Goal: Task Accomplishment & Management: Manage account settings

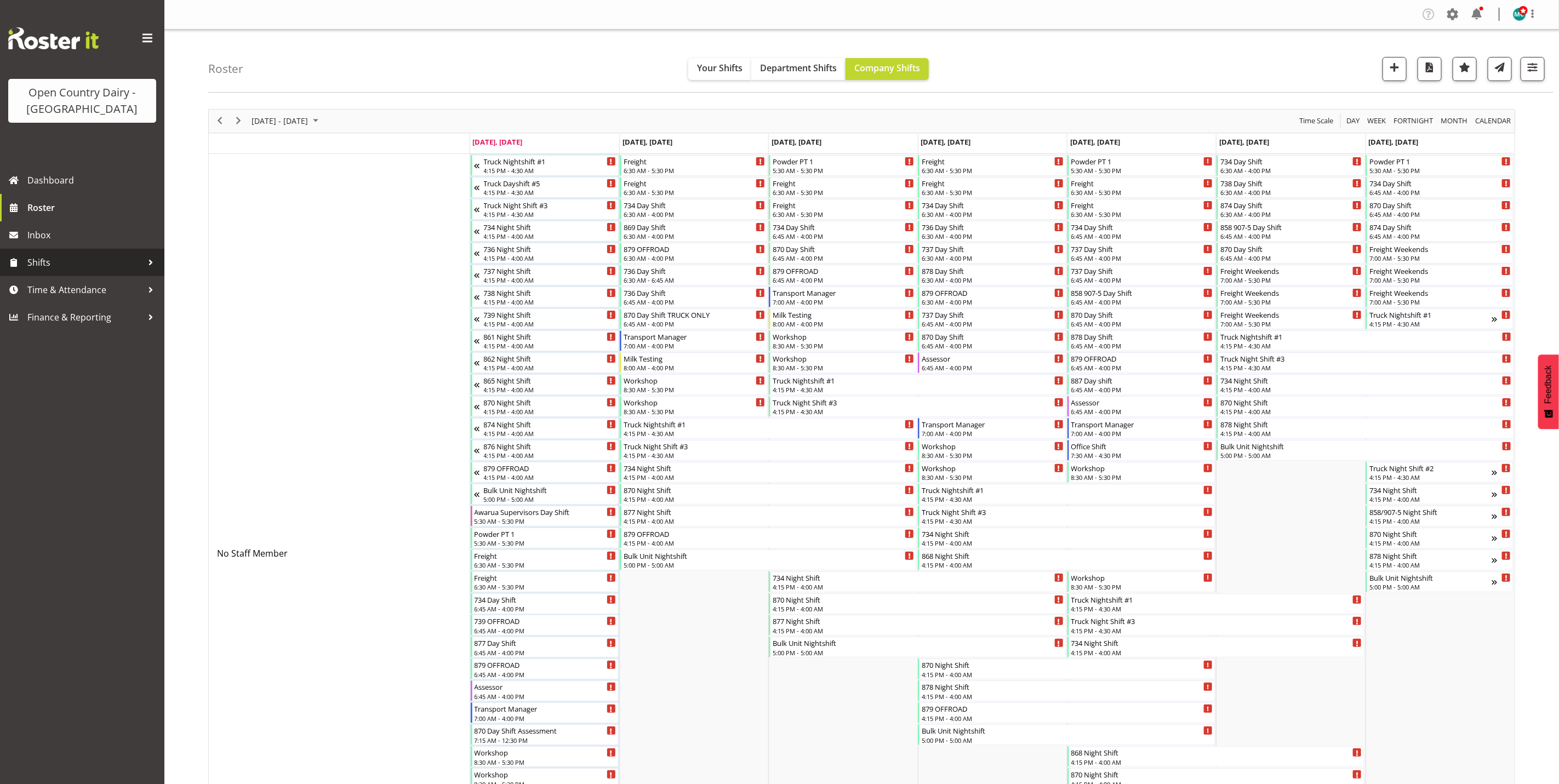
click at [45, 261] on span "Shifts" at bounding box center [85, 262] width 115 height 16
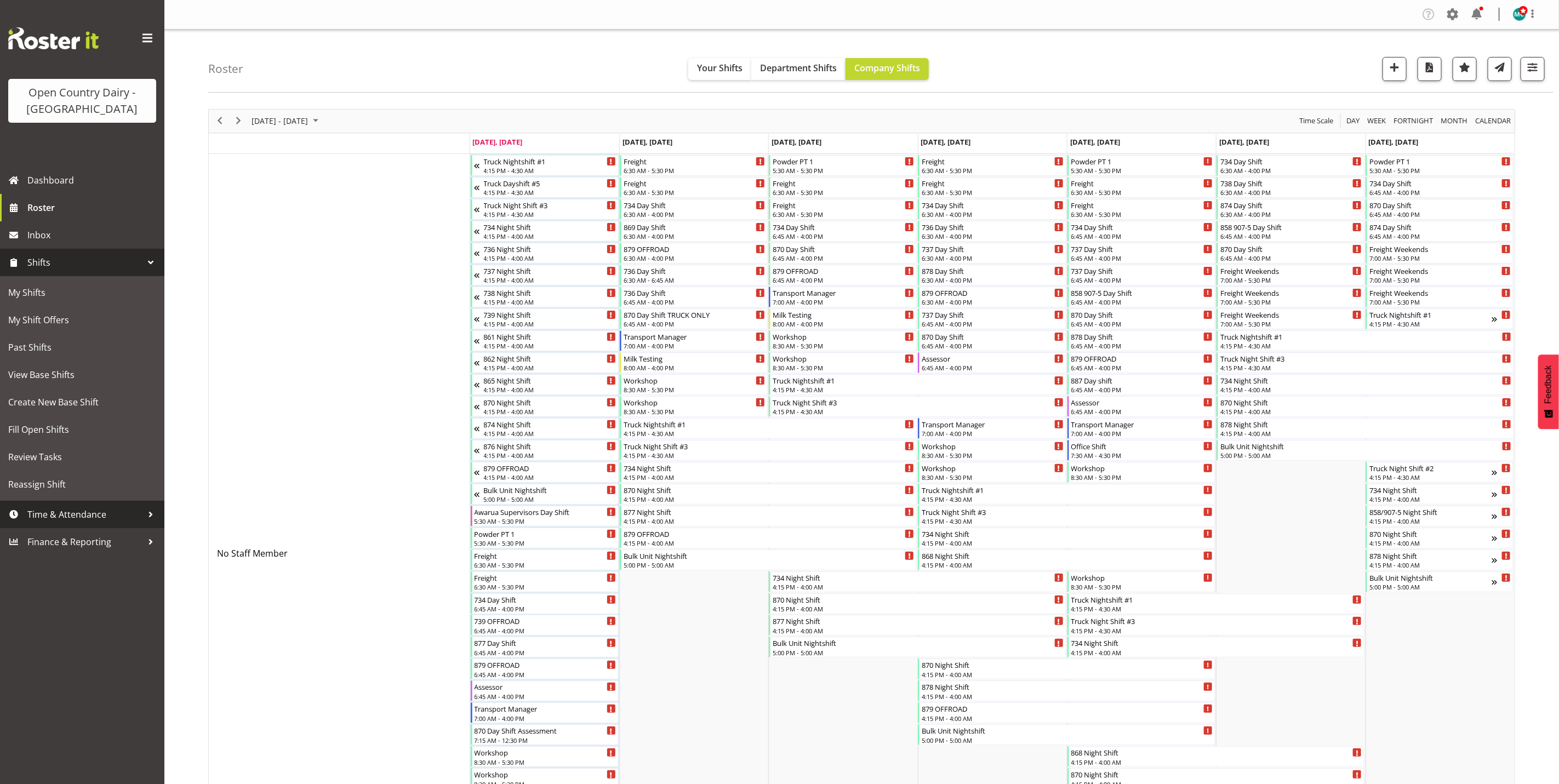
click at [57, 515] on span "Time & Attendance" at bounding box center [85, 514] width 115 height 16
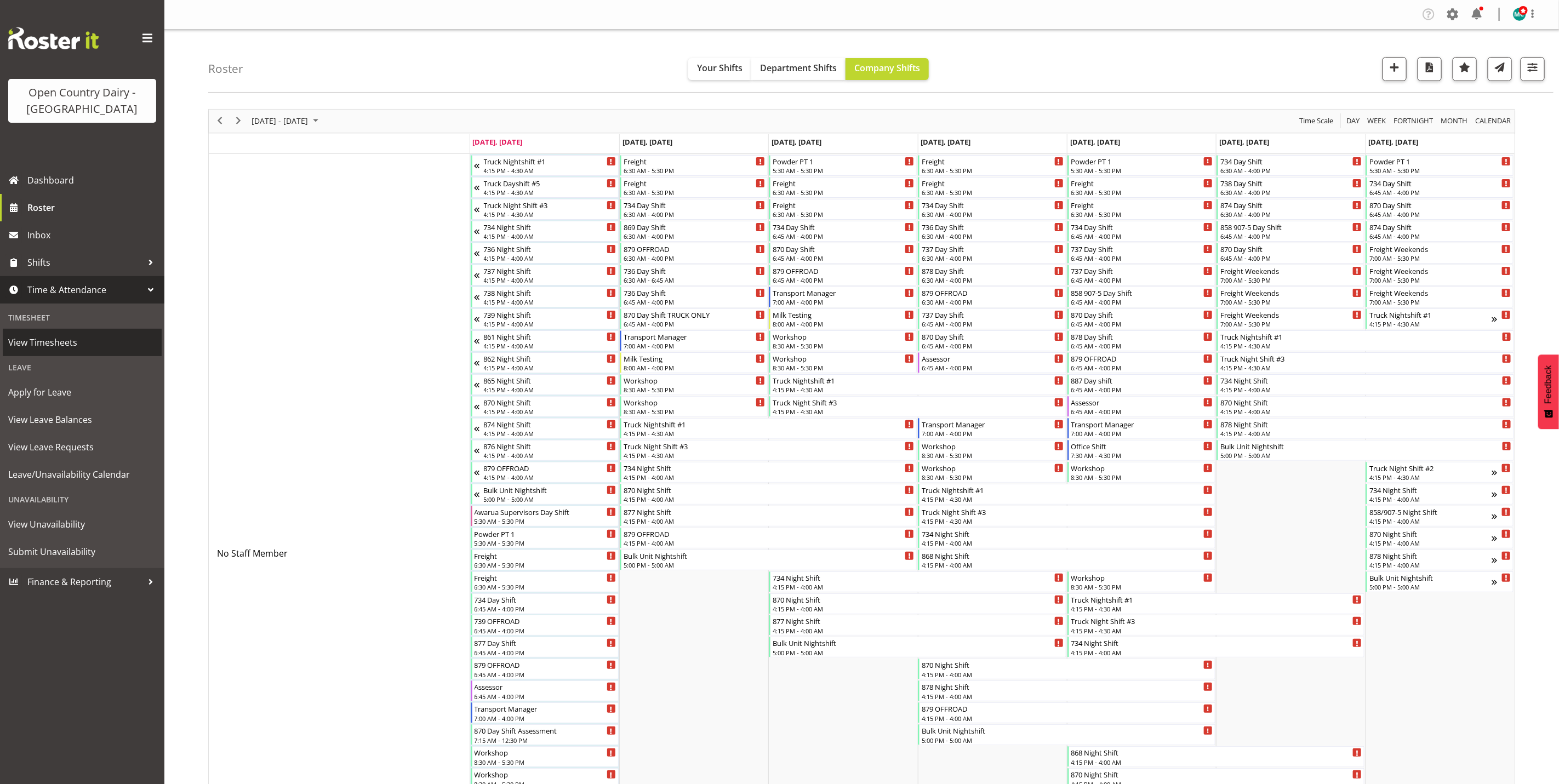
click at [48, 339] on span "View Timesheets" at bounding box center [82, 342] width 148 height 16
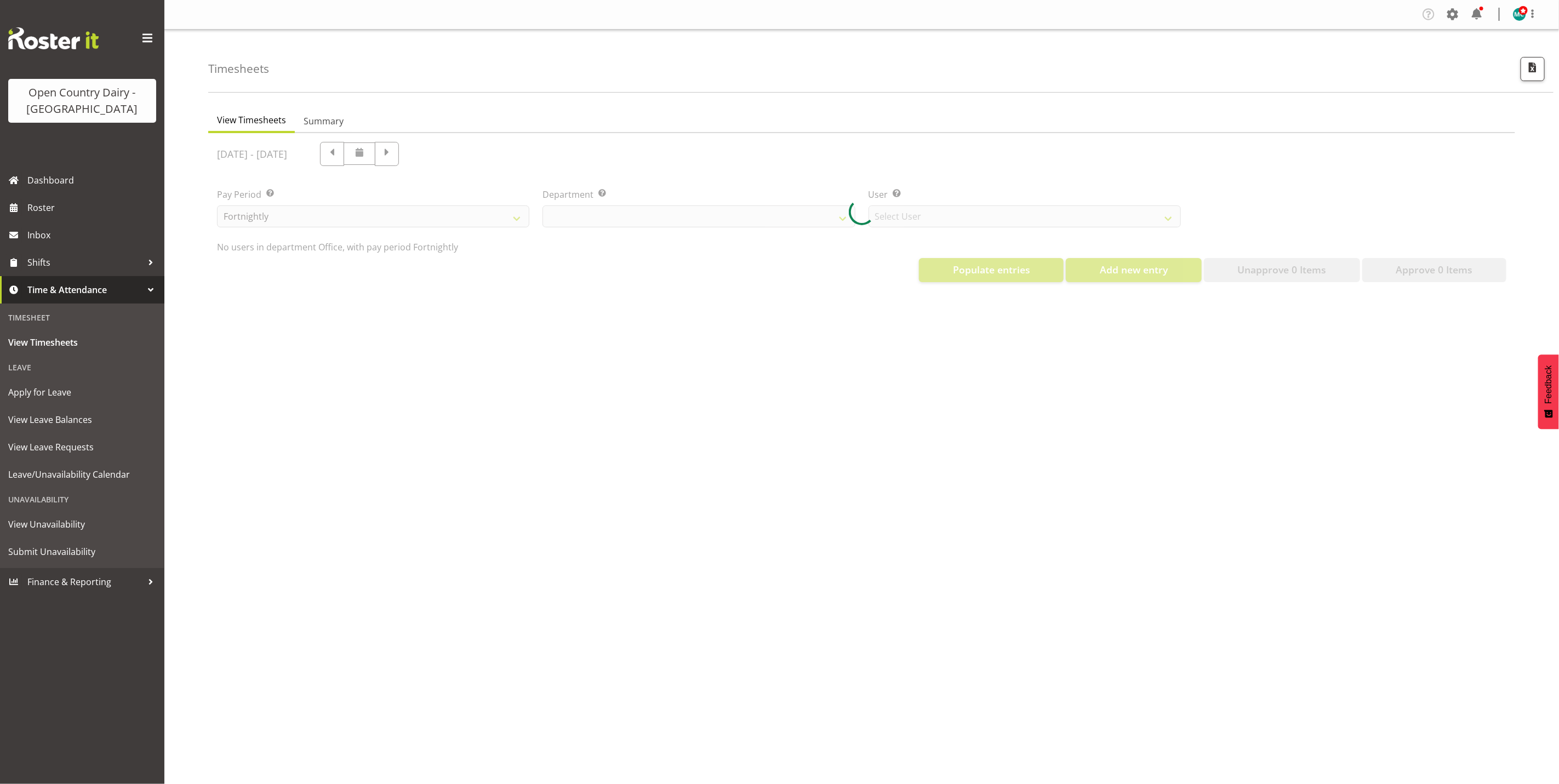
select select "699"
select select "8449"
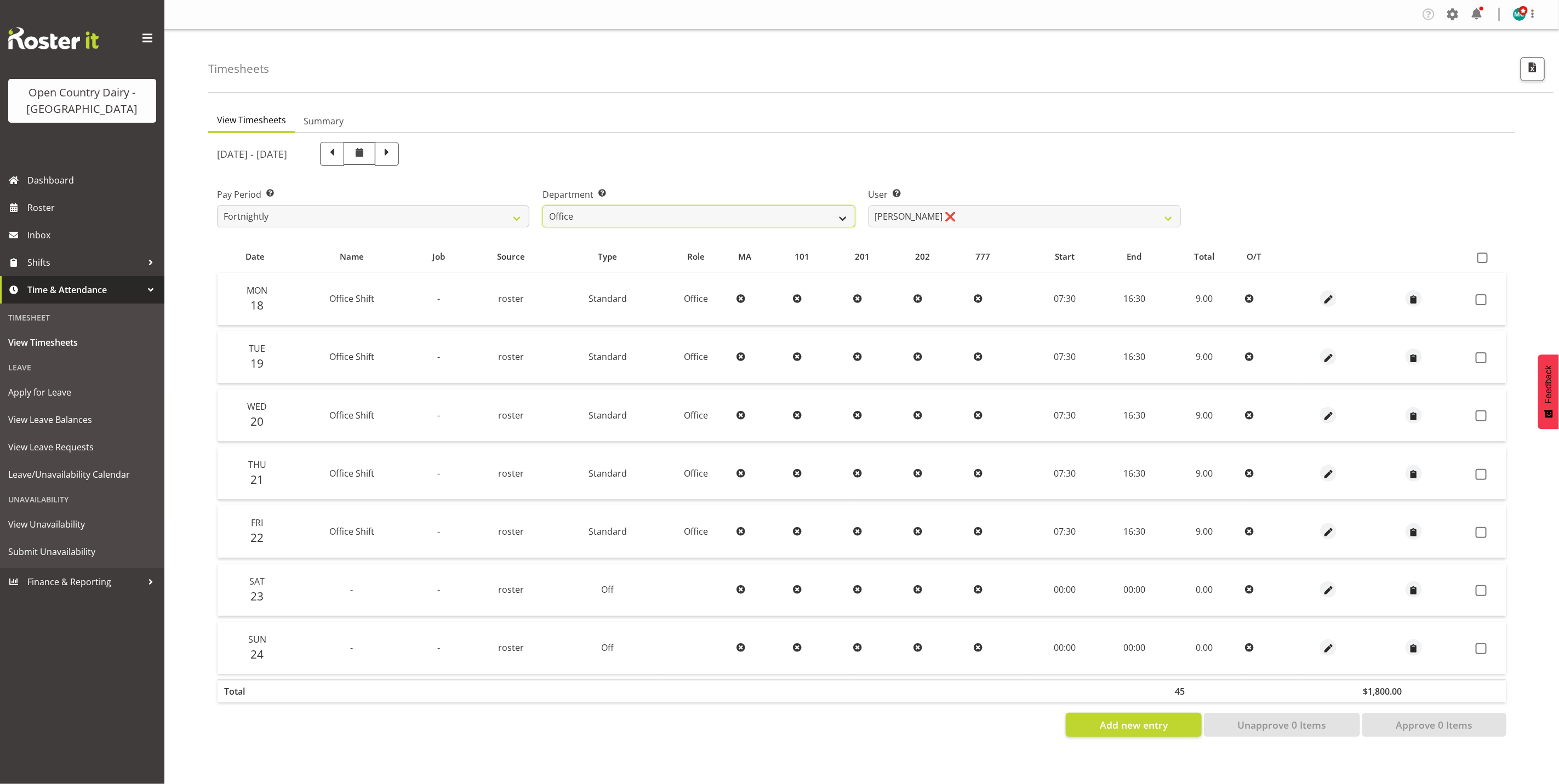
click at [826, 223] on select "734 735 736 737 738 739 851 852 853 854 855 856 858 861 862 865 868 869 870 873" at bounding box center [699, 217] width 312 height 22
select select "909"
click at [542, 206] on select "734 735 736 737 738 739 851 852 853 854 855 856 858 861 862 865 868 869 870 873" at bounding box center [699, 217] width 312 height 22
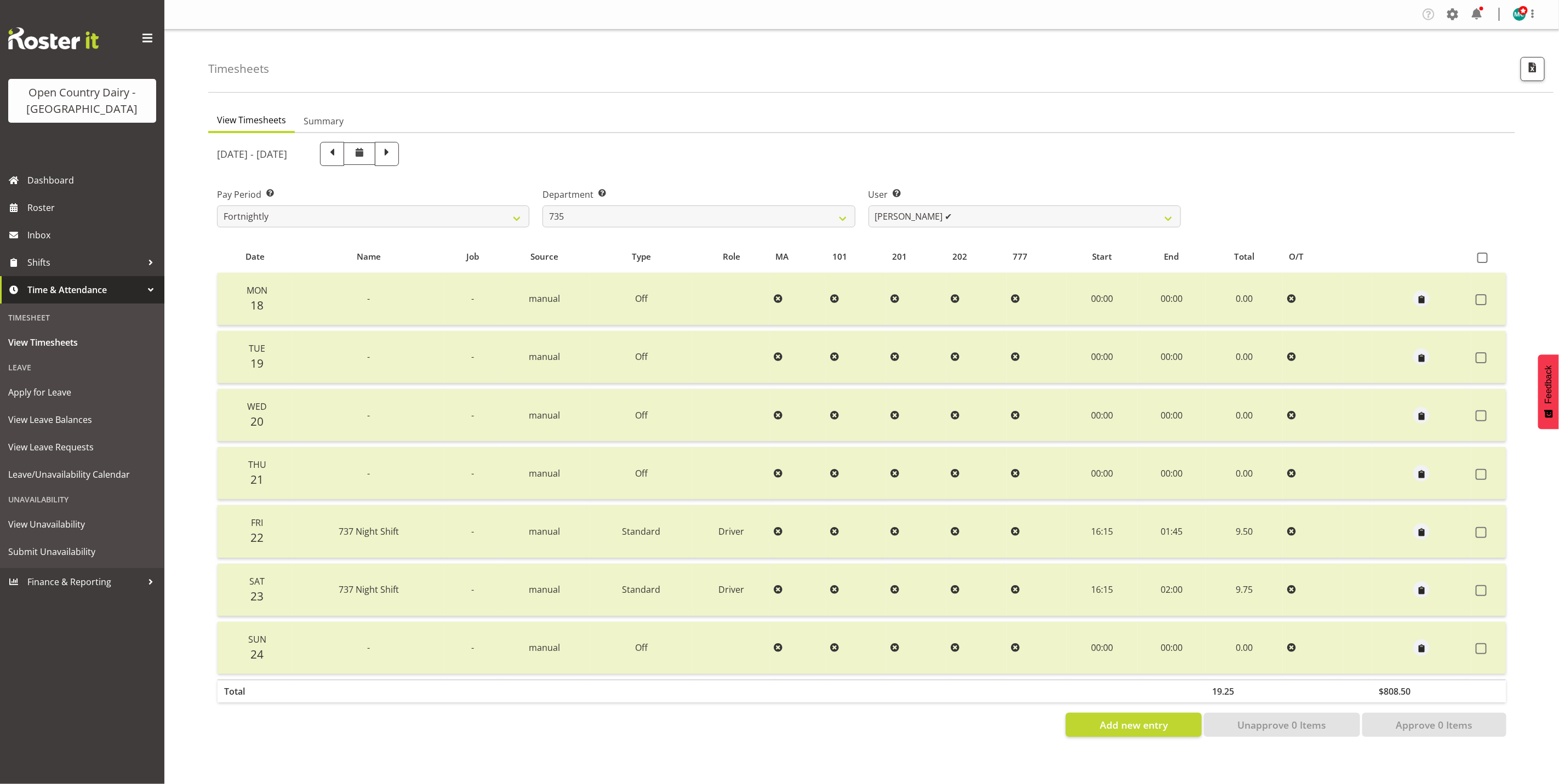
click at [971, 216] on div "[DATE] - [DATE] Pay Period Select which pay period you would like to view. Fort…" at bounding box center [862, 436] width 1289 height 602
click at [972, 216] on select "Brian Neas ✔ Cherie Williams ✔ Christopher Sutherland ❌ Stuart Craig ✔" at bounding box center [1025, 217] width 312 height 22
select select "9761"
click at [869, 206] on select "Brian Neas ✔ Cherie Williams ✔ Christopher Sutherland ❌ Stuart Craig ✔" at bounding box center [1025, 217] width 312 height 22
drag, startPoint x: 303, startPoint y: 212, endPoint x: 315, endPoint y: 212, distance: 12.0
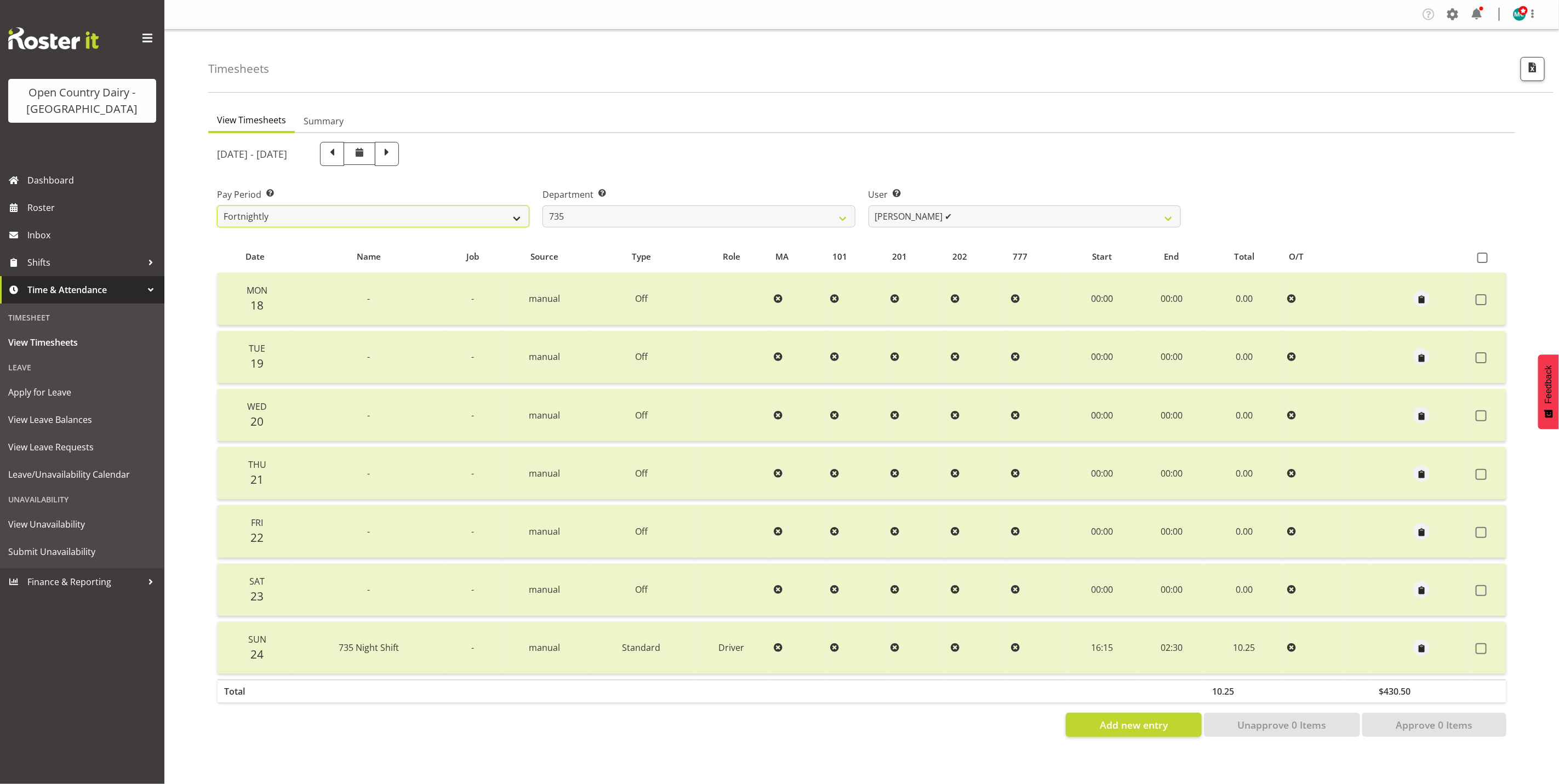
click at [303, 212] on select "Fortnightly" at bounding box center [373, 217] width 312 height 22
click at [344, 161] on span at bounding box center [333, 154] width 24 height 24
select select
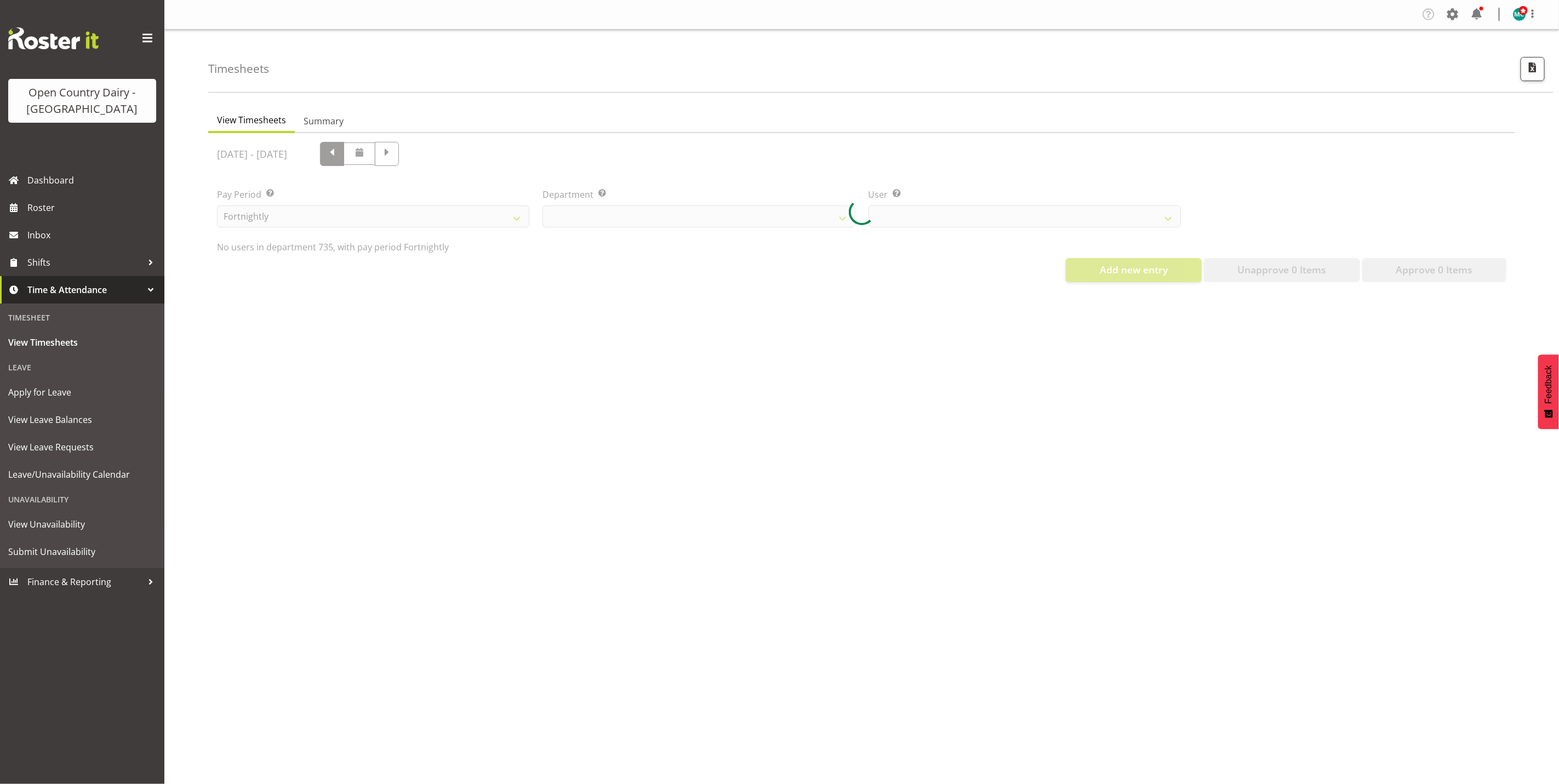
click at [401, 156] on div at bounding box center [862, 212] width 1307 height 158
select select "909"
select select "9761"
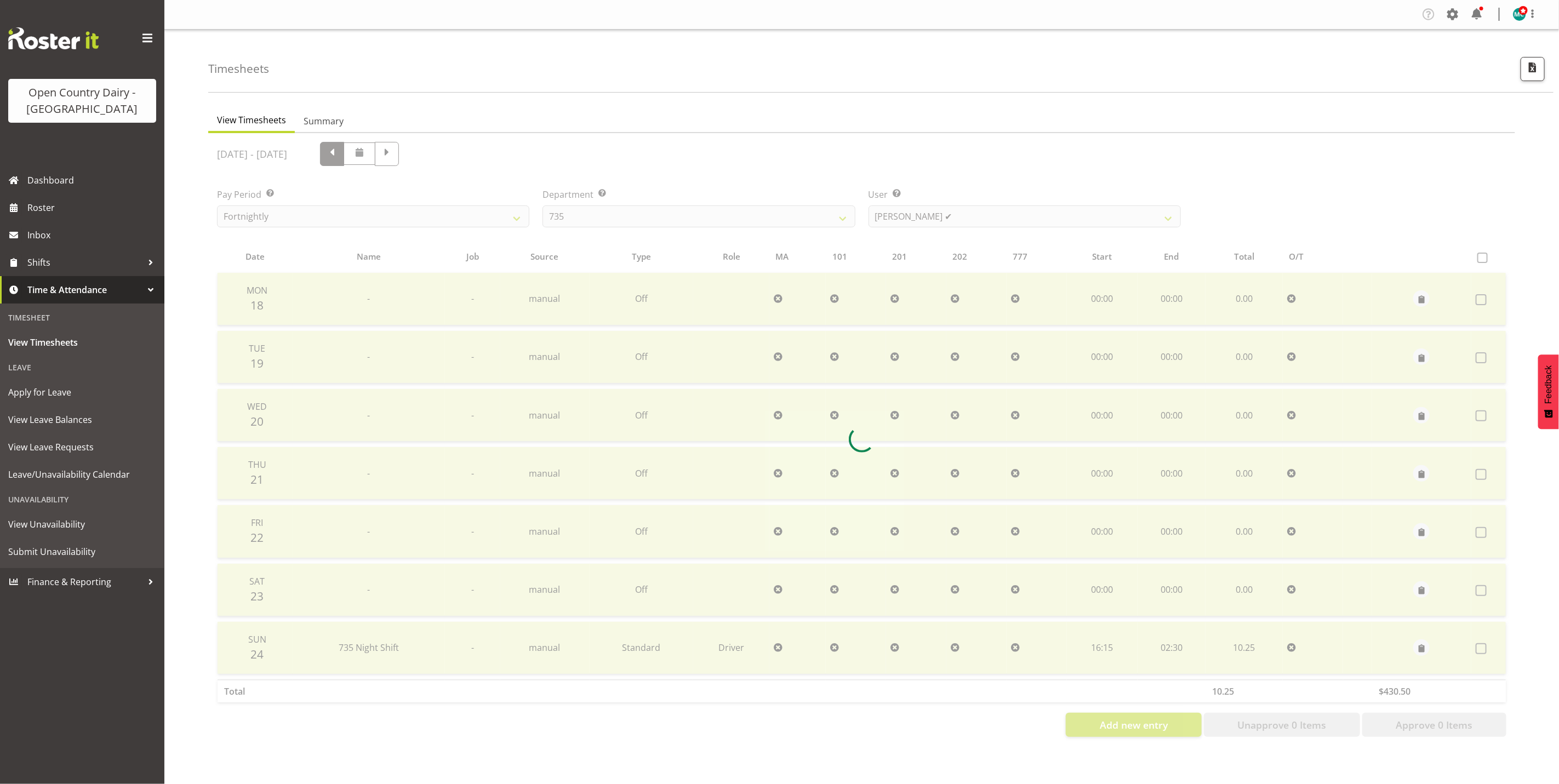
click at [401, 156] on div at bounding box center [862, 439] width 1307 height 613
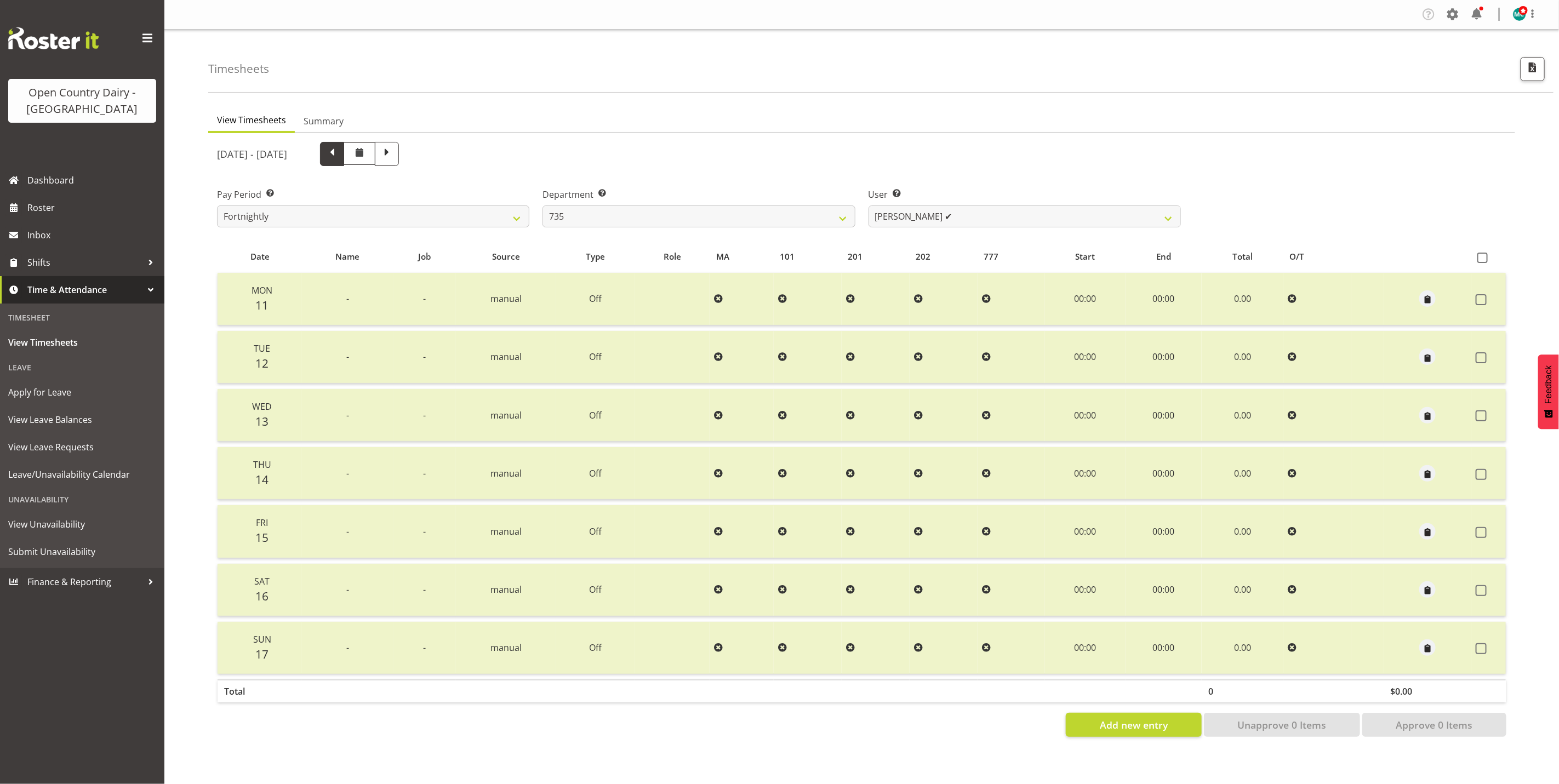
click at [339, 156] on span at bounding box center [332, 153] width 14 height 14
select select
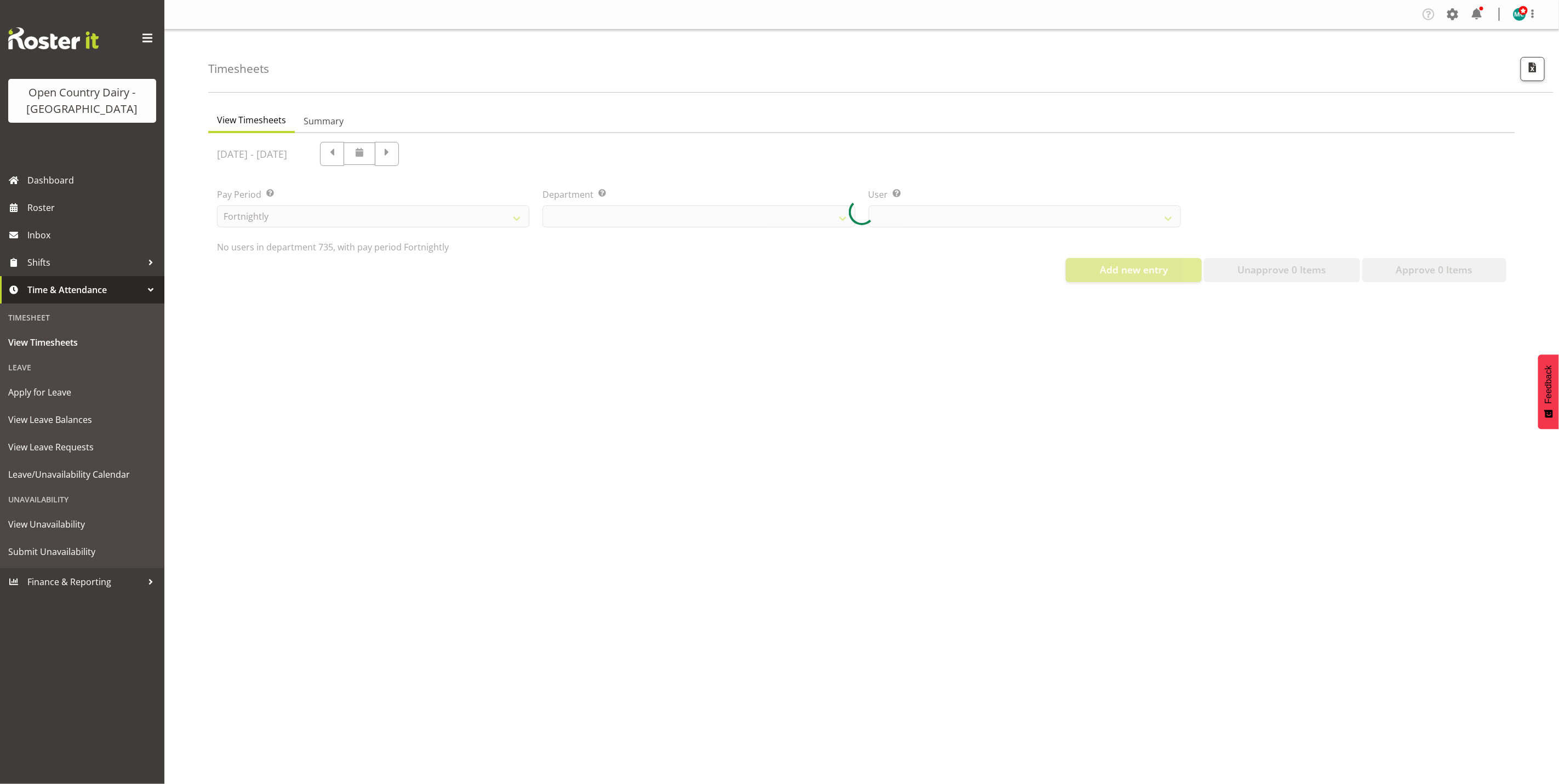
select select "909"
select select "9761"
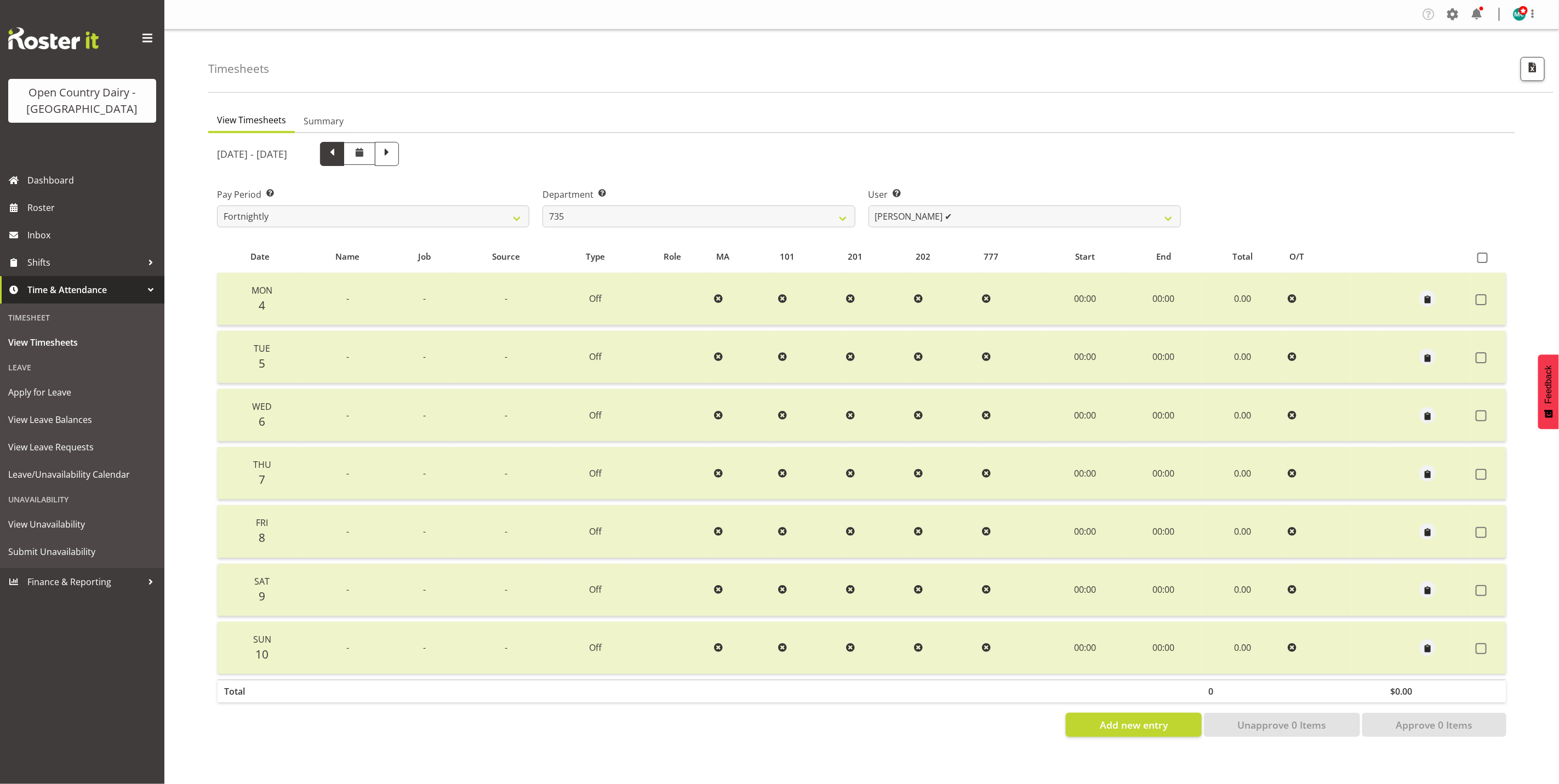
click at [339, 154] on span at bounding box center [332, 153] width 14 height 14
select select
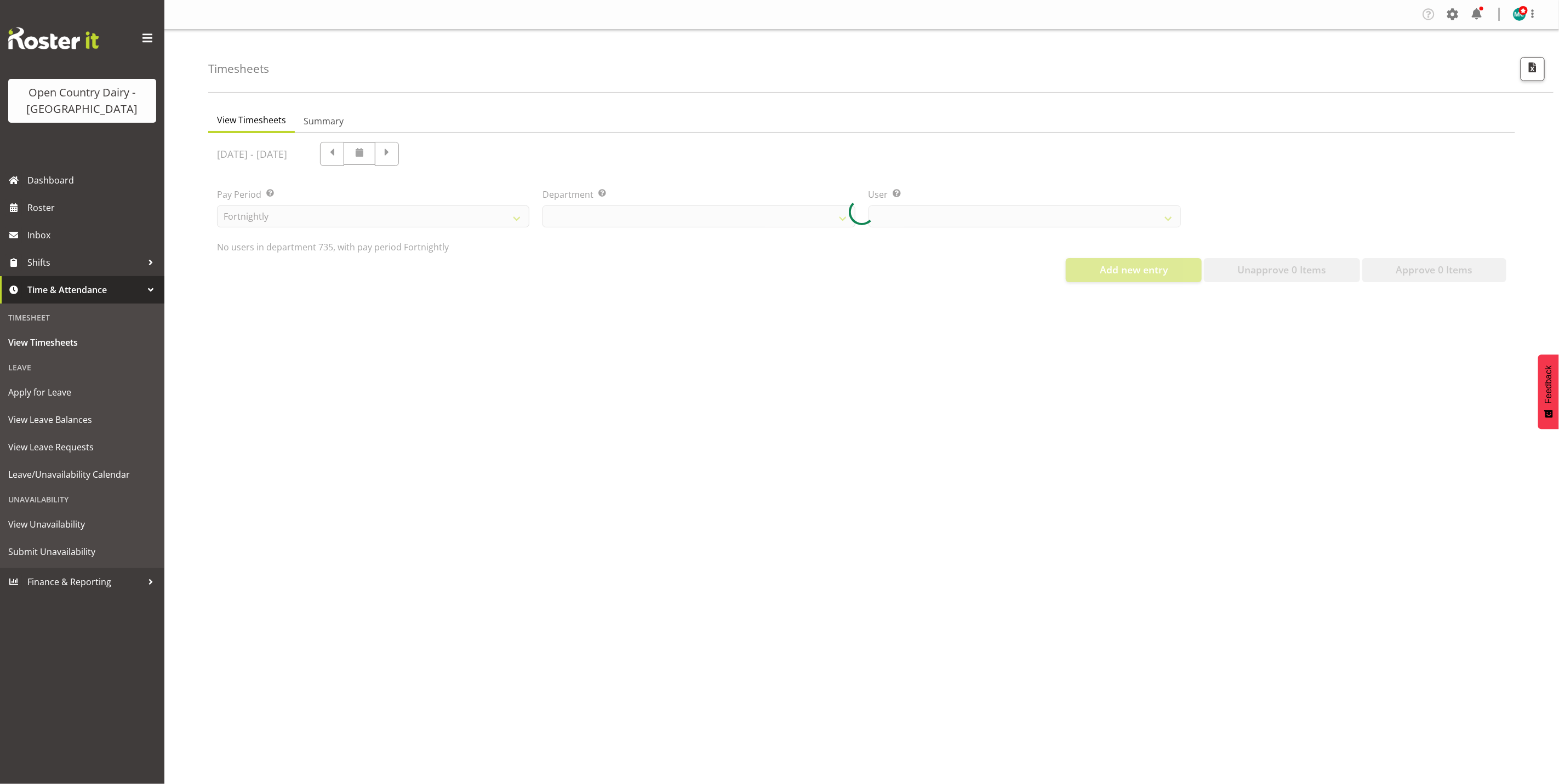
select select "909"
select select "9761"
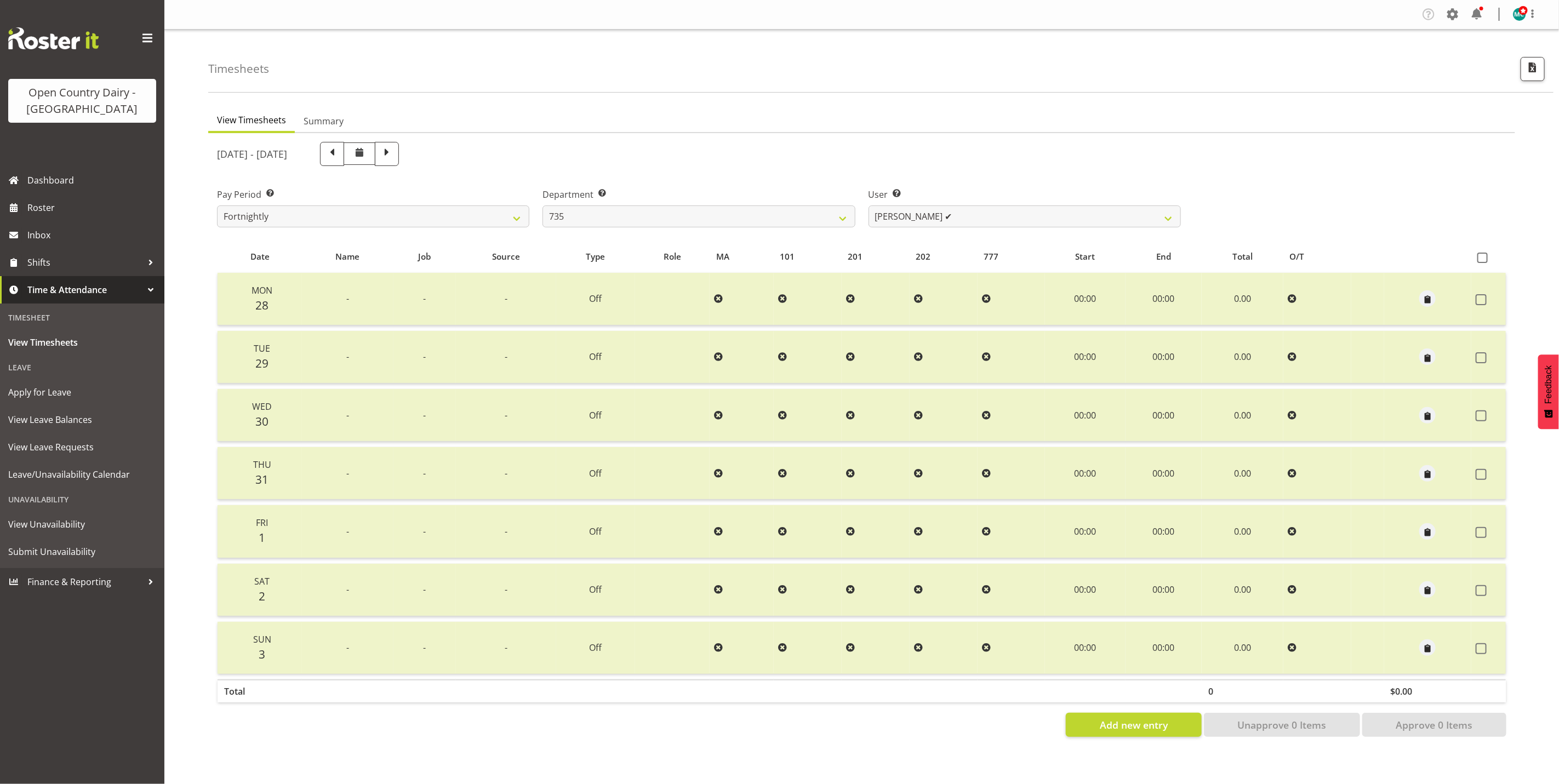
click at [339, 154] on span at bounding box center [332, 153] width 14 height 14
select select
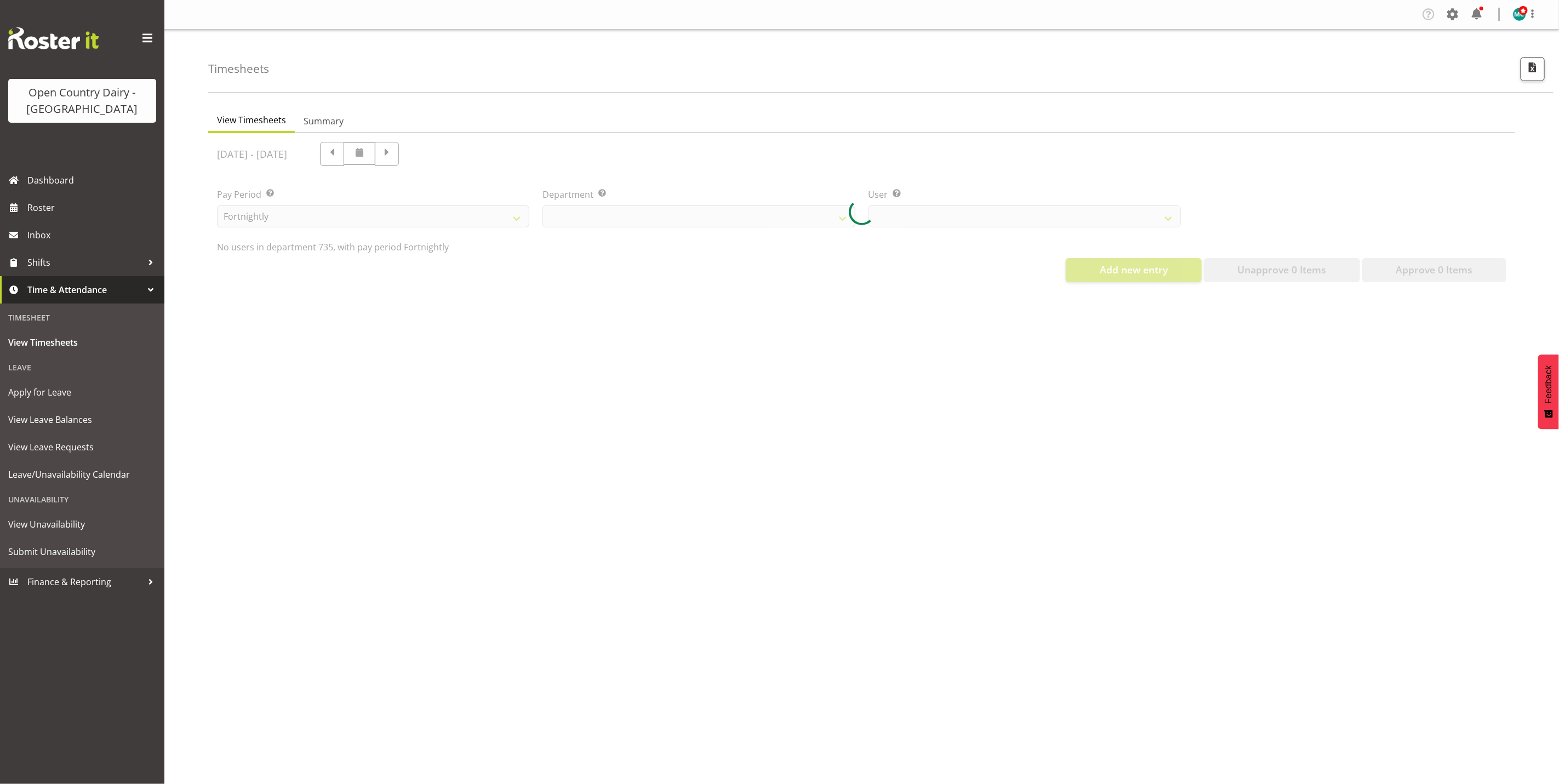
select select "909"
select select "9761"
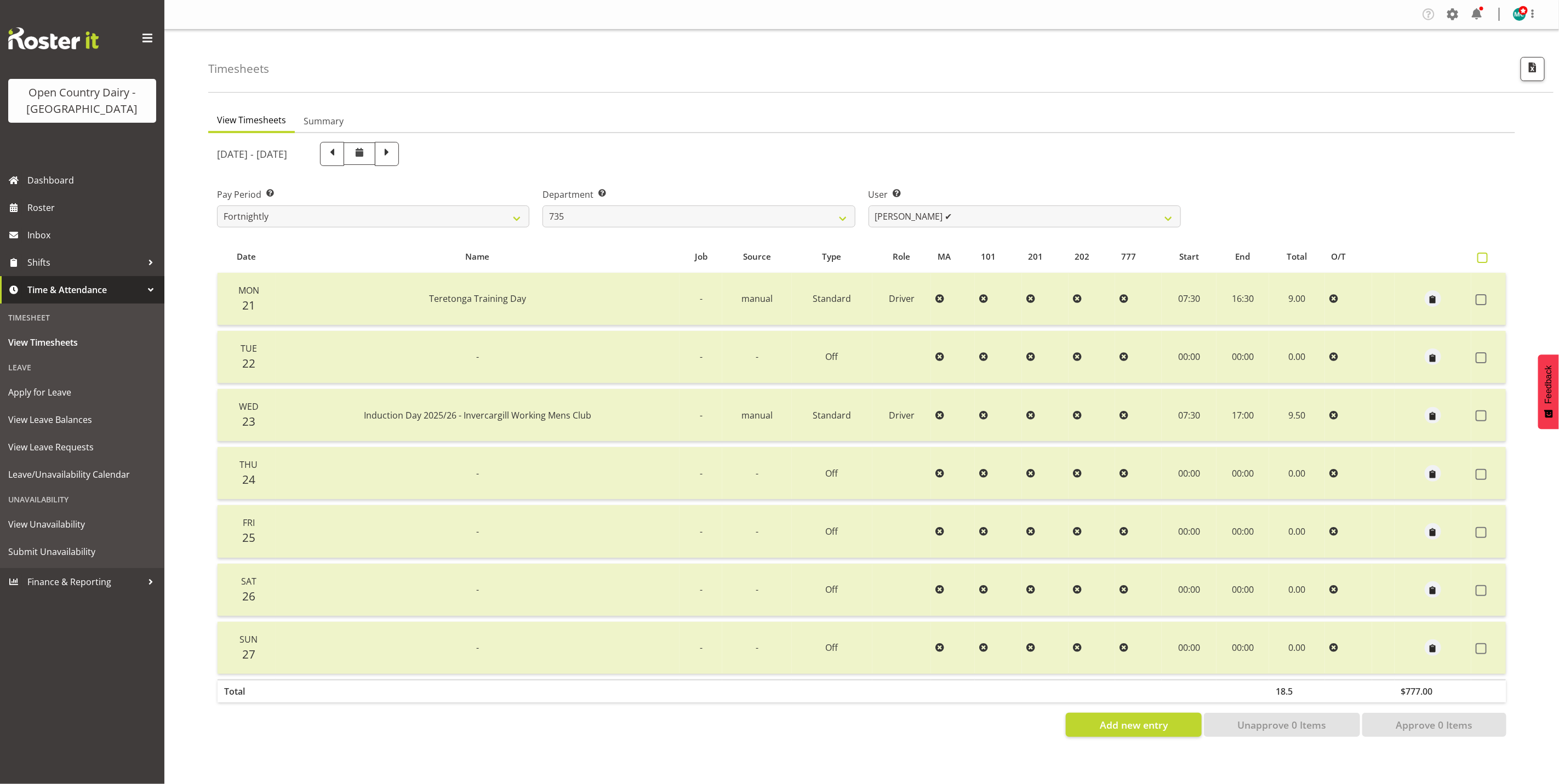
click at [1487, 259] on span at bounding box center [1483, 257] width 10 height 10
click at [1485, 259] on input "checkbox" at bounding box center [1482, 258] width 7 height 7
checkbox input "true"
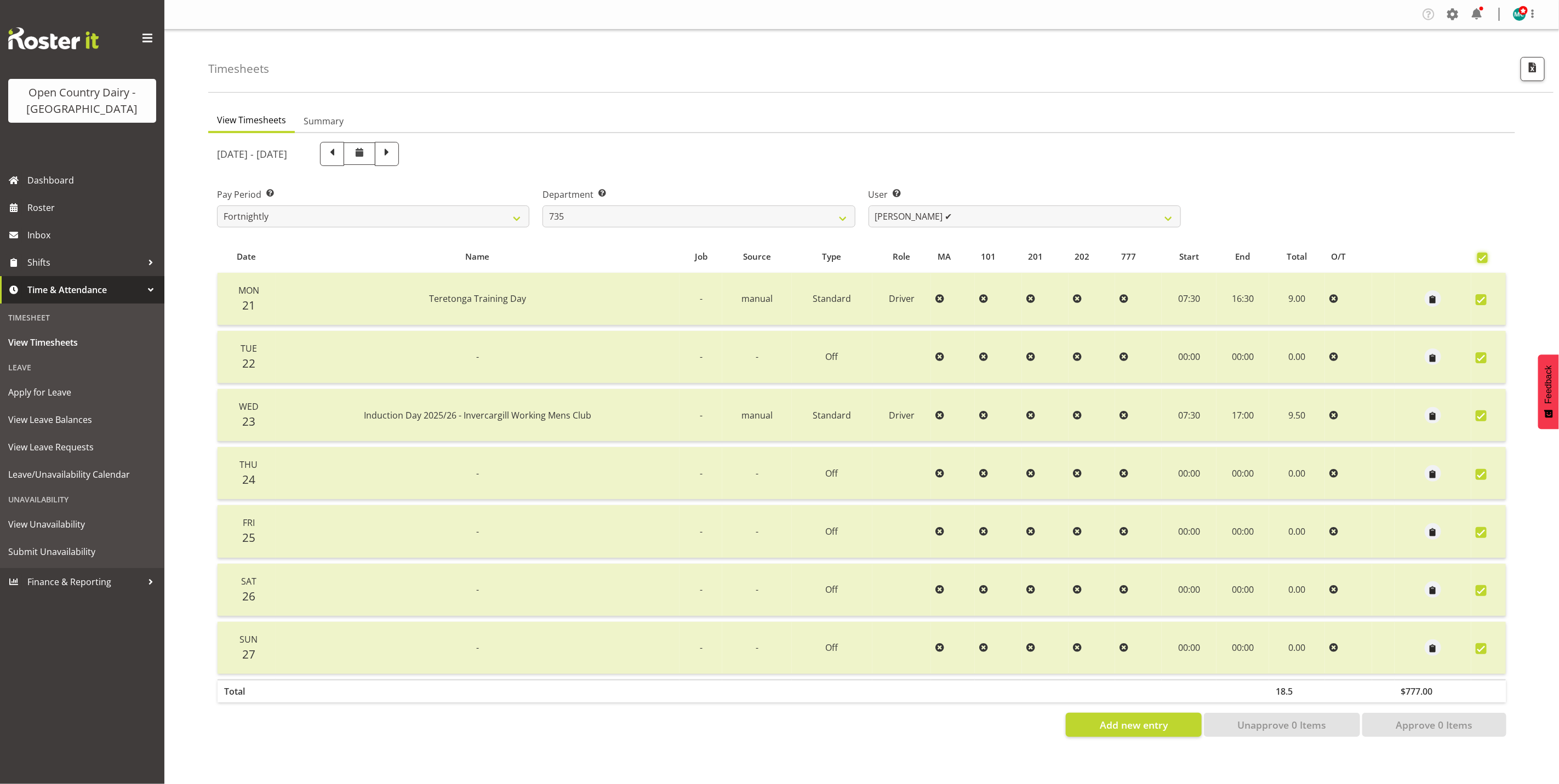
checkbox input "true"
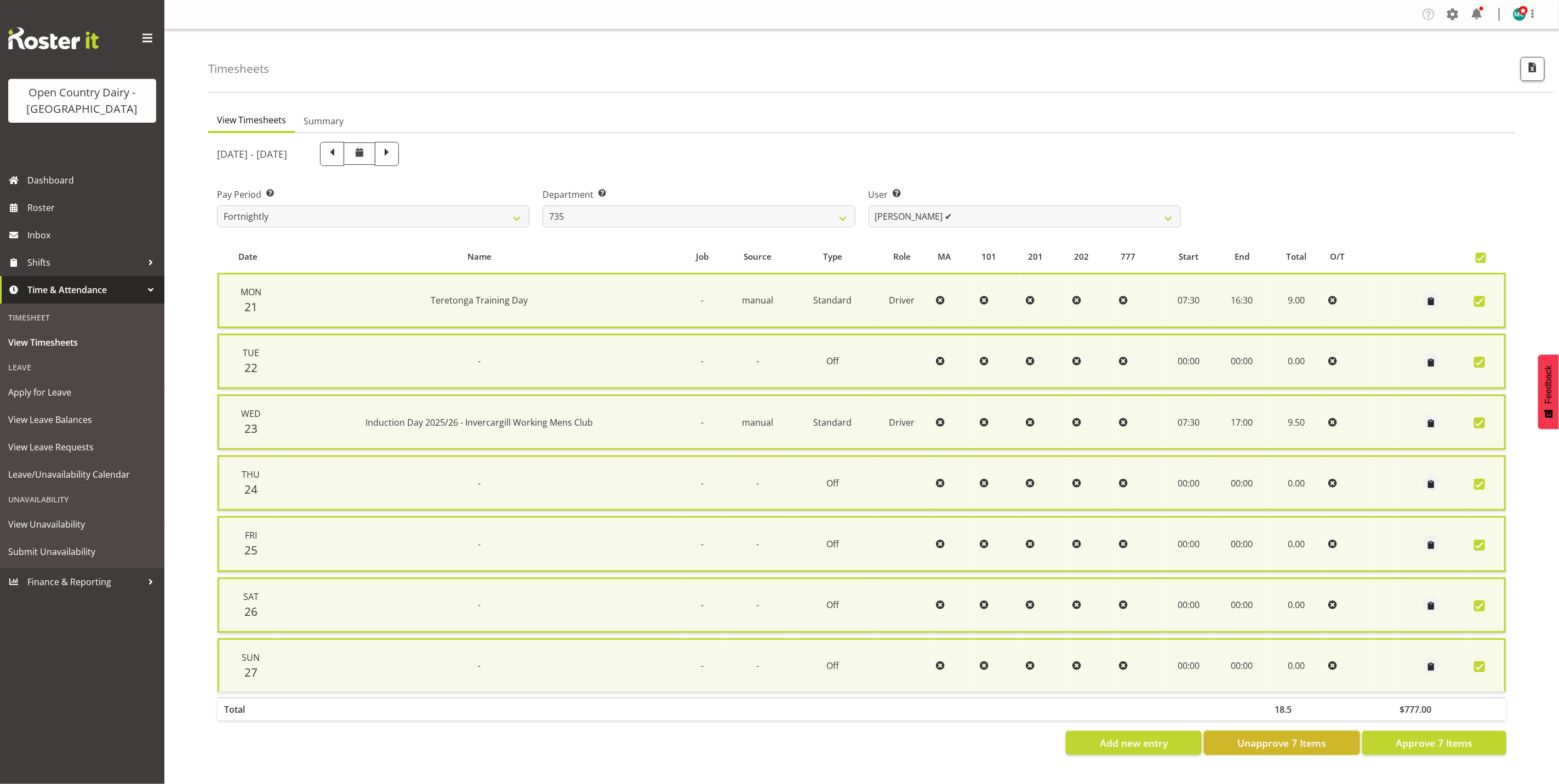
click at [1302, 739] on span "Unapprove 7 Items" at bounding box center [1282, 743] width 89 height 14
checkbox input "false"
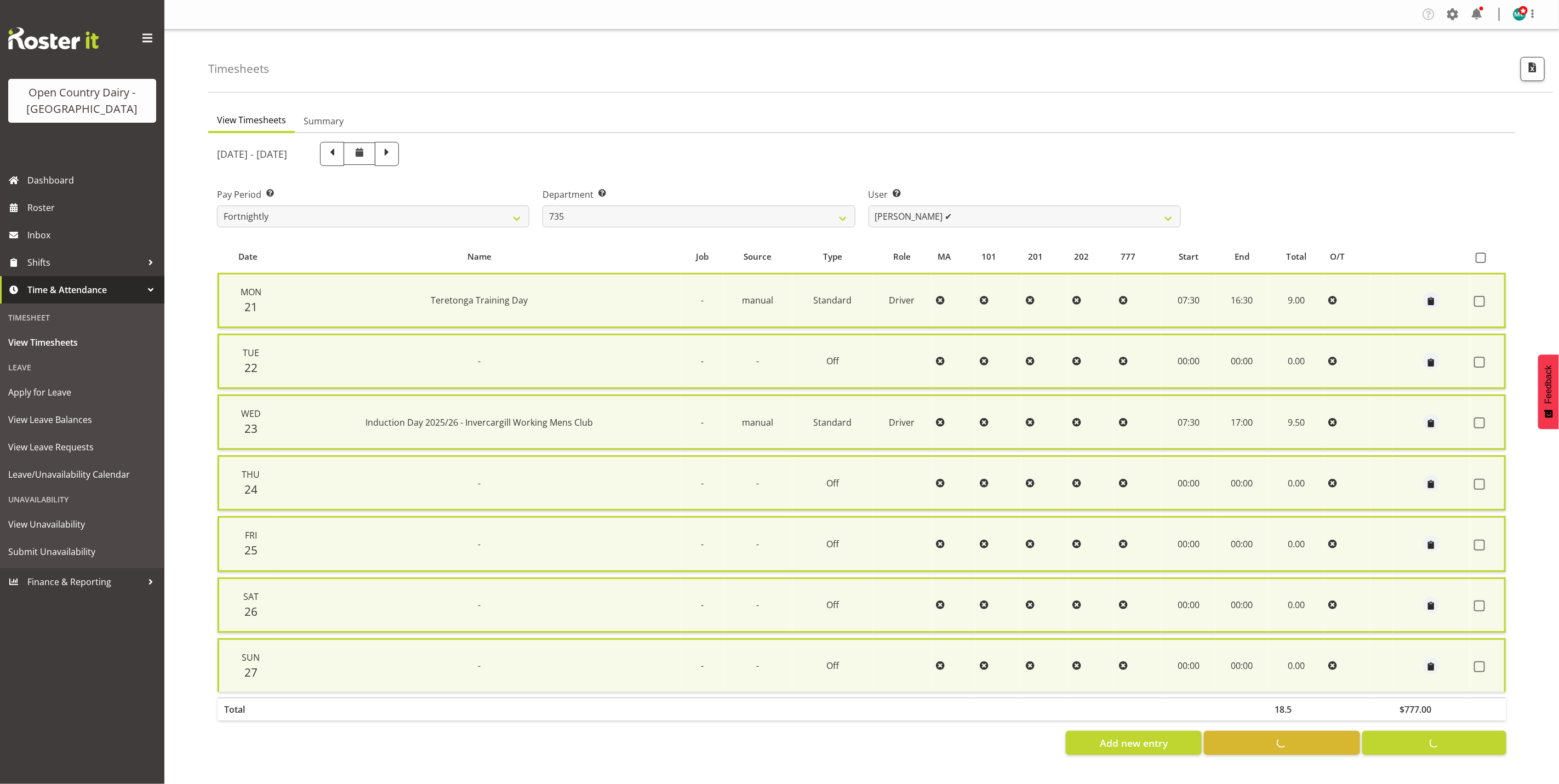
checkbox input "false"
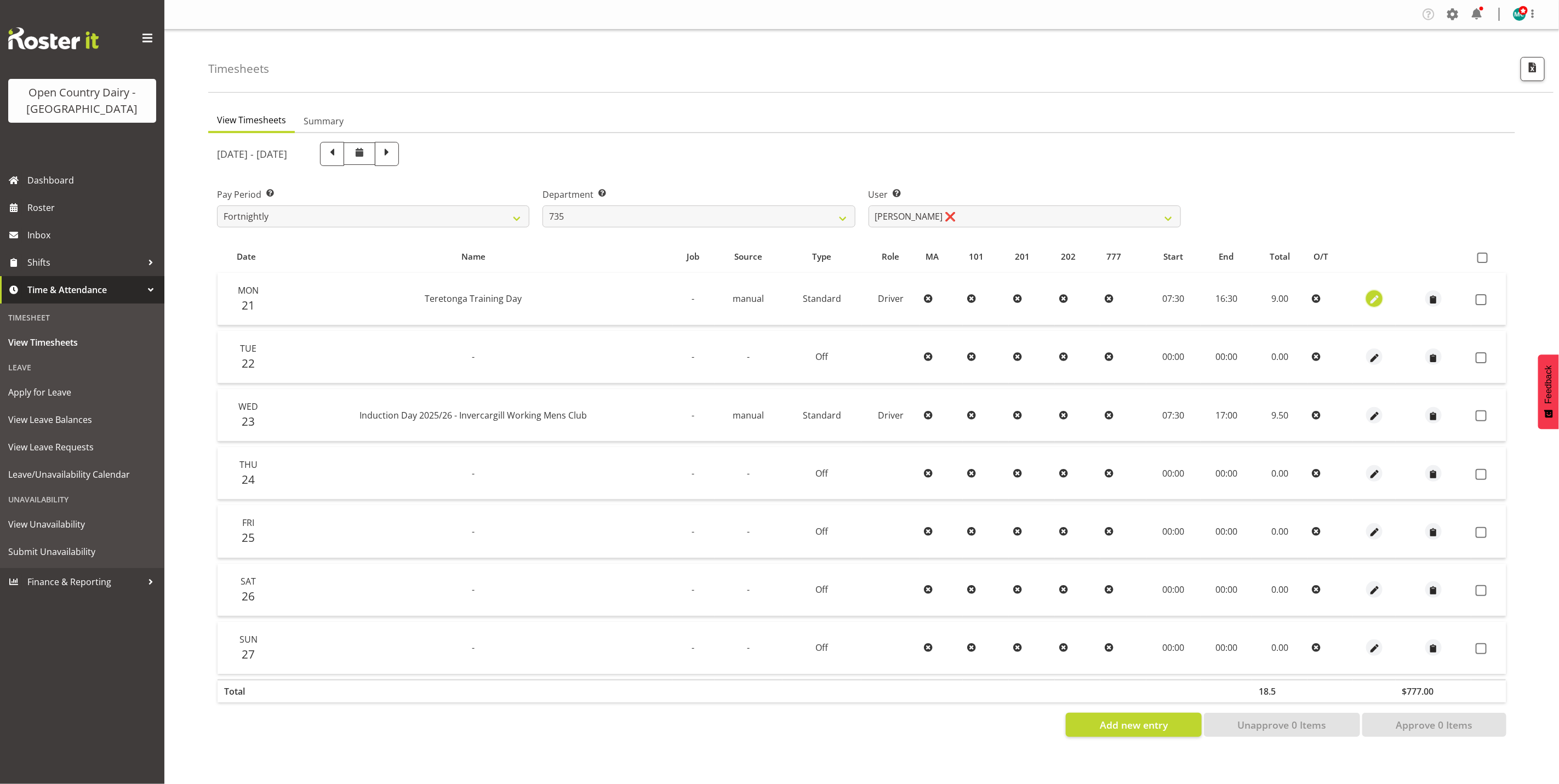
click at [1375, 297] on span "button" at bounding box center [1375, 300] width 13 height 13
select select "Standard"
select select "806"
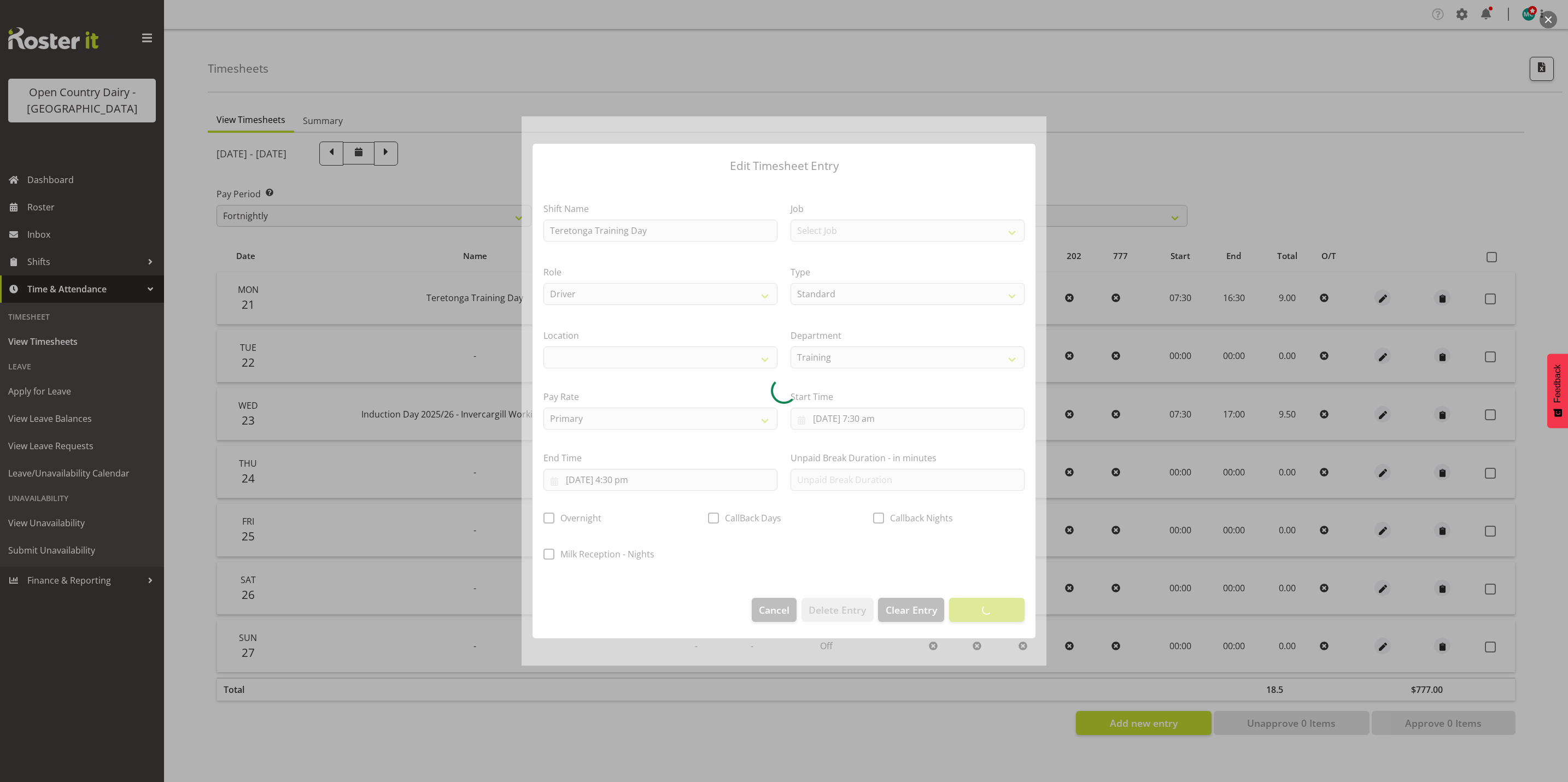
select select
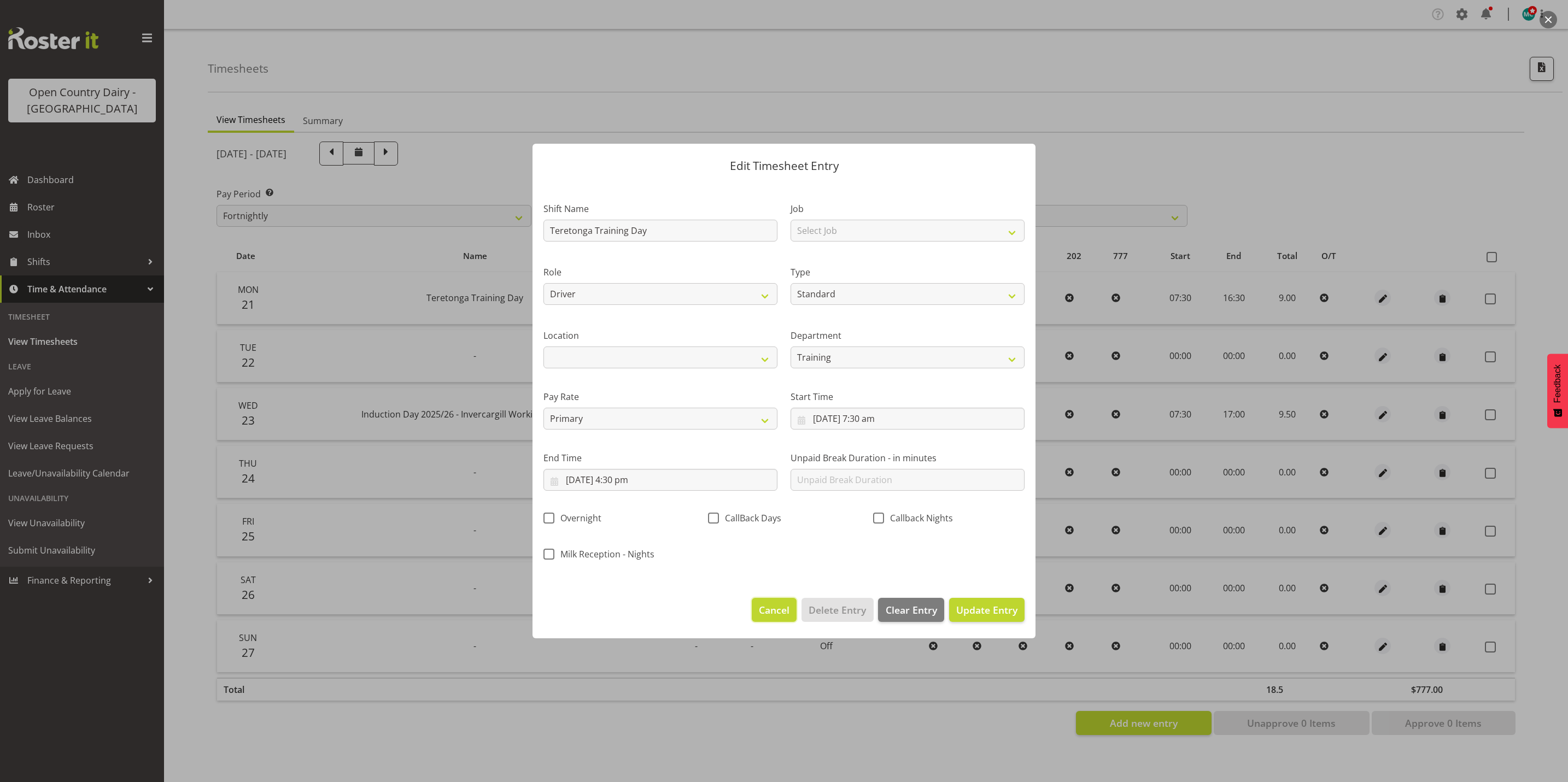
click at [779, 612] on span "Cancel" at bounding box center [774, 610] width 30 height 14
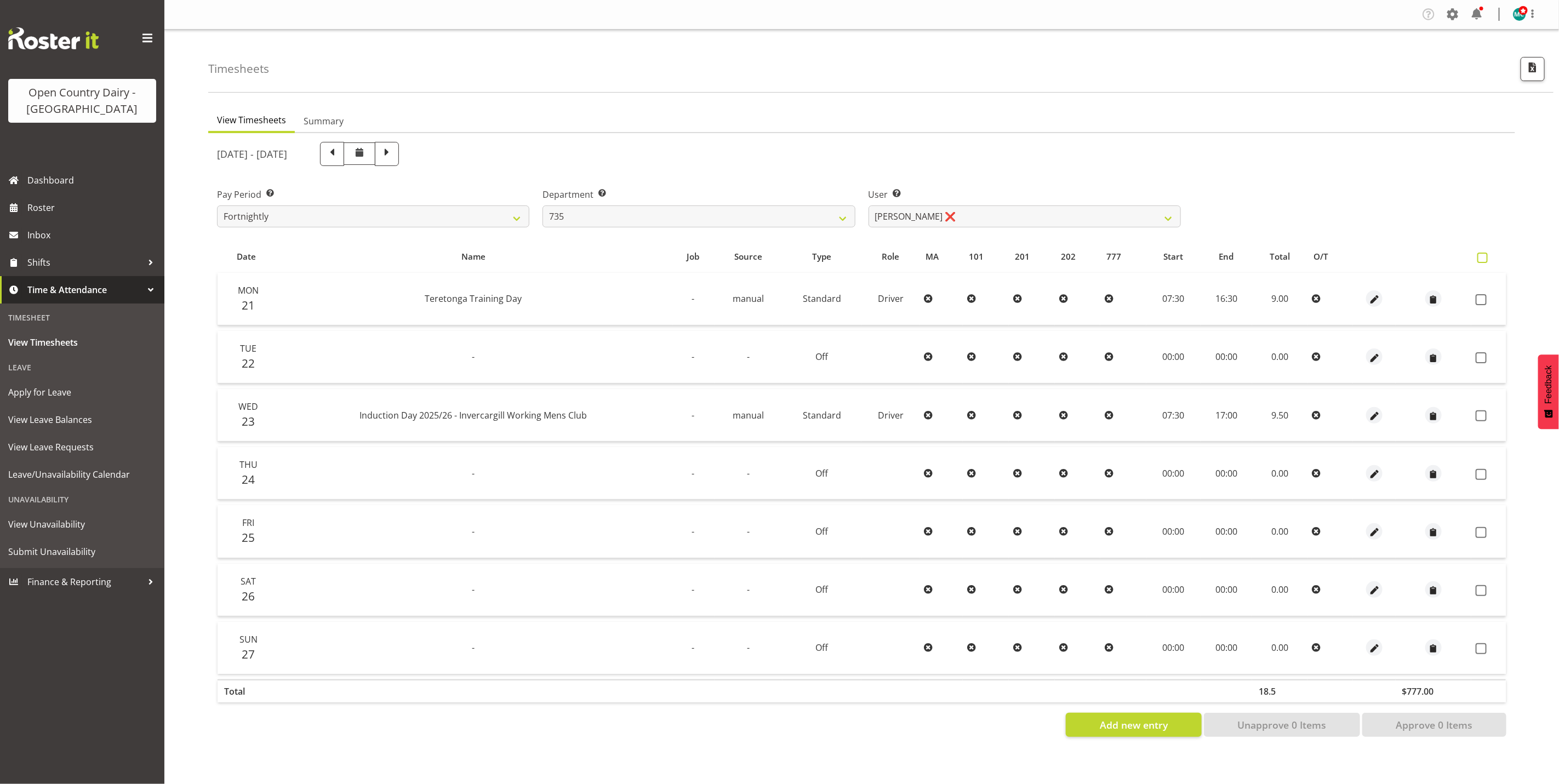
click at [1486, 257] on span at bounding box center [1483, 257] width 10 height 10
click at [1485, 257] on input "checkbox" at bounding box center [1482, 258] width 7 height 7
checkbox input "true"
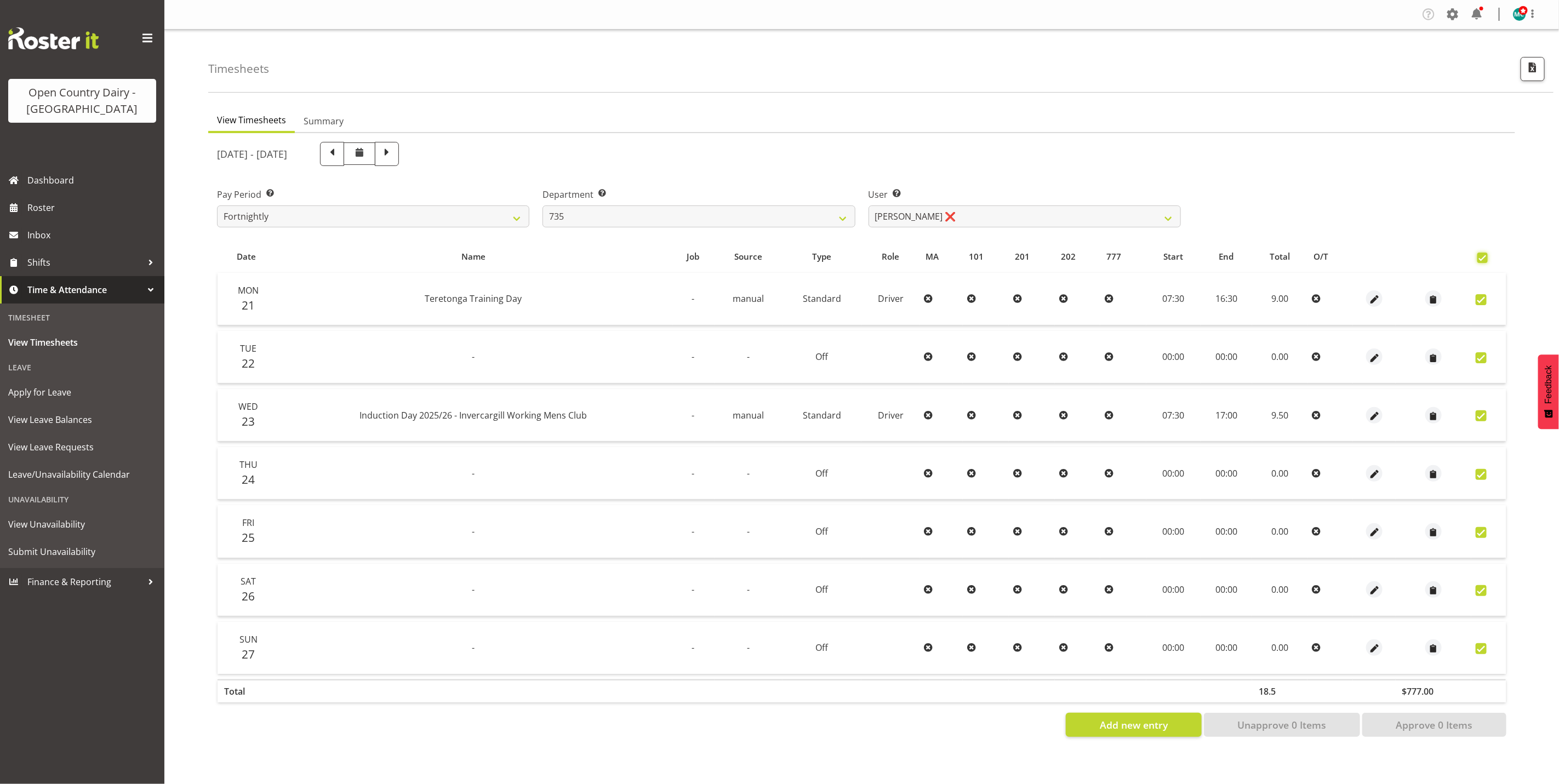
checkbox input "true"
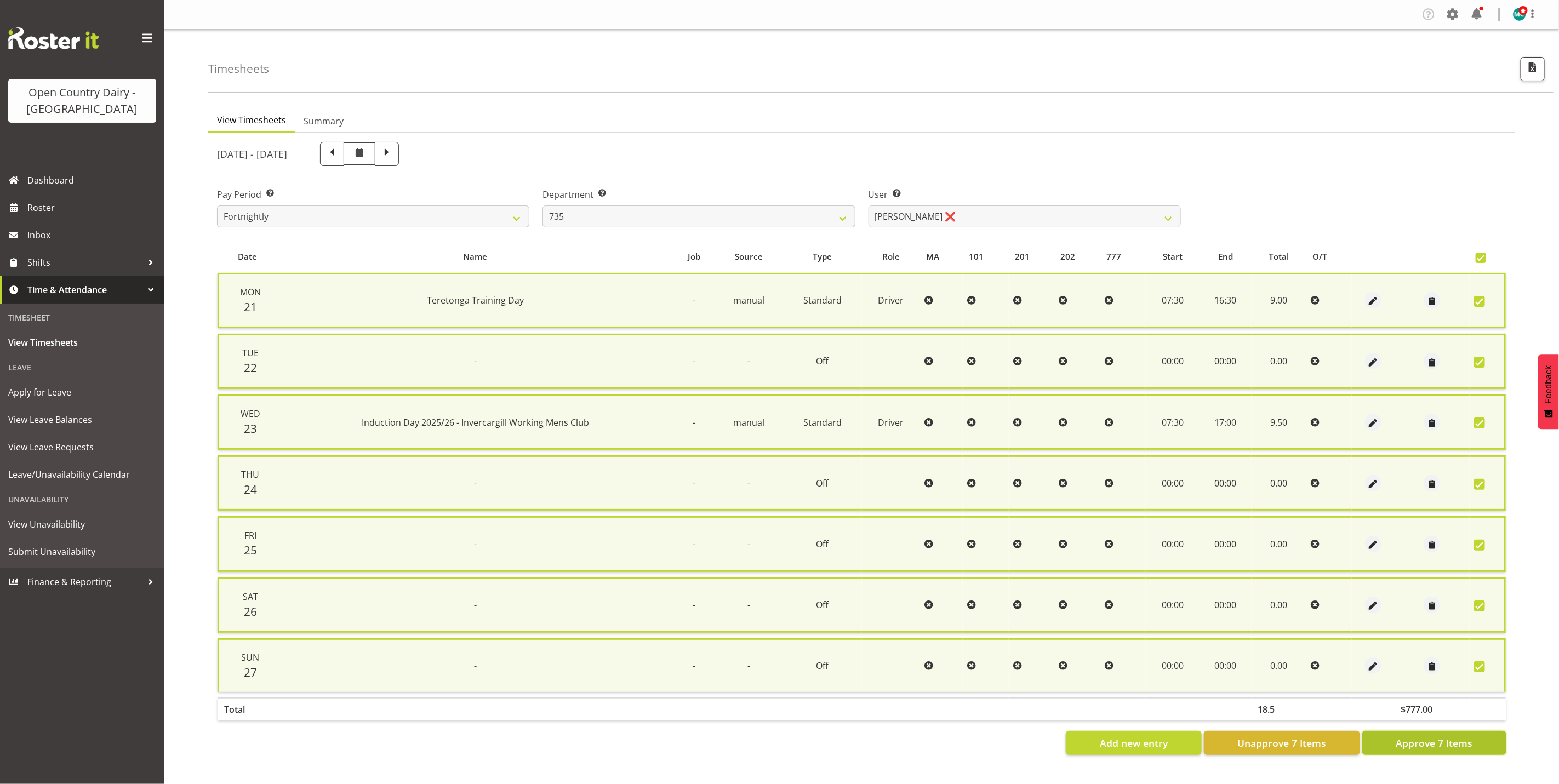
click at [1442, 739] on span "Approve 7 Items" at bounding box center [1435, 743] width 77 height 14
checkbox input "false"
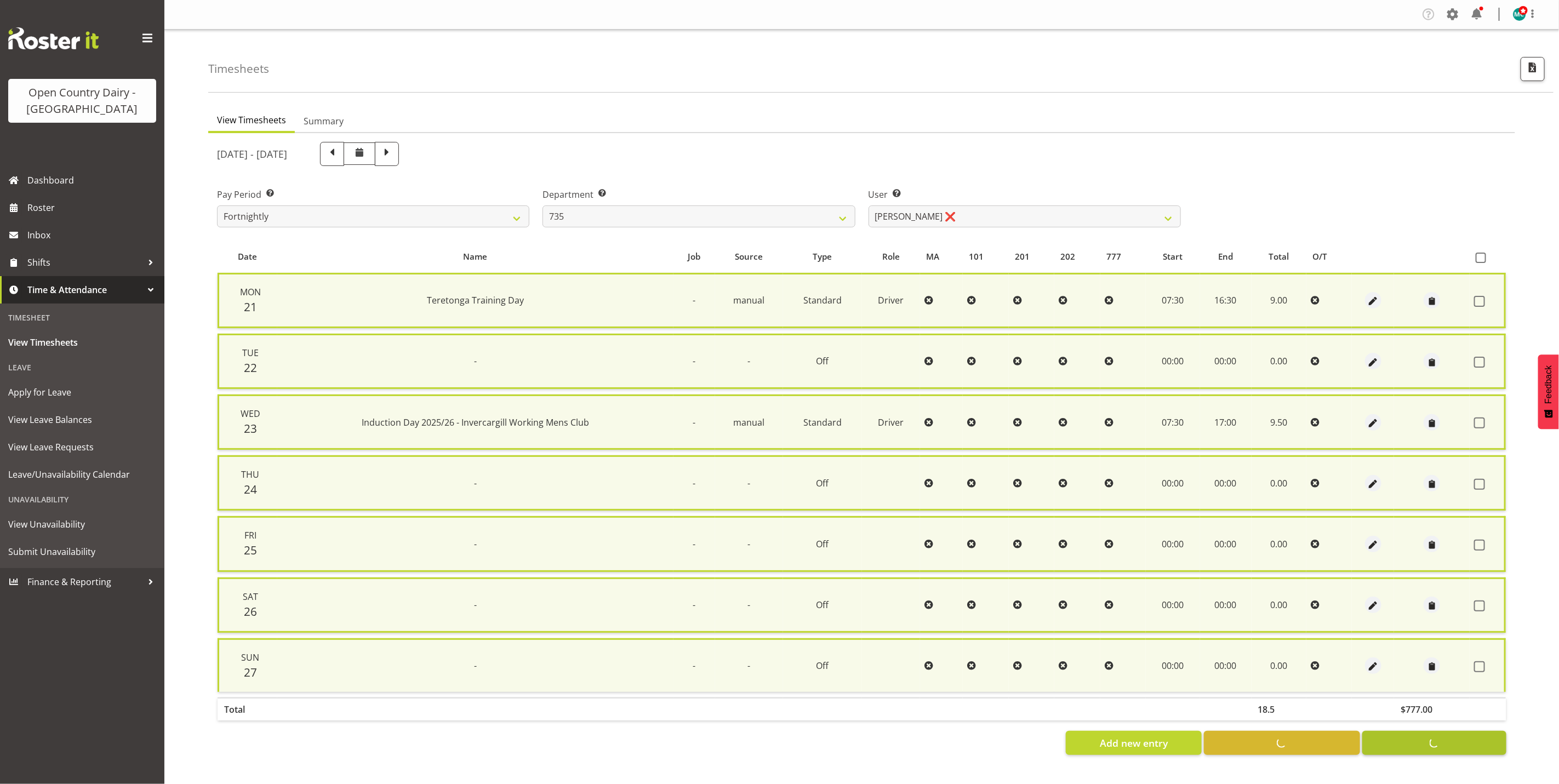
checkbox input "false"
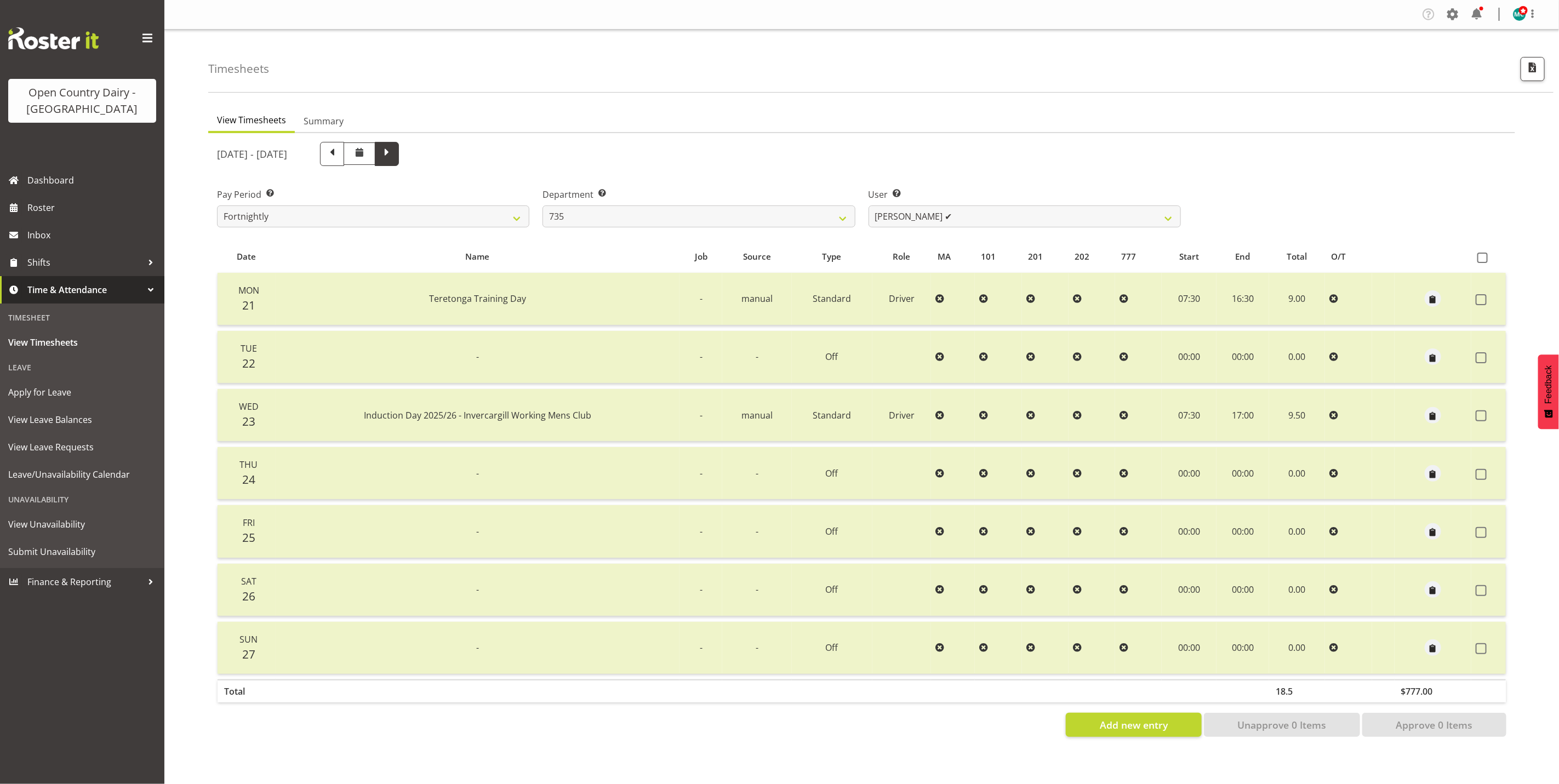
click at [394, 155] on span at bounding box center [386, 153] width 14 height 14
select select
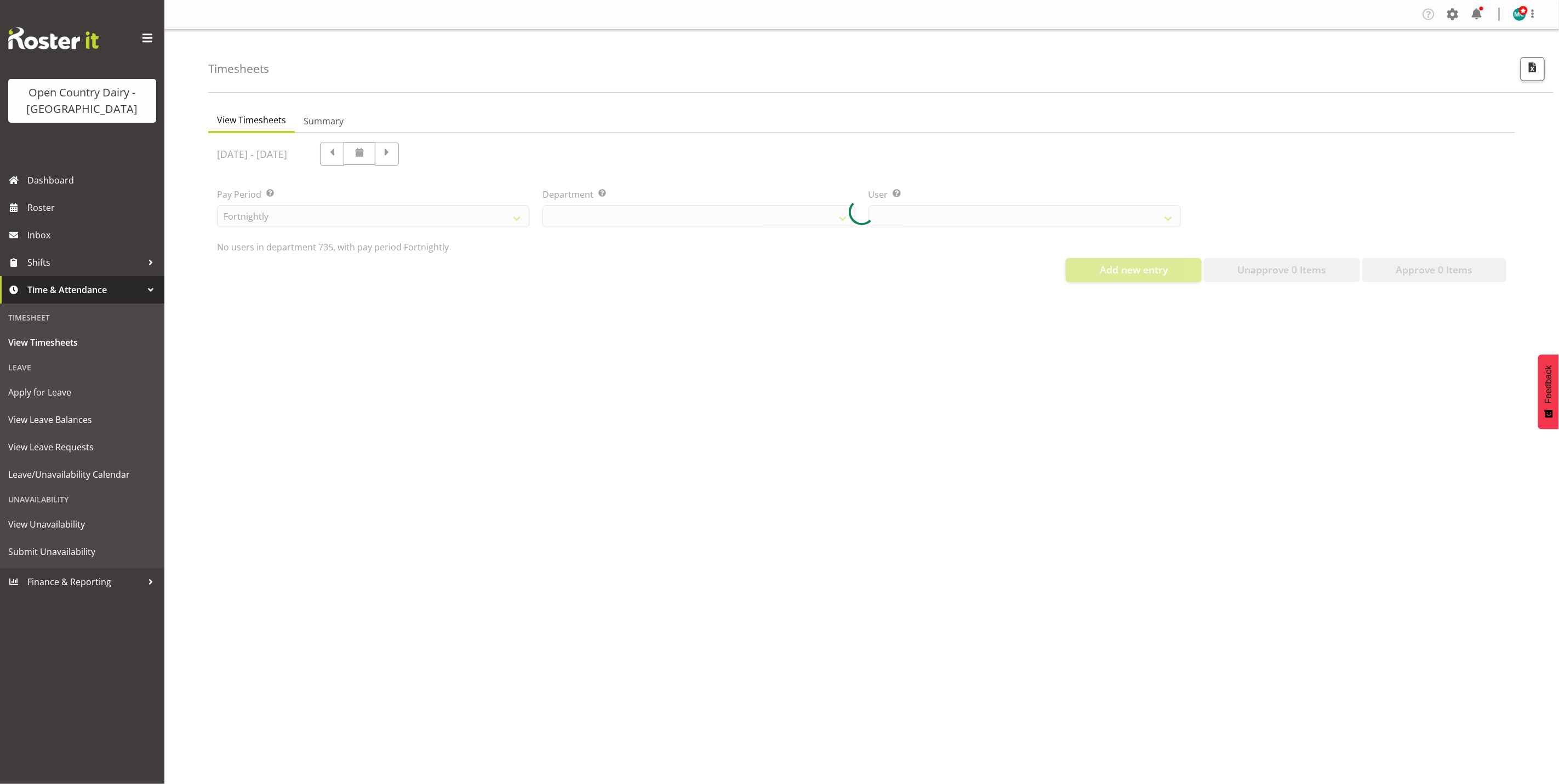
select select "909"
select select "9761"
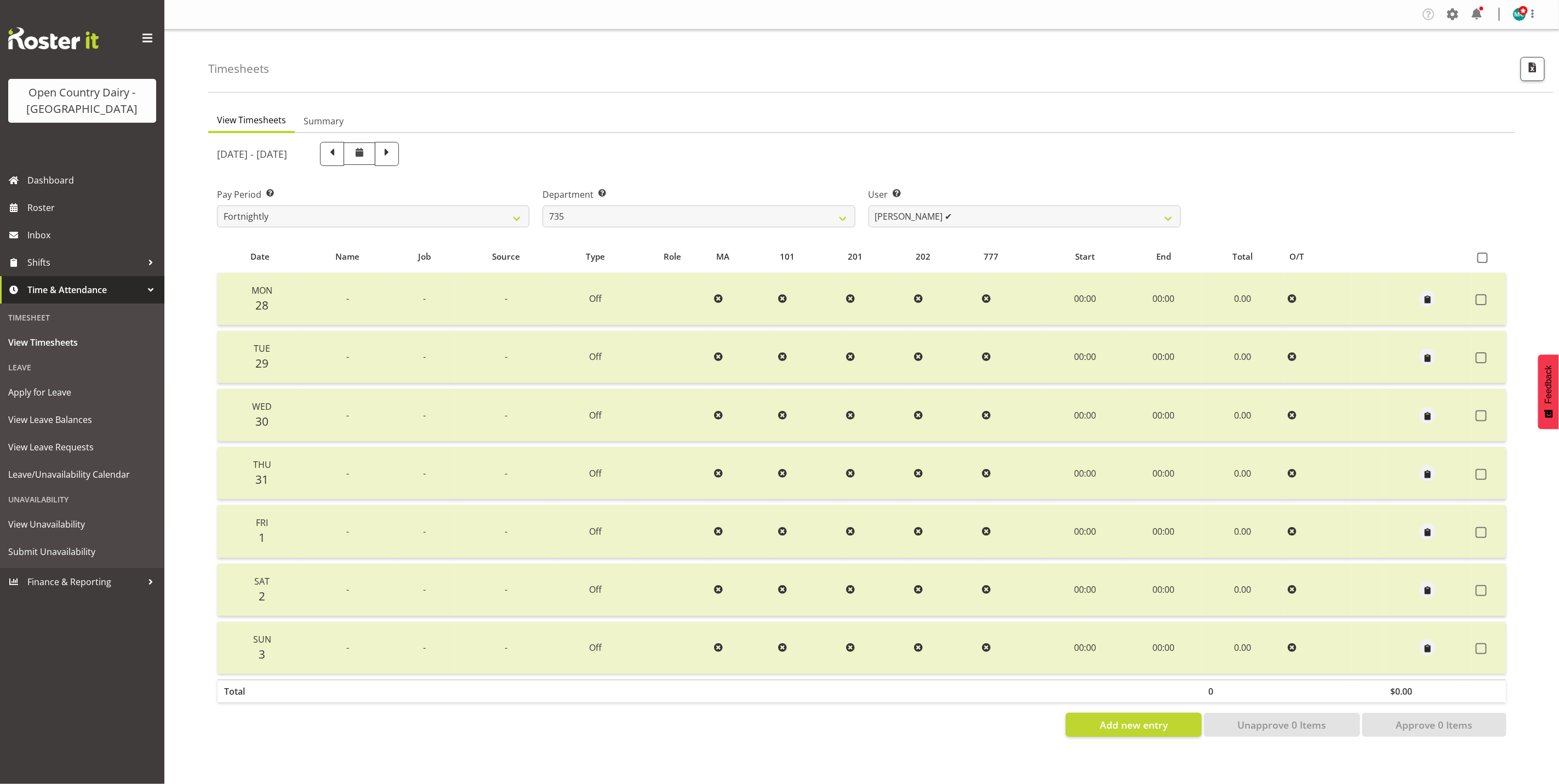
click at [394, 154] on span at bounding box center [386, 153] width 14 height 14
select select
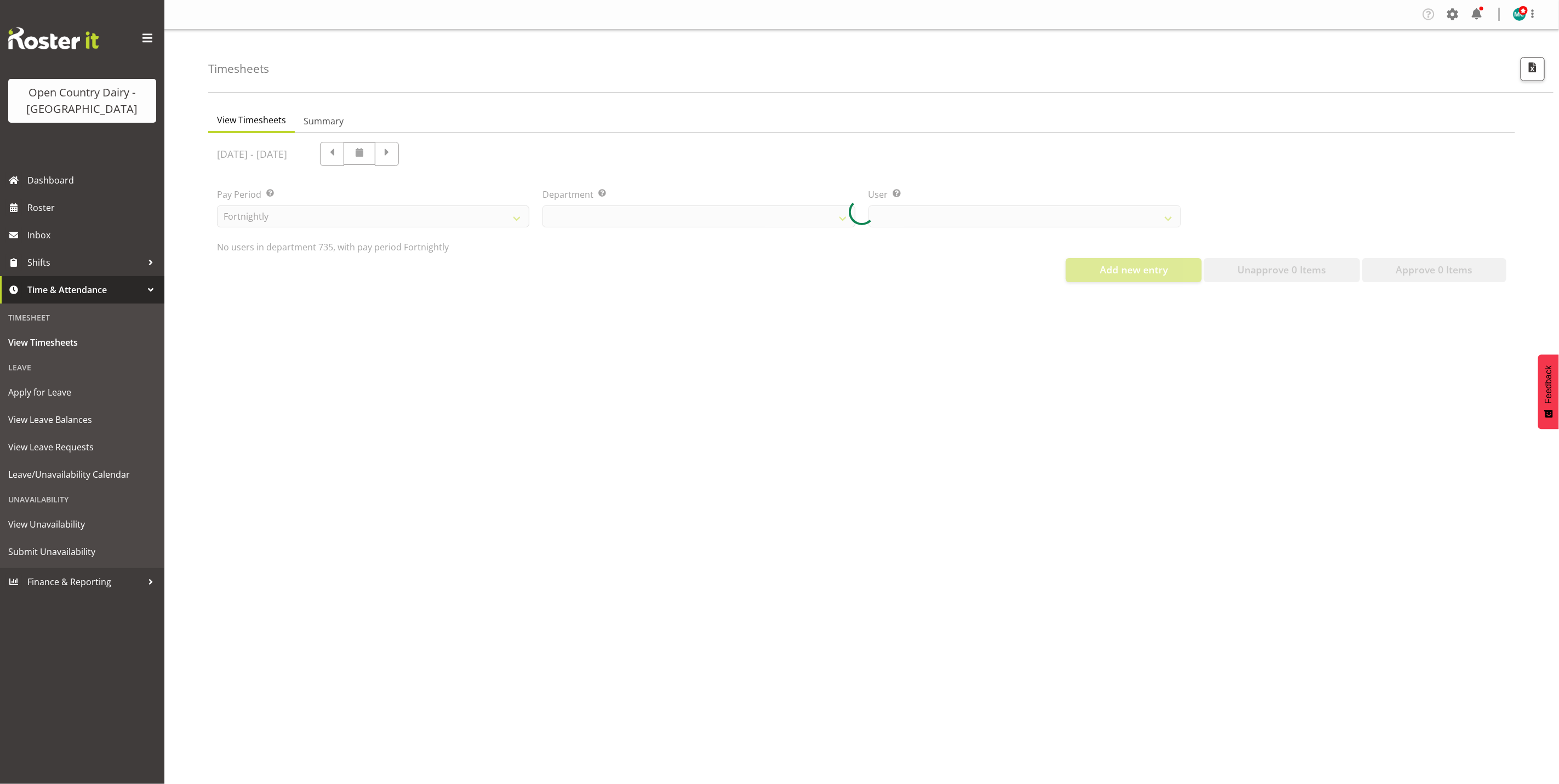
select select "909"
select select "9761"
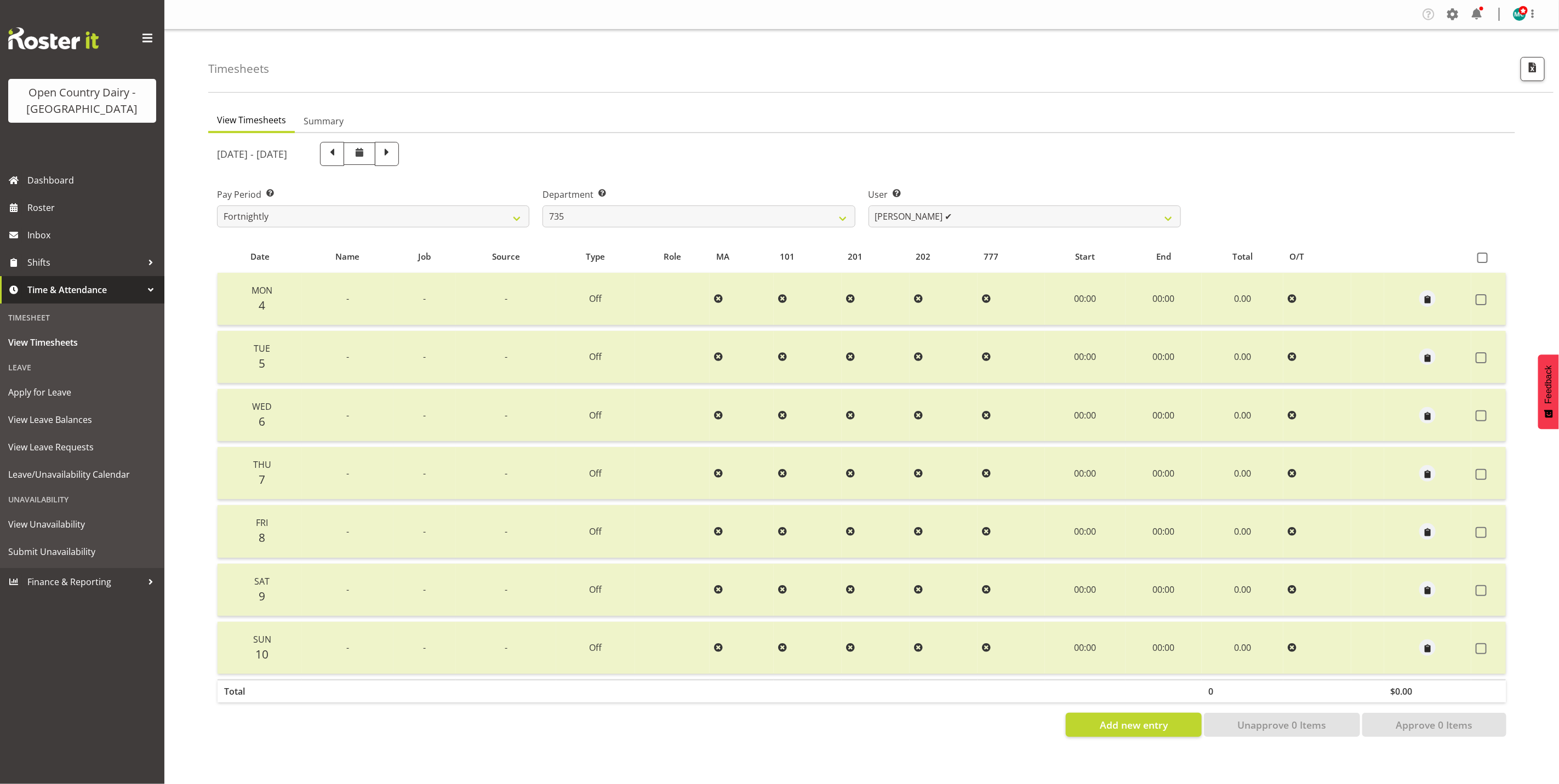
click at [375, 154] on span at bounding box center [359, 154] width 32 height 23
click at [394, 153] on span at bounding box center [386, 153] width 14 height 14
select select
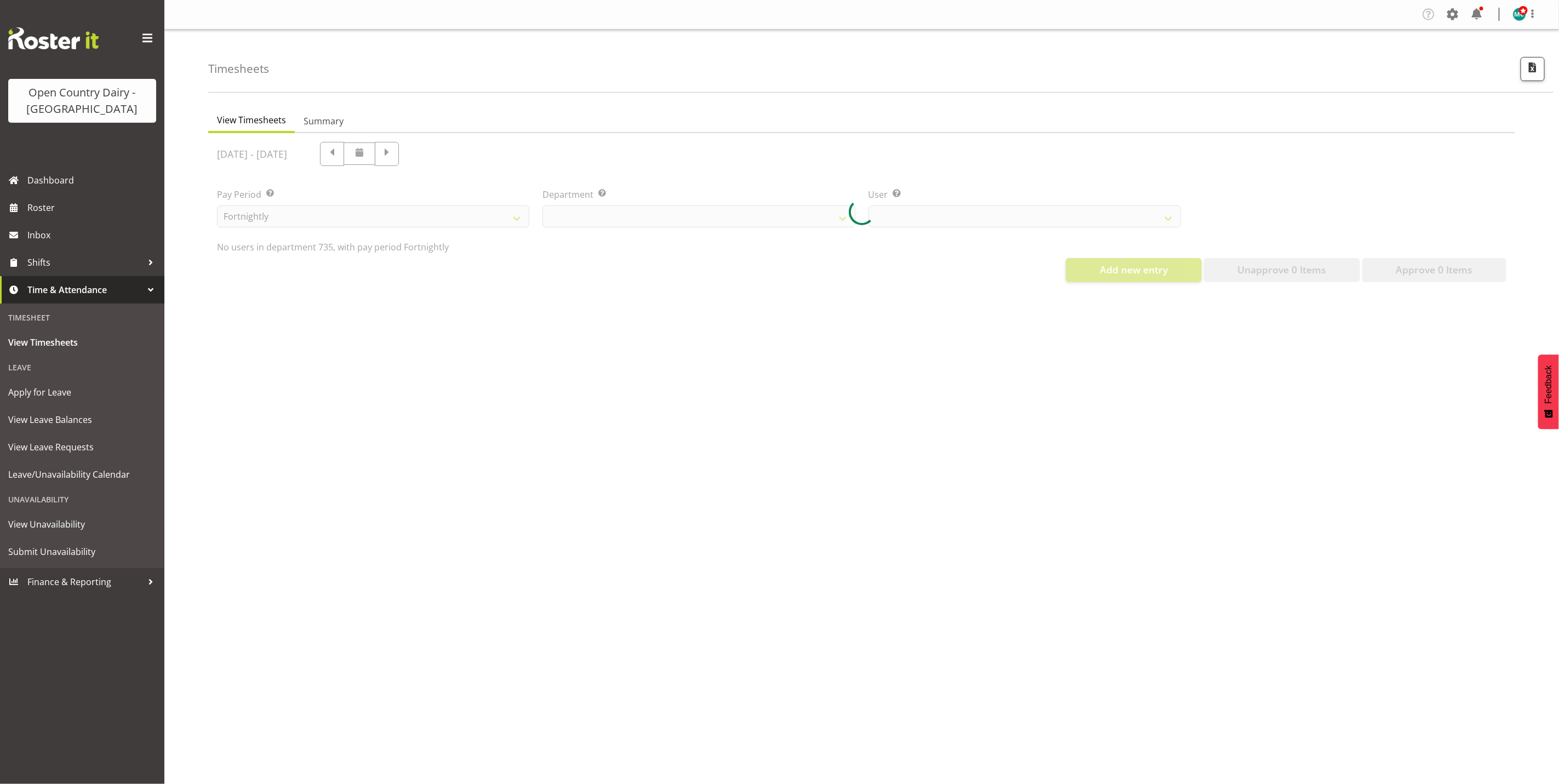
select select "909"
select select "9761"
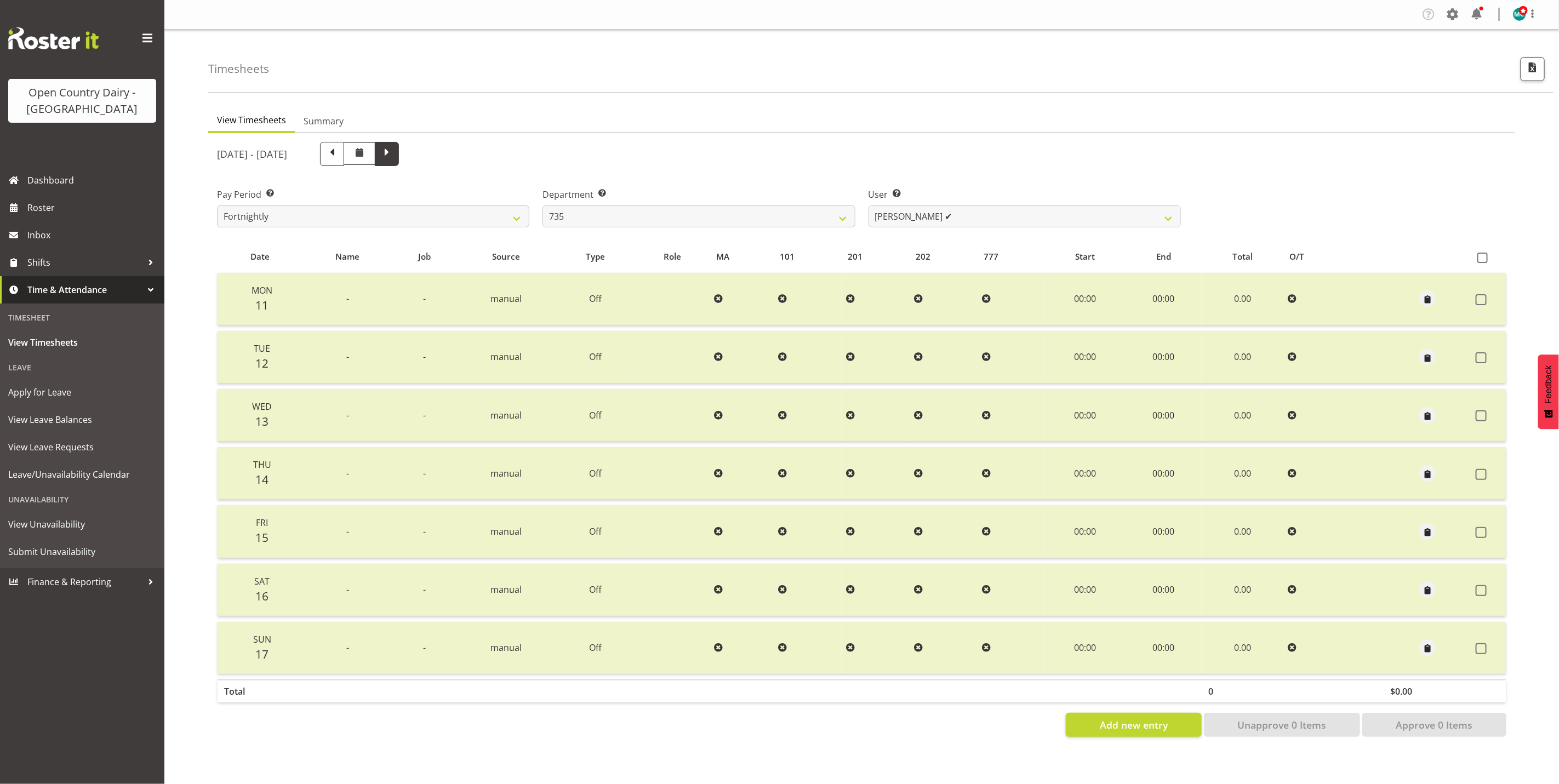
click at [394, 159] on span at bounding box center [386, 153] width 14 height 14
select select
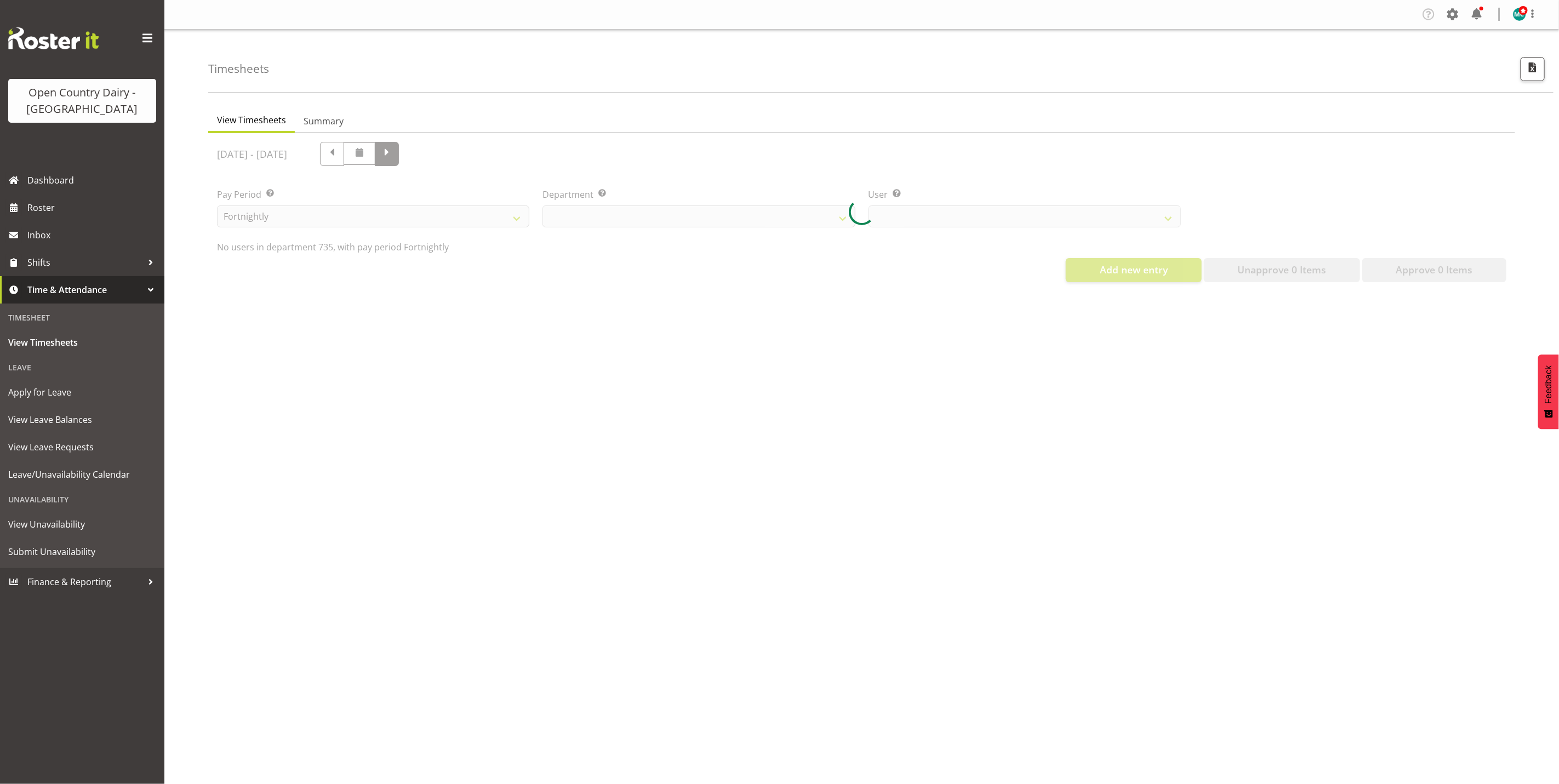
select select "909"
select select "9761"
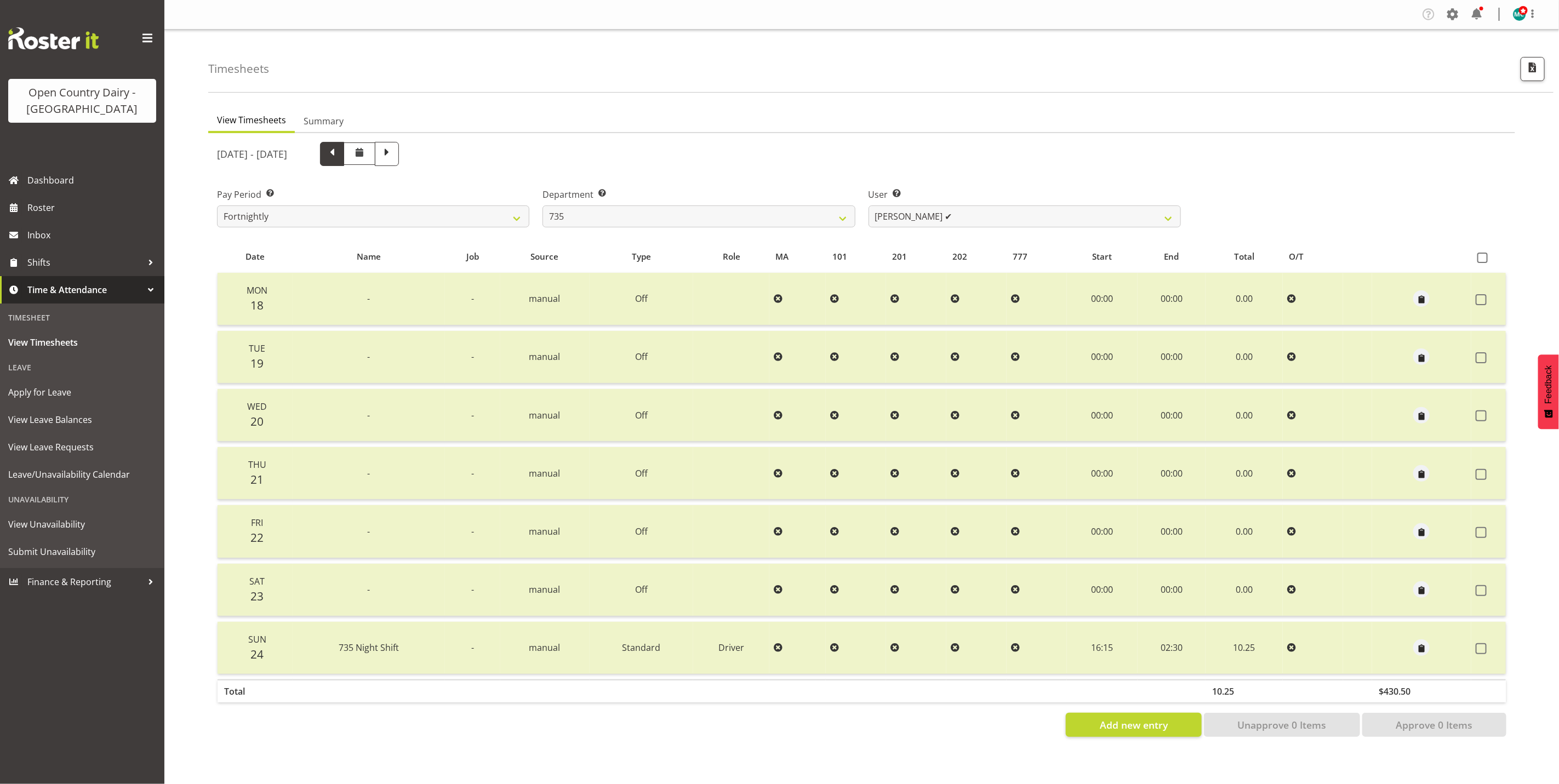
click at [339, 153] on span at bounding box center [332, 153] width 14 height 14
select select
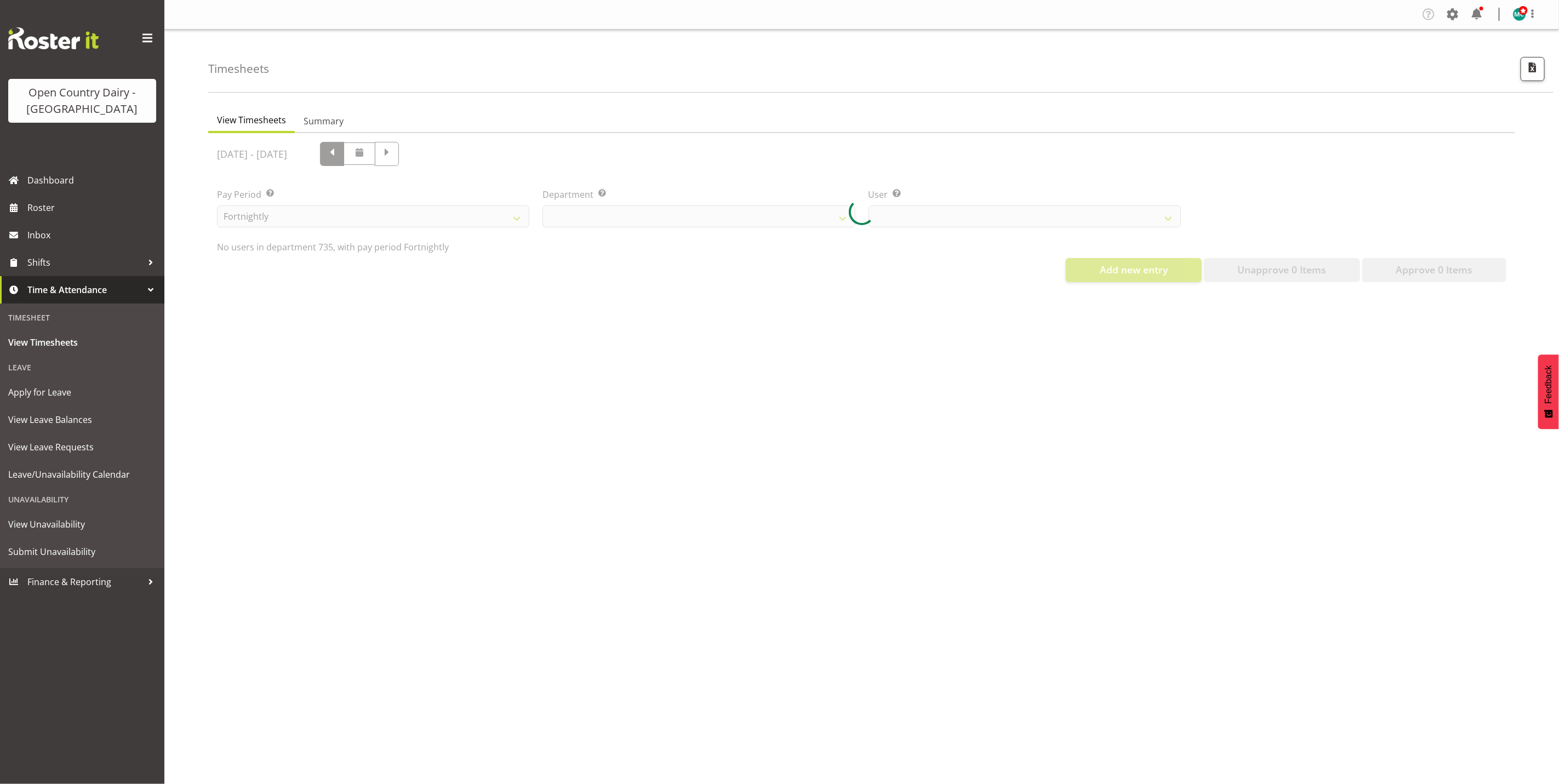
select select "909"
select select "9761"
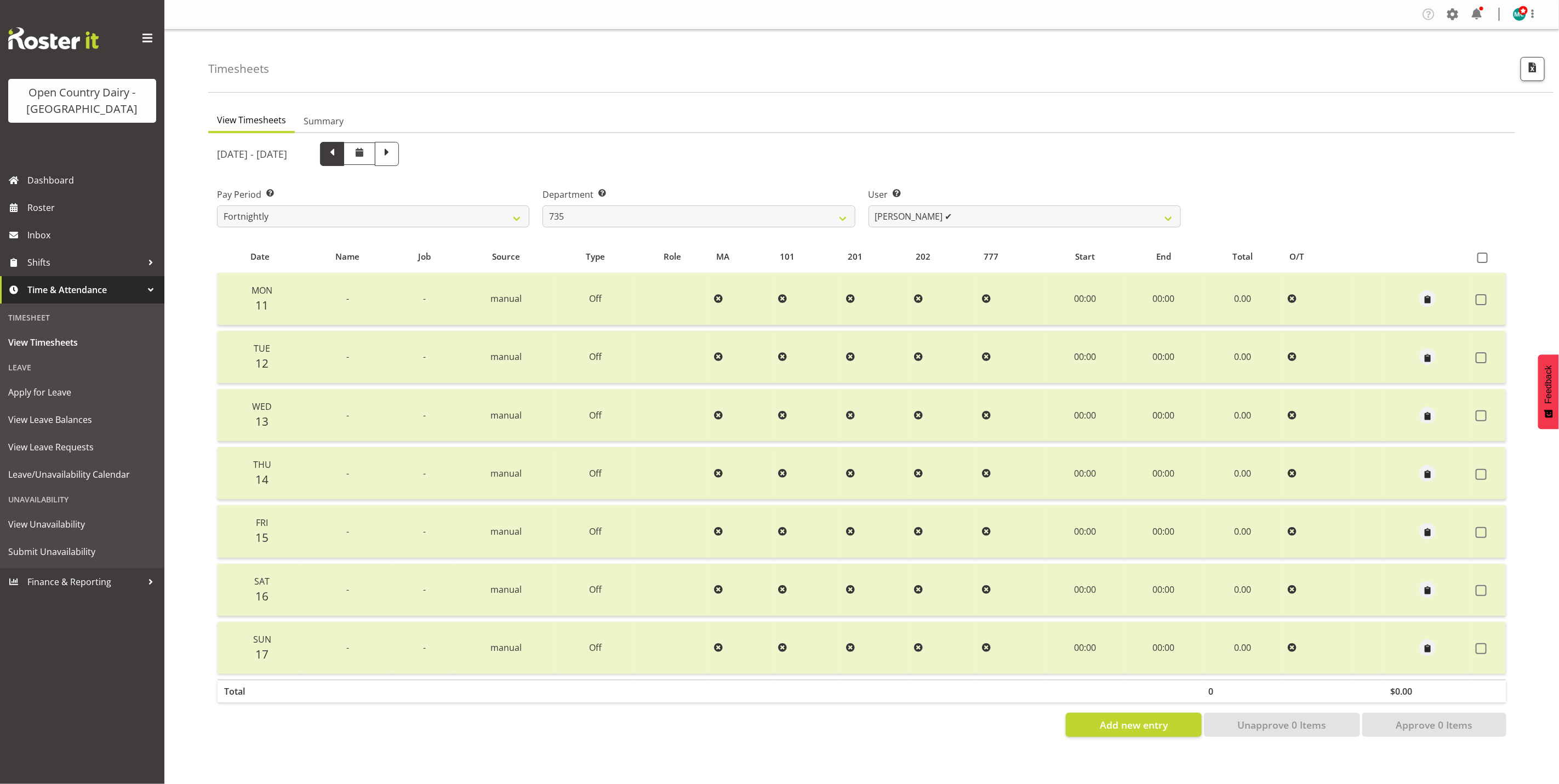
click at [339, 153] on span at bounding box center [332, 153] width 14 height 14
select select
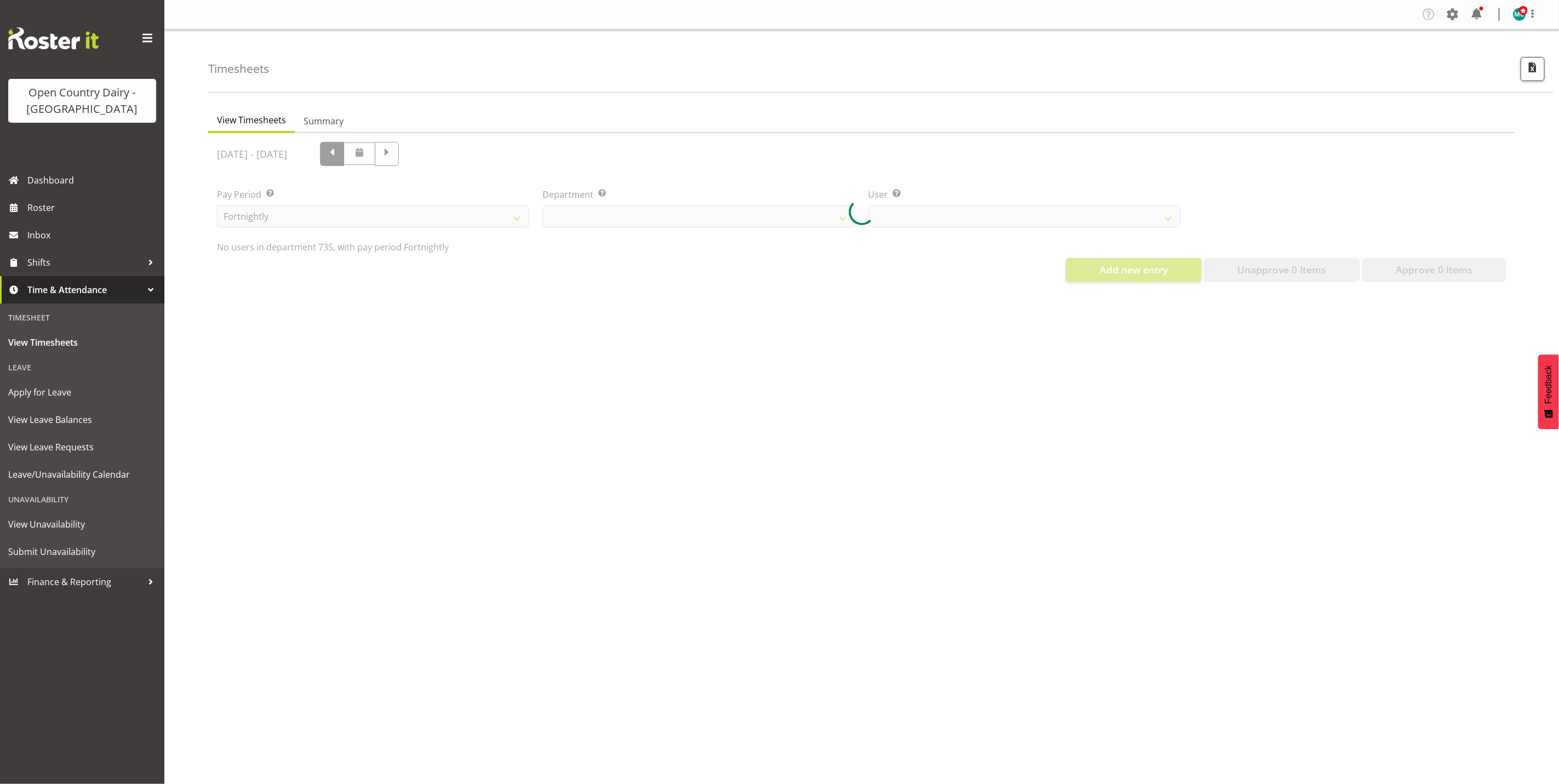
select select "909"
select select "9761"
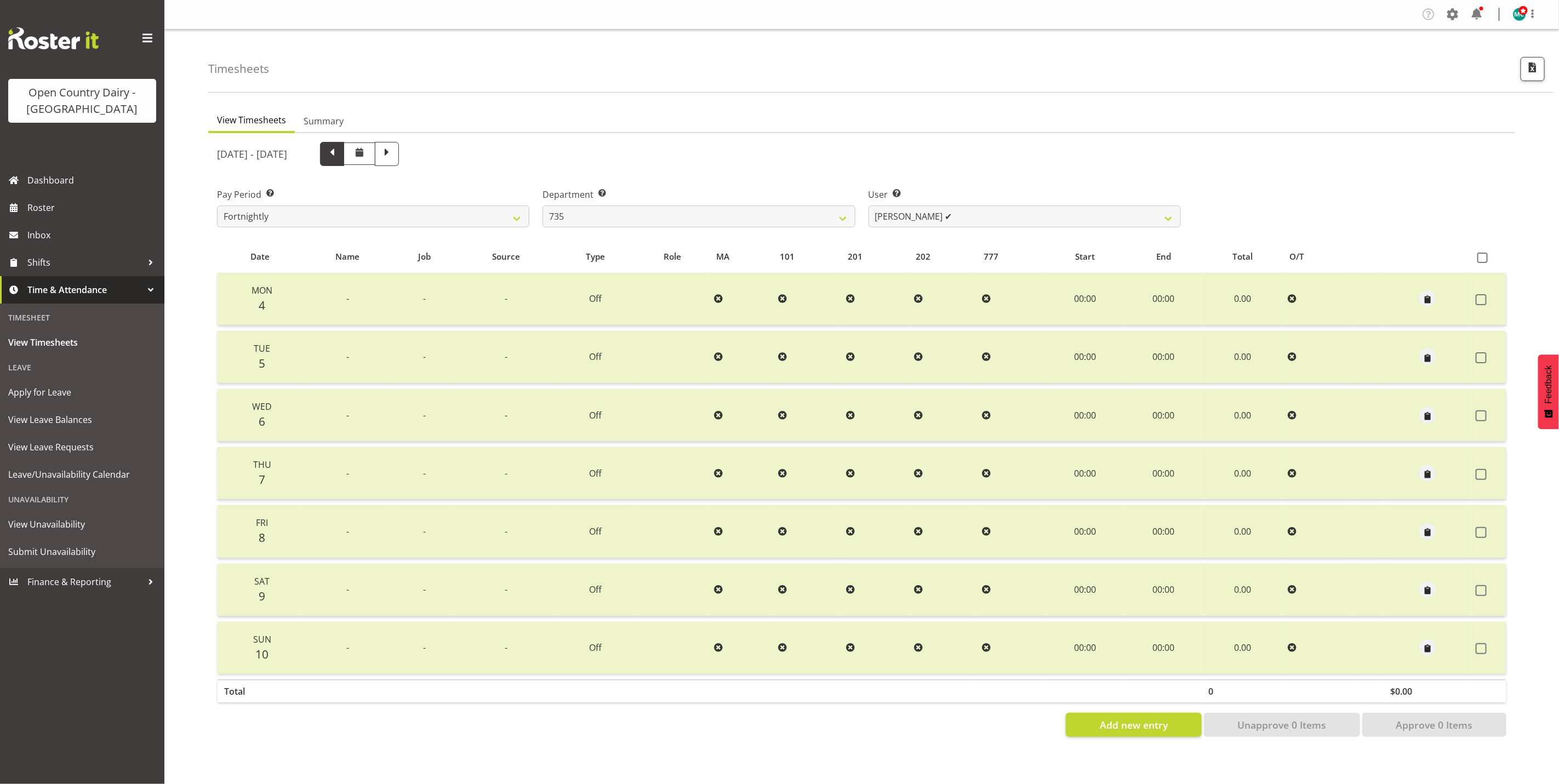
click at [339, 153] on span at bounding box center [332, 153] width 14 height 14
select select
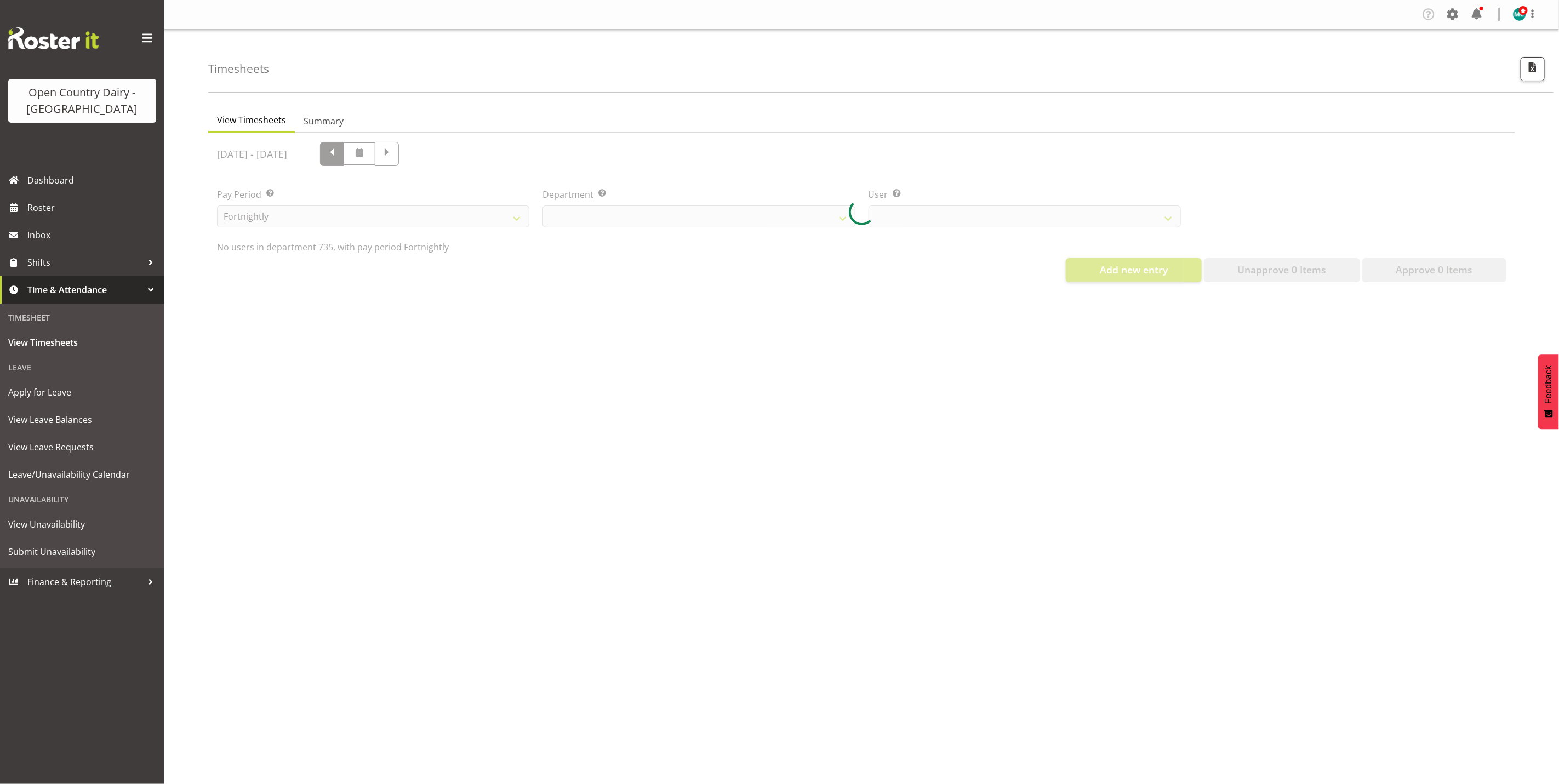
select select "909"
select select "9761"
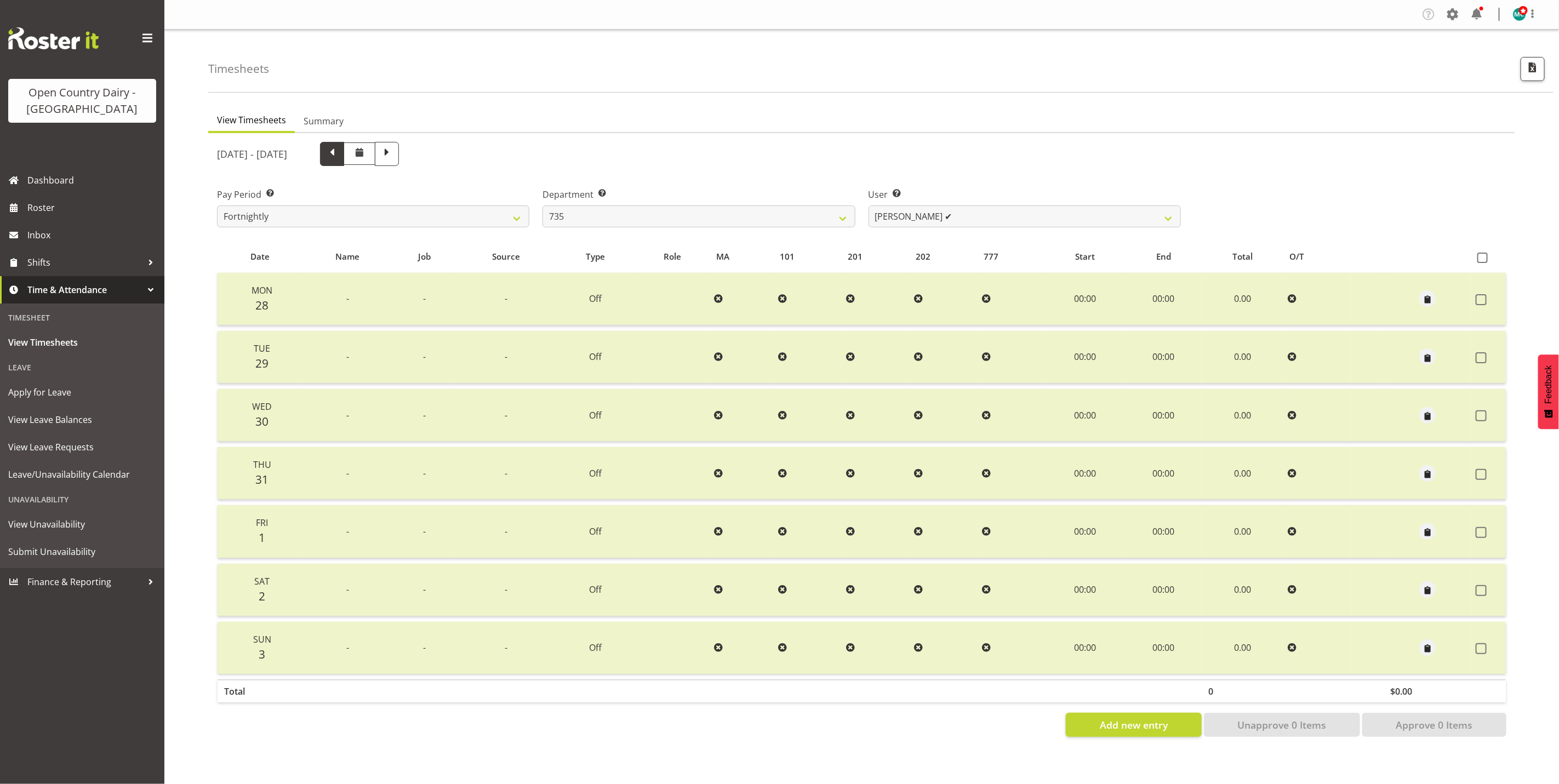
click at [339, 154] on span at bounding box center [332, 153] width 14 height 14
select select
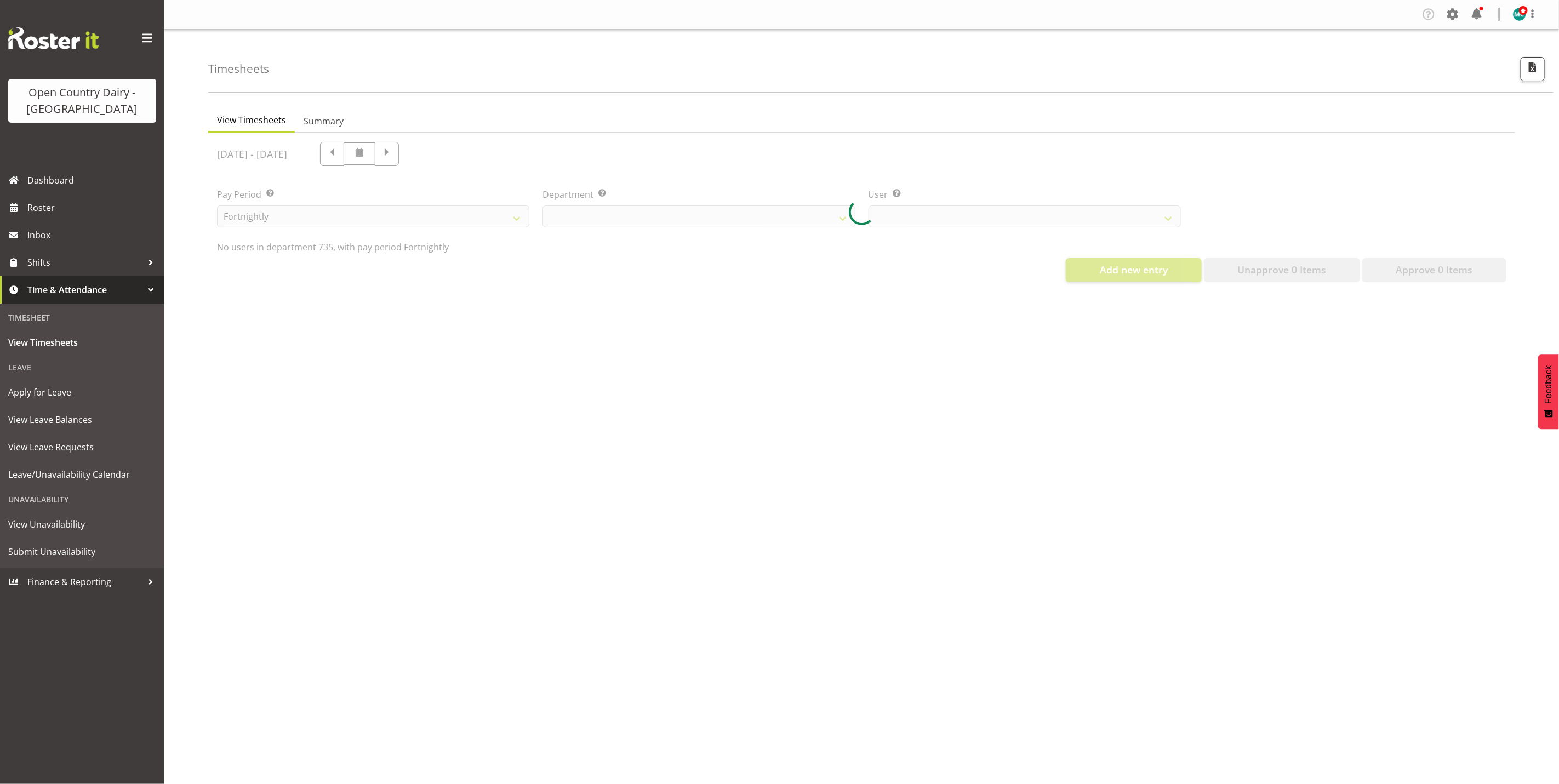
select select "909"
select select "9761"
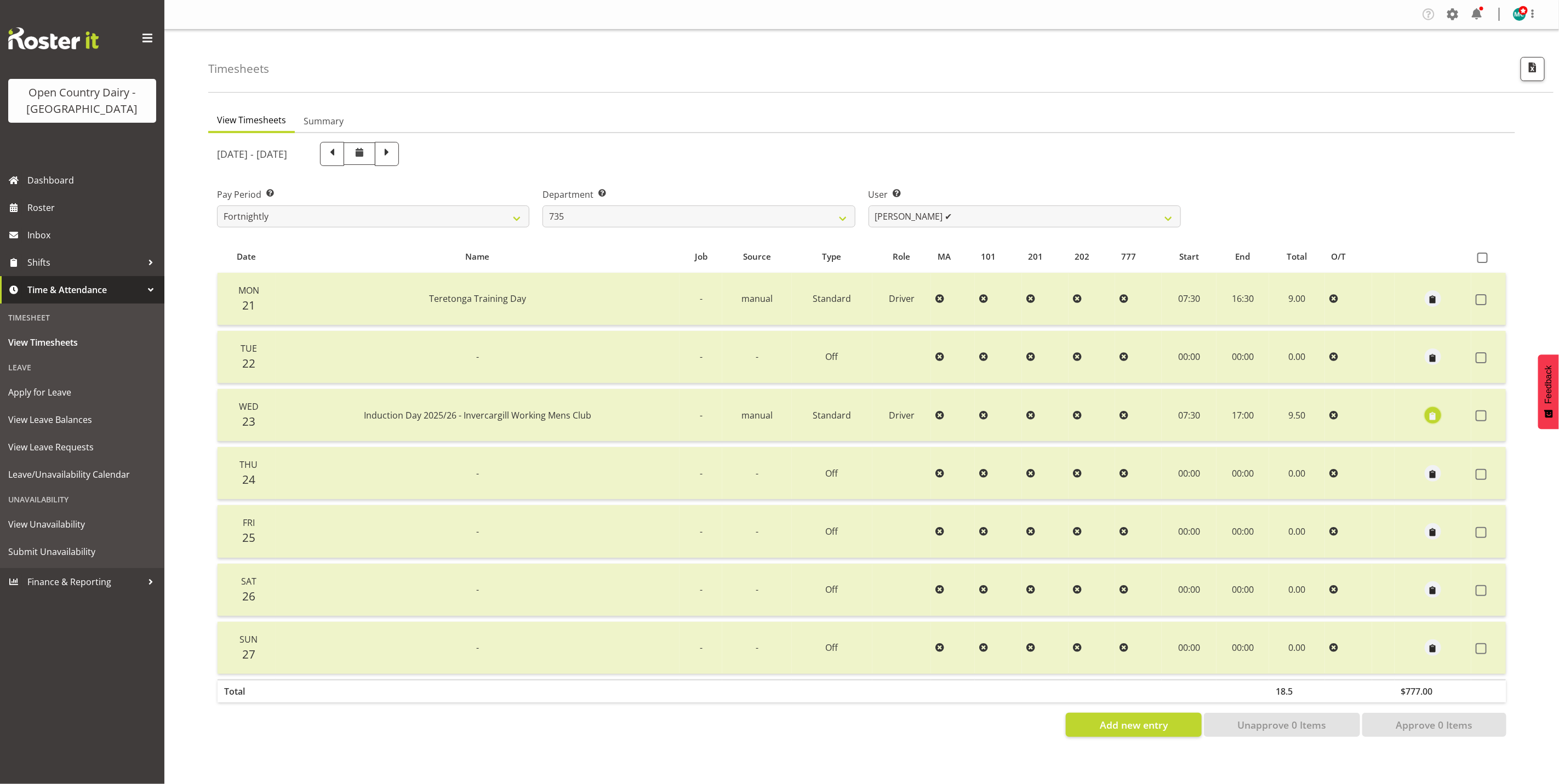
click at [1433, 414] on span "button" at bounding box center [1433, 416] width 13 height 13
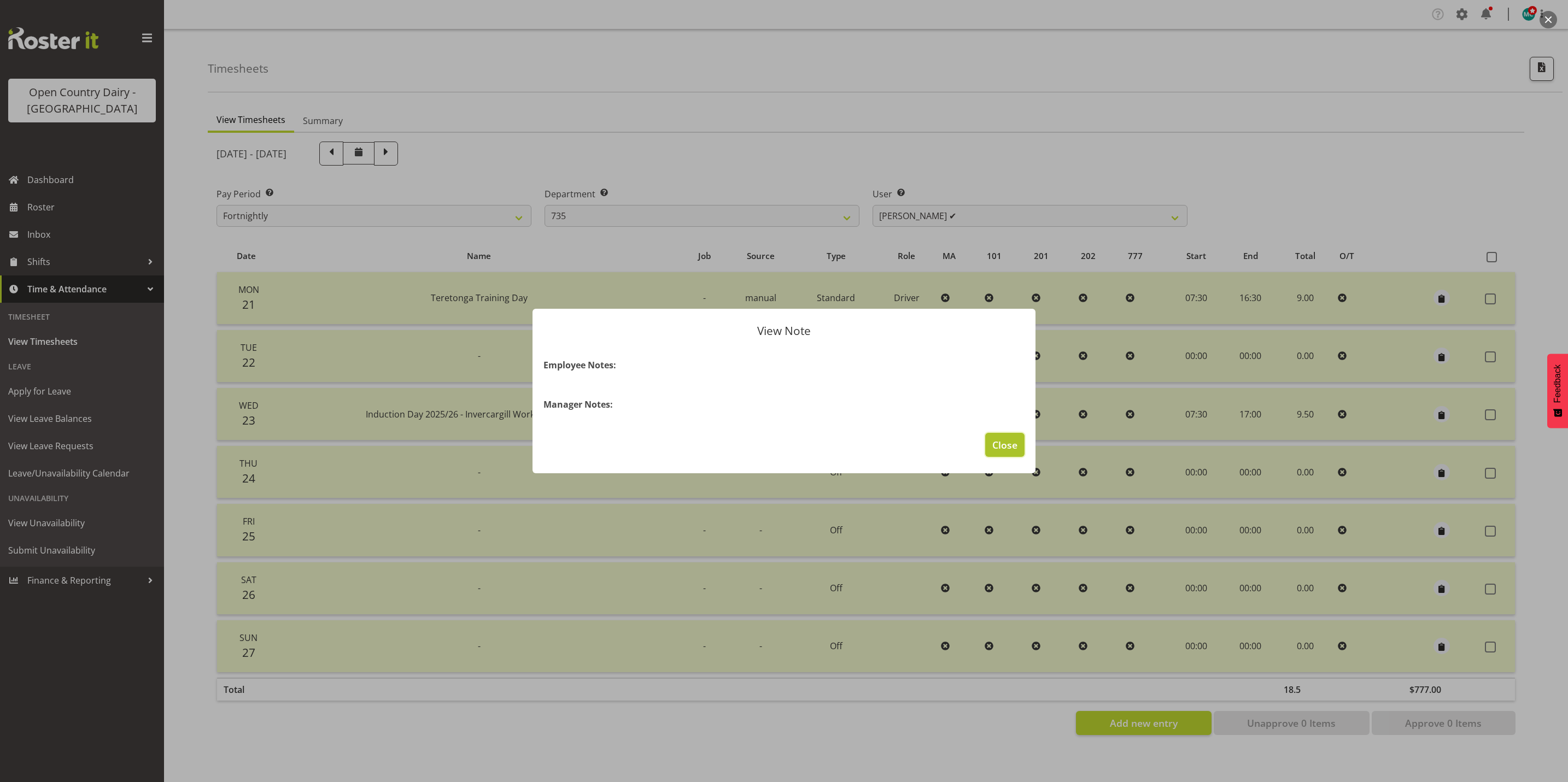
click at [1001, 449] on span "Close" at bounding box center [1004, 444] width 25 height 14
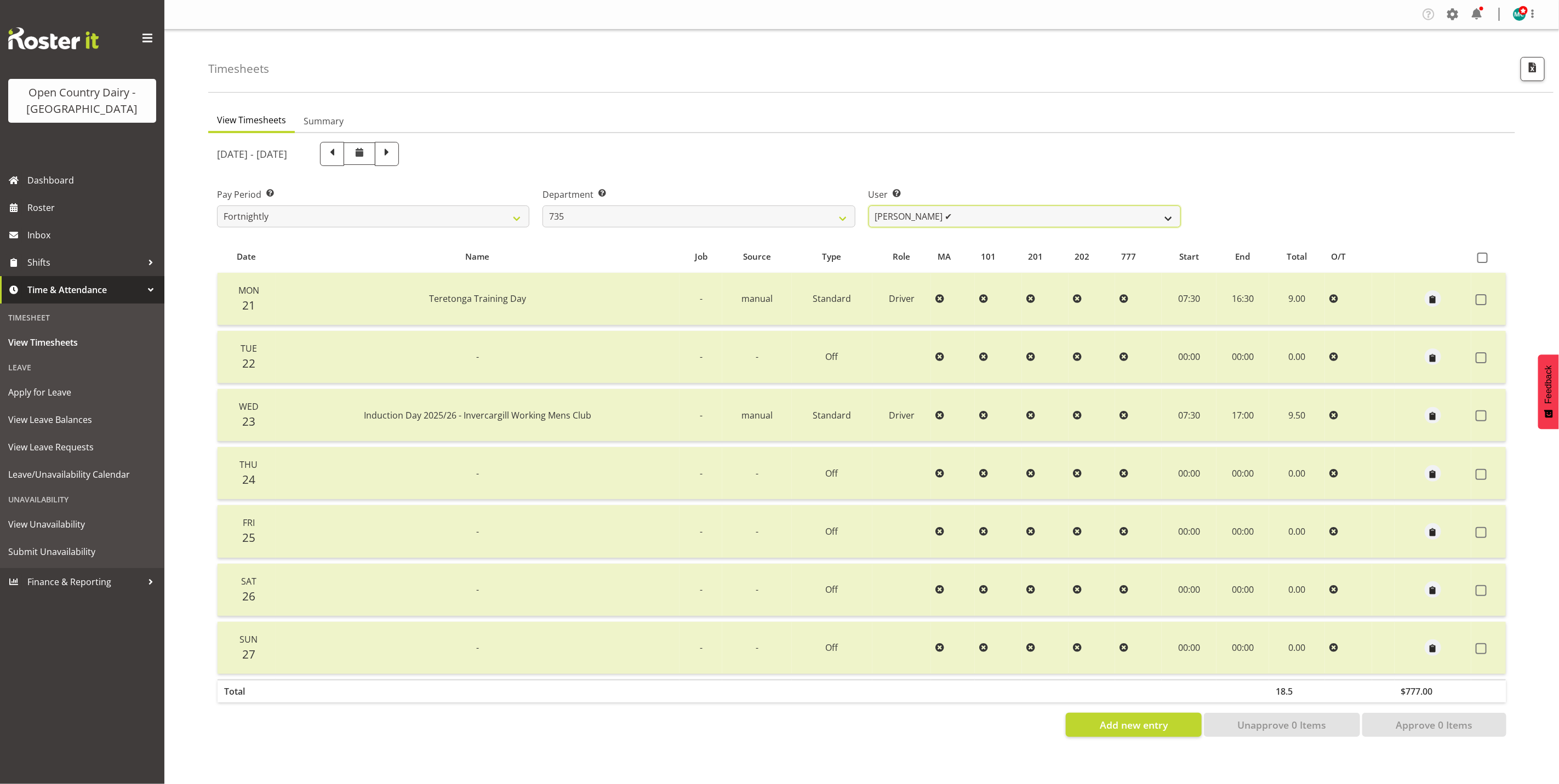
click at [1167, 222] on select "Brian Neas ✔ Cherie Williams ✔ Christopher Sutherland ✔ Stuart Craig ✔" at bounding box center [1025, 217] width 312 height 22
click at [1294, 173] on div "Pay Period Select which pay period you would like to view. Fortnightly Departme…" at bounding box center [862, 203] width 1303 height 62
click at [339, 157] on span at bounding box center [332, 153] width 14 height 14
select select
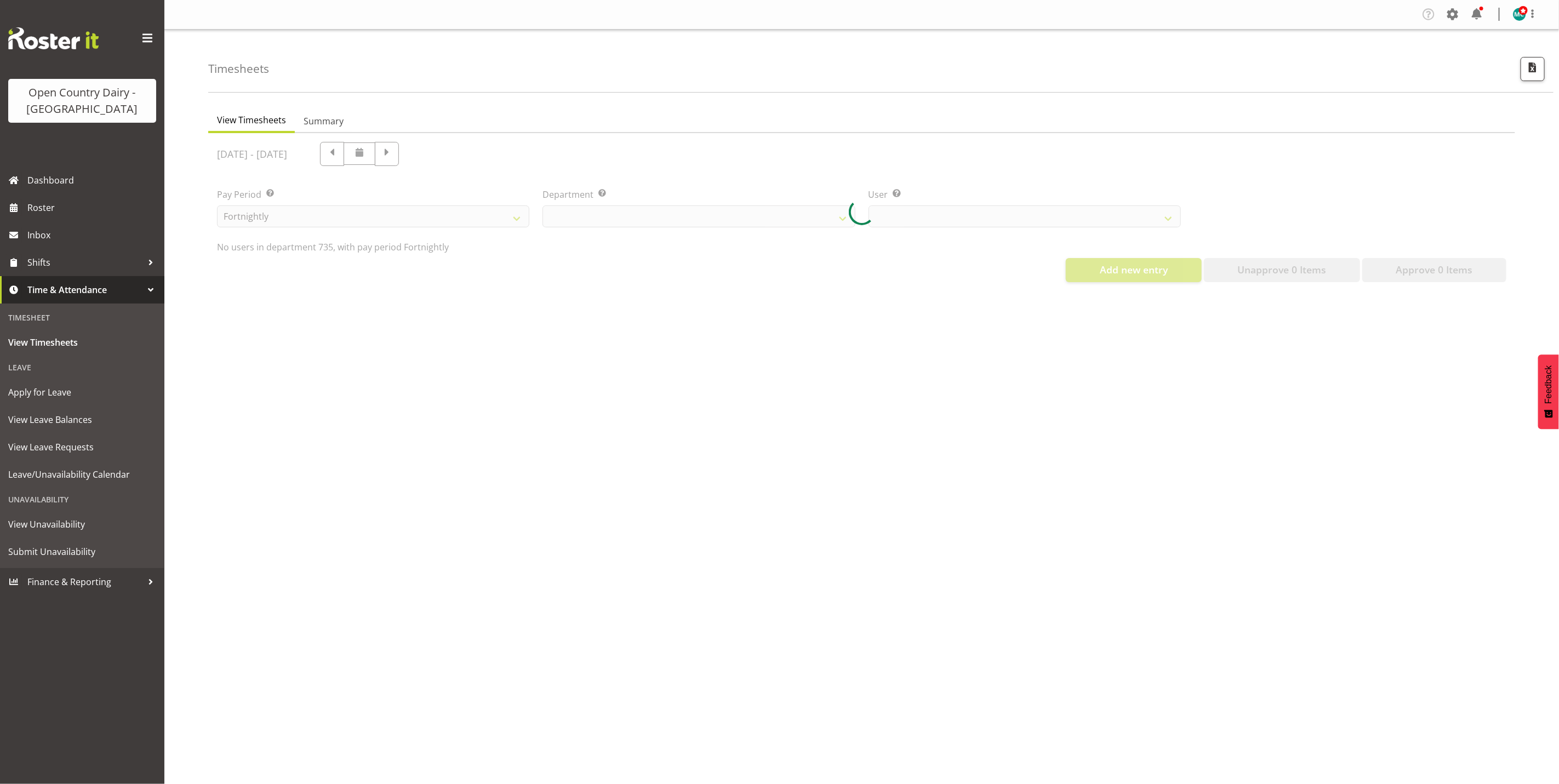
select select "909"
select select "9761"
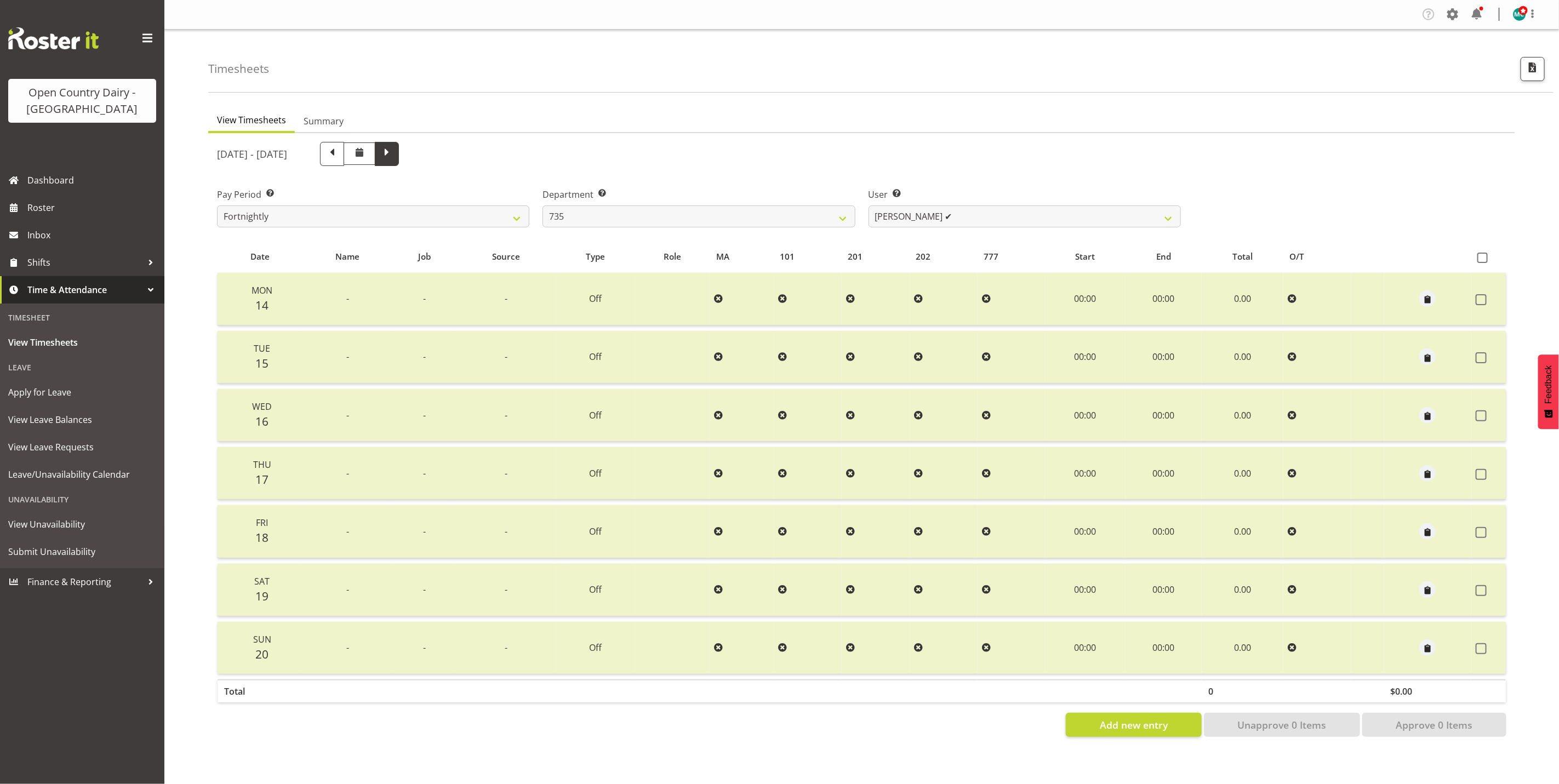
click at [394, 153] on span at bounding box center [386, 153] width 14 height 14
select select
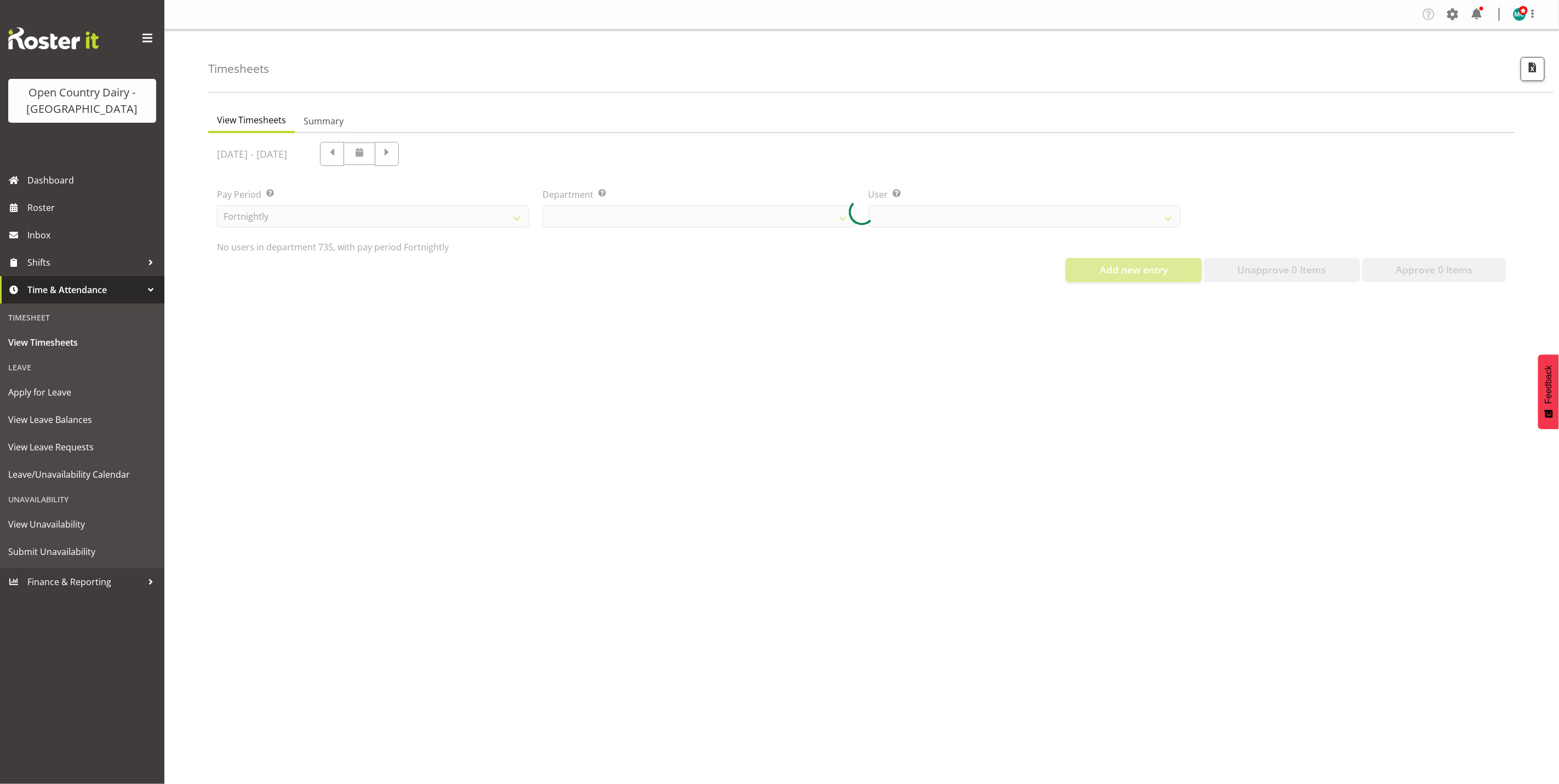
select select "909"
select select "9761"
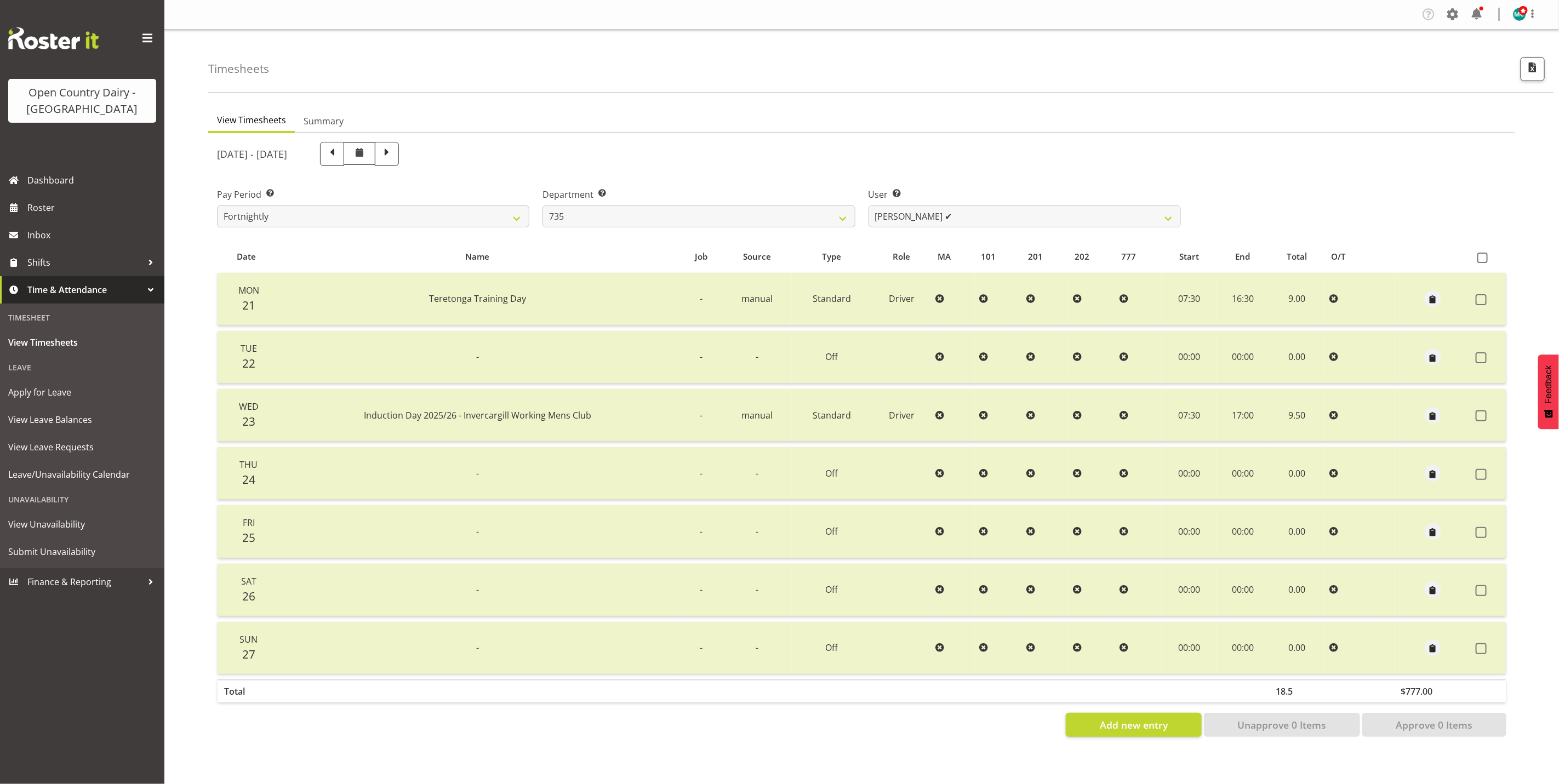
click at [1299, 415] on td "9.50" at bounding box center [1297, 415] width 56 height 52
click at [1293, 412] on td "9.50" at bounding box center [1297, 415] width 56 height 52
click at [1434, 297] on span "button" at bounding box center [1433, 300] width 13 height 13
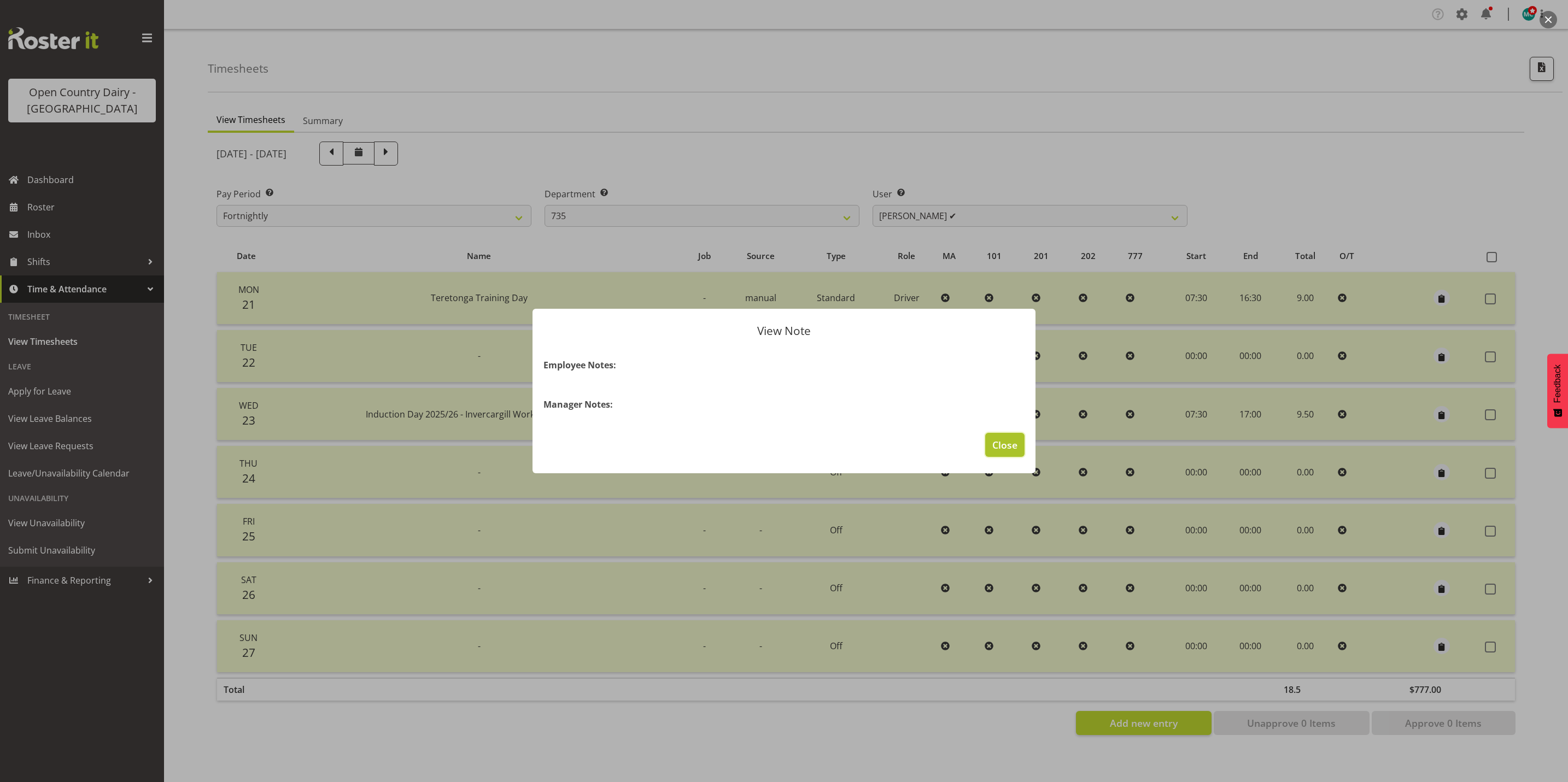
click at [994, 454] on button "Close" at bounding box center [1005, 445] width 40 height 24
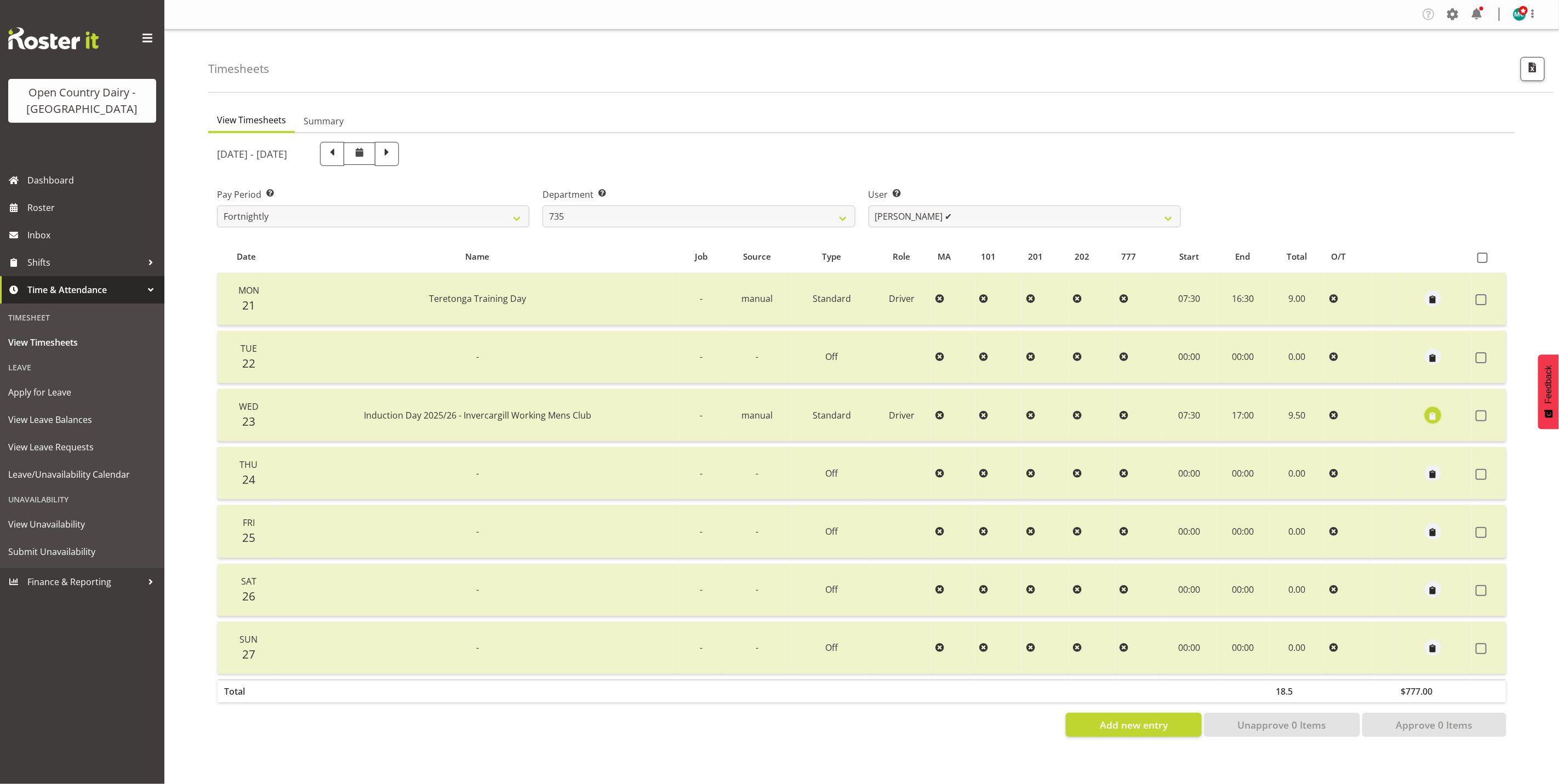
click at [1430, 414] on span "button" at bounding box center [1433, 416] width 13 height 13
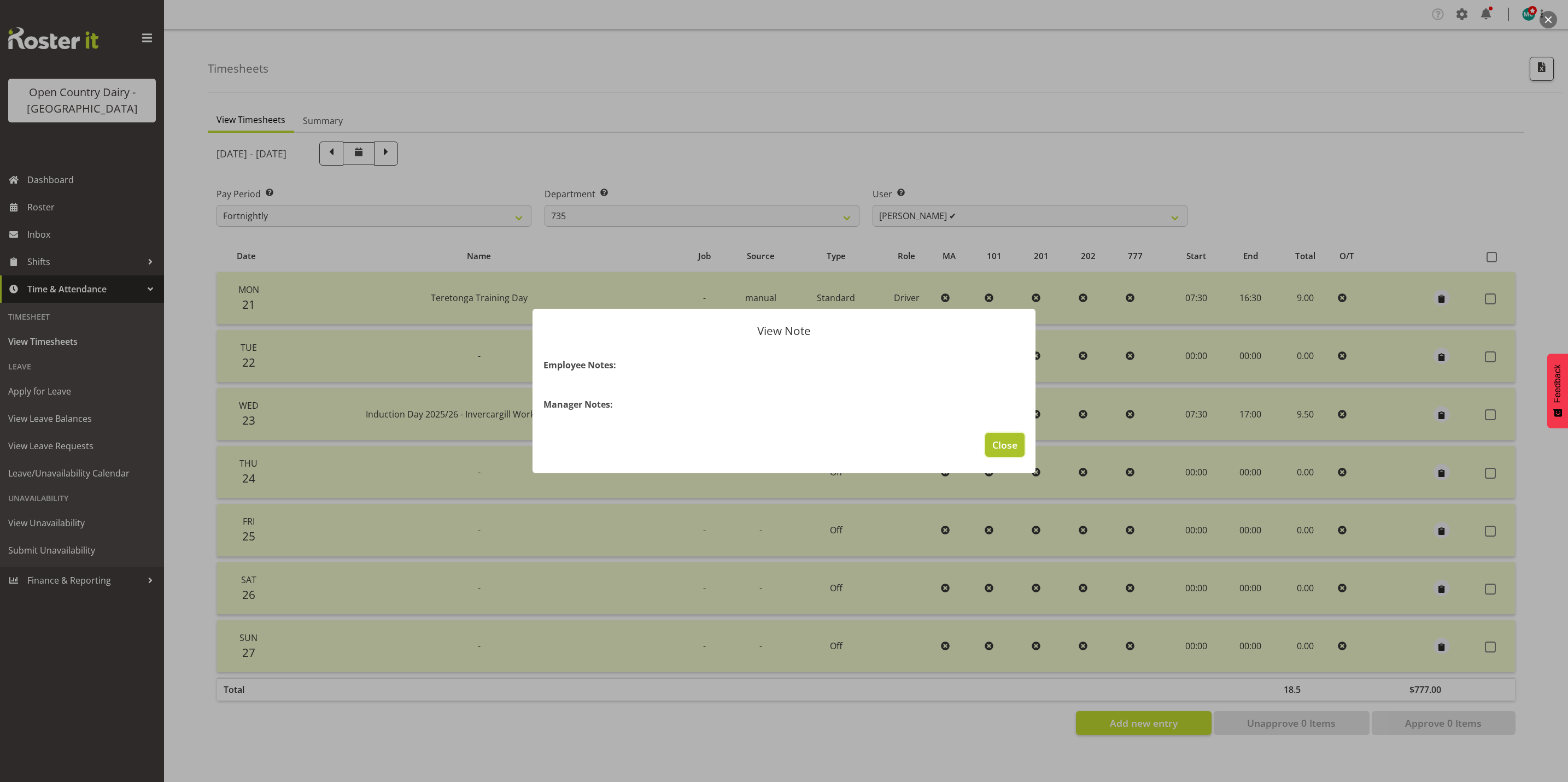
click at [1001, 448] on span "Close" at bounding box center [1004, 444] width 25 height 14
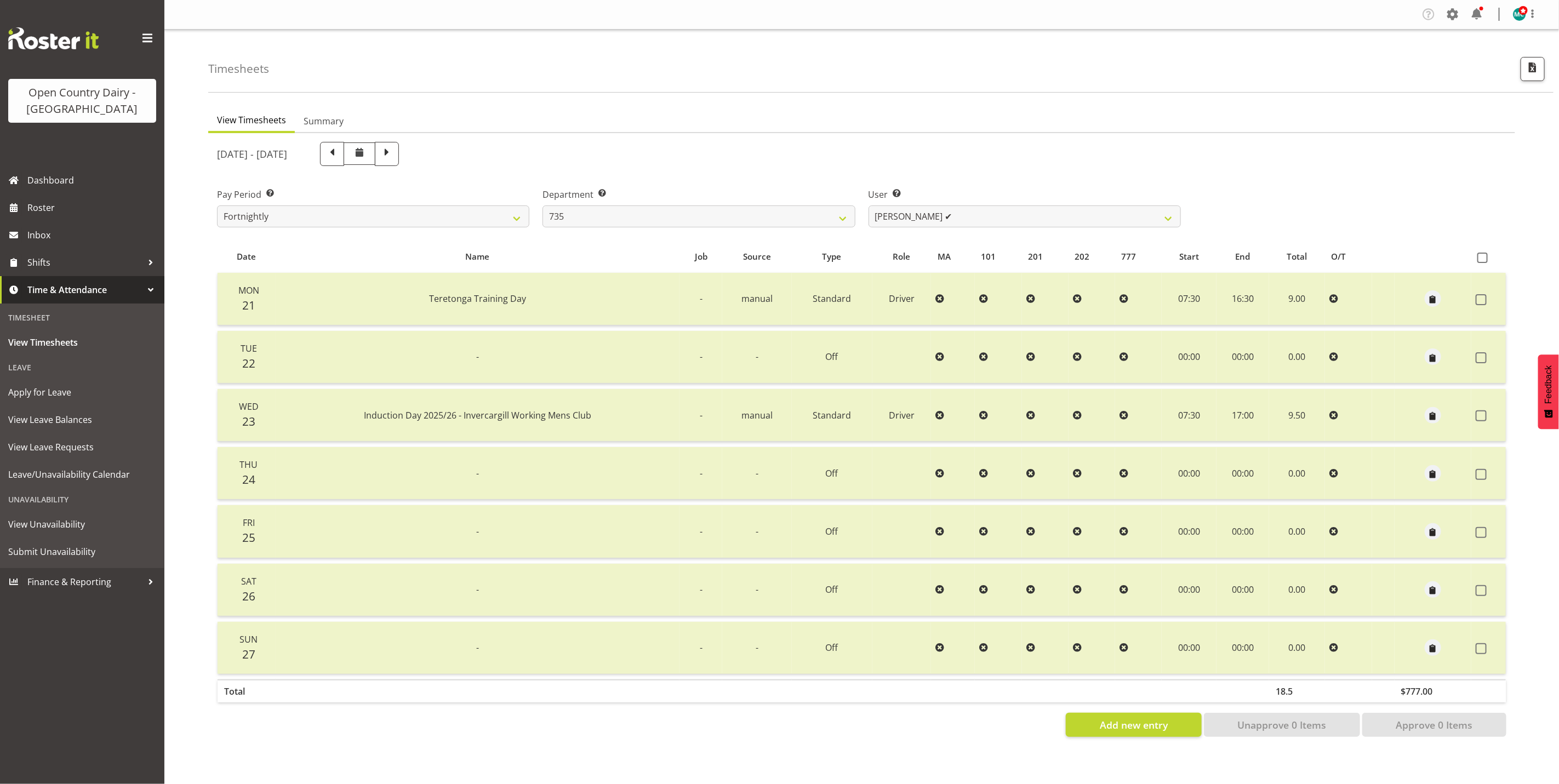
drag, startPoint x: 1482, startPoint y: 256, endPoint x: 1475, endPoint y: 267, distance: 13.0
click at [1483, 256] on span at bounding box center [1483, 257] width 10 height 10
click at [1483, 256] on input "checkbox" at bounding box center [1482, 258] width 7 height 7
checkbox input "true"
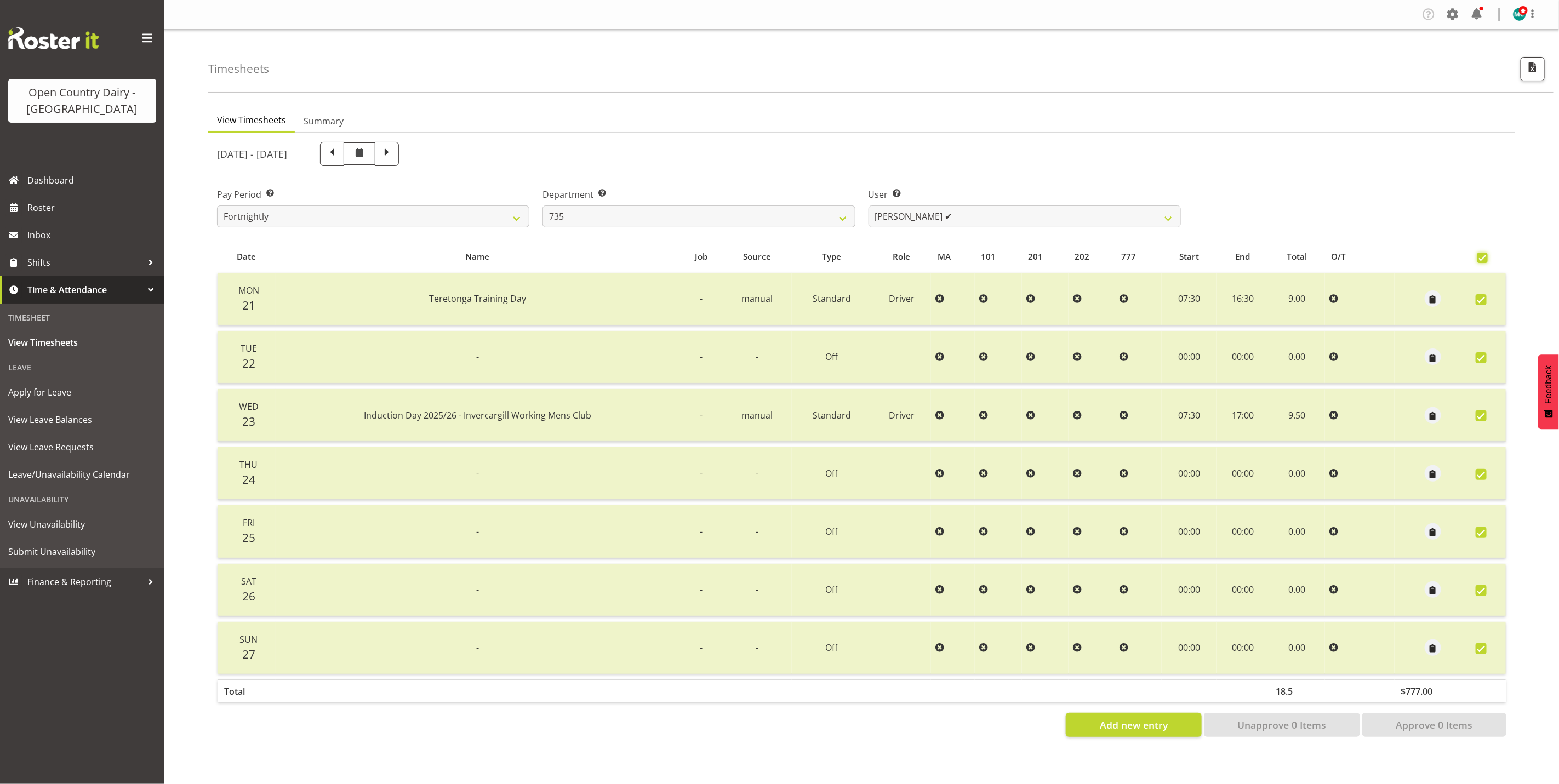
checkbox input "true"
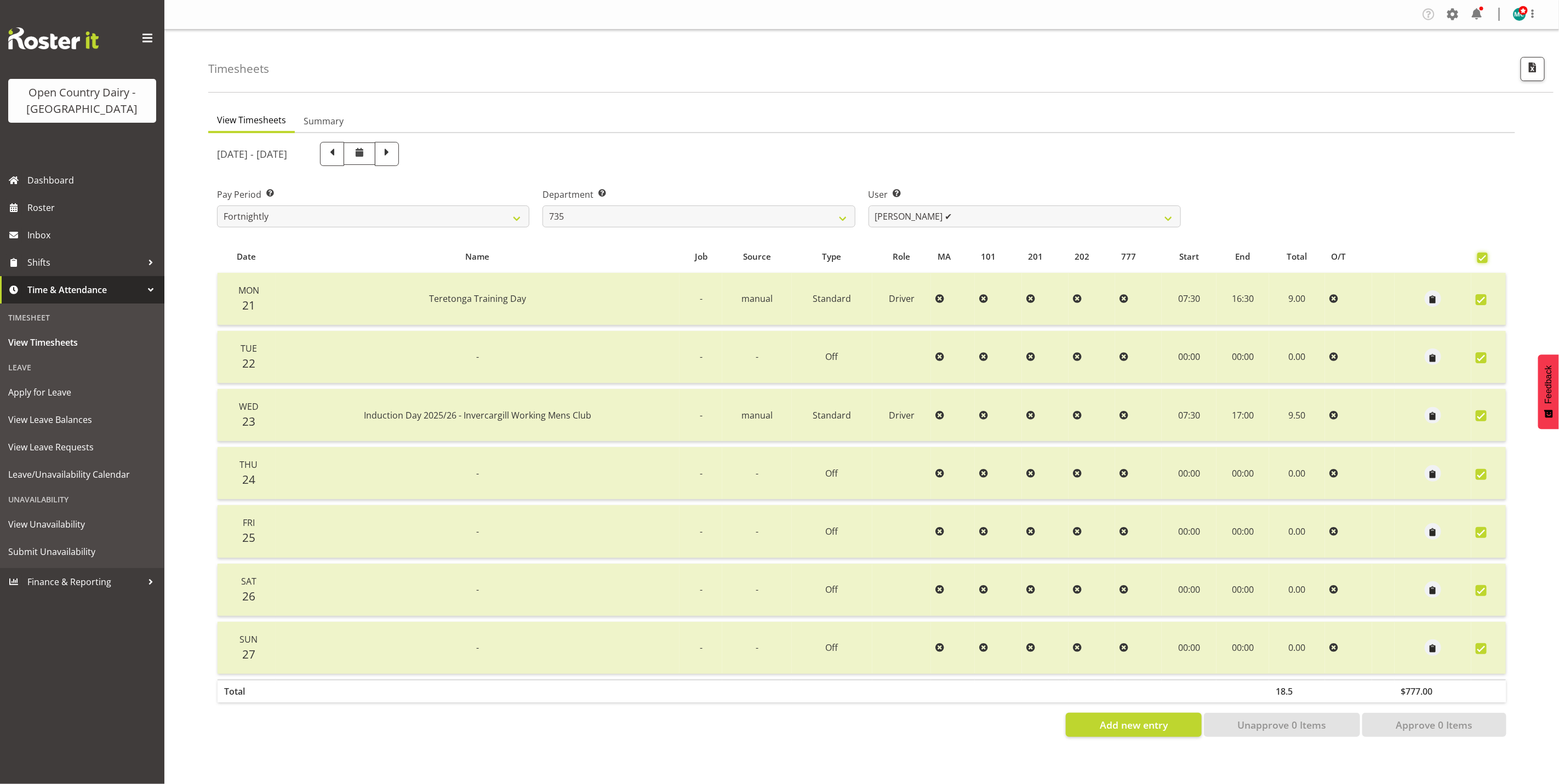
checkbox input "true"
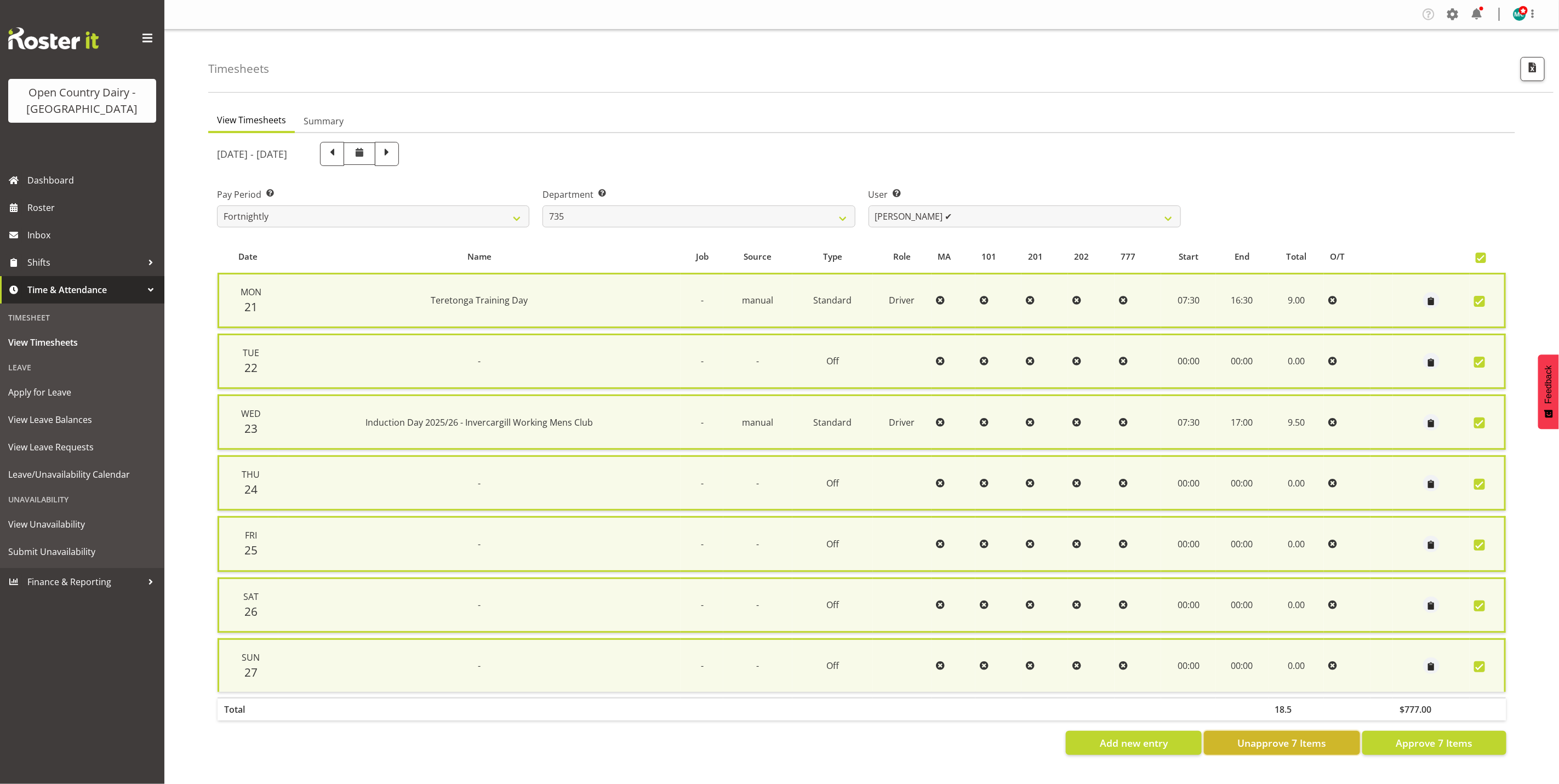
click at [1278, 736] on span "Unapprove 7 Items" at bounding box center [1282, 743] width 89 height 14
checkbox input "false"
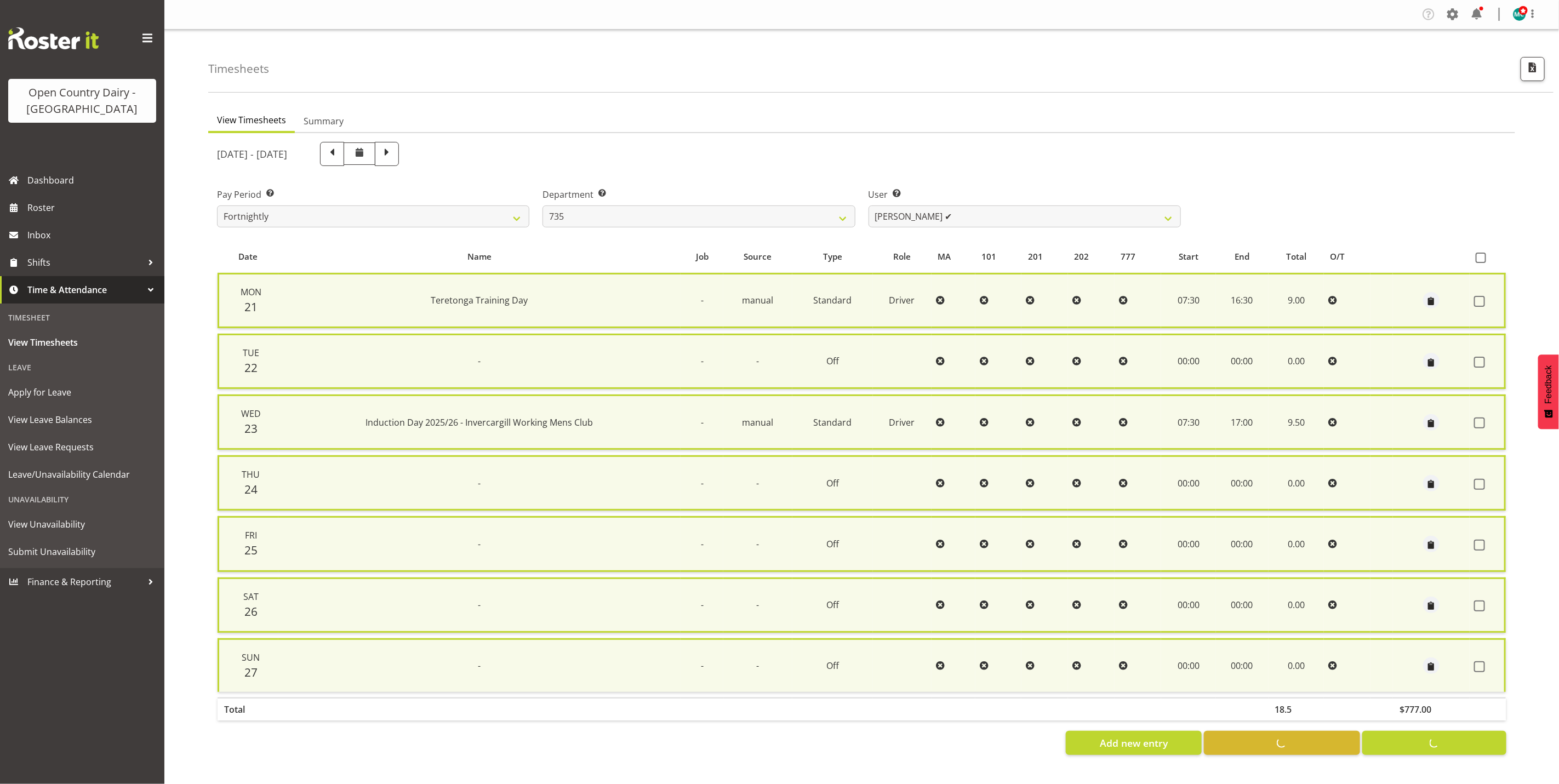
checkbox input "false"
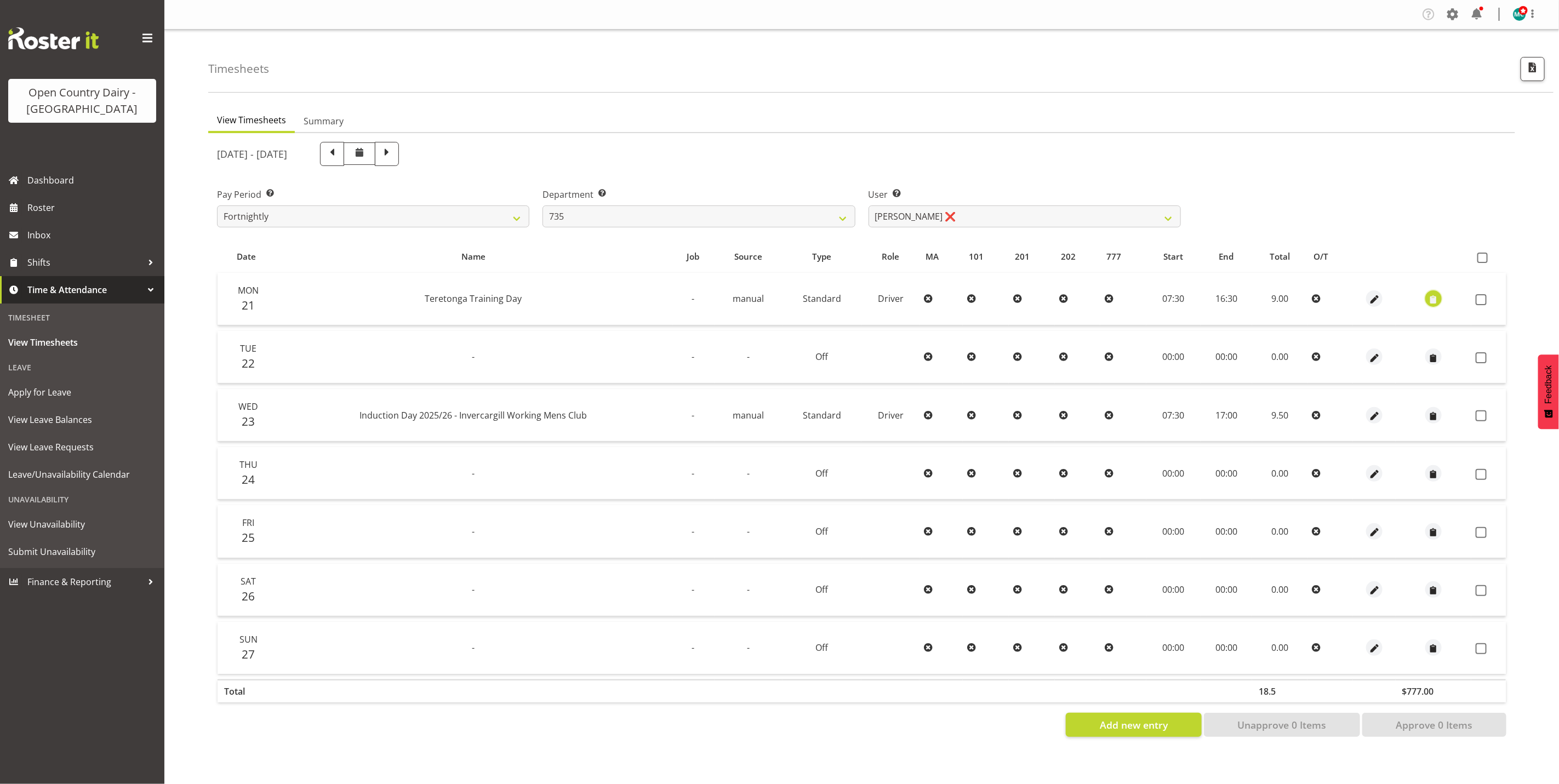
click at [1433, 298] on span "button" at bounding box center [1434, 300] width 13 height 13
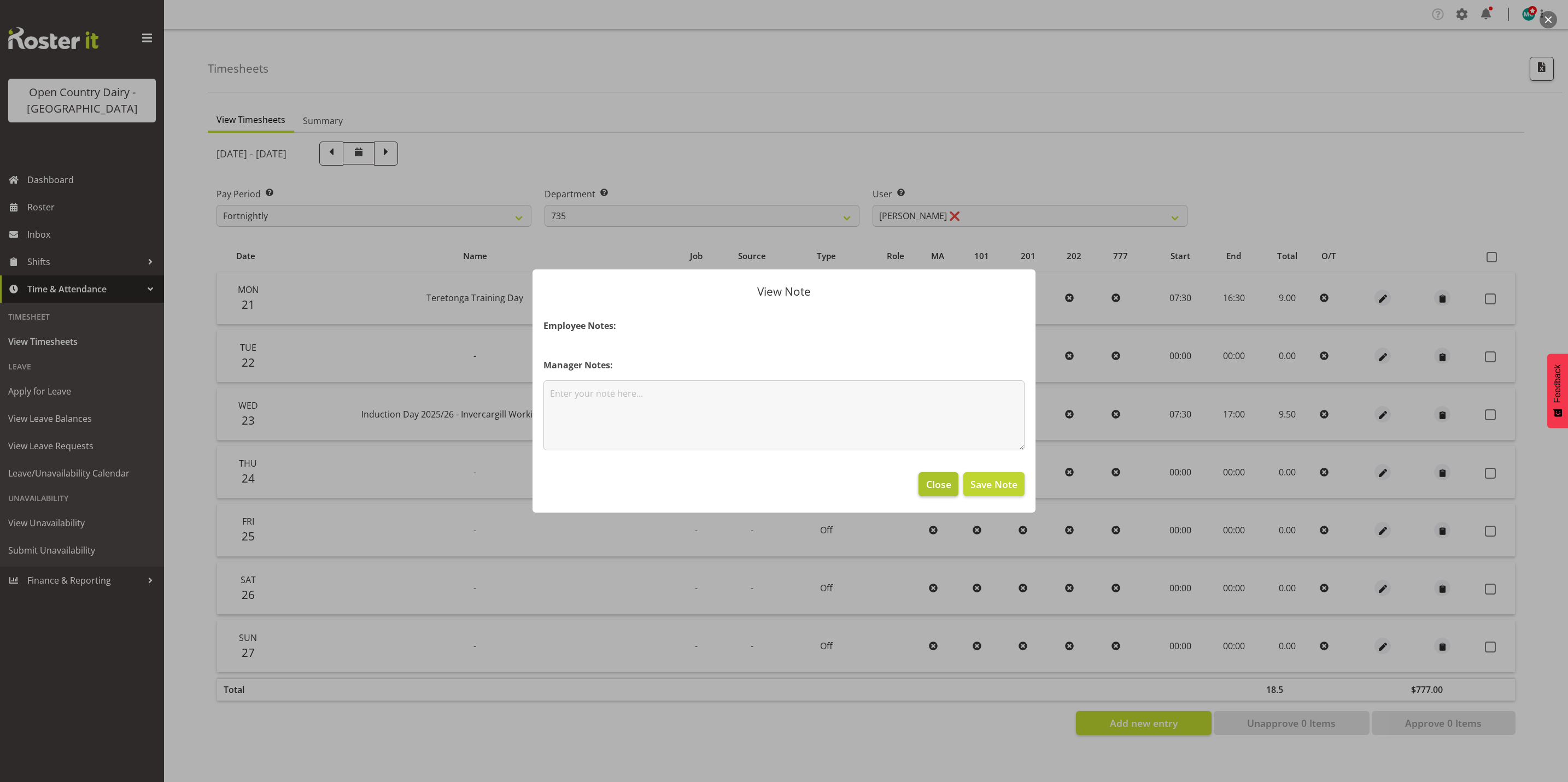
click at [942, 496] on footer "Close Save Note" at bounding box center [784, 487] width 503 height 51
drag, startPoint x: 933, startPoint y: 483, endPoint x: 1221, endPoint y: 361, distance: 312.8
click at [937, 483] on span "Close" at bounding box center [939, 484] width 25 height 14
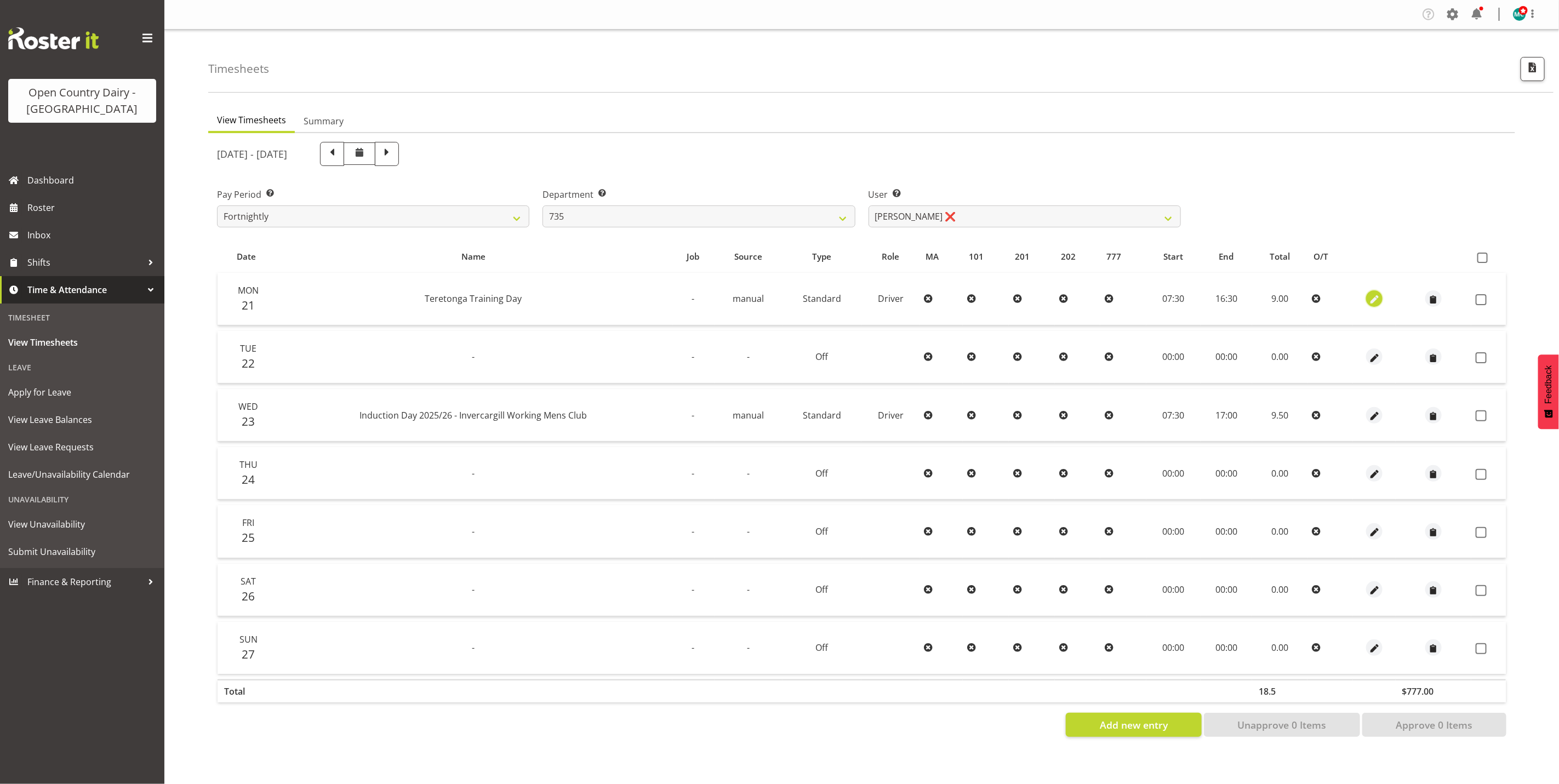
click at [1372, 296] on span "button" at bounding box center [1375, 300] width 13 height 13
select select "Standard"
select select "806"
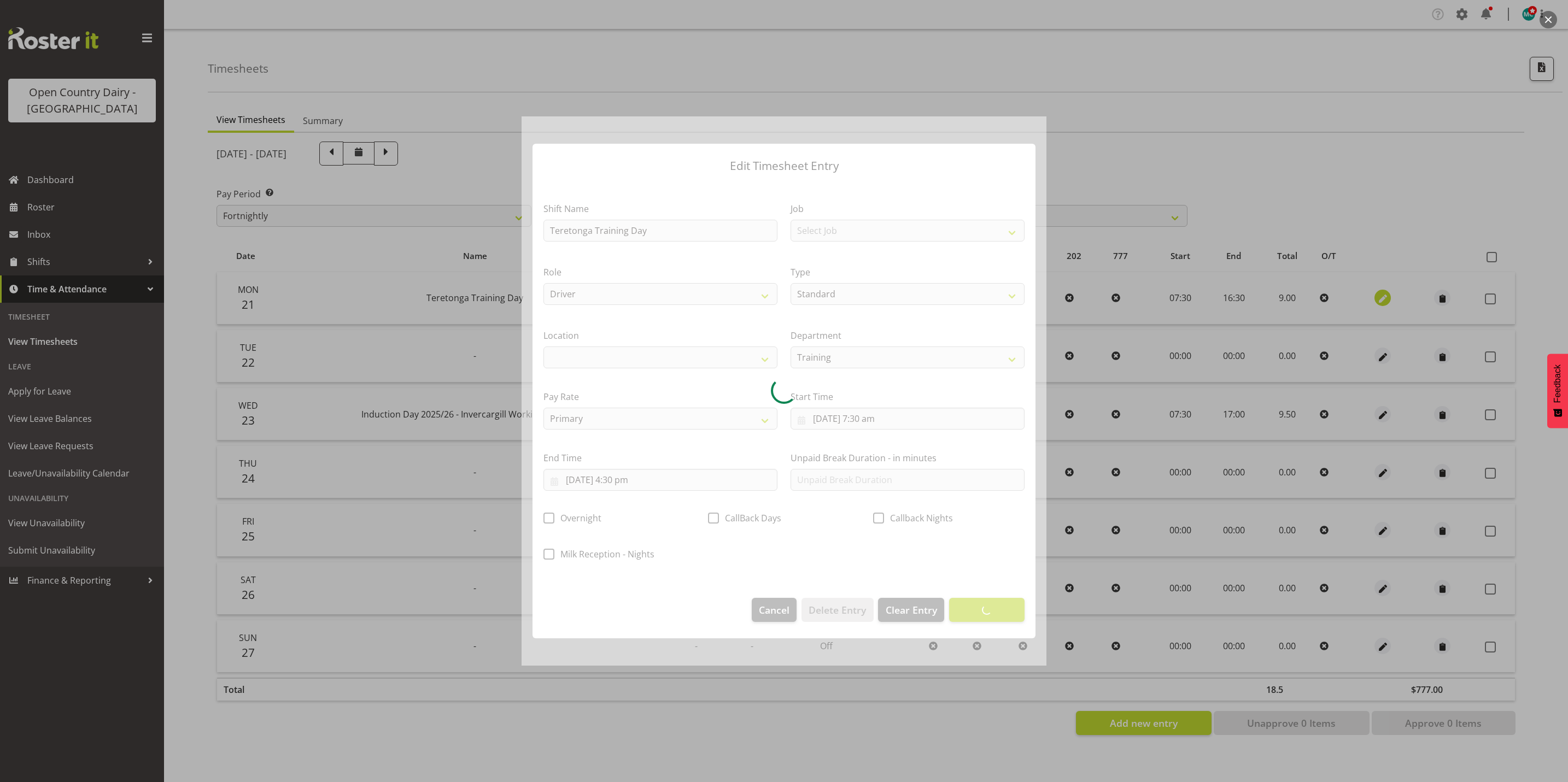
select select
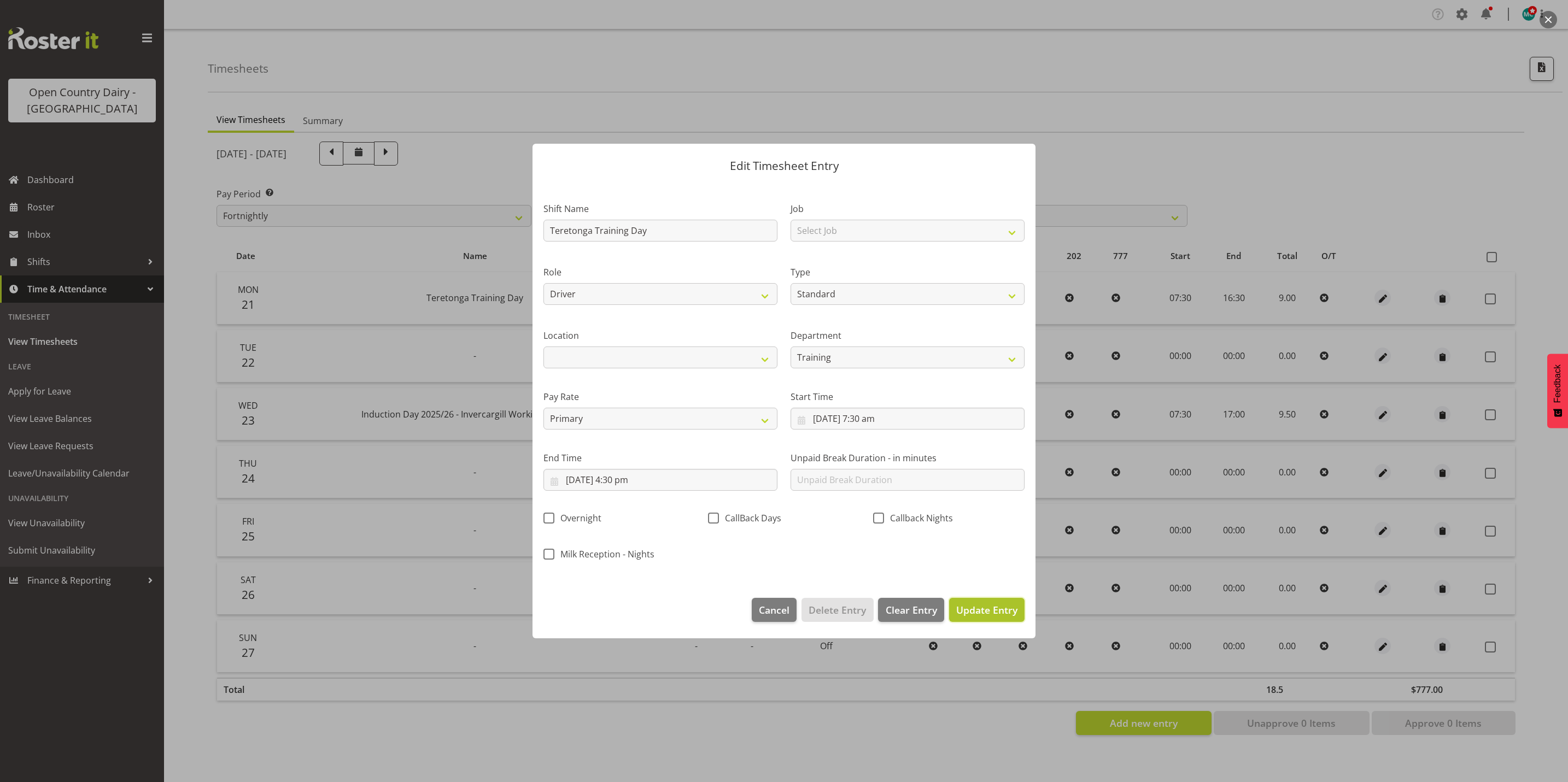
click at [1007, 609] on span "Update Entry" at bounding box center [987, 610] width 61 height 13
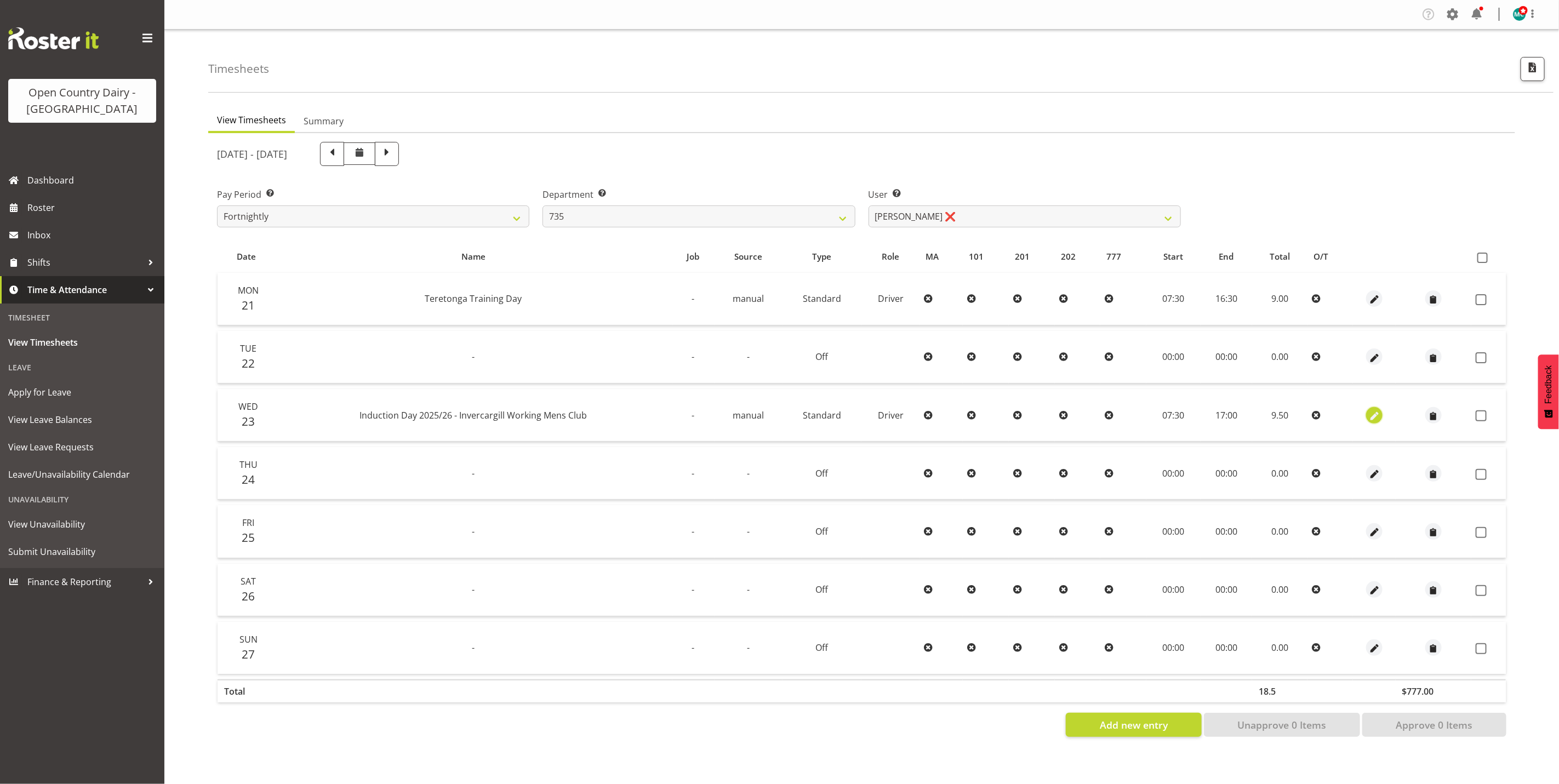
click at [1374, 412] on span "button" at bounding box center [1375, 416] width 13 height 13
select select "Standard"
select select "806"
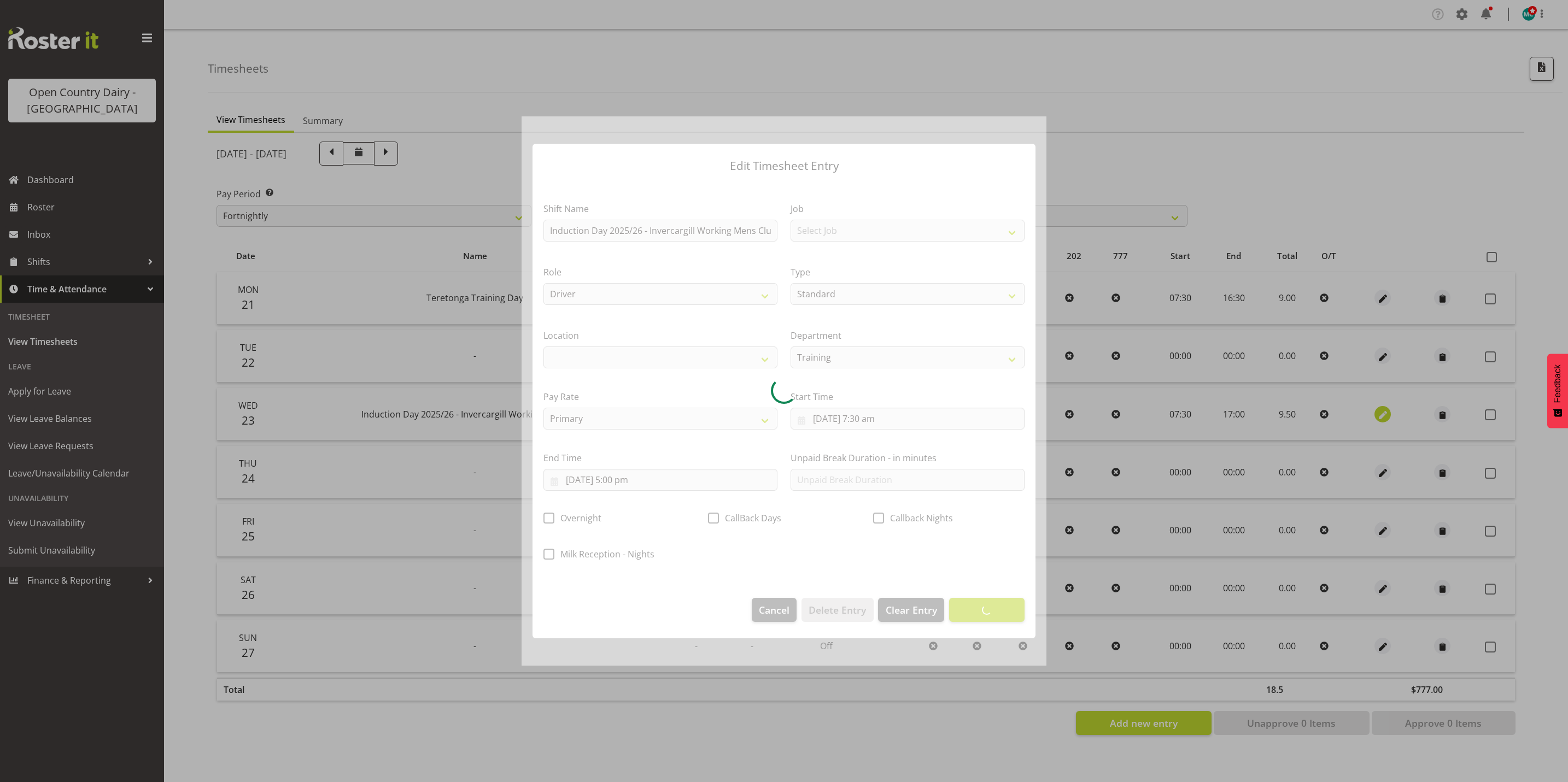
select select
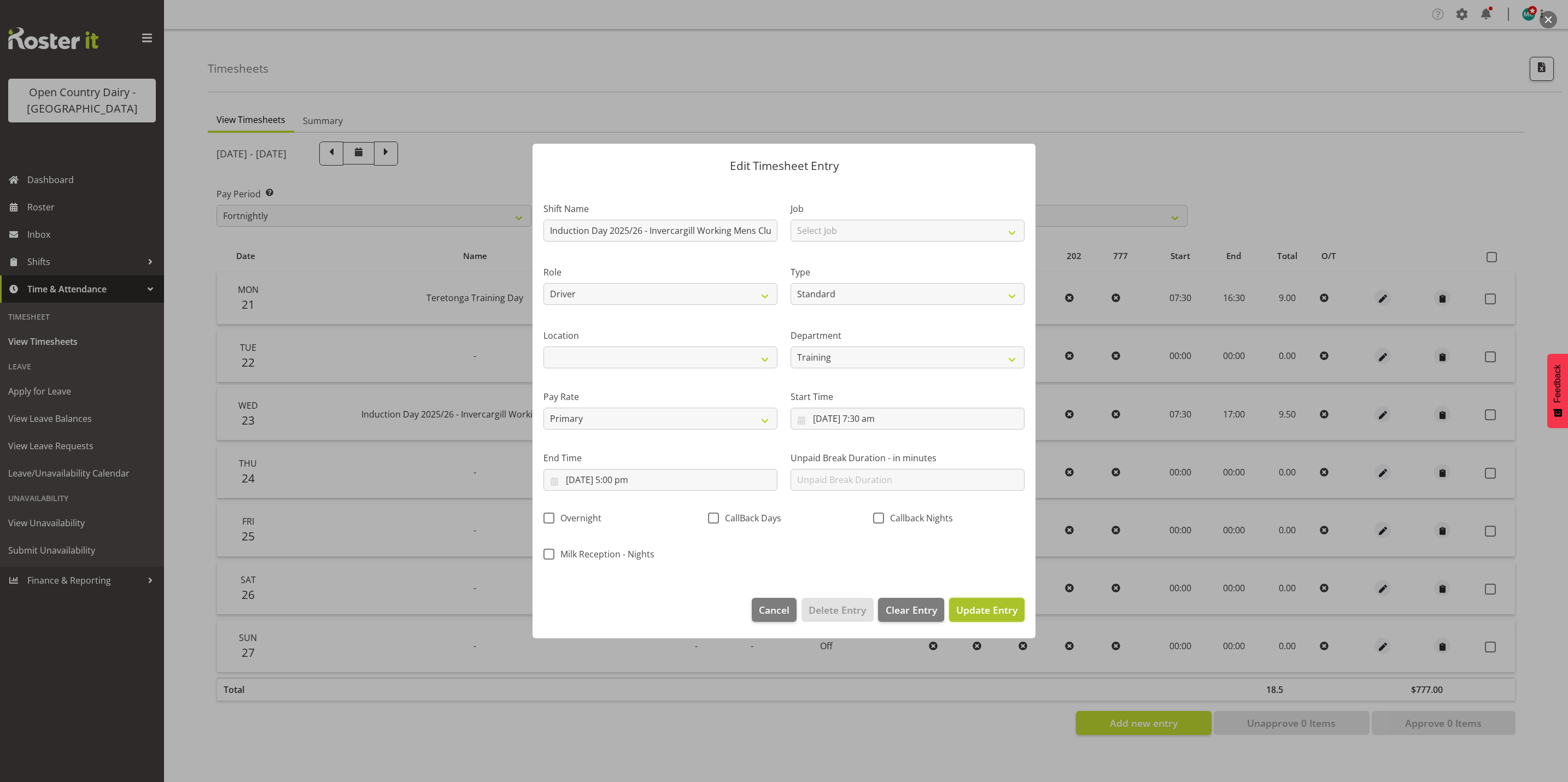
click at [981, 610] on span "Update Entry" at bounding box center [987, 610] width 61 height 13
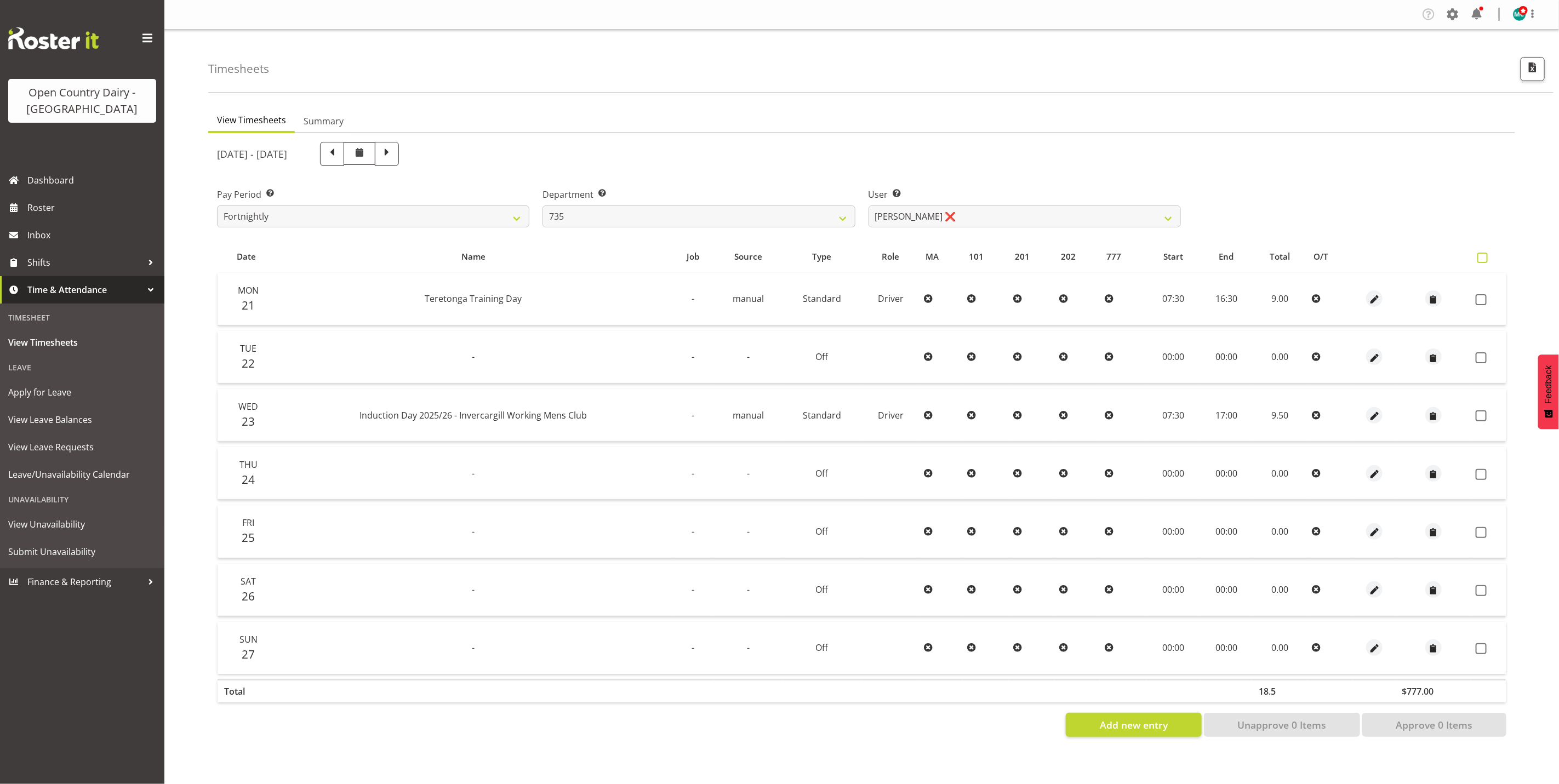
click at [1488, 257] on label at bounding box center [1486, 257] width 16 height 10
click at [1485, 257] on input "checkbox" at bounding box center [1482, 258] width 7 height 7
checkbox input "true"
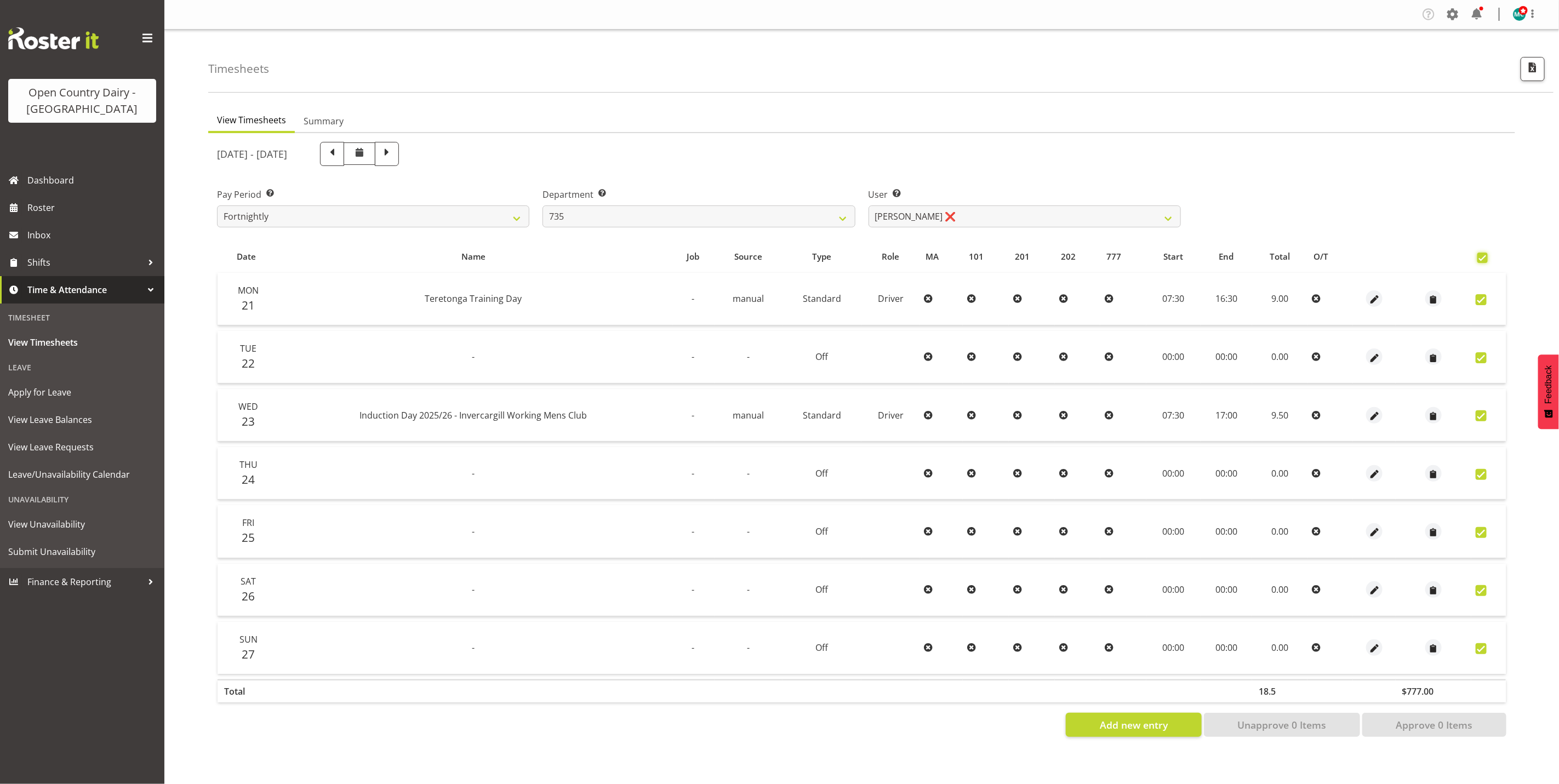
checkbox input "true"
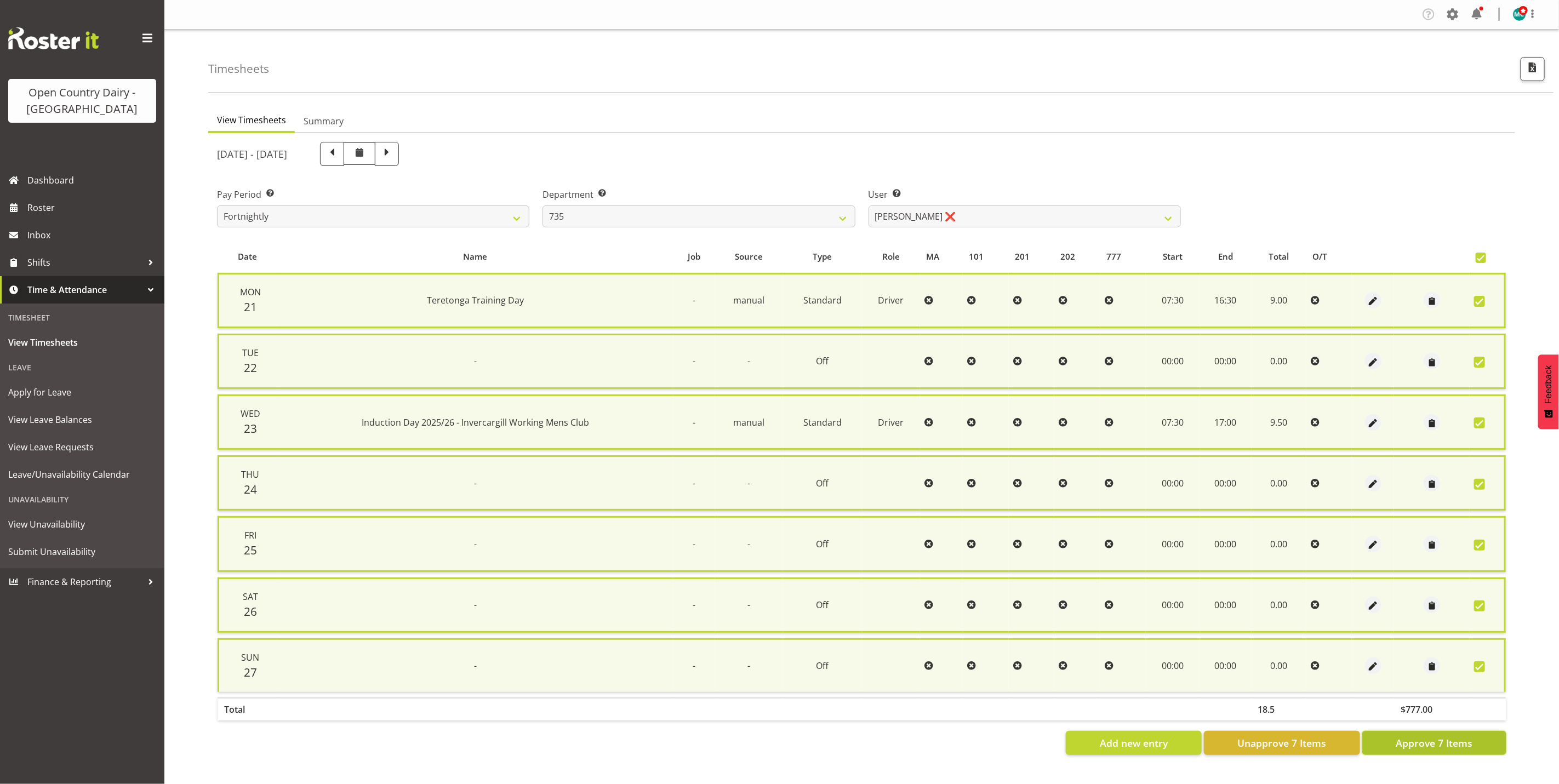
click at [1447, 741] on span "Approve 7 Items" at bounding box center [1435, 743] width 77 height 14
checkbox input "false"
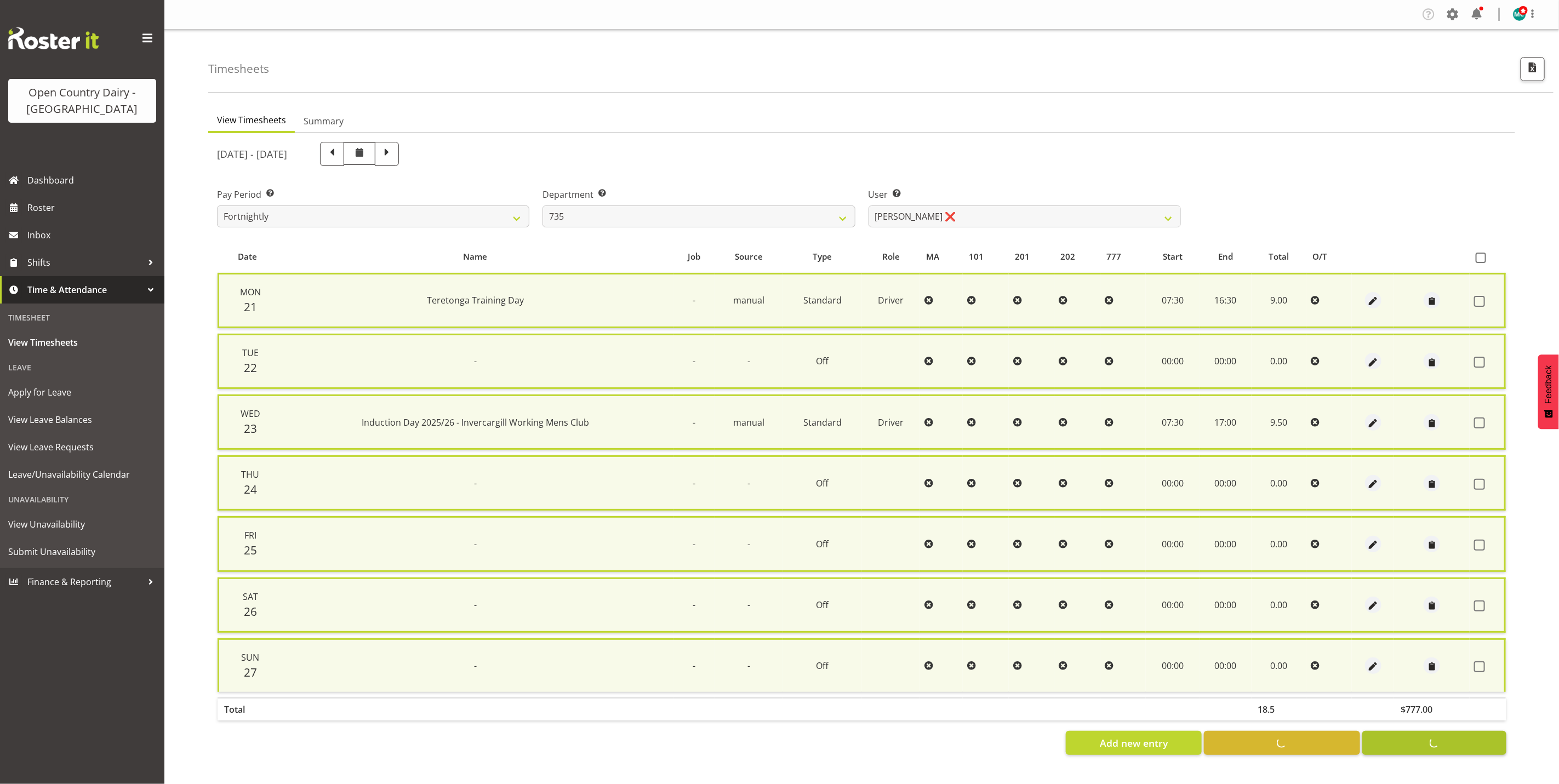
checkbox input "false"
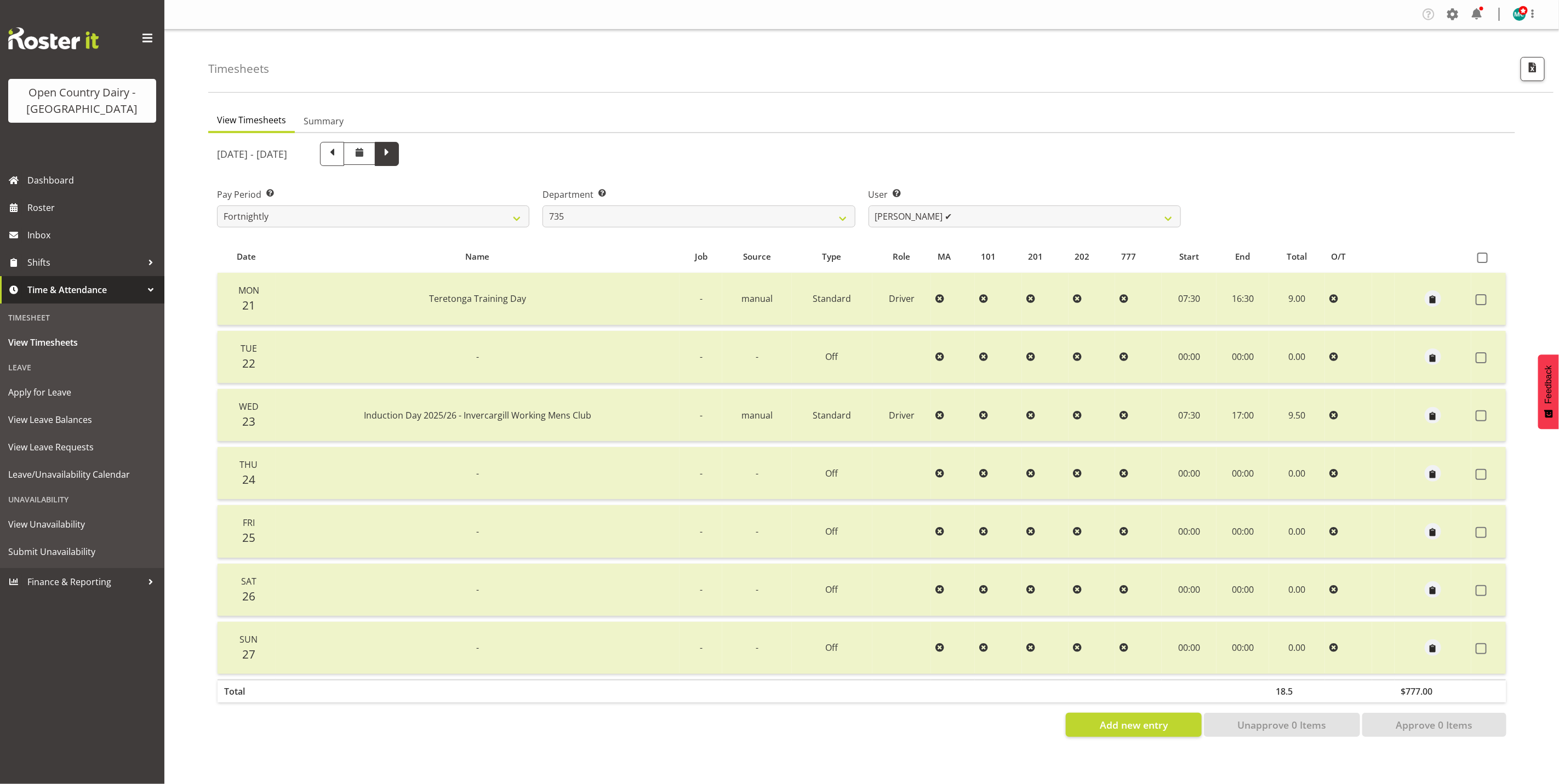
click at [394, 155] on span at bounding box center [386, 153] width 14 height 14
select select
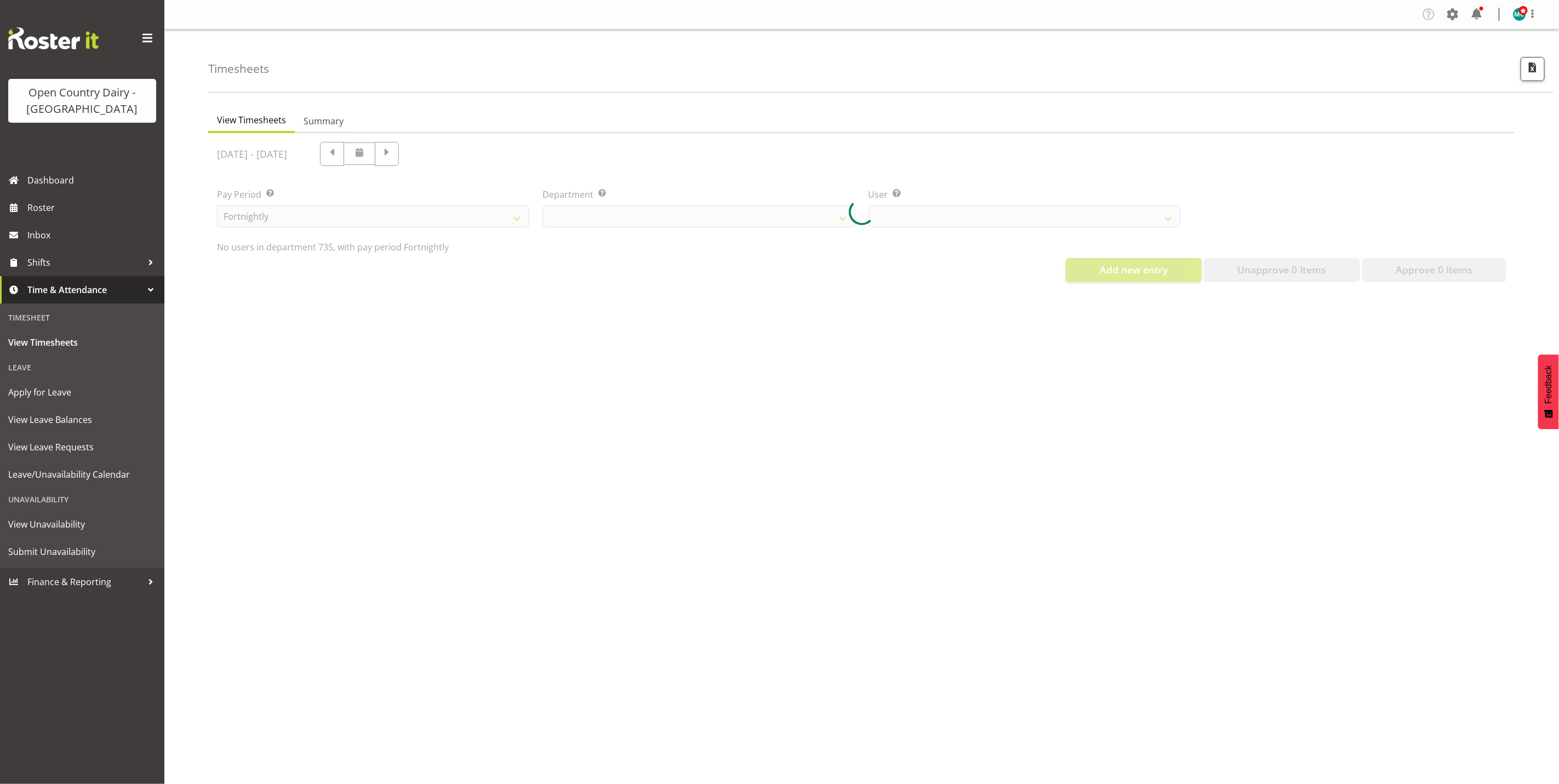
click at [442, 153] on div at bounding box center [862, 212] width 1307 height 158
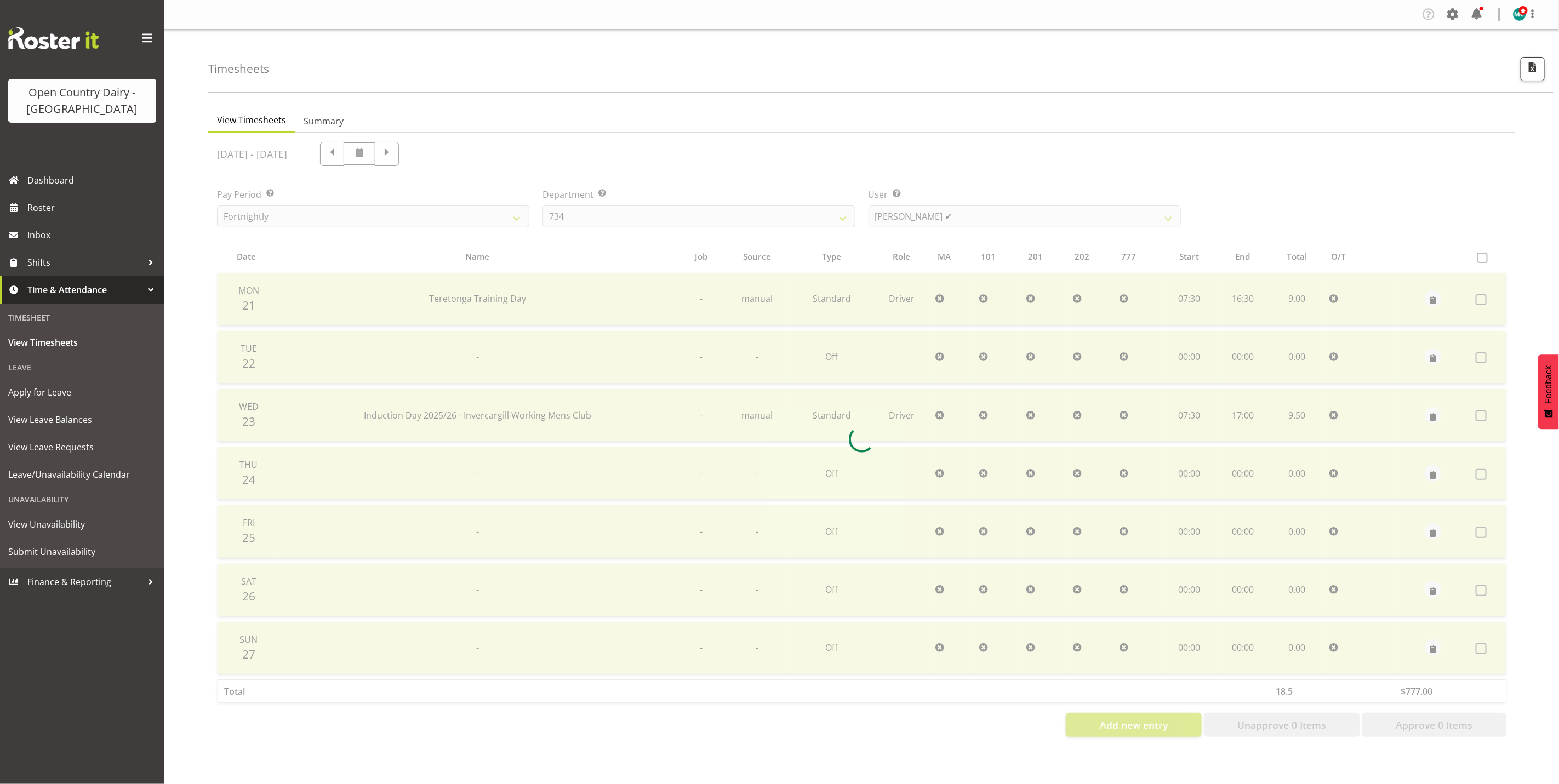
select select "909"
select select "9761"
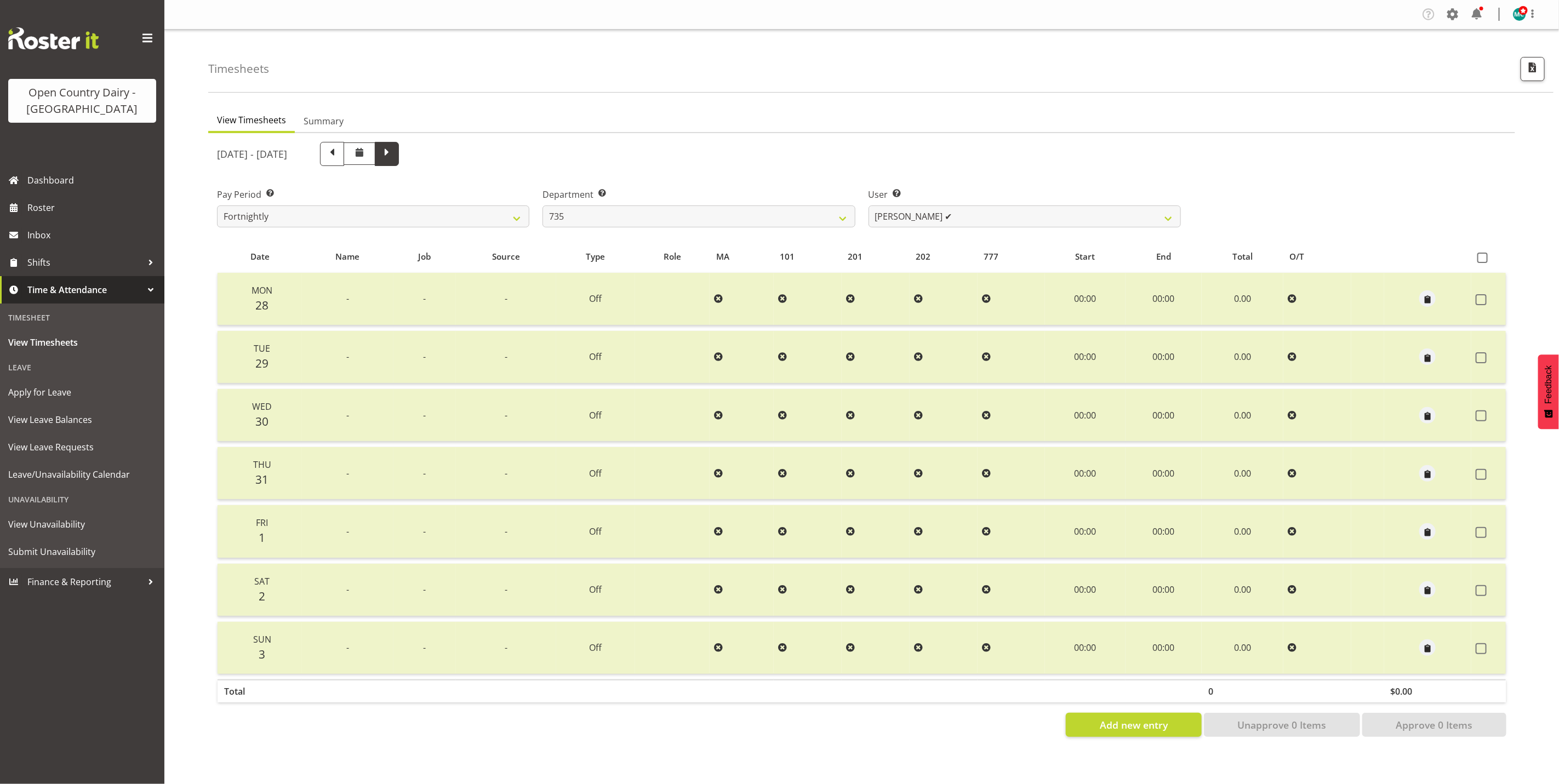
click at [399, 161] on span at bounding box center [387, 154] width 24 height 24
select select
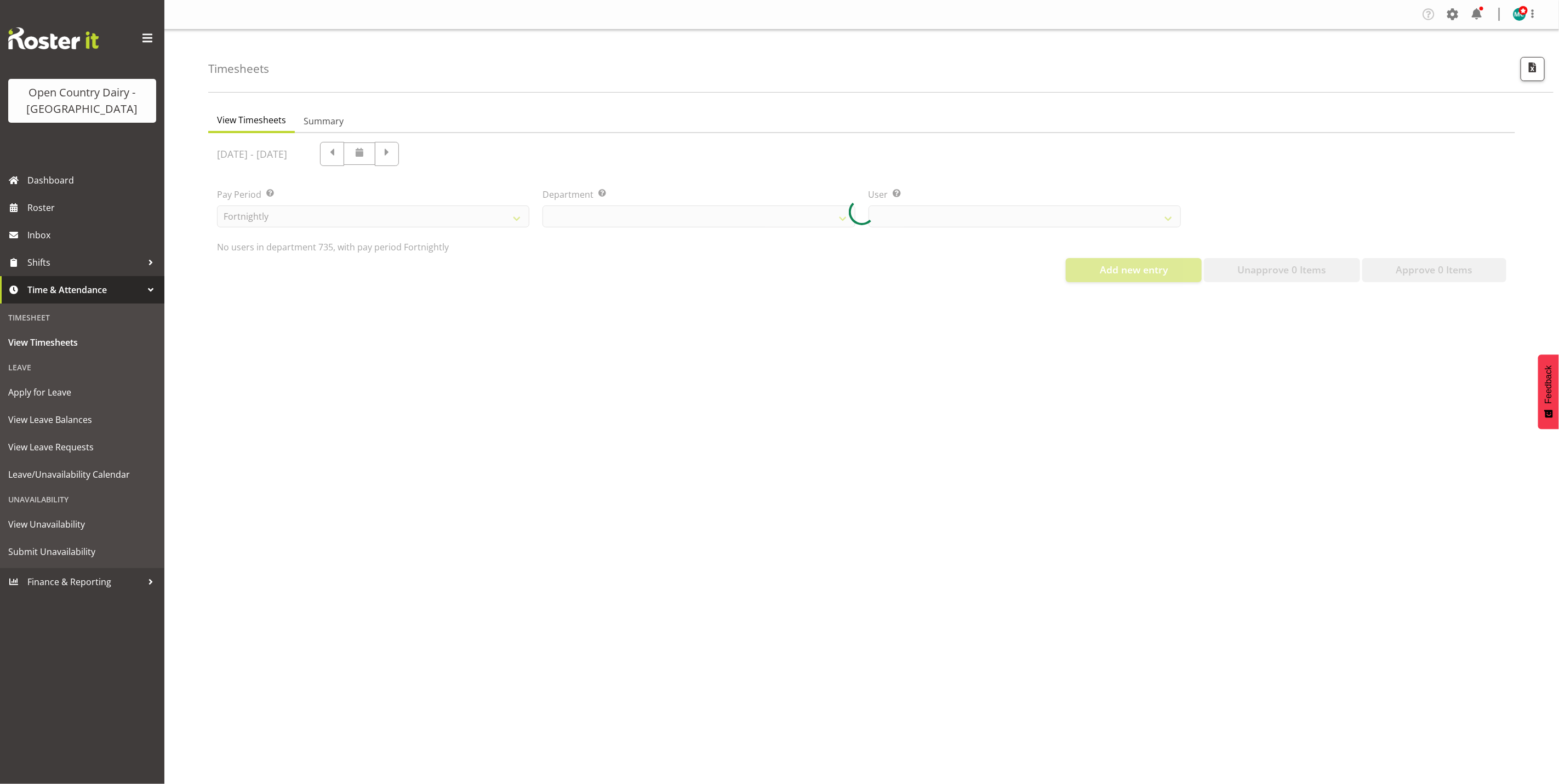
select select "909"
select select "9761"
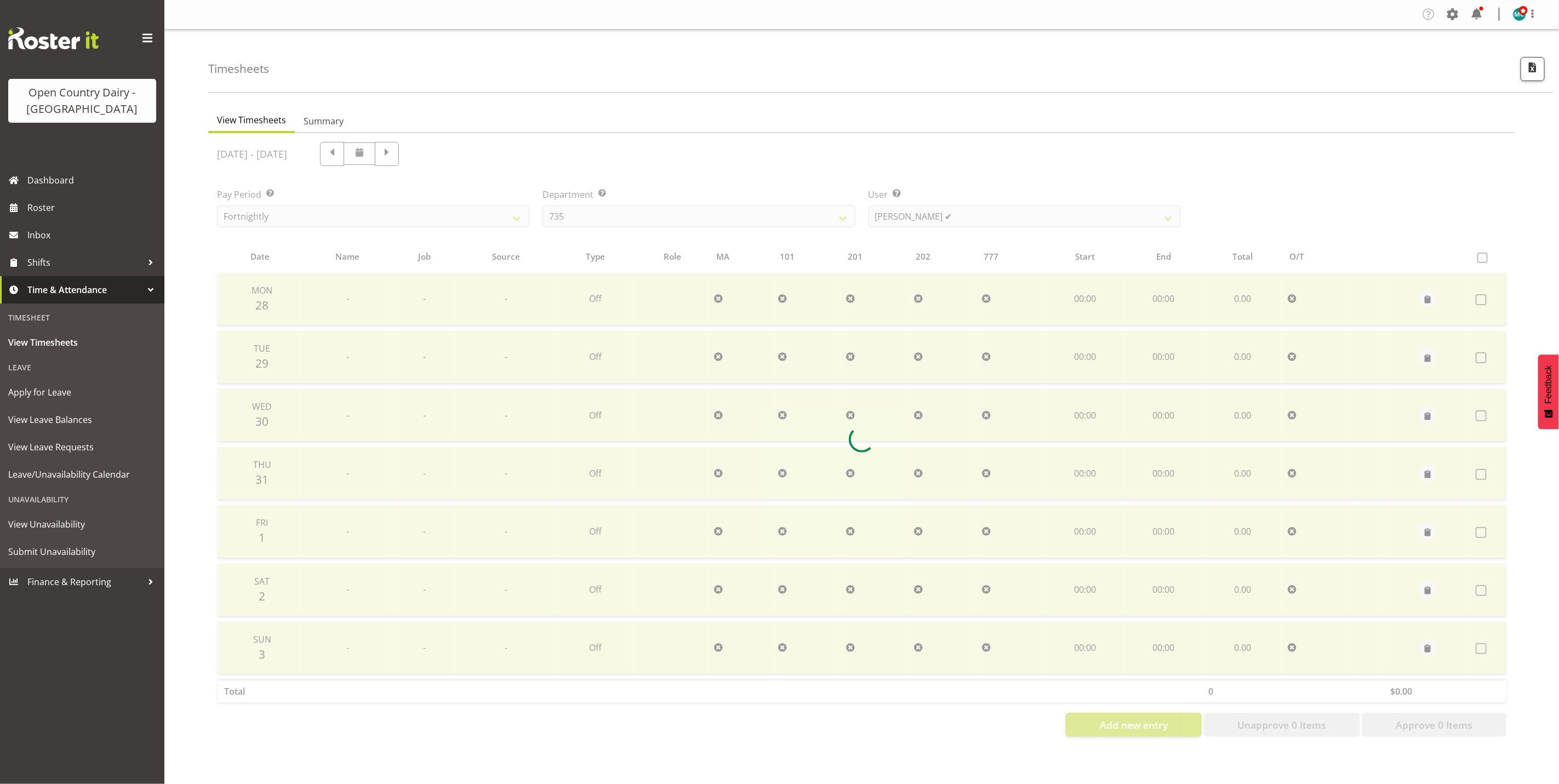
click at [454, 152] on div at bounding box center [862, 439] width 1307 height 613
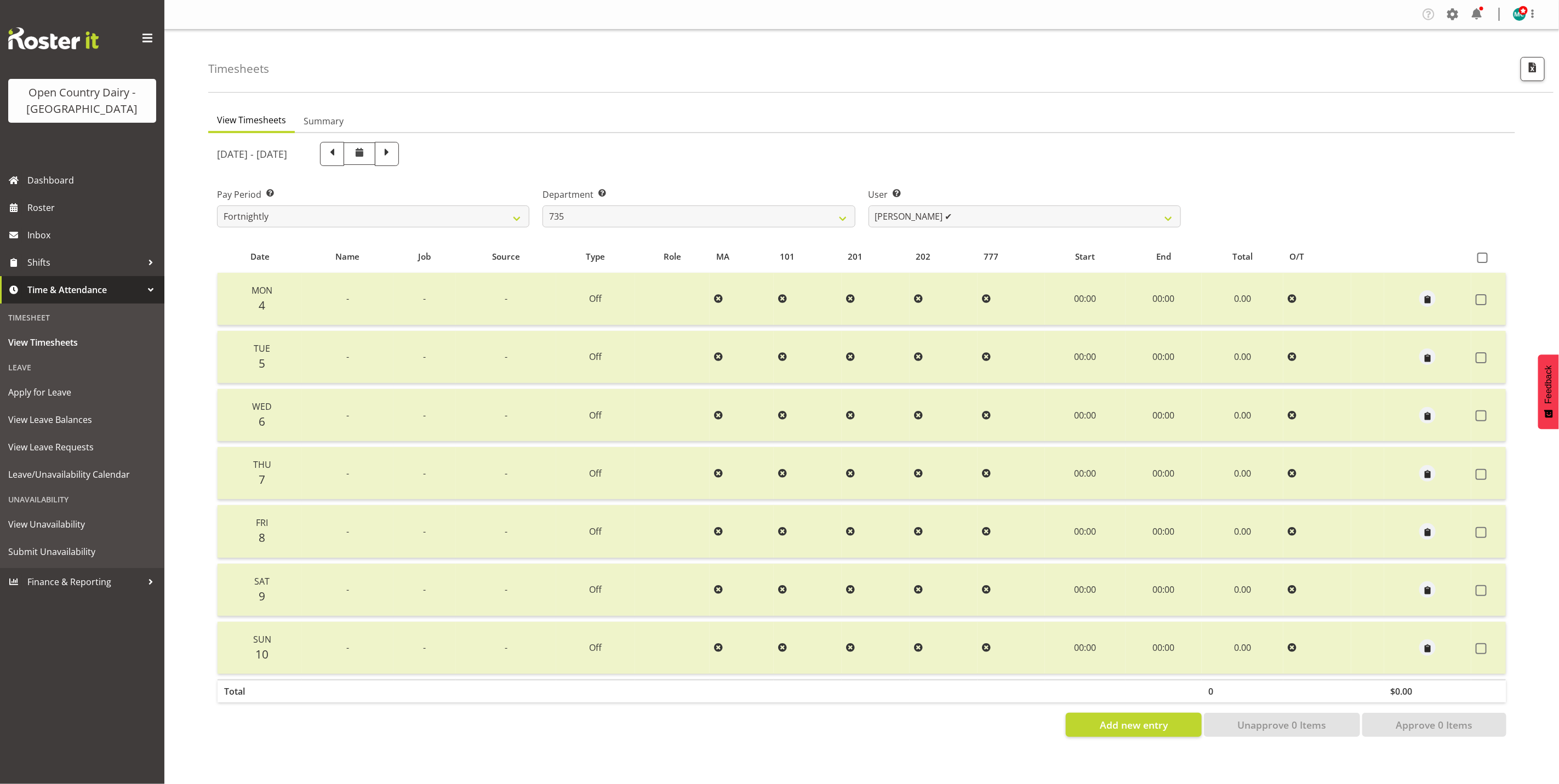
click at [394, 152] on span at bounding box center [386, 153] width 14 height 14
select select
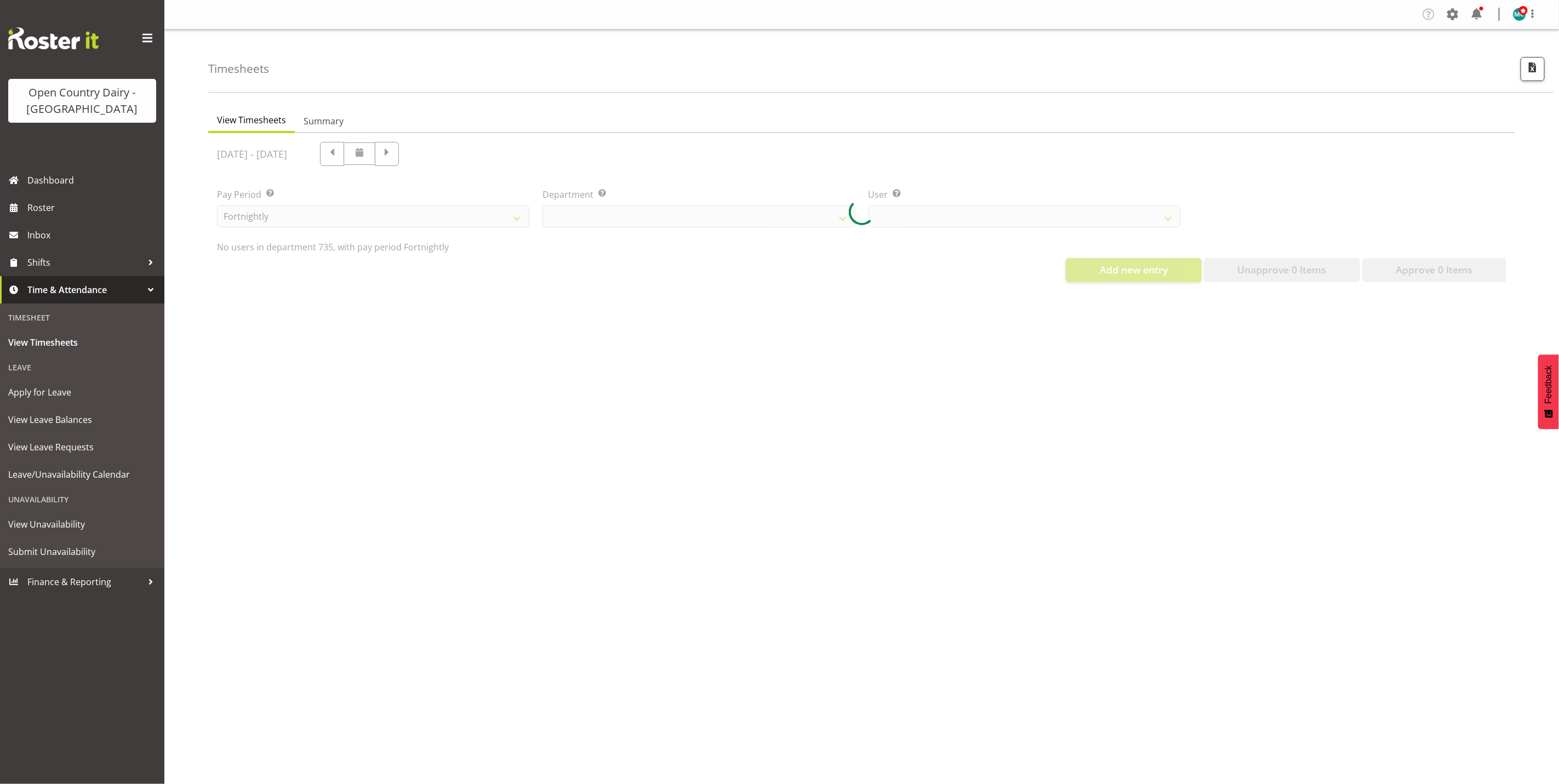
select select "909"
select select "9761"
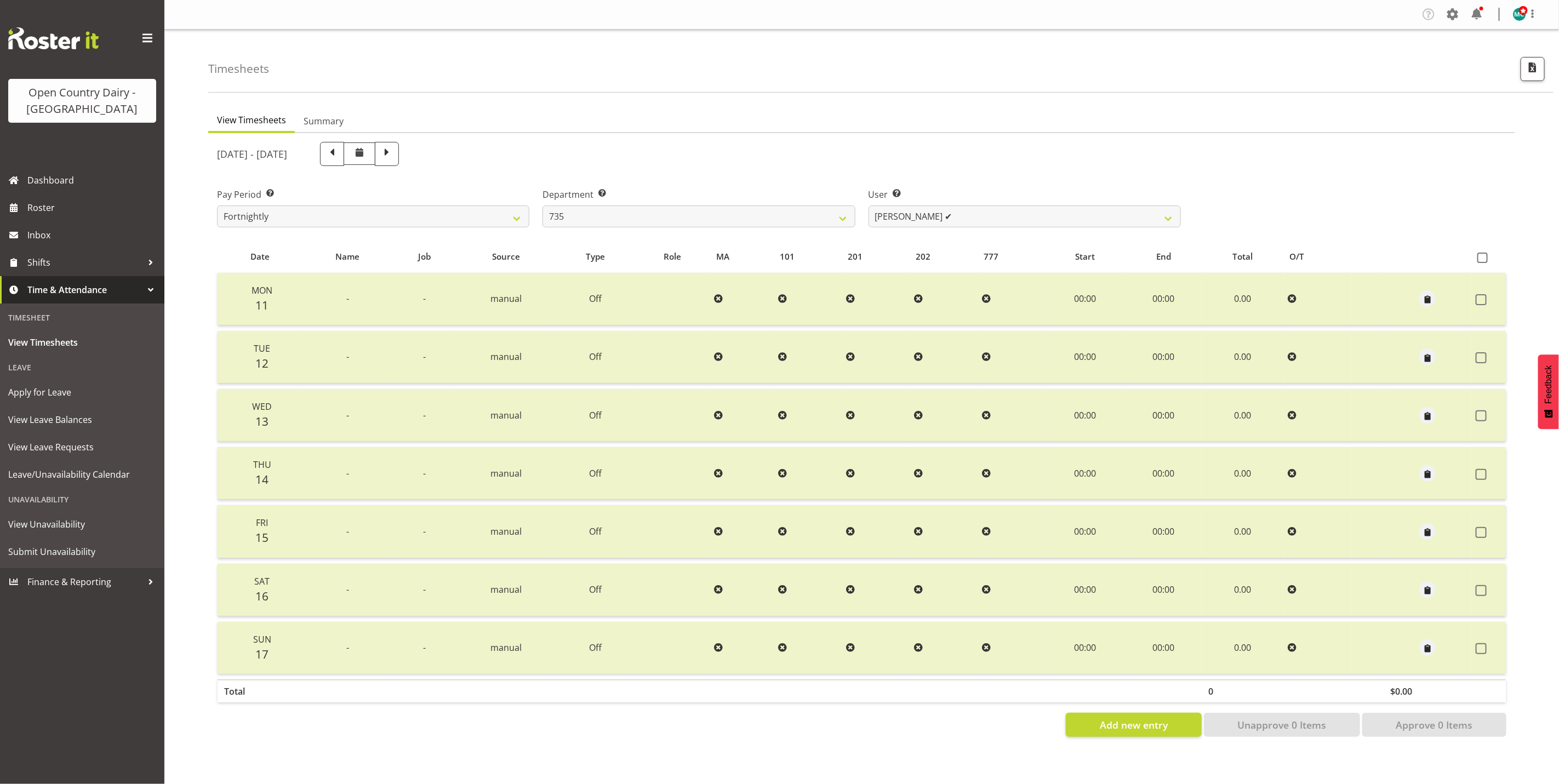
click at [394, 152] on span at bounding box center [386, 153] width 14 height 14
select select
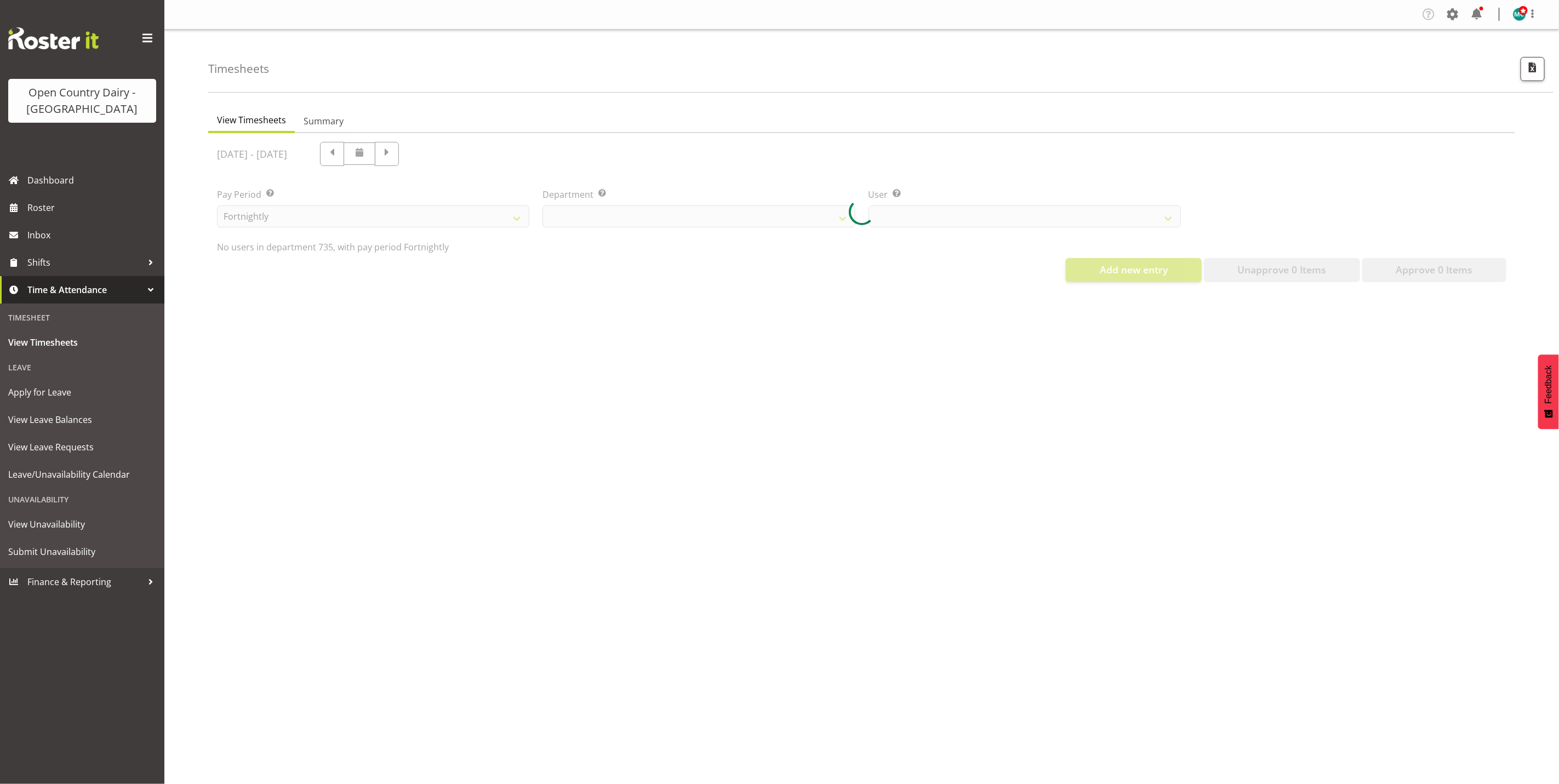
select select "909"
select select "9761"
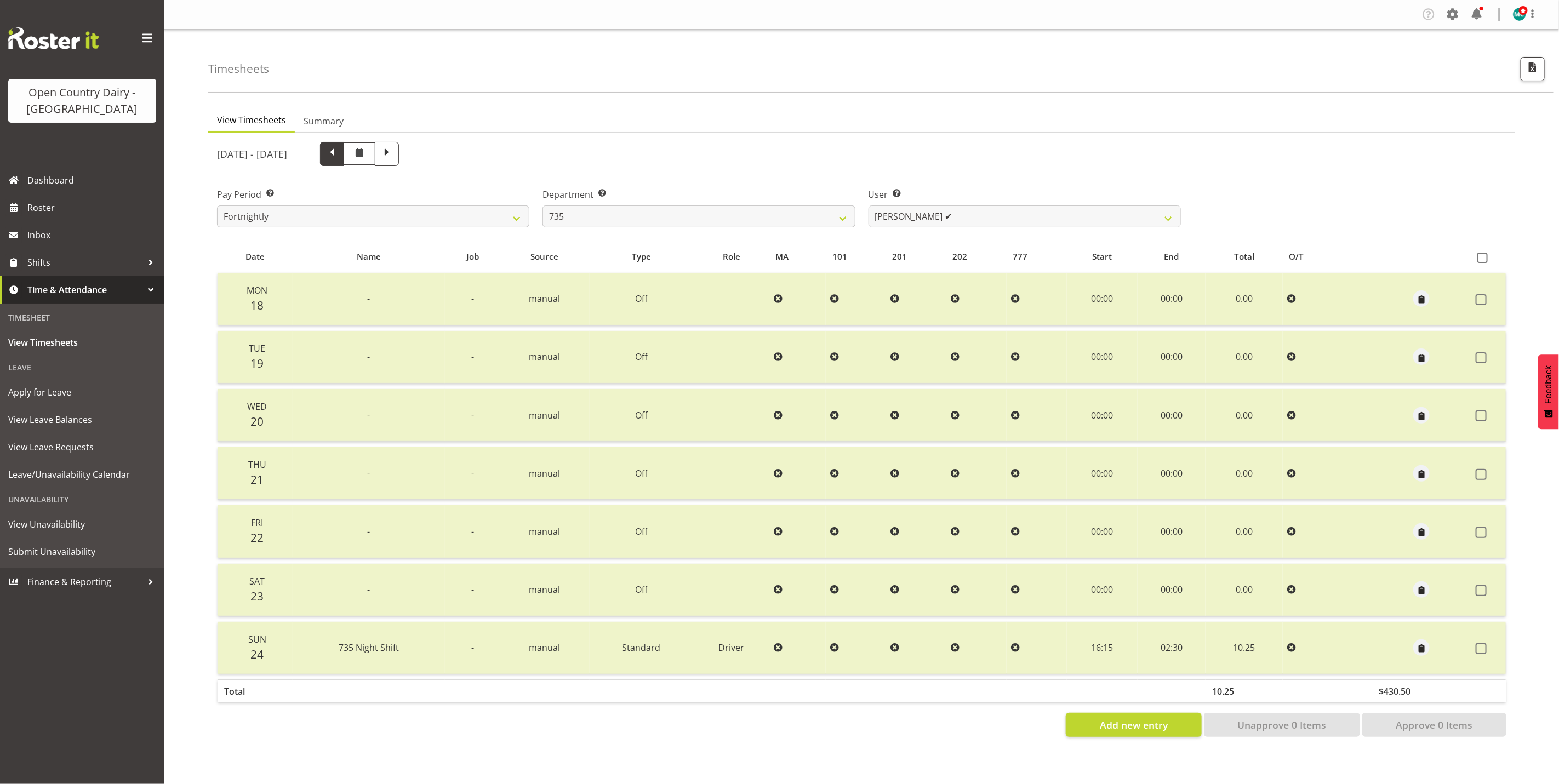
click at [339, 156] on span at bounding box center [332, 153] width 14 height 14
select select
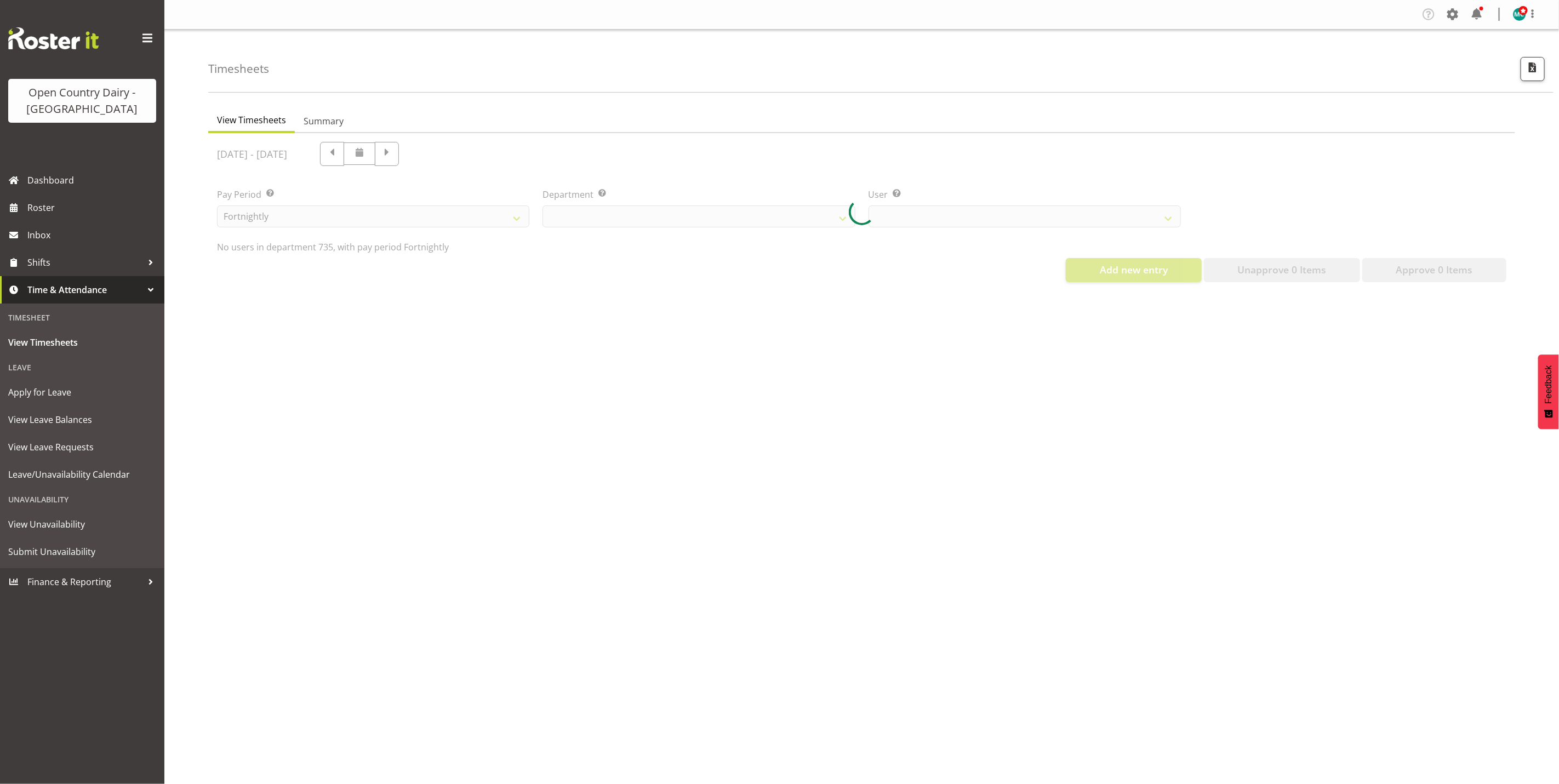
select select "909"
select select "9761"
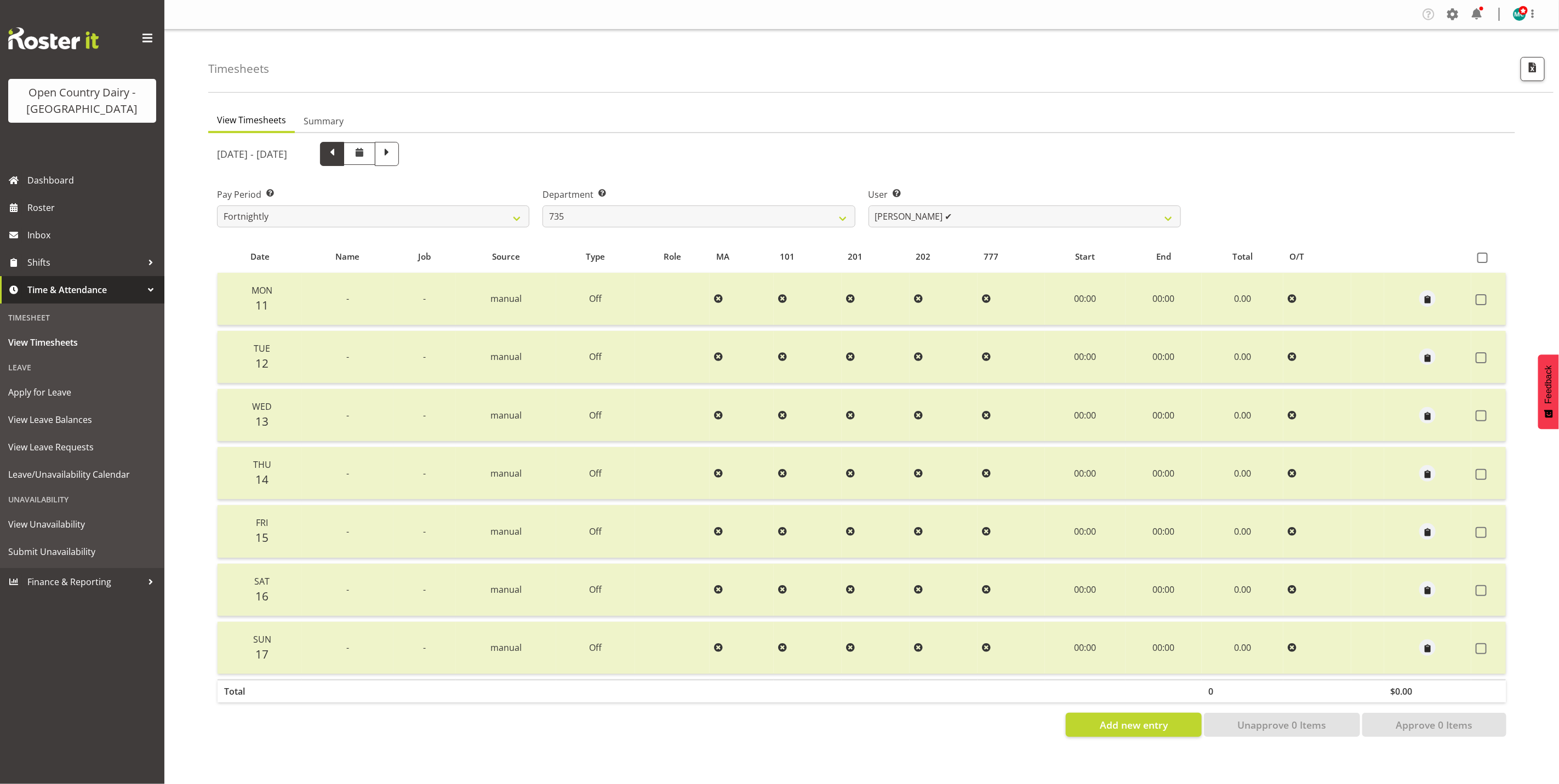
click at [339, 153] on span at bounding box center [332, 153] width 14 height 14
select select
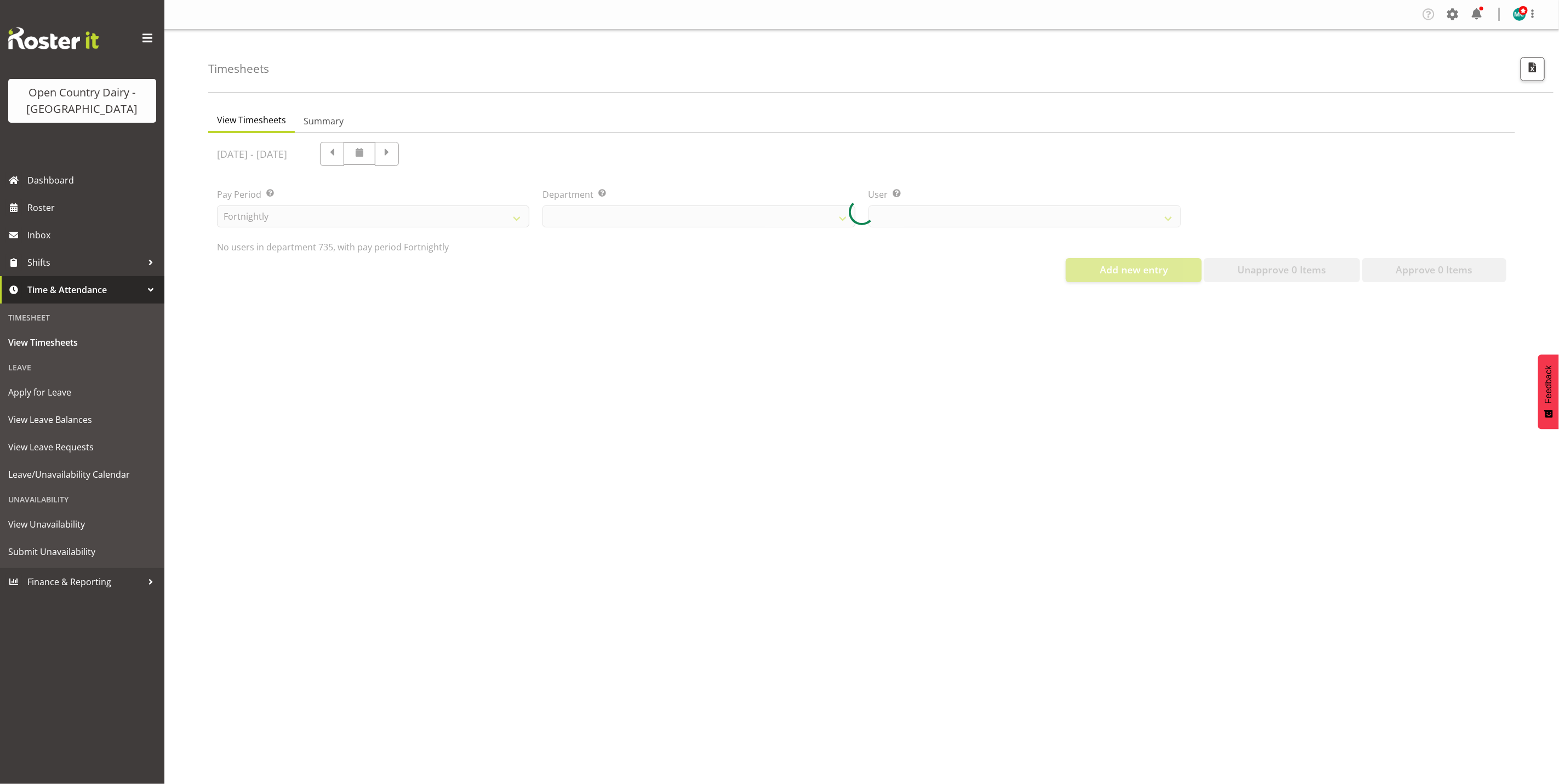
select select "909"
select select "9761"
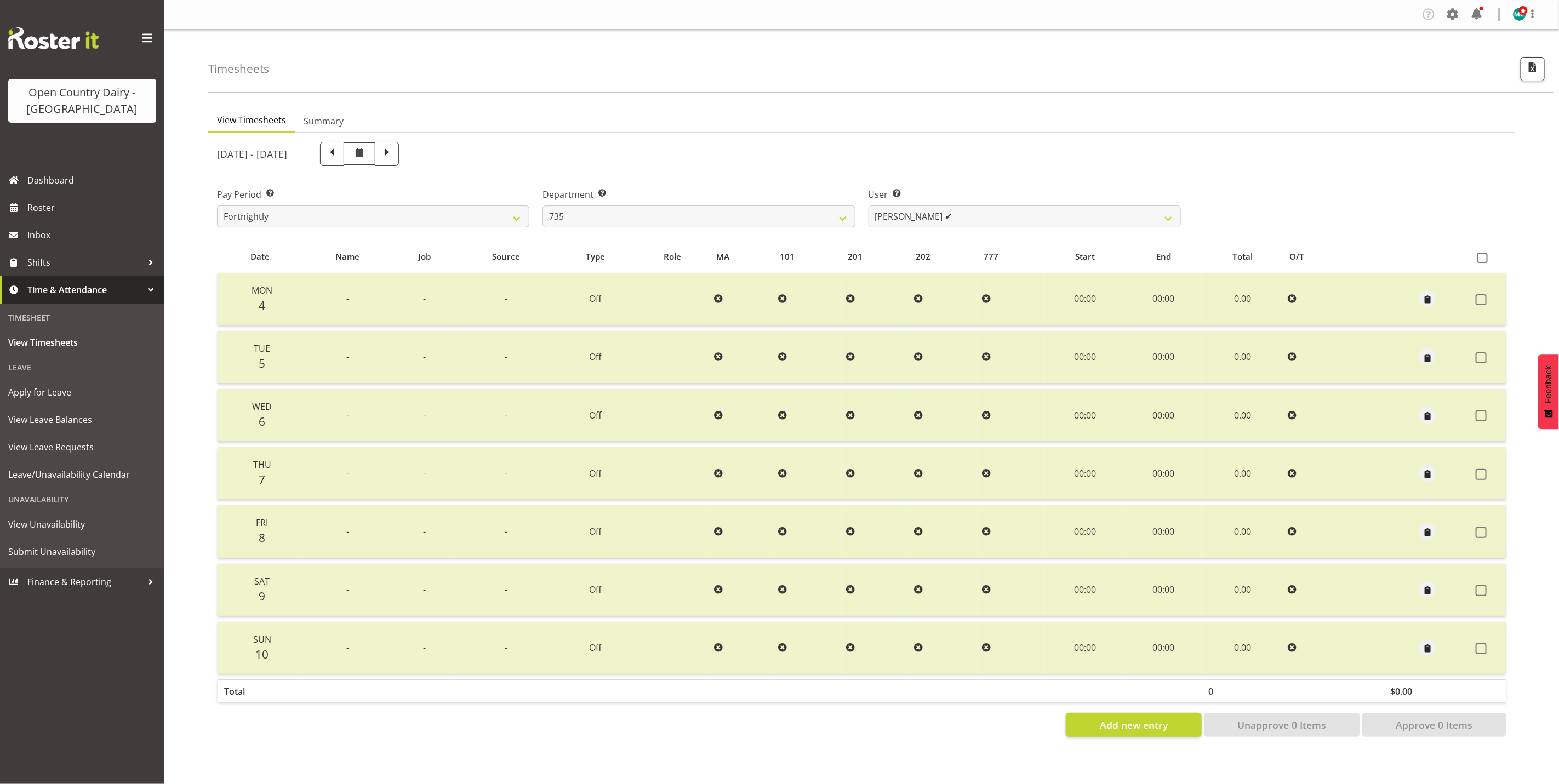
click at [339, 154] on span at bounding box center [332, 153] width 14 height 14
select select
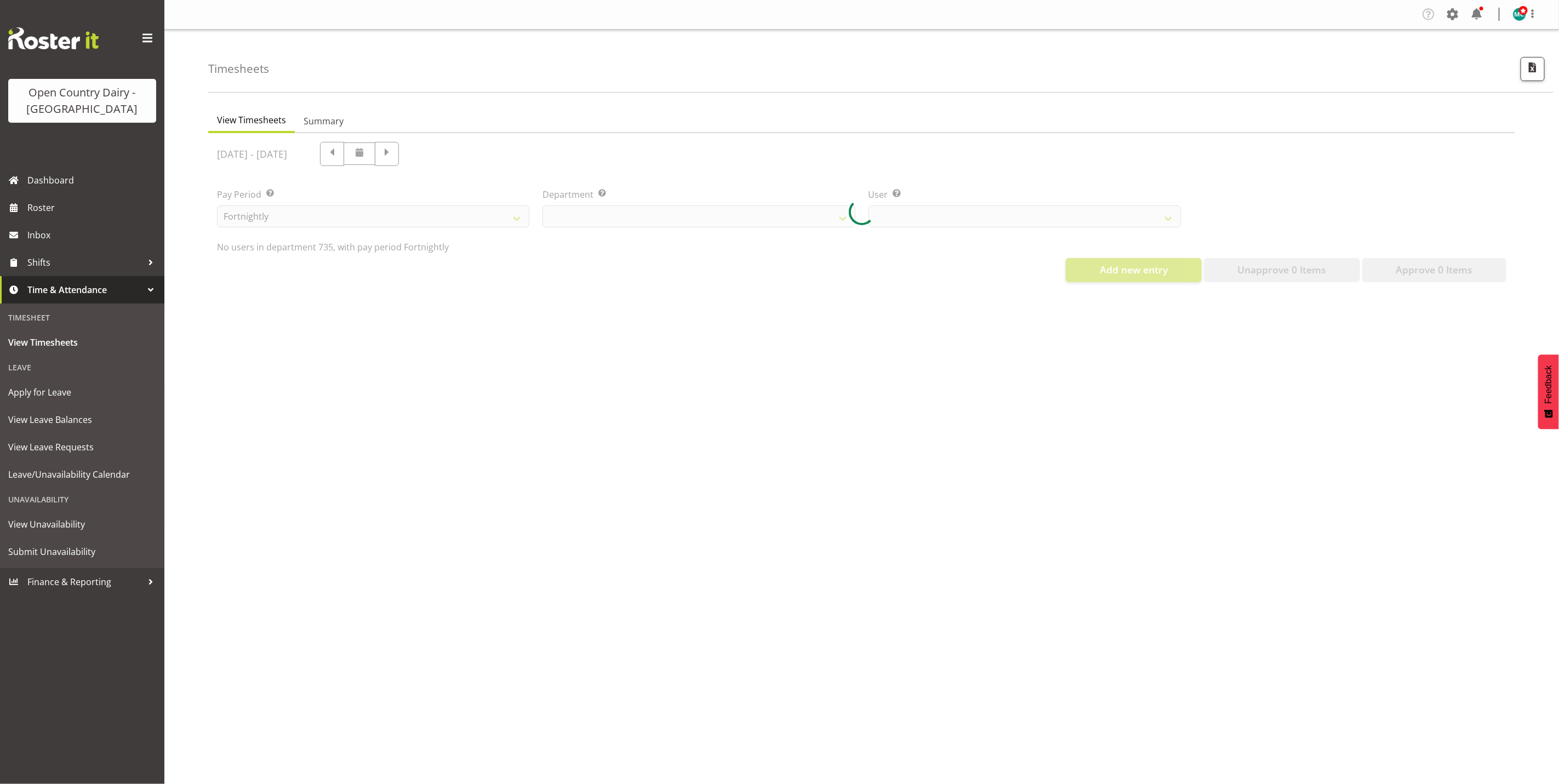
select select "909"
select select "9761"
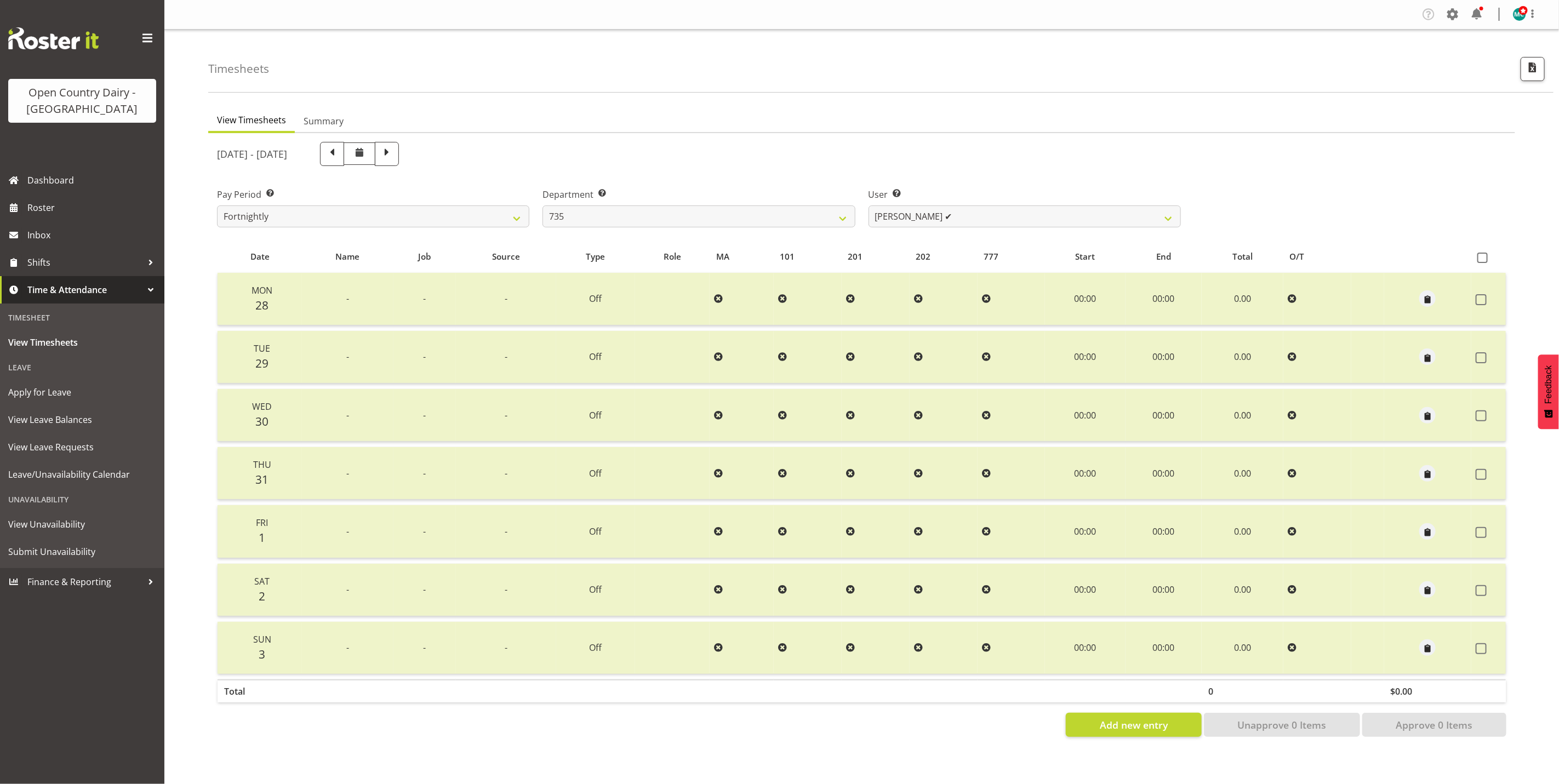
click at [339, 153] on span at bounding box center [332, 153] width 14 height 14
select select
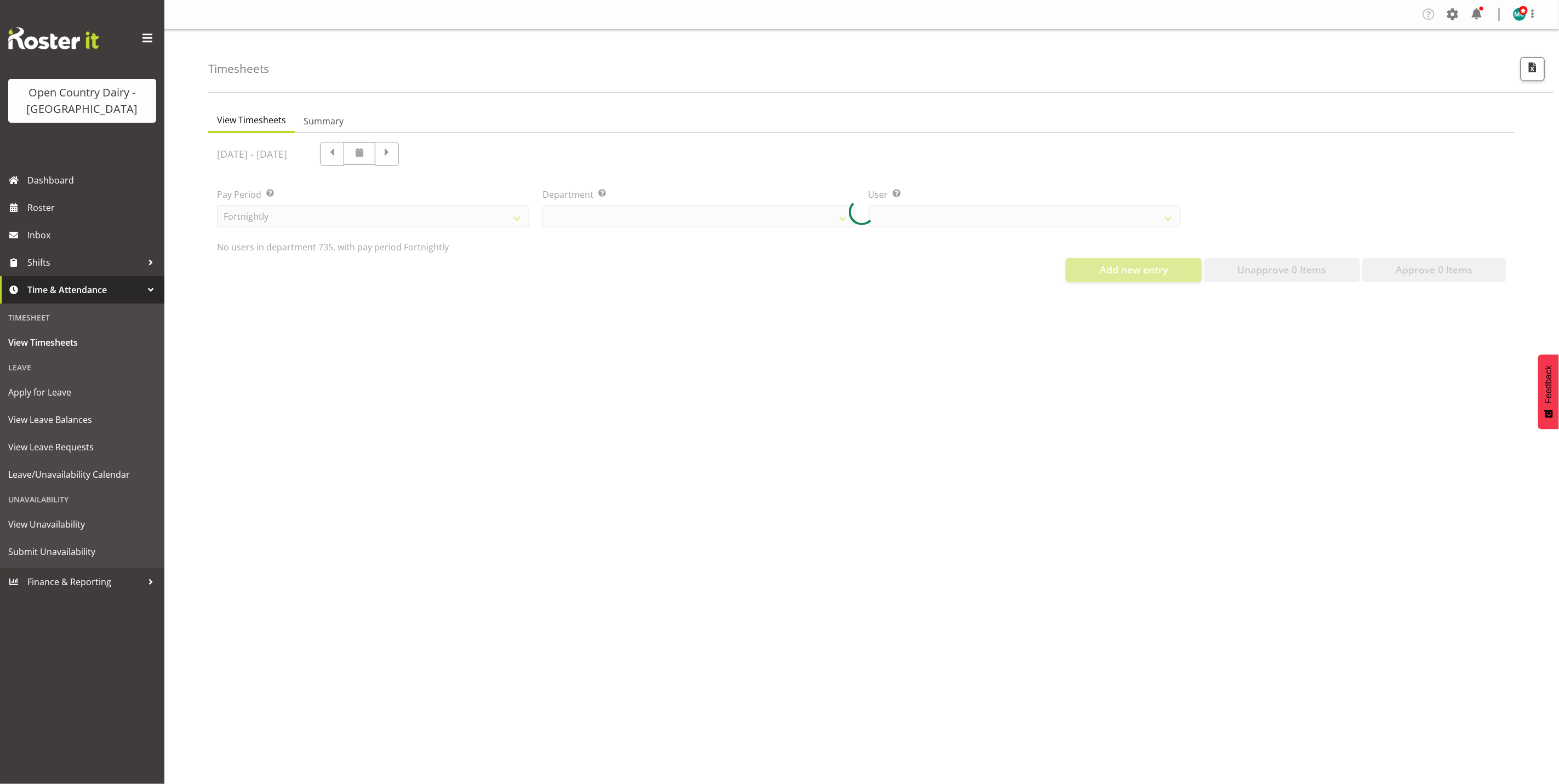
select select "909"
select select "9761"
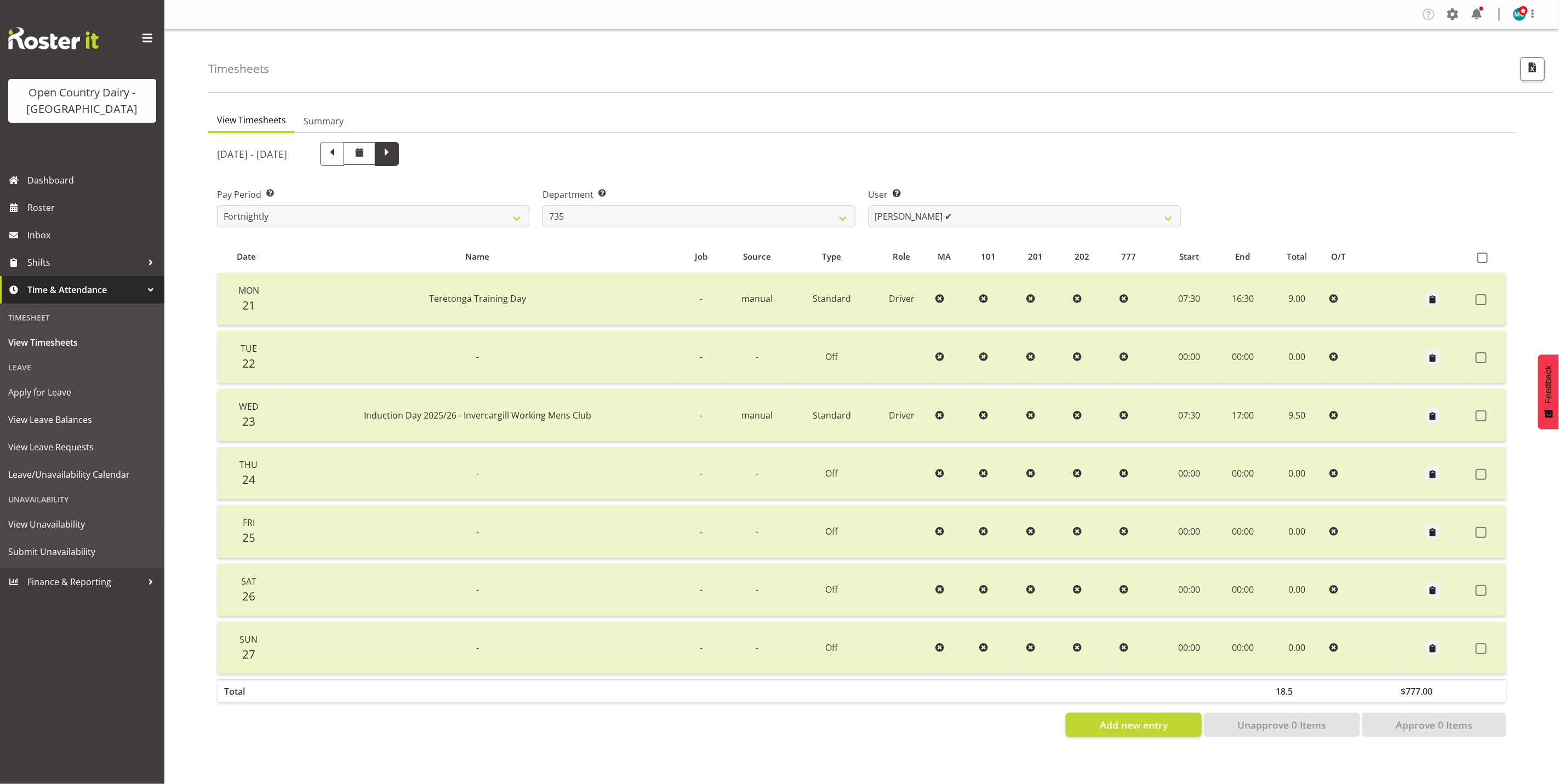
click at [394, 155] on span at bounding box center [386, 153] width 14 height 14
select select
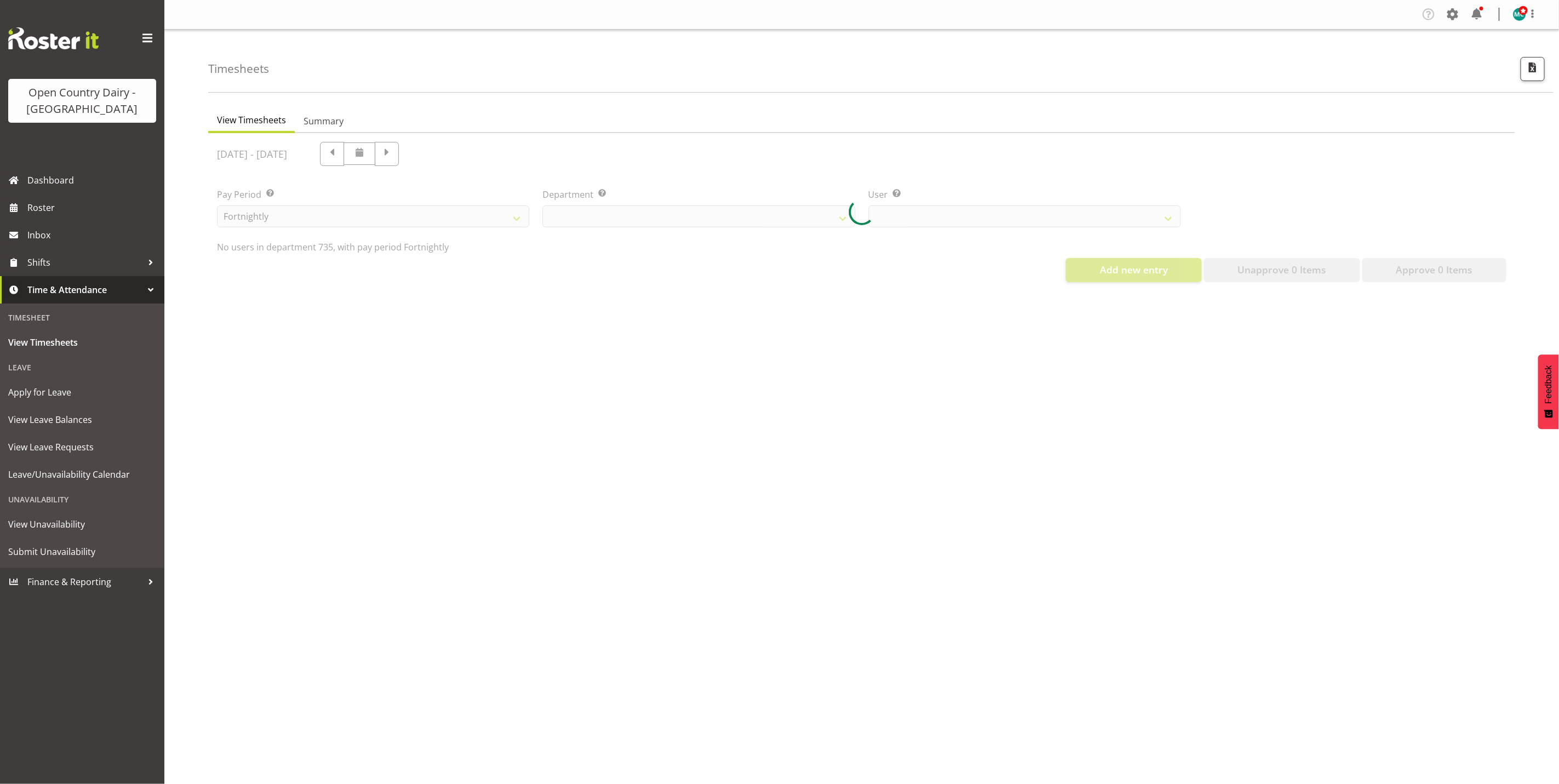
select select "909"
select select "9761"
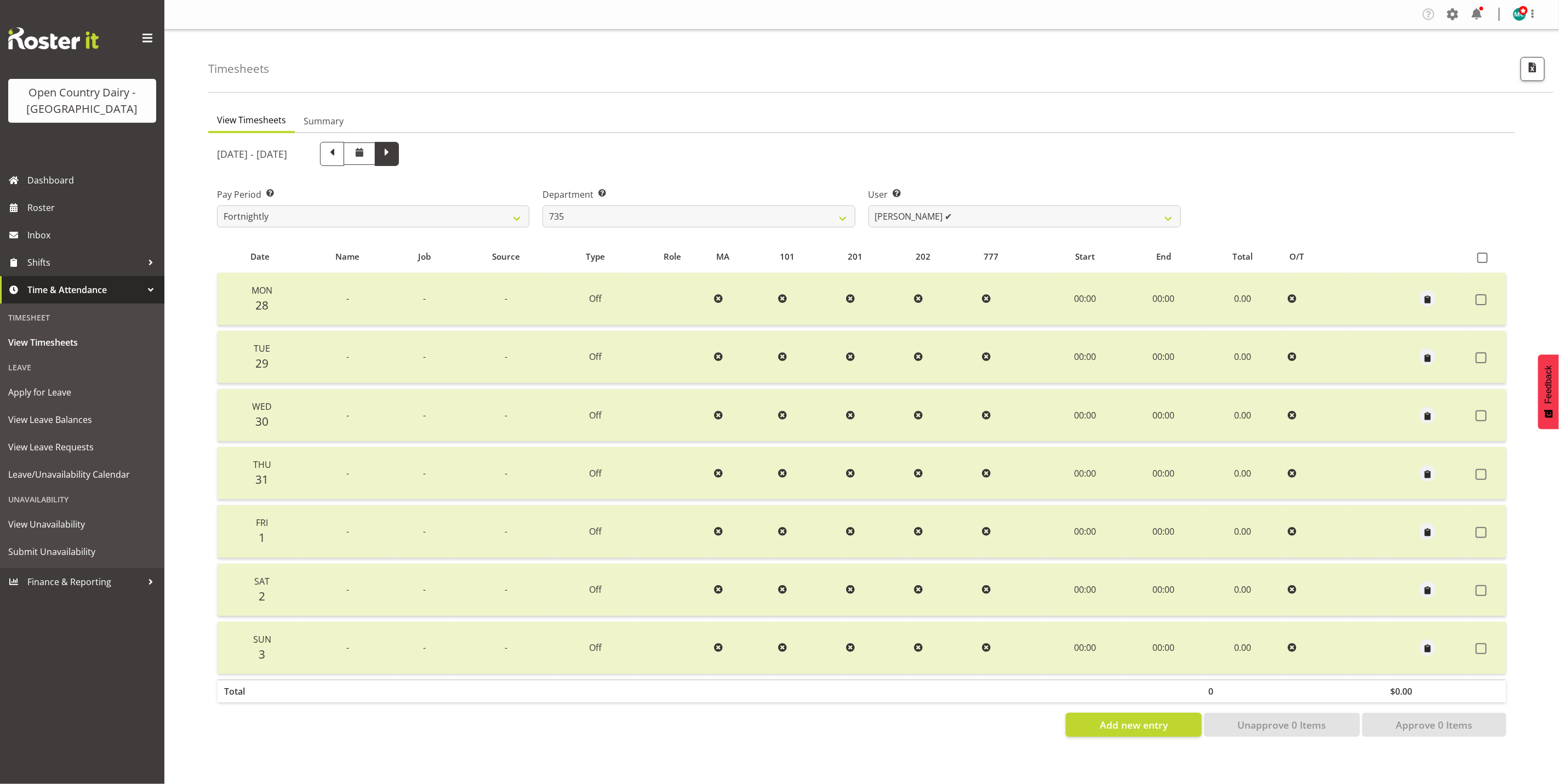
click at [394, 157] on span at bounding box center [386, 153] width 14 height 14
select select
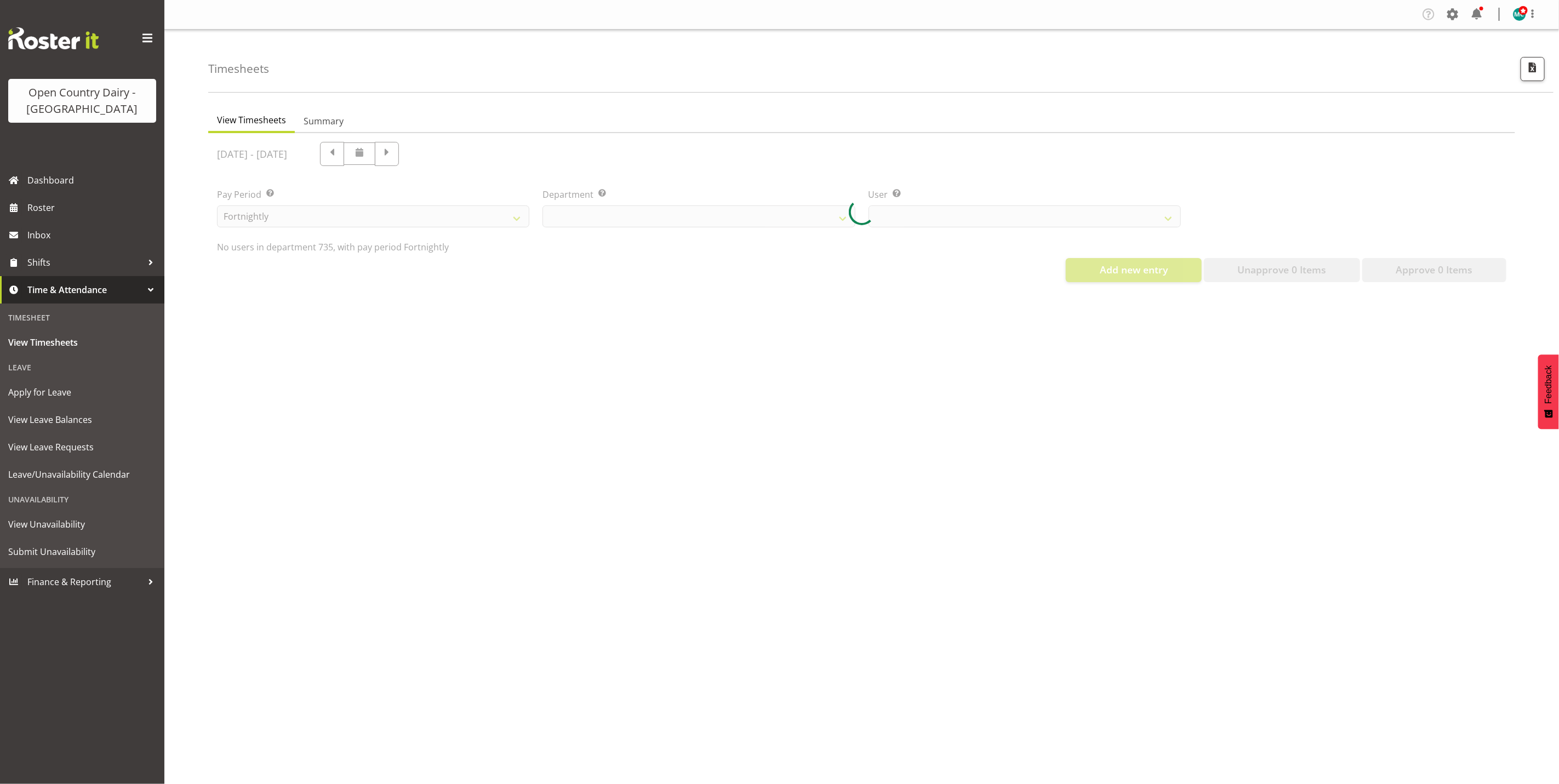
select select "909"
select select "9761"
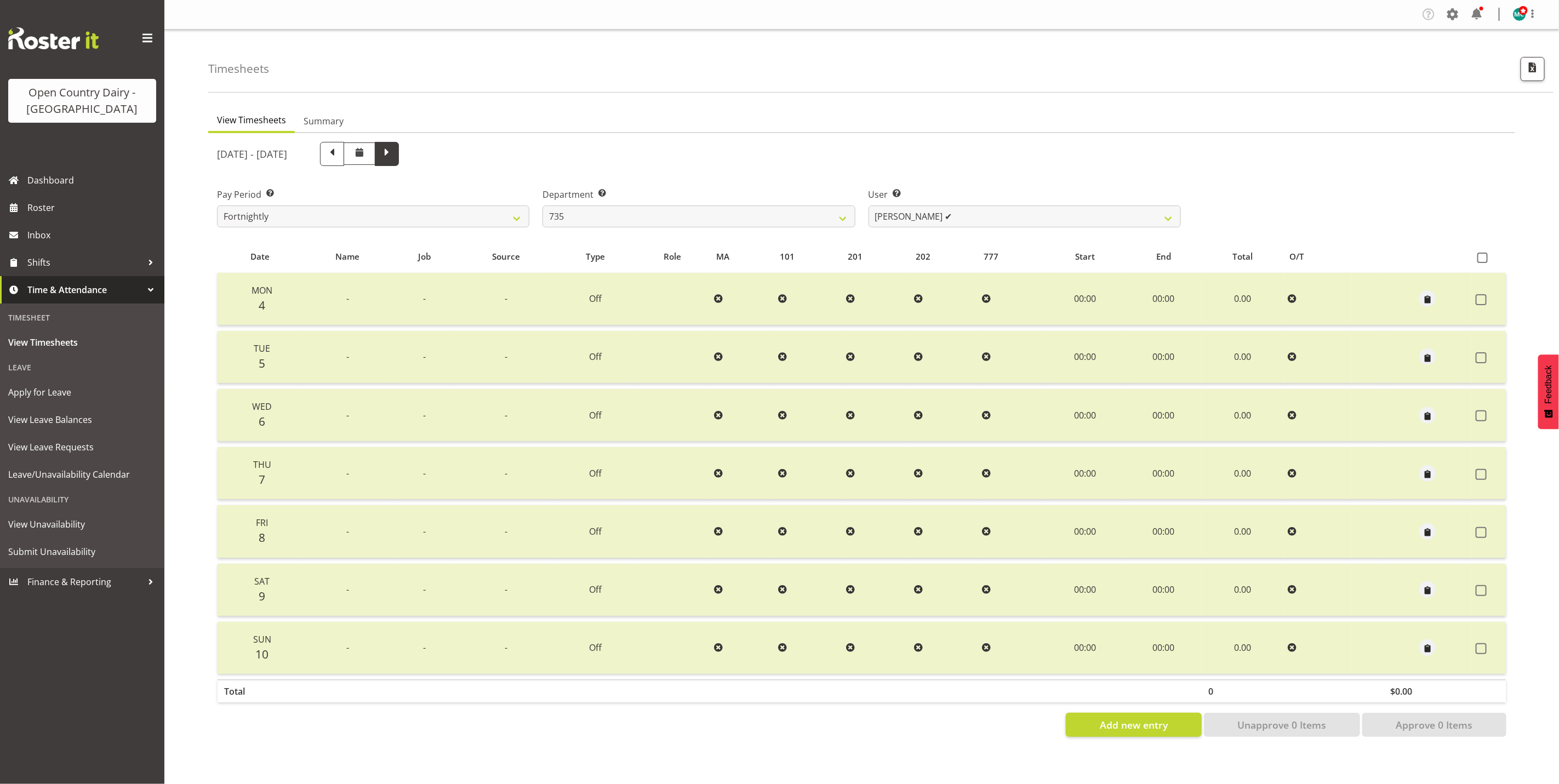
click at [394, 158] on span at bounding box center [386, 153] width 14 height 14
select select
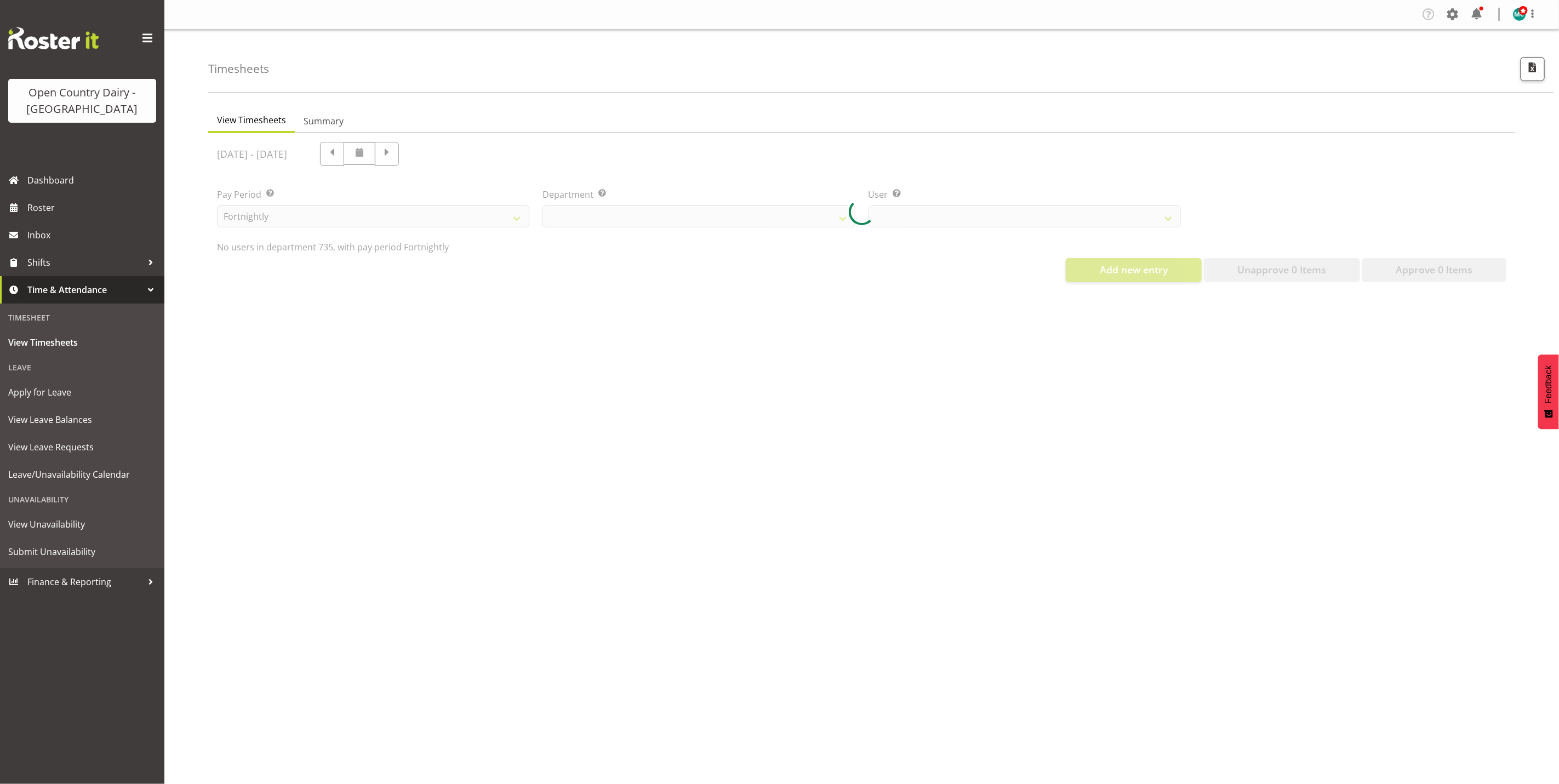
select select "909"
select select "9761"
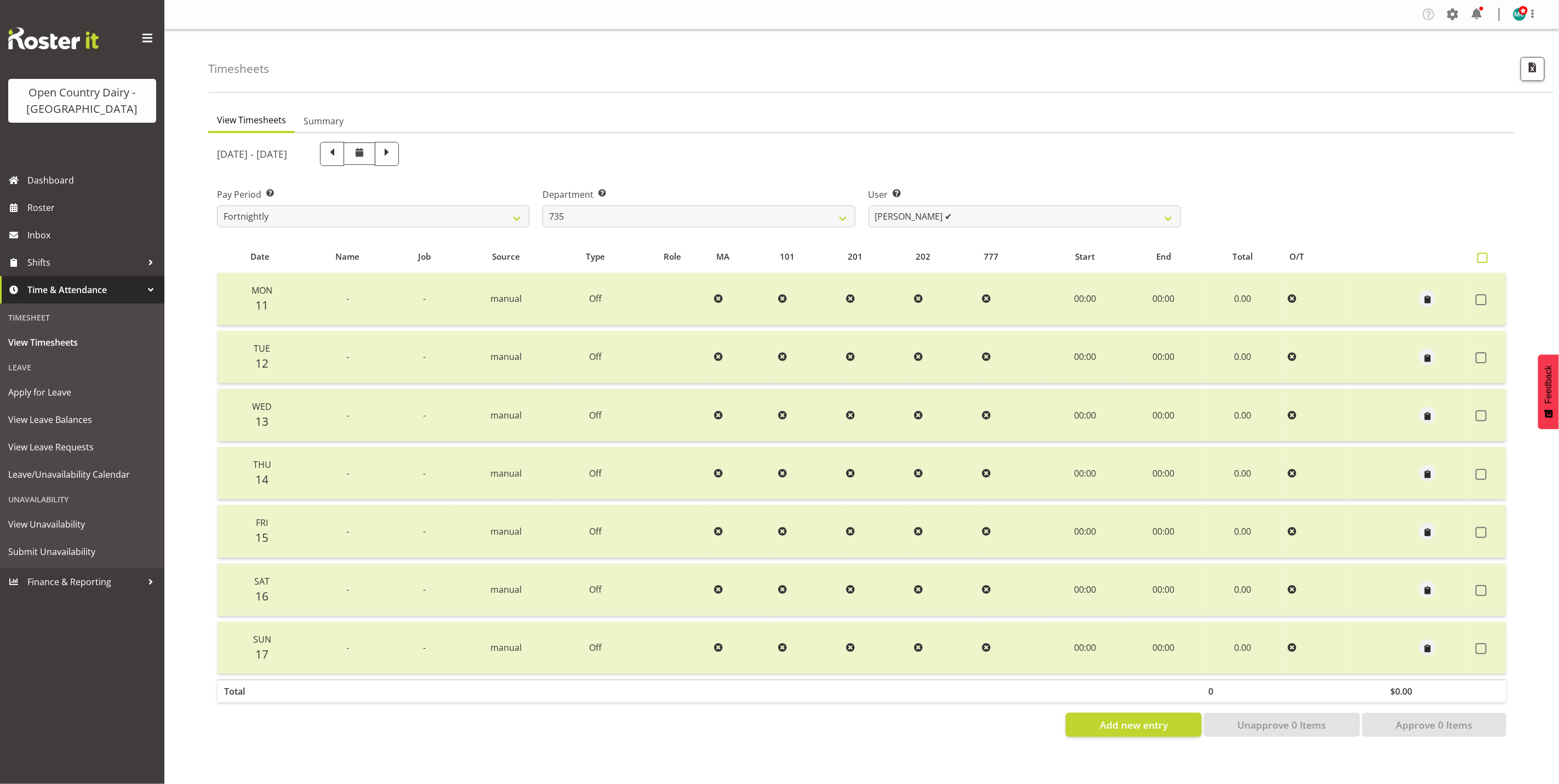
click at [1482, 256] on span at bounding box center [1483, 257] width 10 height 10
click at [1482, 256] on input "checkbox" at bounding box center [1482, 258] width 7 height 7
checkbox input "true"
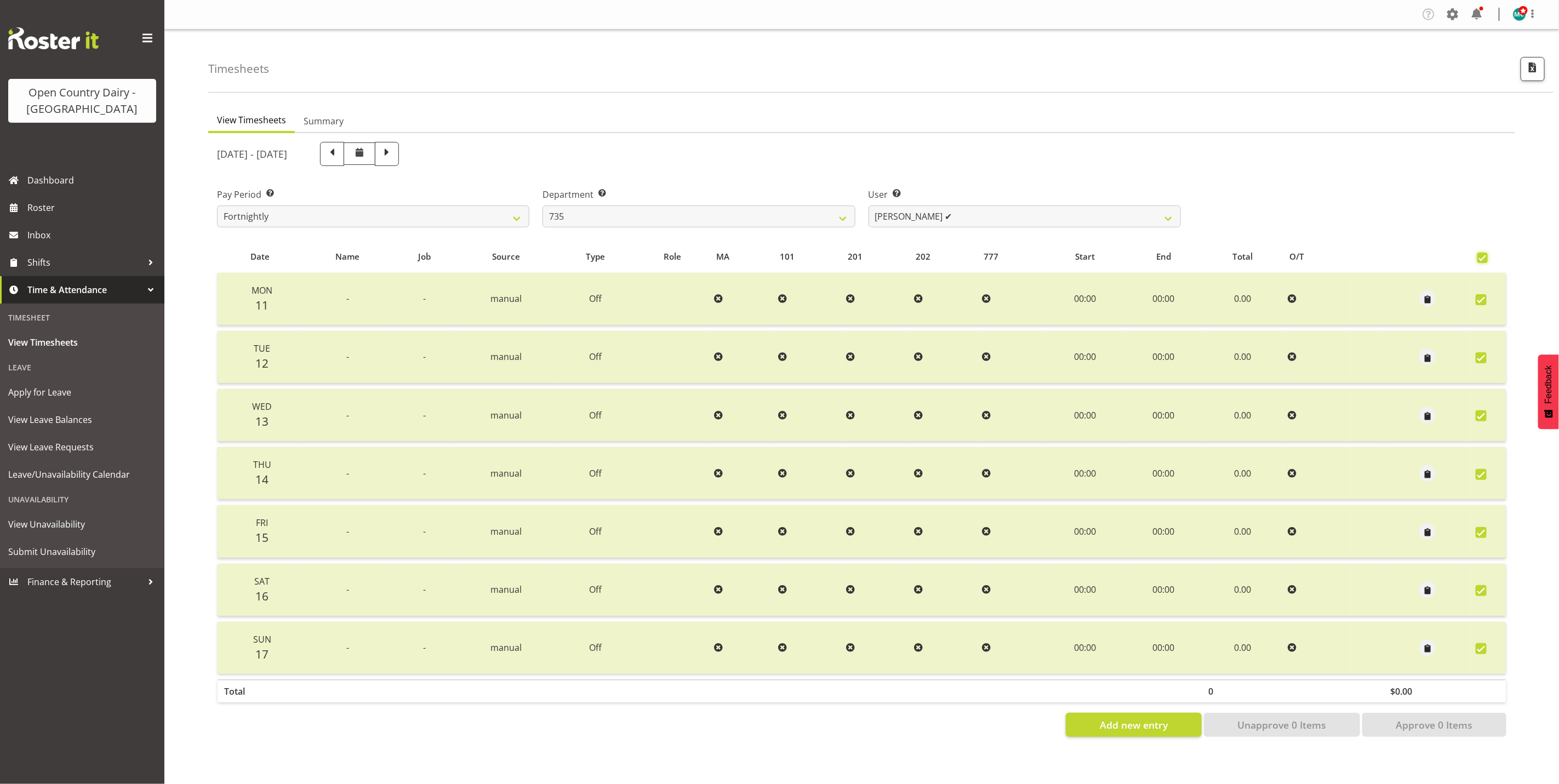
checkbox input "true"
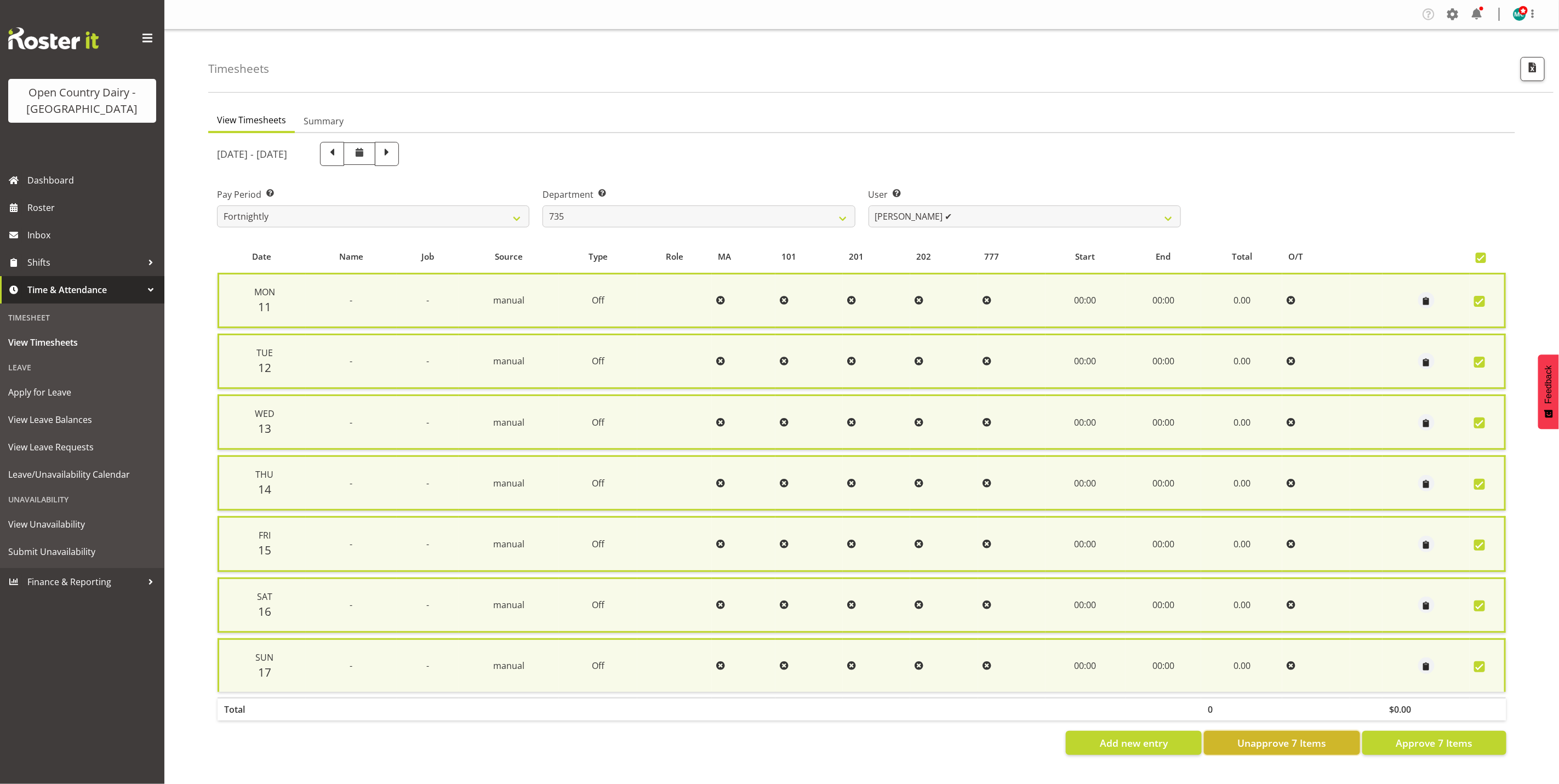
click at [1283, 739] on span "Unapprove 7 Items" at bounding box center [1282, 743] width 89 height 14
checkbox input "false"
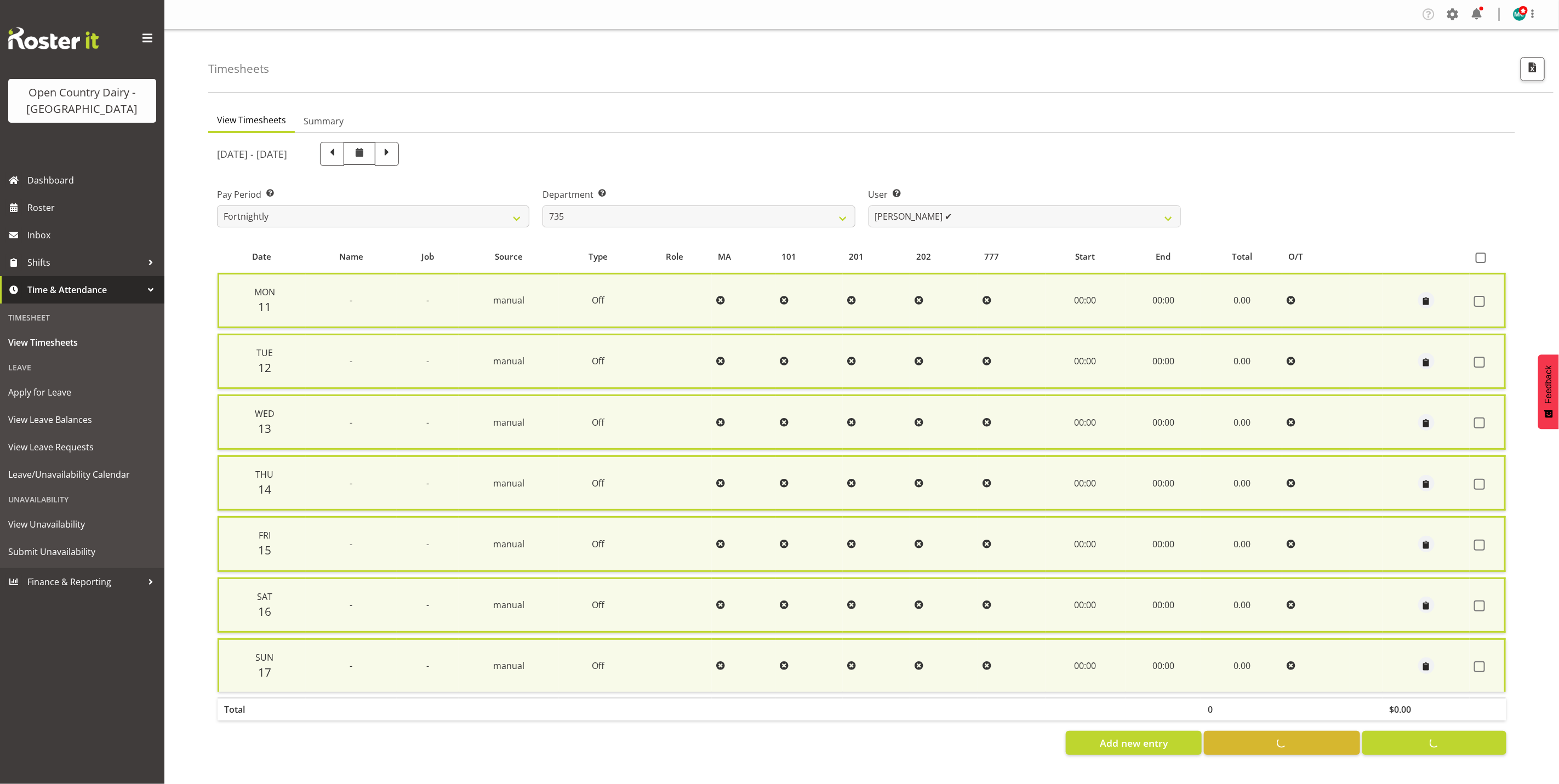
checkbox input "false"
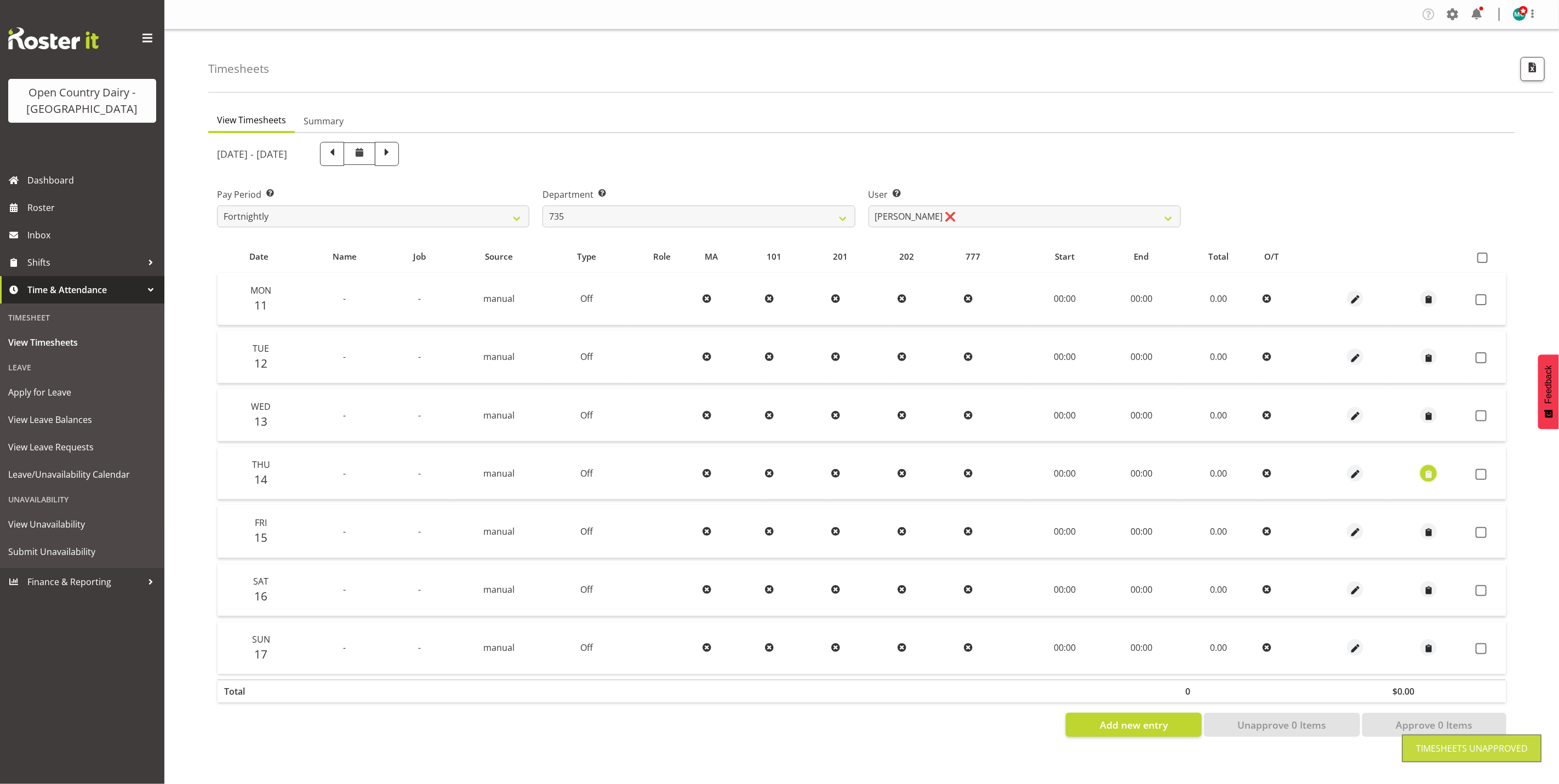
click at [1427, 472] on span "button" at bounding box center [1429, 474] width 13 height 13
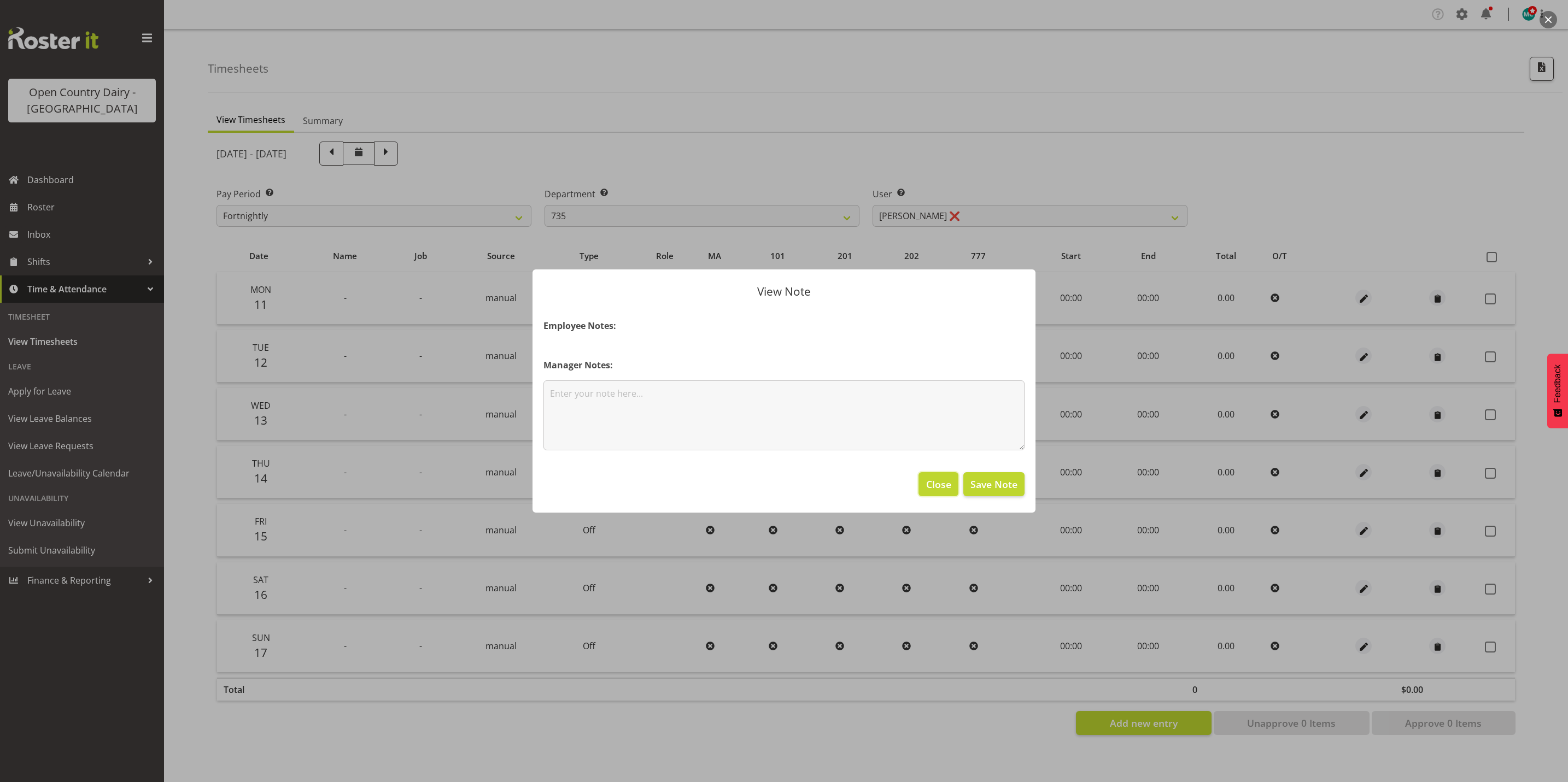
drag, startPoint x: 932, startPoint y: 483, endPoint x: 1254, endPoint y: 508, distance: 323.0
click at [933, 482] on span "Close" at bounding box center [939, 484] width 25 height 14
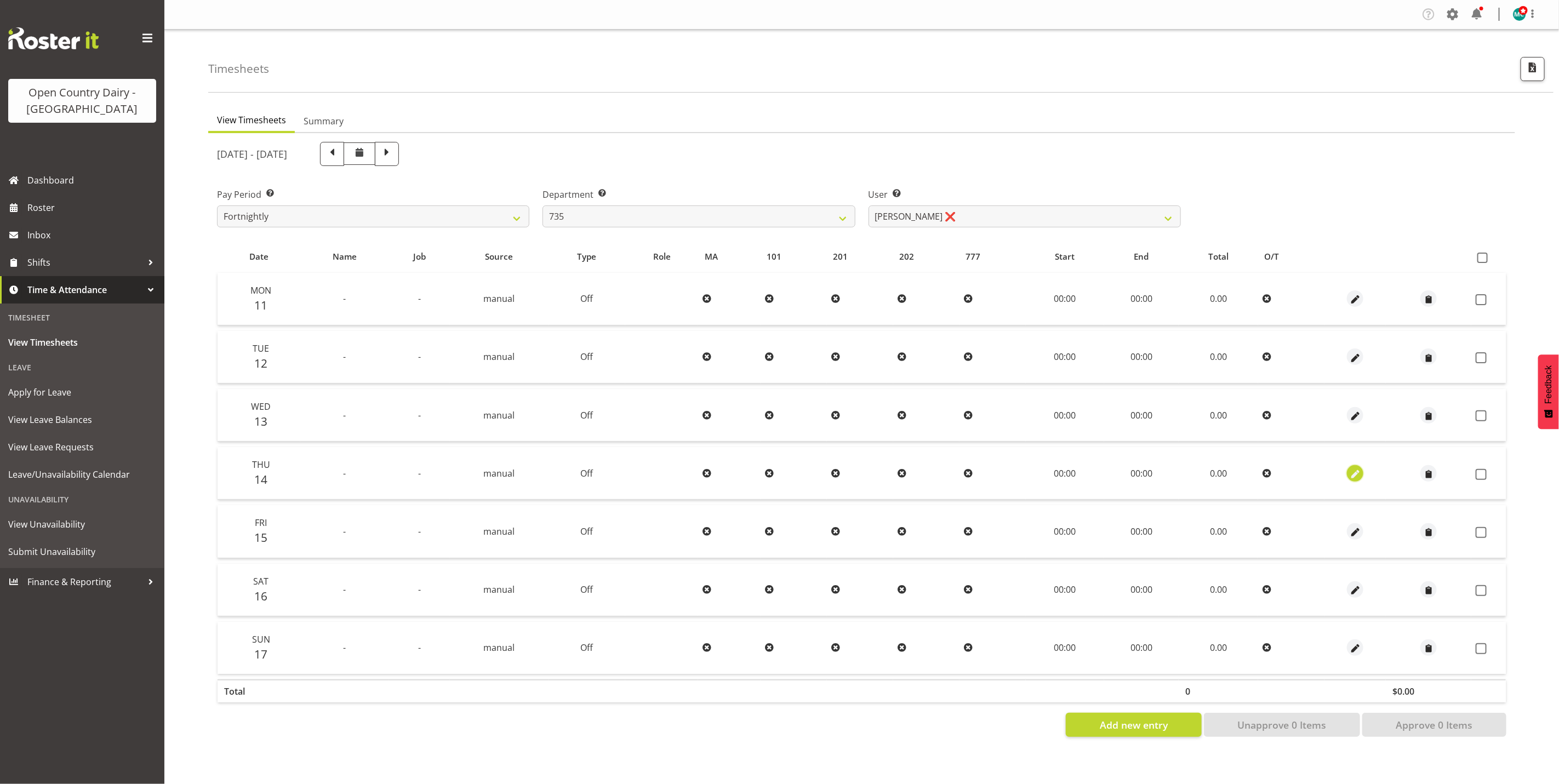
click at [1354, 472] on span "button" at bounding box center [1355, 474] width 13 height 13
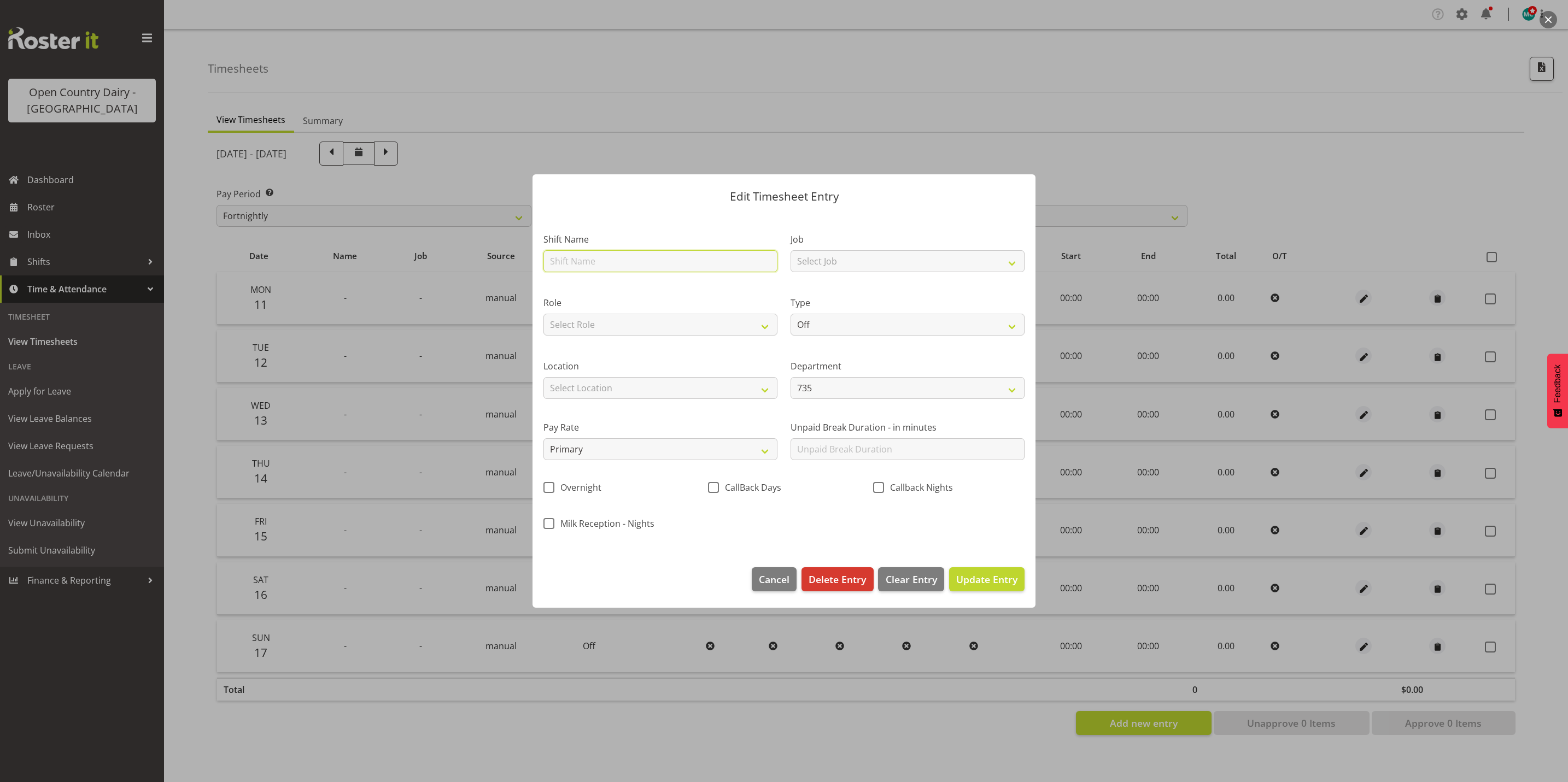
click at [649, 261] on input "text" at bounding box center [660, 261] width 234 height 22
type input "`"
click at [615, 261] on input "text" at bounding box center [660, 261] width 234 height 22
type input "Yard work"
click at [830, 329] on select "Off Standard Public Holiday Public Holiday (Worked) Day In Lieu Annual Leave Si…" at bounding box center [908, 325] width 234 height 22
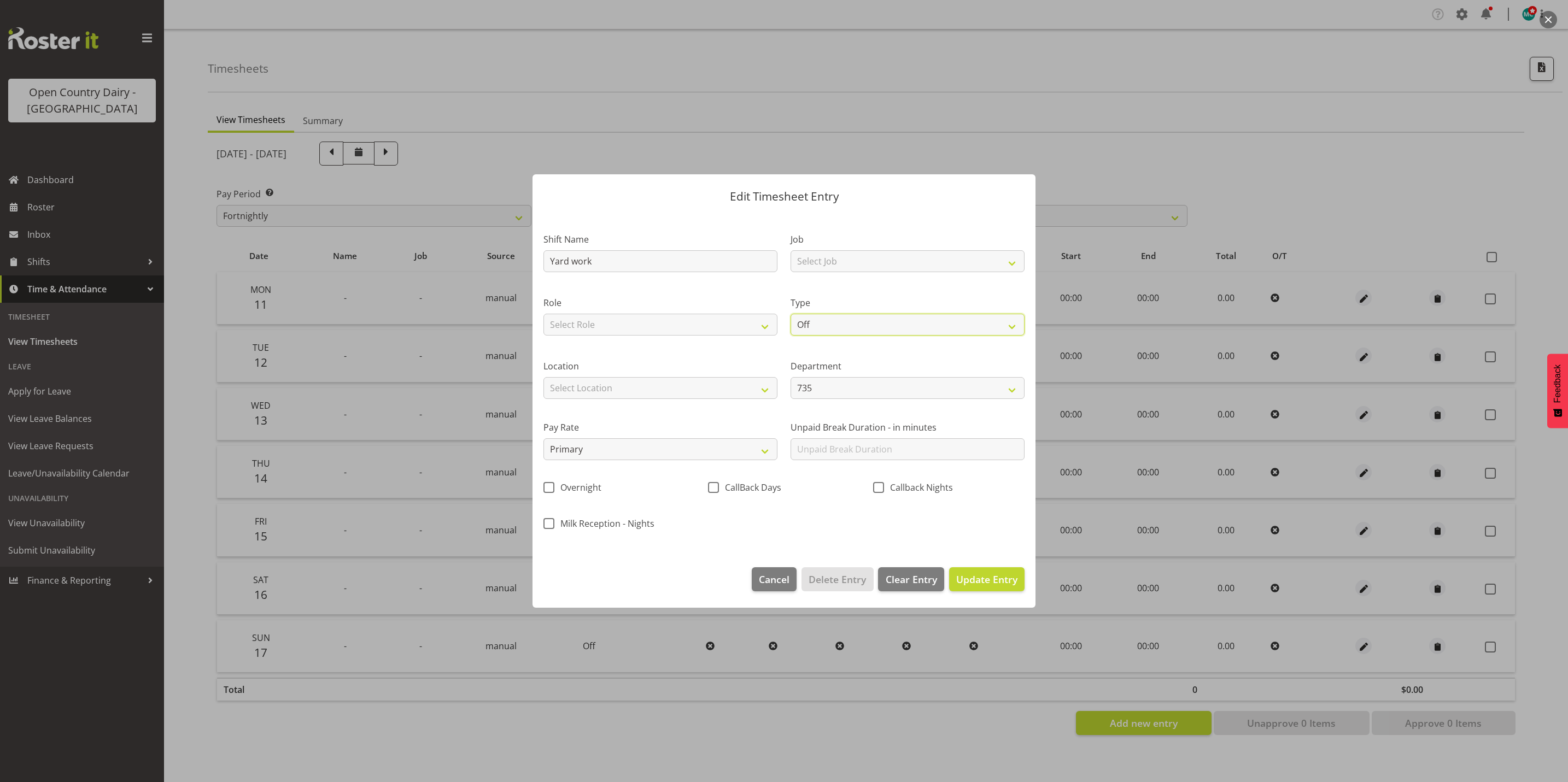
select select "Standard"
click at [791, 314] on select "Off Standard Public Holiday Public Holiday (Worked) Day In Lieu Annual Leave Si…" at bounding box center [908, 325] width 234 height 22
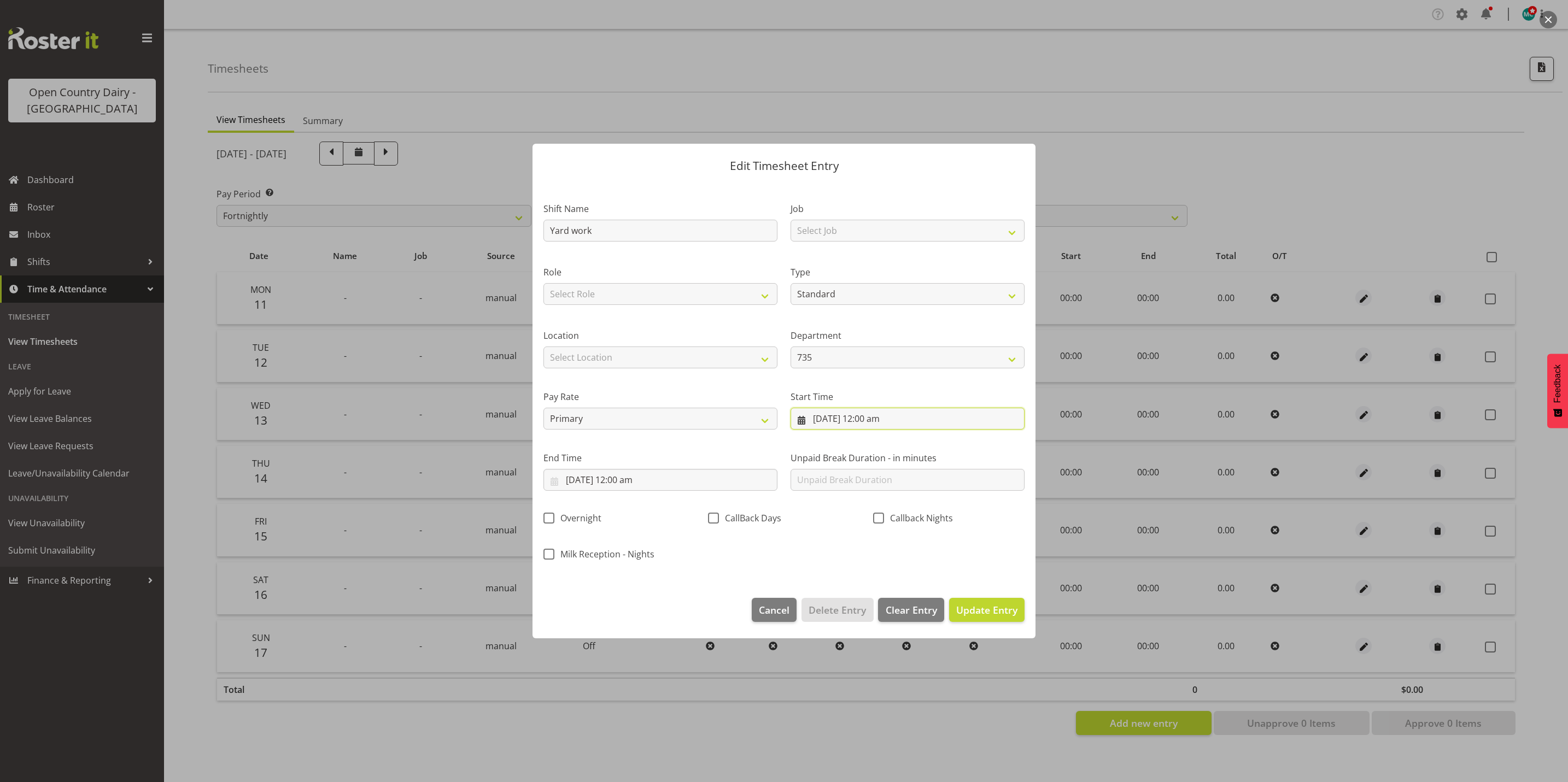
click at [822, 424] on input "14/08/2025, 12:00 am" at bounding box center [908, 419] width 234 height 22
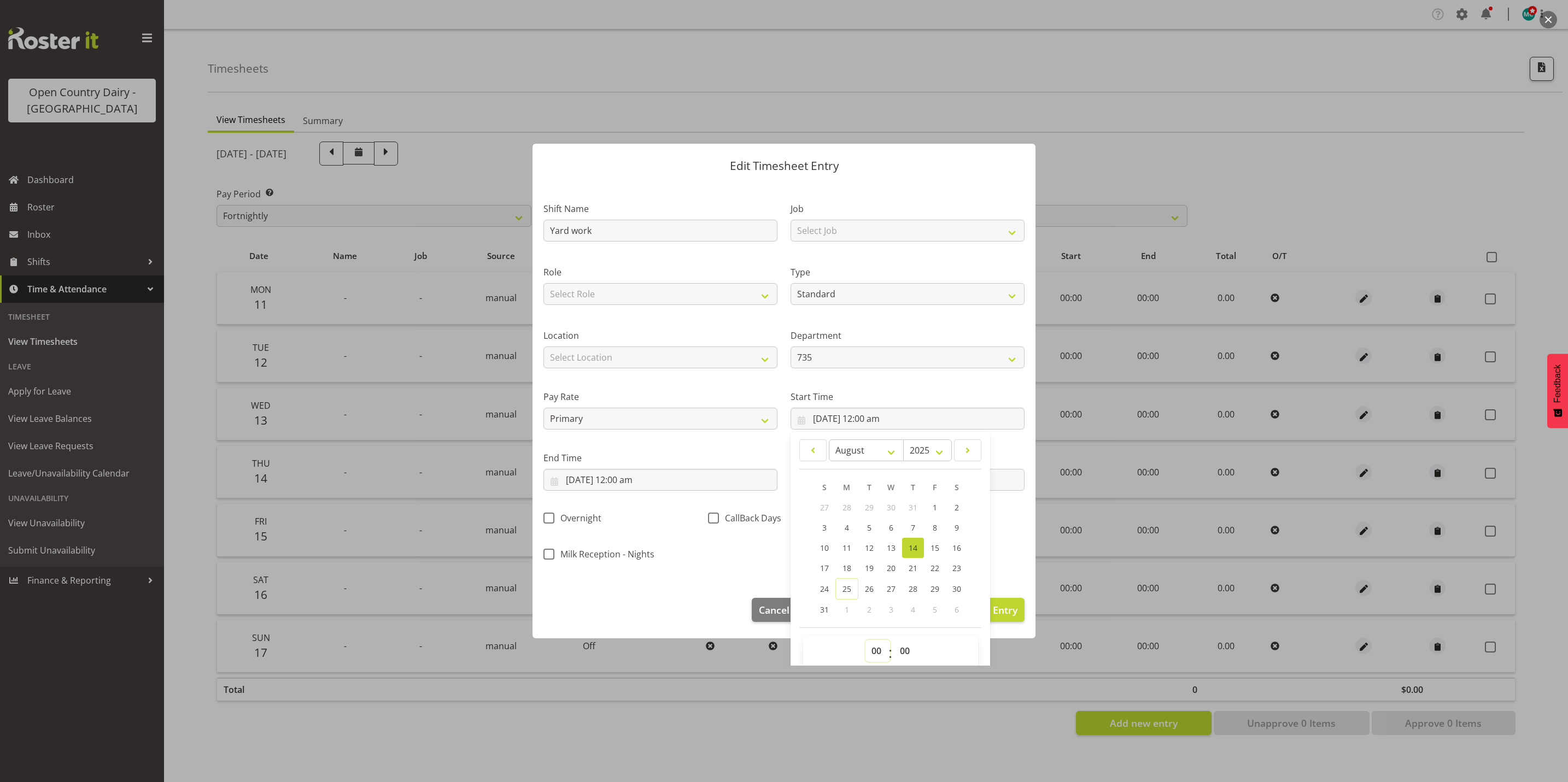
click at [872, 653] on select "00 01 02 03 04 05 06 07 08 09 10 11 12 13 14 15 16 17 18 19 20 21 22 23" at bounding box center [878, 651] width 24 height 22
click at [628, 482] on input "14/08/2025, 12:00 am" at bounding box center [660, 480] width 234 height 22
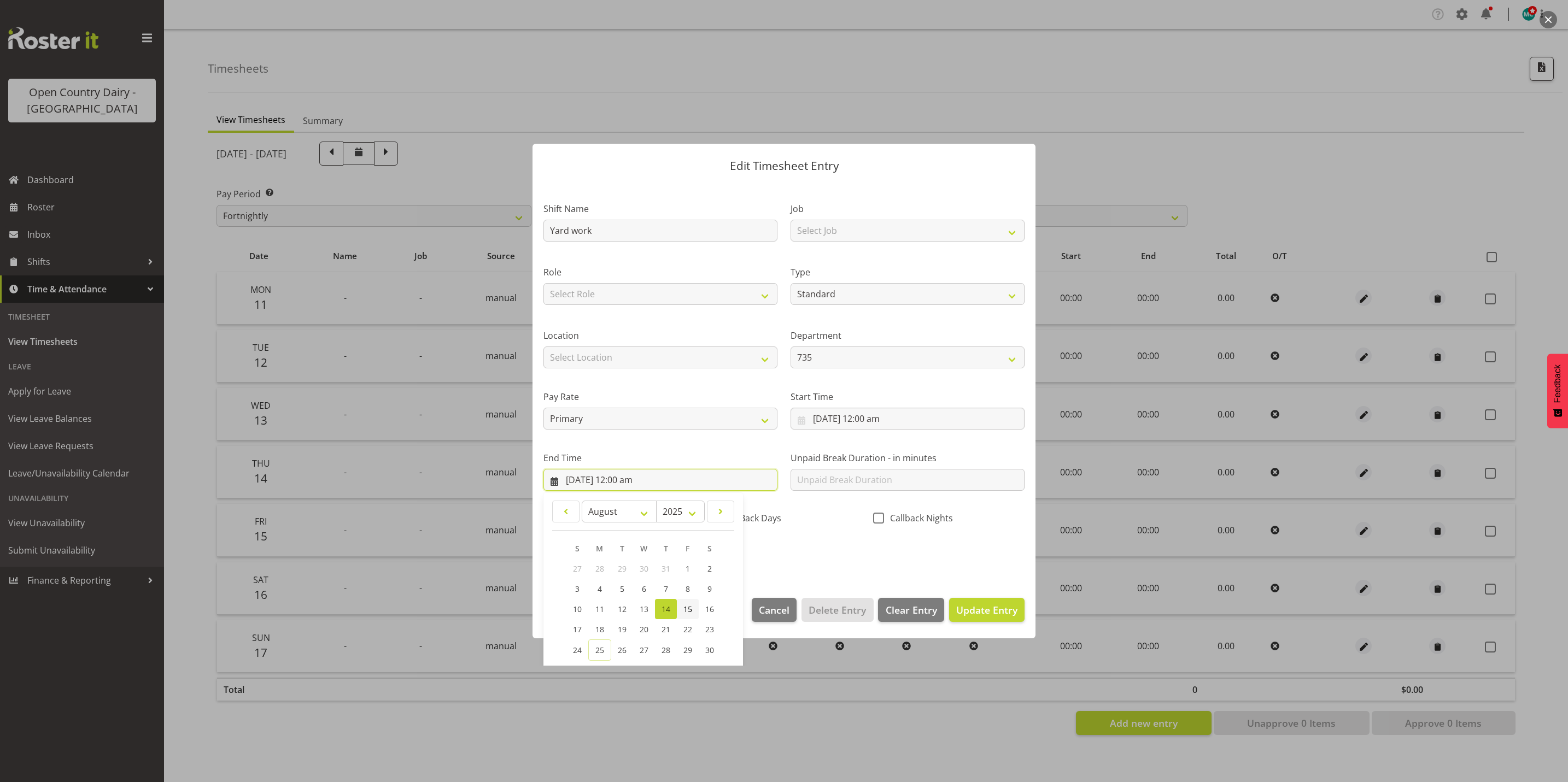
scroll to position [75, 0]
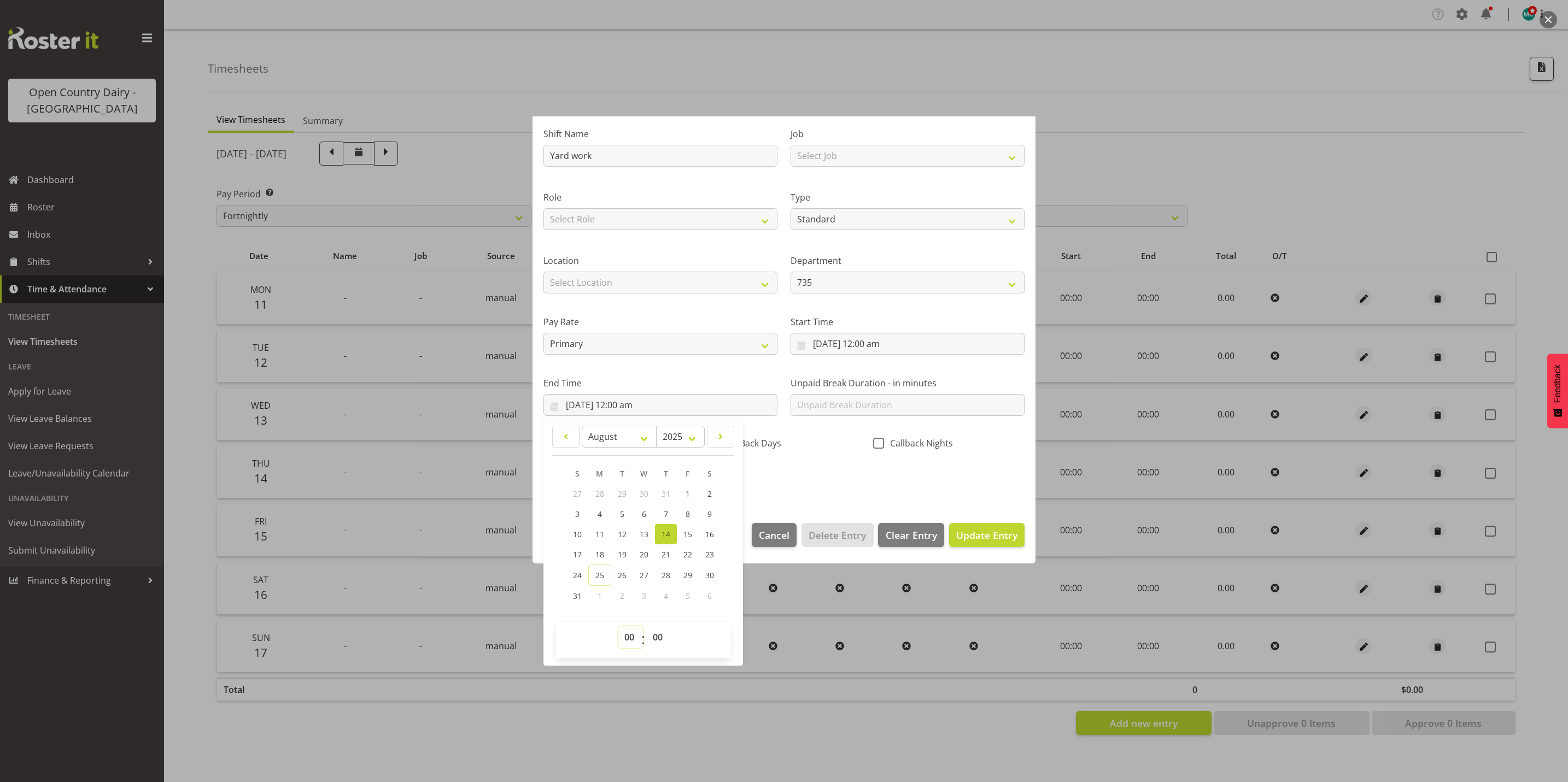
click at [633, 638] on select "00 01 02 03 04 05 06 07 08 09 10 11 12 13 14 15 16 17 18 19 20 21 22 23" at bounding box center [631, 637] width 24 height 22
select select "10"
click at [618, 626] on select "00 01 02 03 04 05 06 07 08 09 10 11 12 13 14 15 16 17 18 19 20 21 22 23" at bounding box center [631, 637] width 24 height 22
type input "14/08/2025, 10:00 am"
click at [971, 529] on span "Update Entry" at bounding box center [987, 536] width 61 height 13
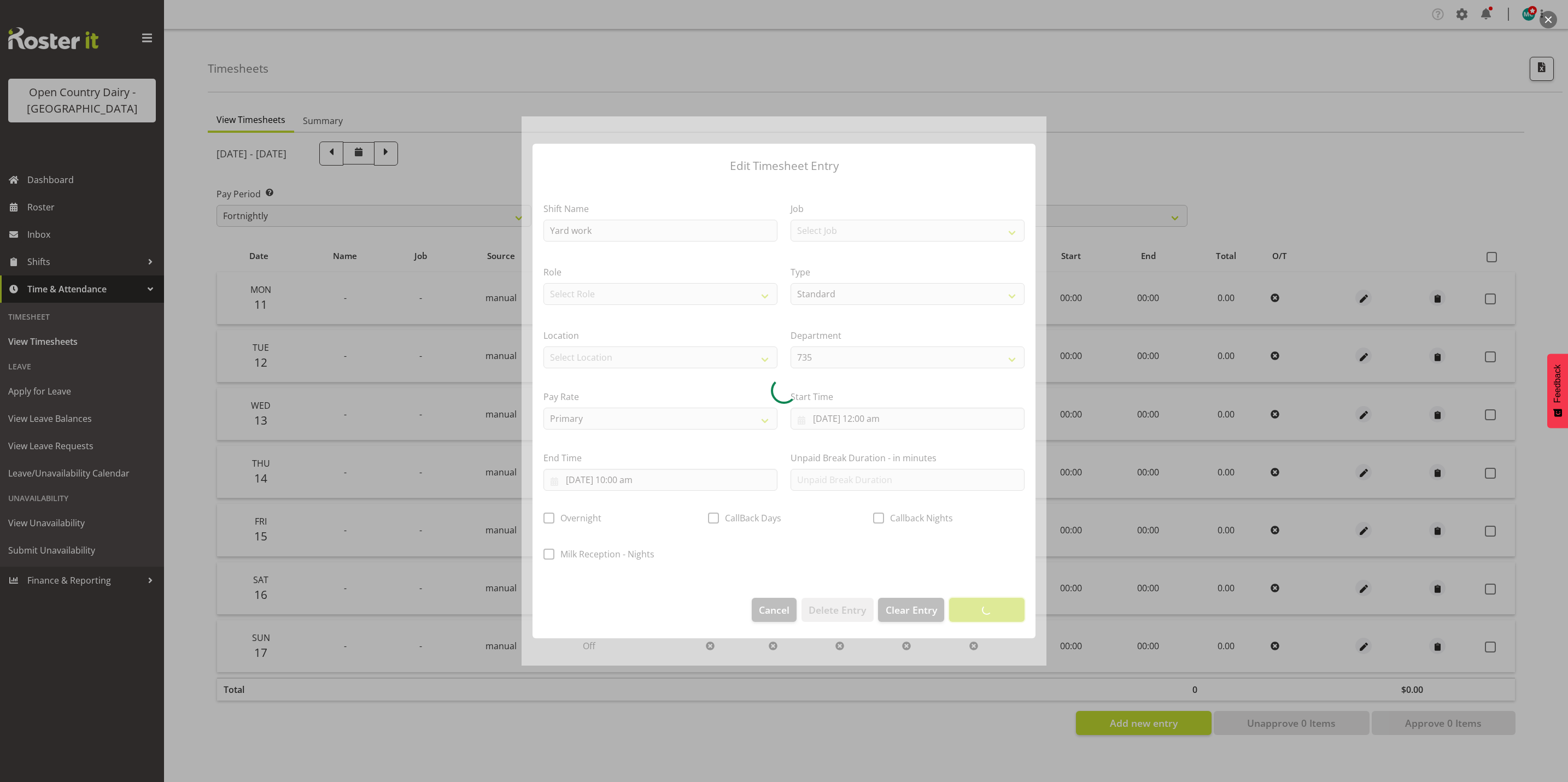
scroll to position [0, 0]
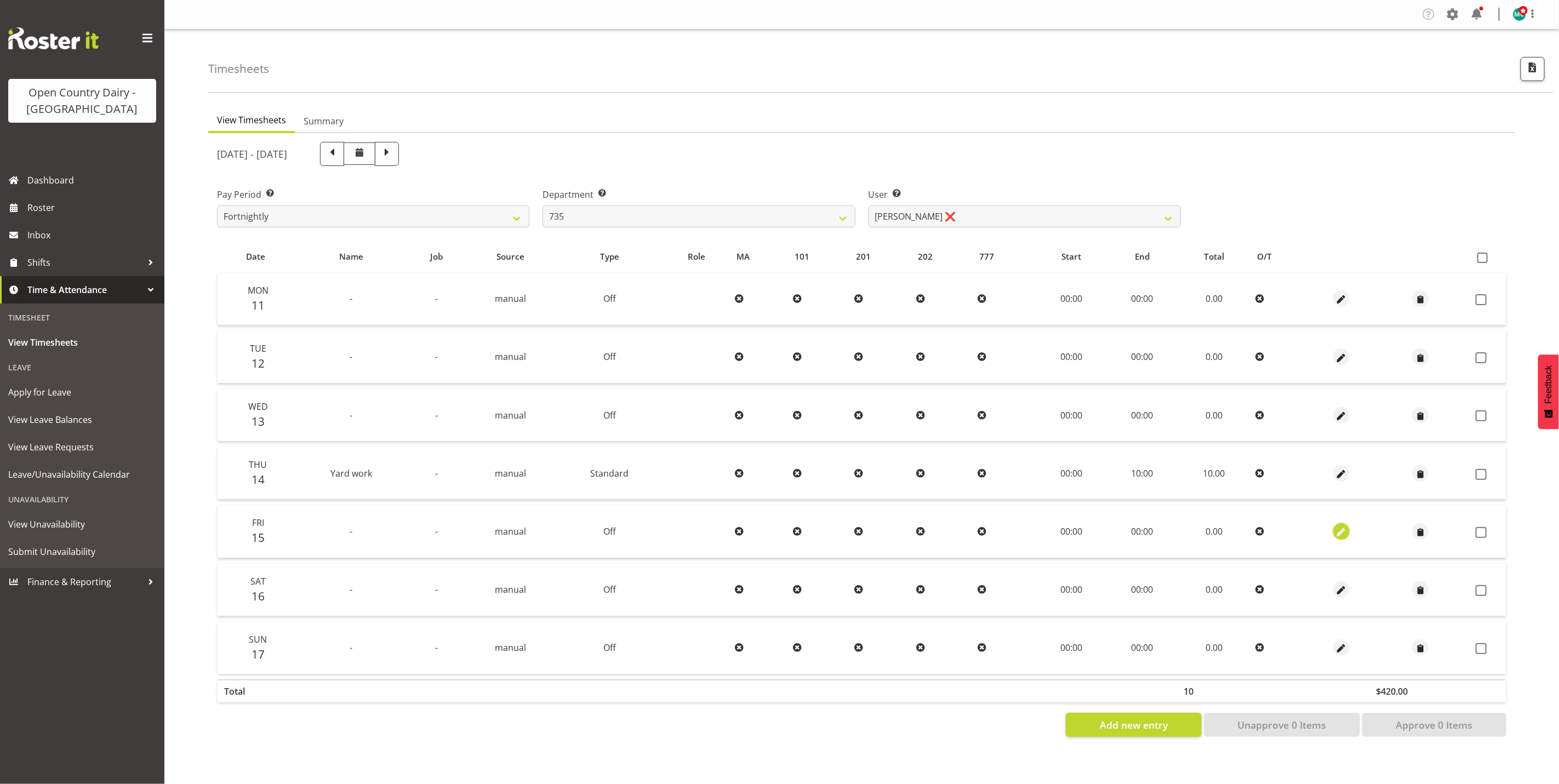
click at [1335, 528] on span "button" at bounding box center [1341, 532] width 13 height 13
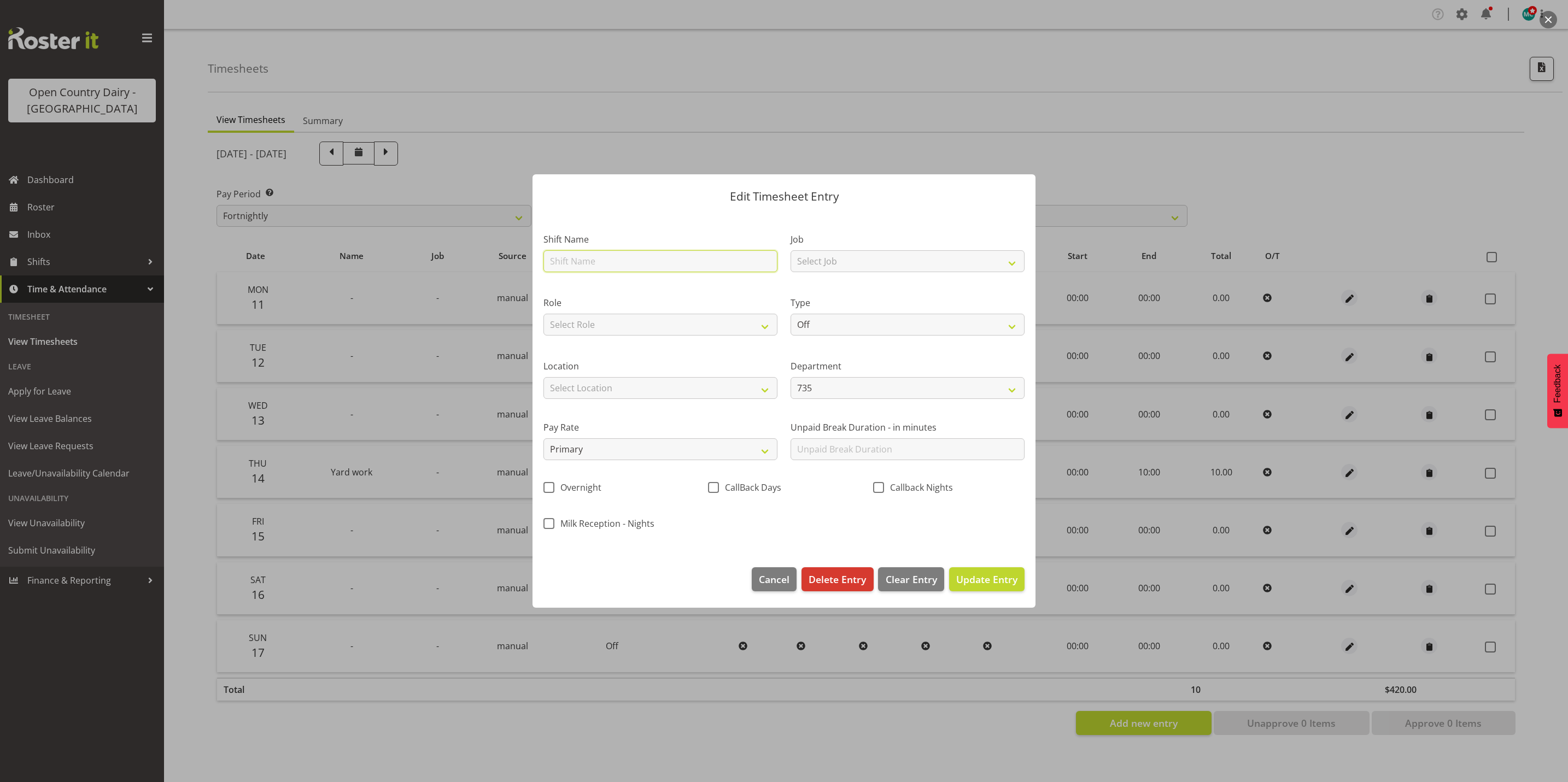
click at [649, 266] on input "text" at bounding box center [660, 261] width 234 height 22
type input "Yard work"
click at [847, 261] on select "Select Job Connecting /unconnecting Trailers" at bounding box center [908, 261] width 234 height 22
click at [855, 330] on select "Off Standard Public Holiday Public Holiday (Worked) Day In Lieu Annual Leave Si…" at bounding box center [908, 325] width 234 height 22
select select "Standard"
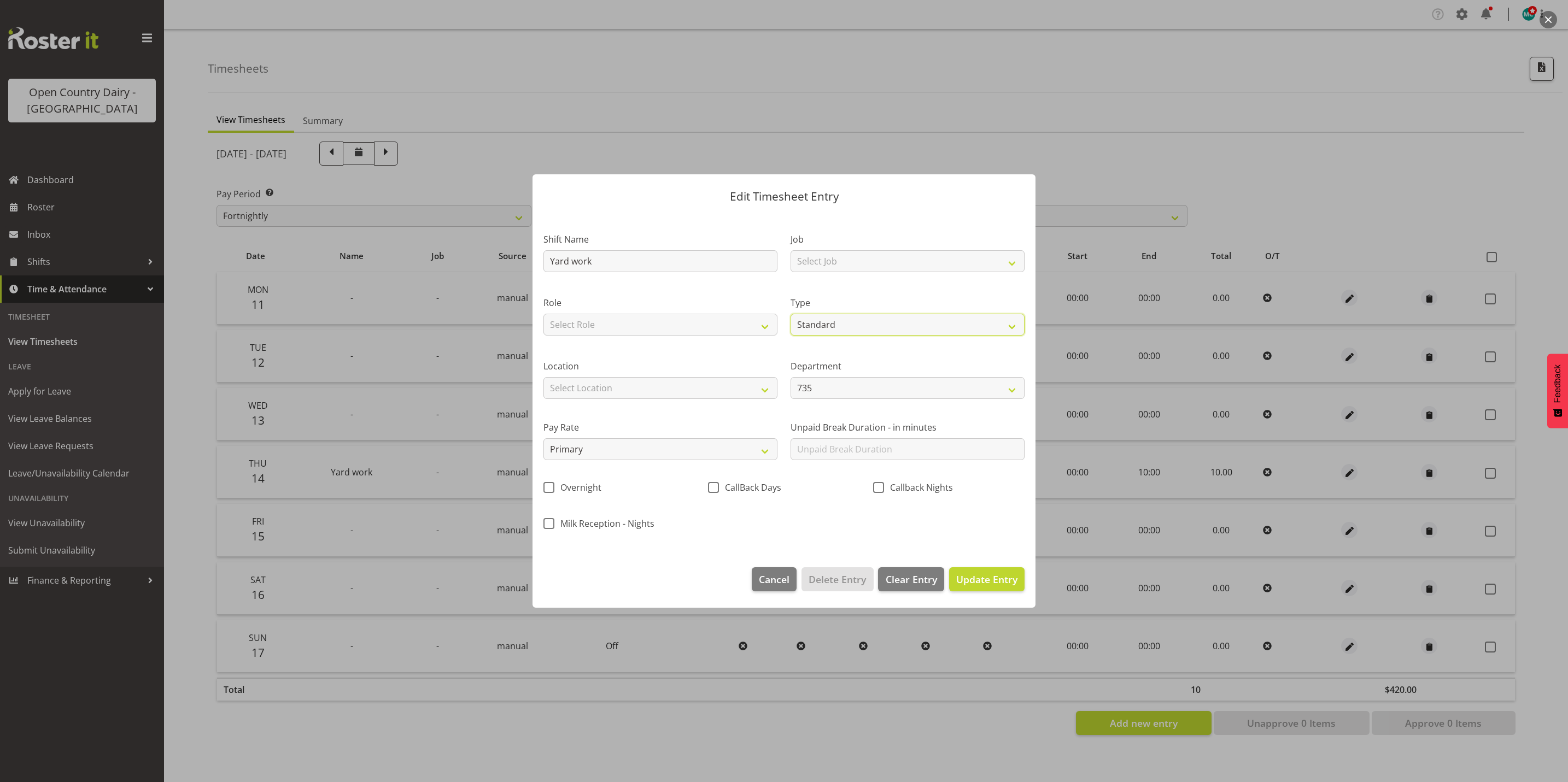
click at [791, 314] on select "Off Standard Public Holiday Public Holiday (Worked) Day In Lieu Annual Leave Si…" at bounding box center [908, 325] width 234 height 22
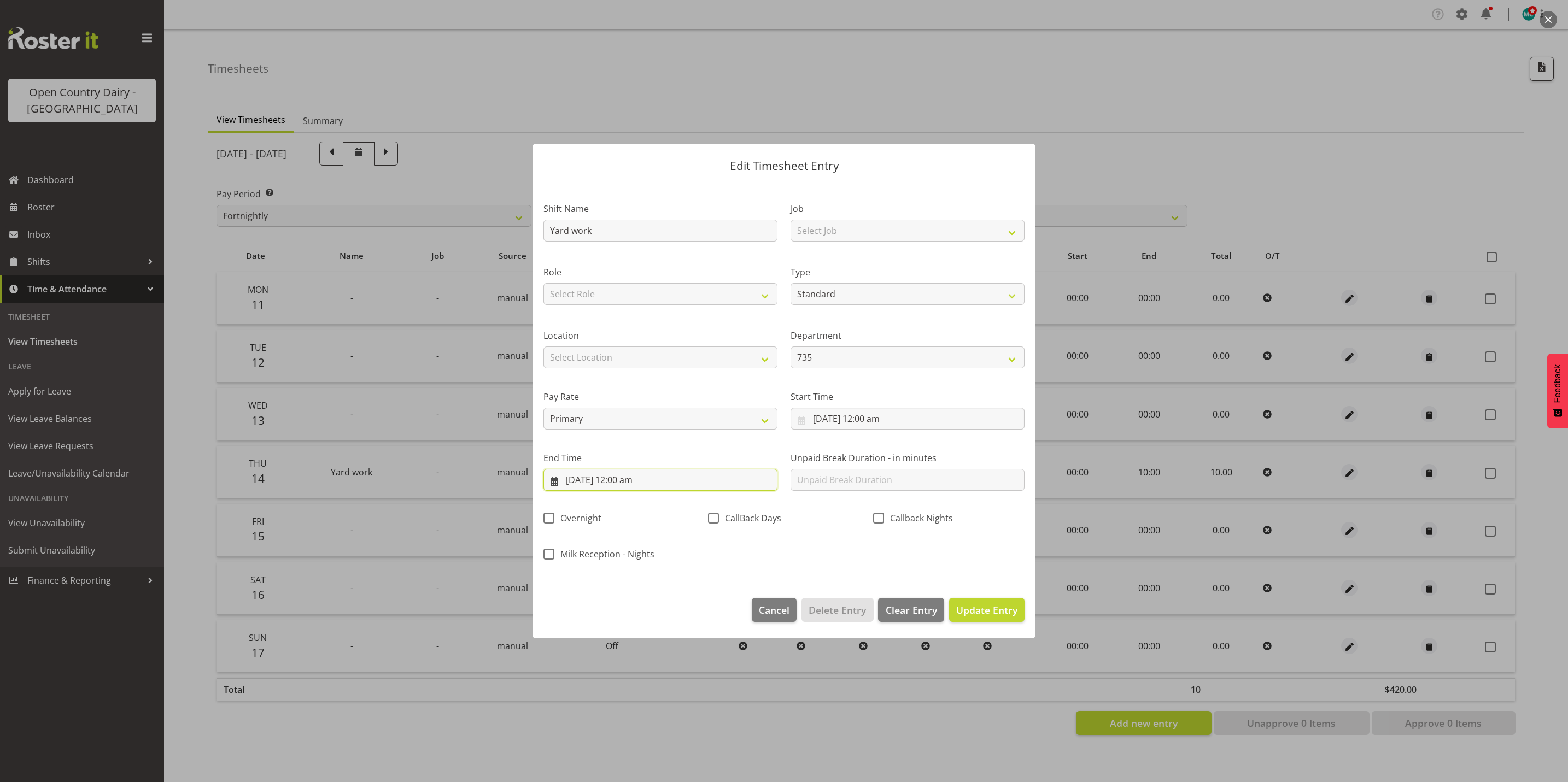
click at [642, 480] on input "15/08/2025, 12:00 am" at bounding box center [660, 480] width 234 height 22
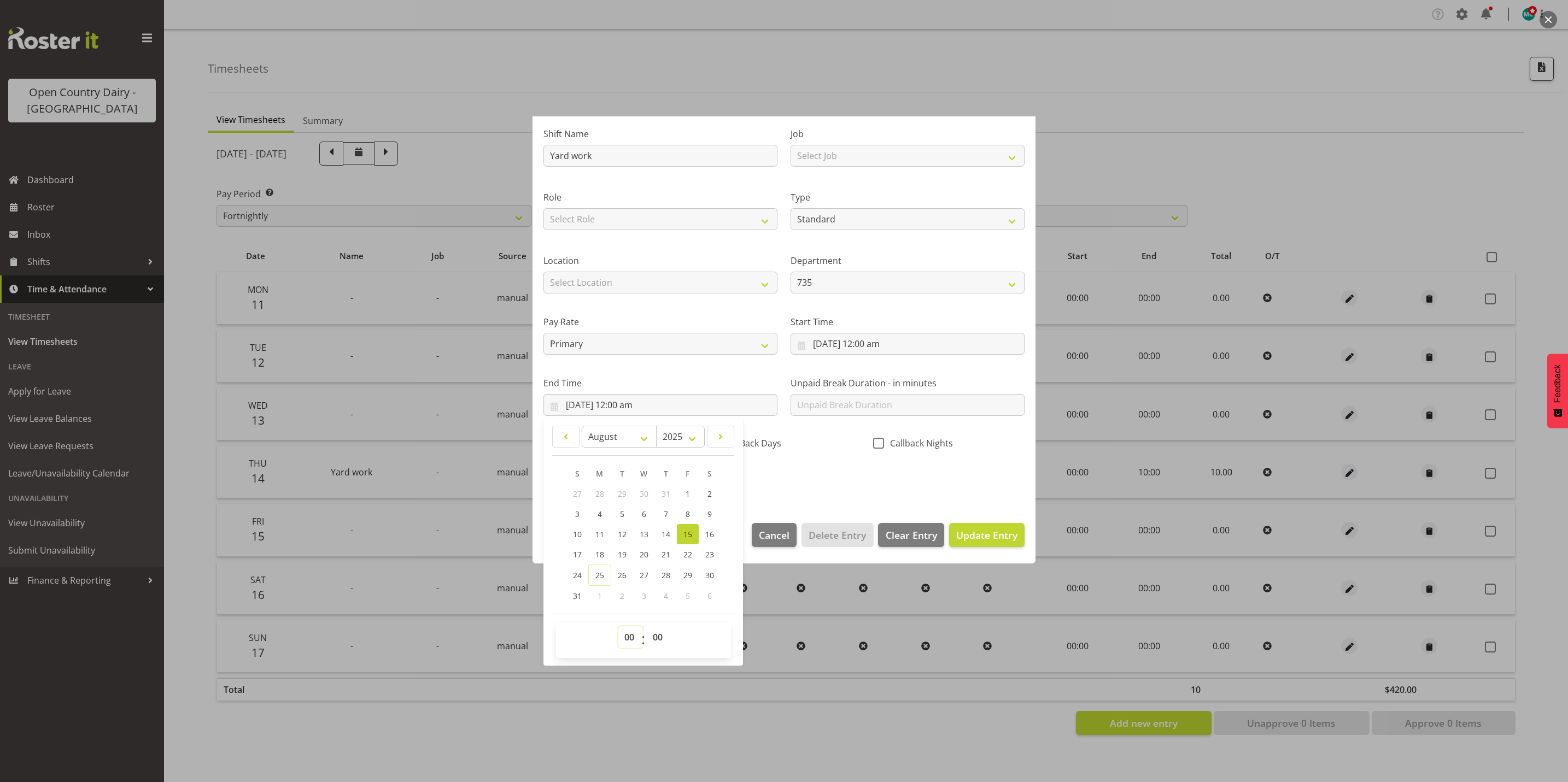
click at [631, 645] on select "00 01 02 03 04 05 06 07 08 09 10 11 12 13 14 15 16 17 18 19 20 21 22 23" at bounding box center [631, 637] width 24 height 22
click at [618, 626] on select "00 01 02 03 04 05 06 07 08 09 10 11 12 13 14 15 16 17 18 19 20 21 22 23" at bounding box center [631, 637] width 24 height 22
click at [816, 489] on div "Shift Name Yard work Job Select Job Connecting /unconnecting Trailers Role Sele…" at bounding box center [784, 303] width 494 height 383
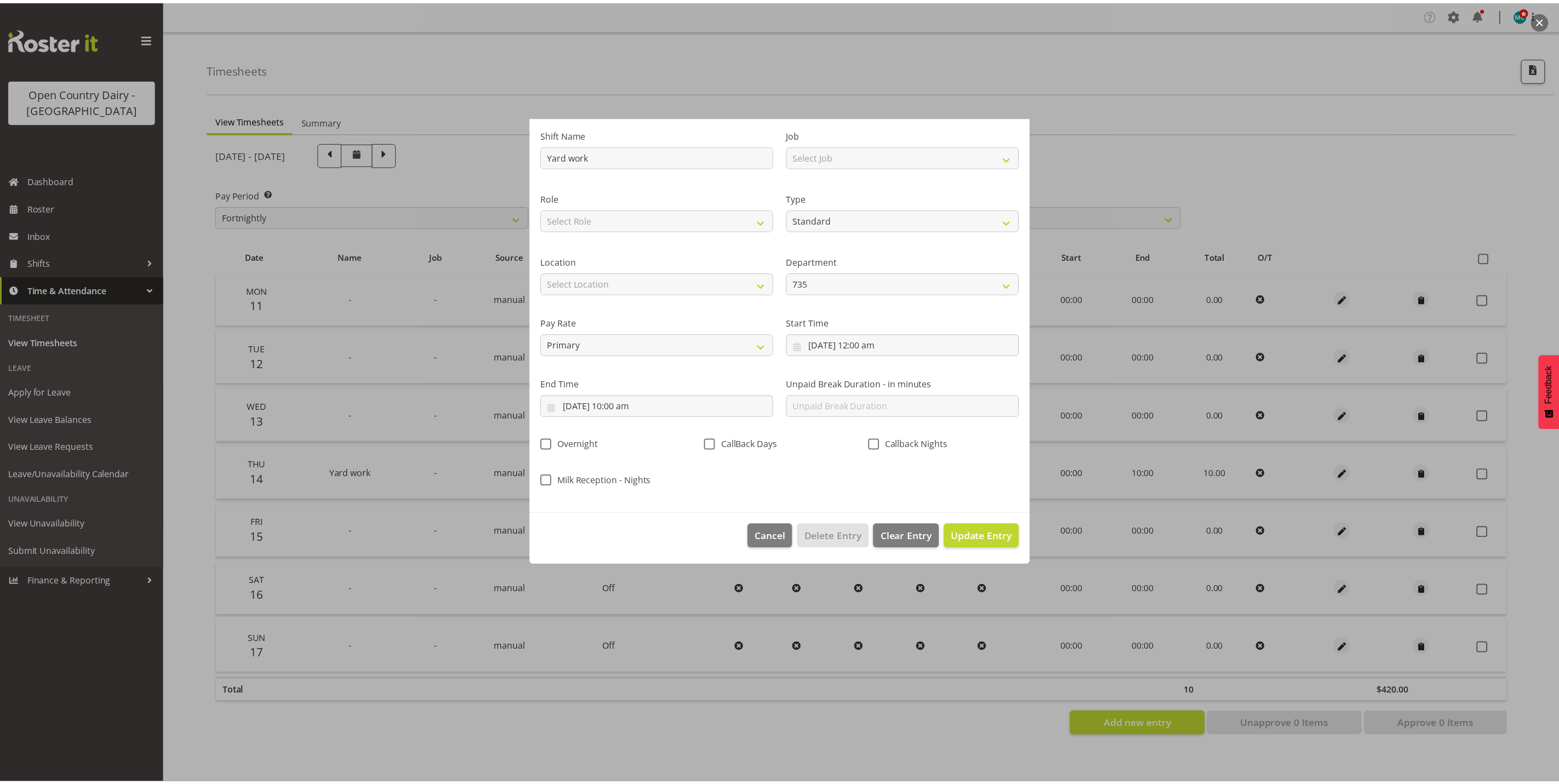
scroll to position [0, 0]
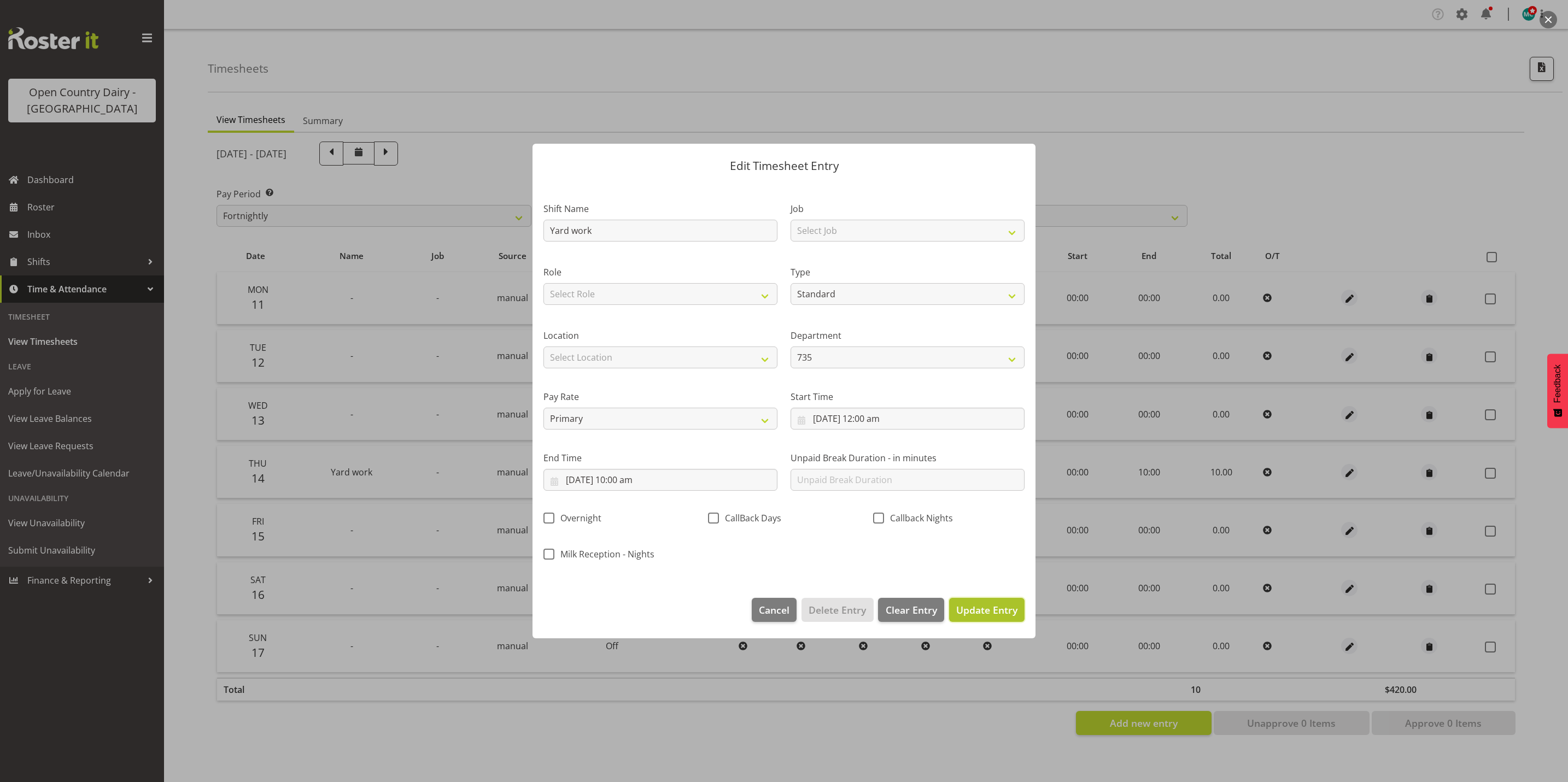
click at [985, 607] on span "Update Entry" at bounding box center [987, 610] width 61 height 13
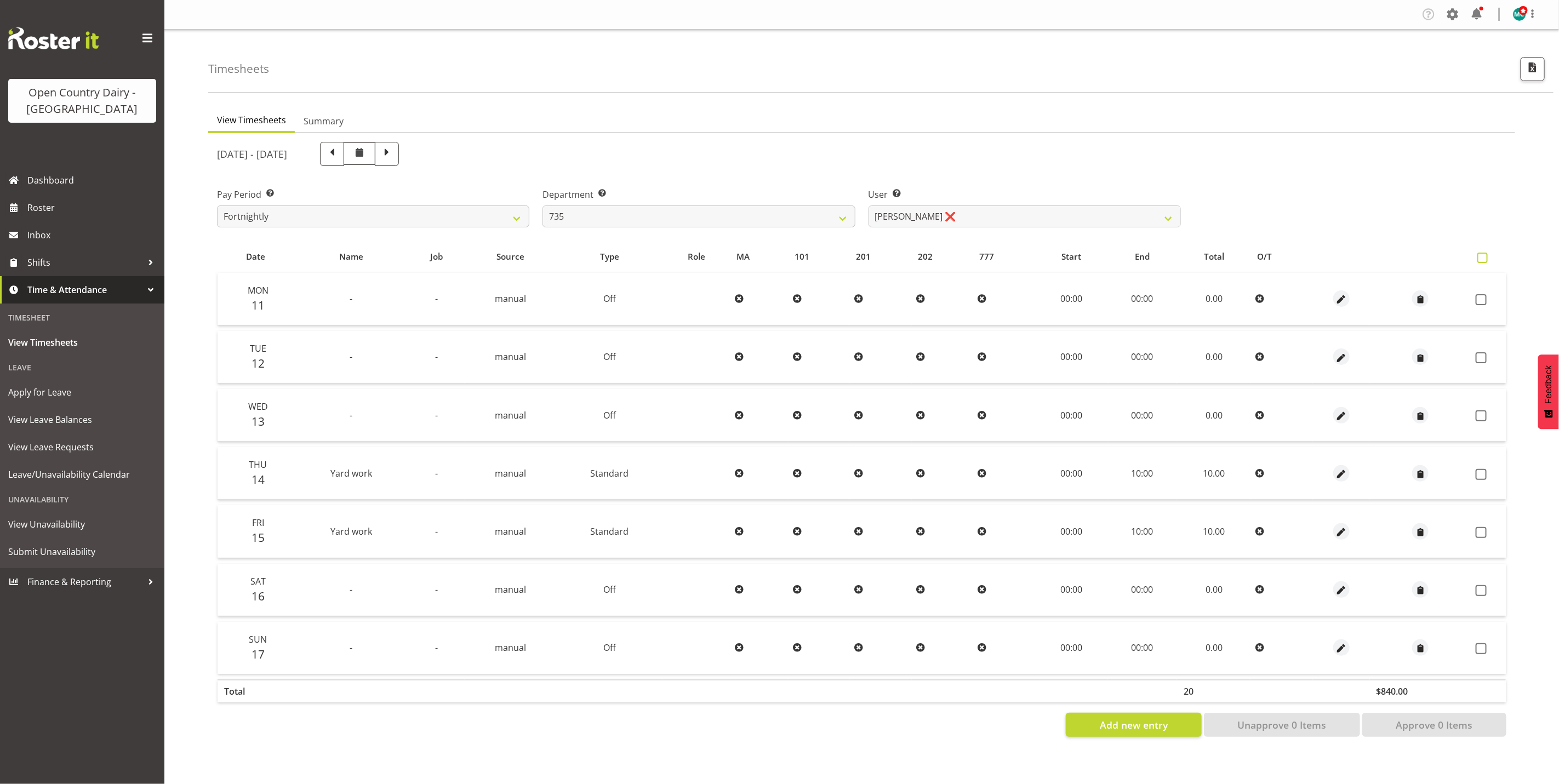
click at [1485, 259] on span at bounding box center [1483, 257] width 10 height 10
click at [1485, 259] on input "checkbox" at bounding box center [1482, 258] width 7 height 7
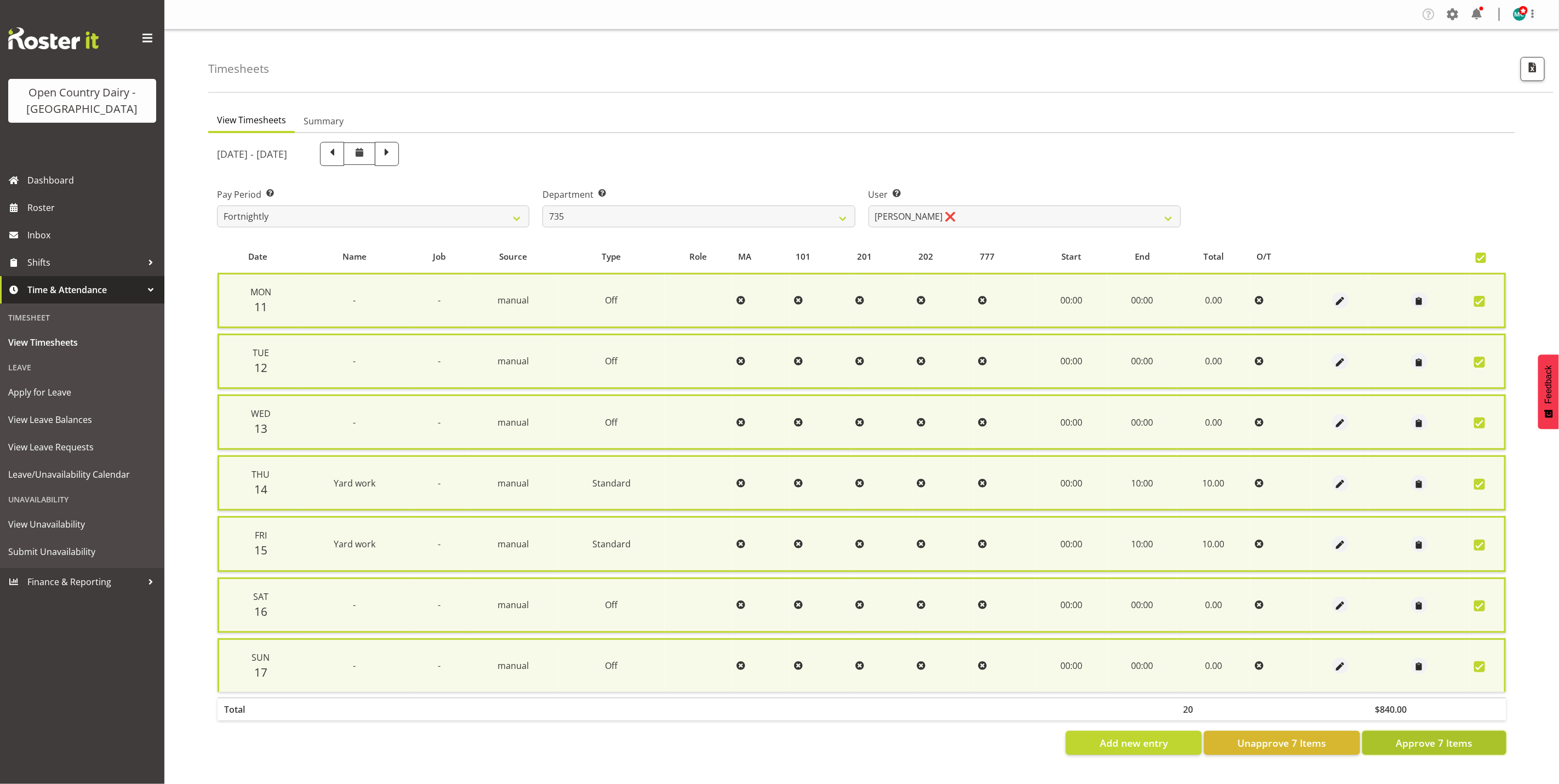
click at [1422, 739] on span "Approve 7 Items" at bounding box center [1435, 743] width 77 height 14
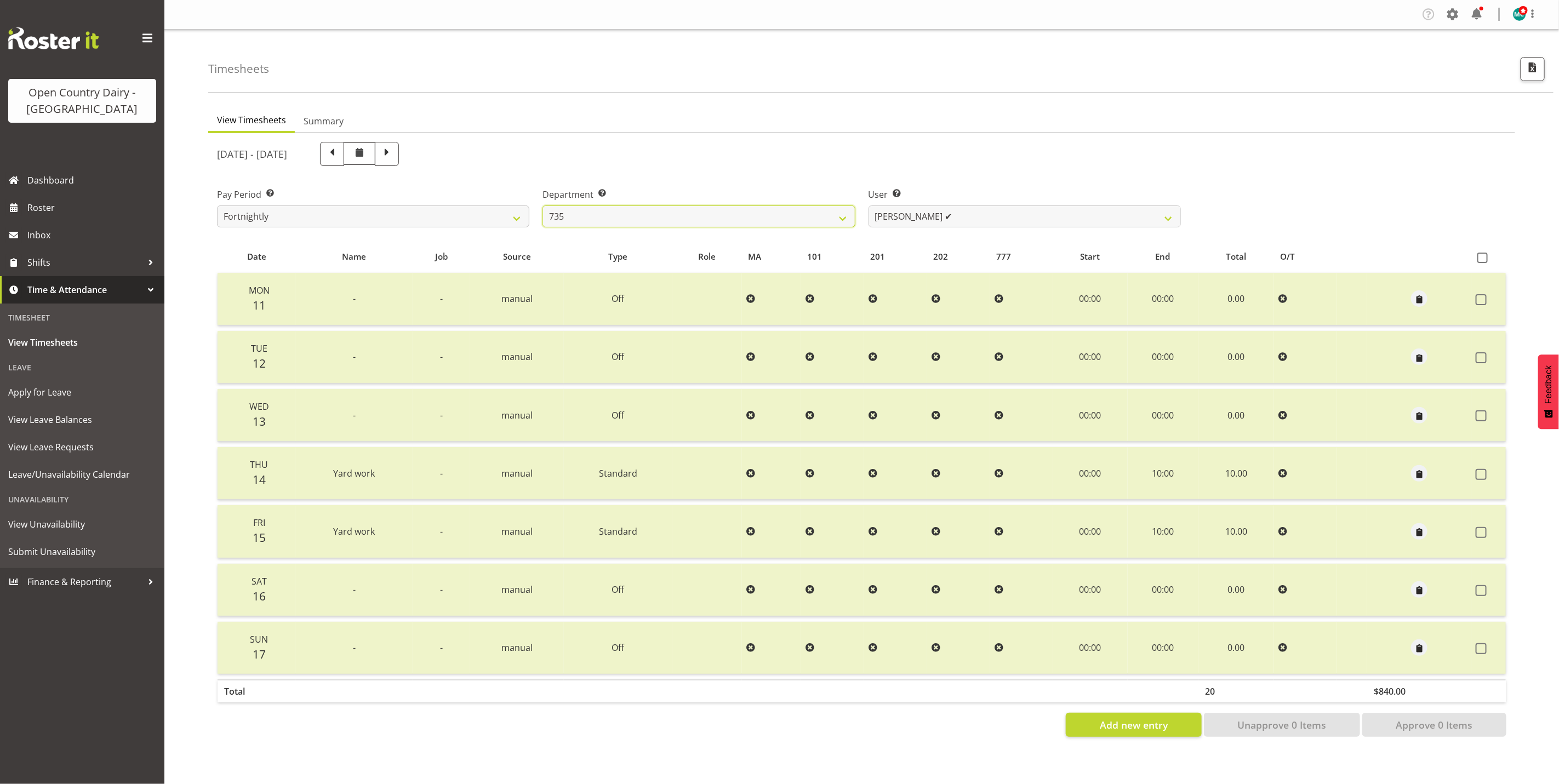
drag, startPoint x: 609, startPoint y: 214, endPoint x: 614, endPoint y: 229, distance: 15.8
click at [609, 214] on select "734 735 736 737 738 739 851 852 853 854 855 856 858 861 862 865 868 869 870 873" at bounding box center [699, 217] width 312 height 22
click at [542, 206] on select "734 735 736 737 738 739 851 852 853 854 855 856 858 861 862 865 868 869 870 873" at bounding box center [699, 217] width 312 height 22
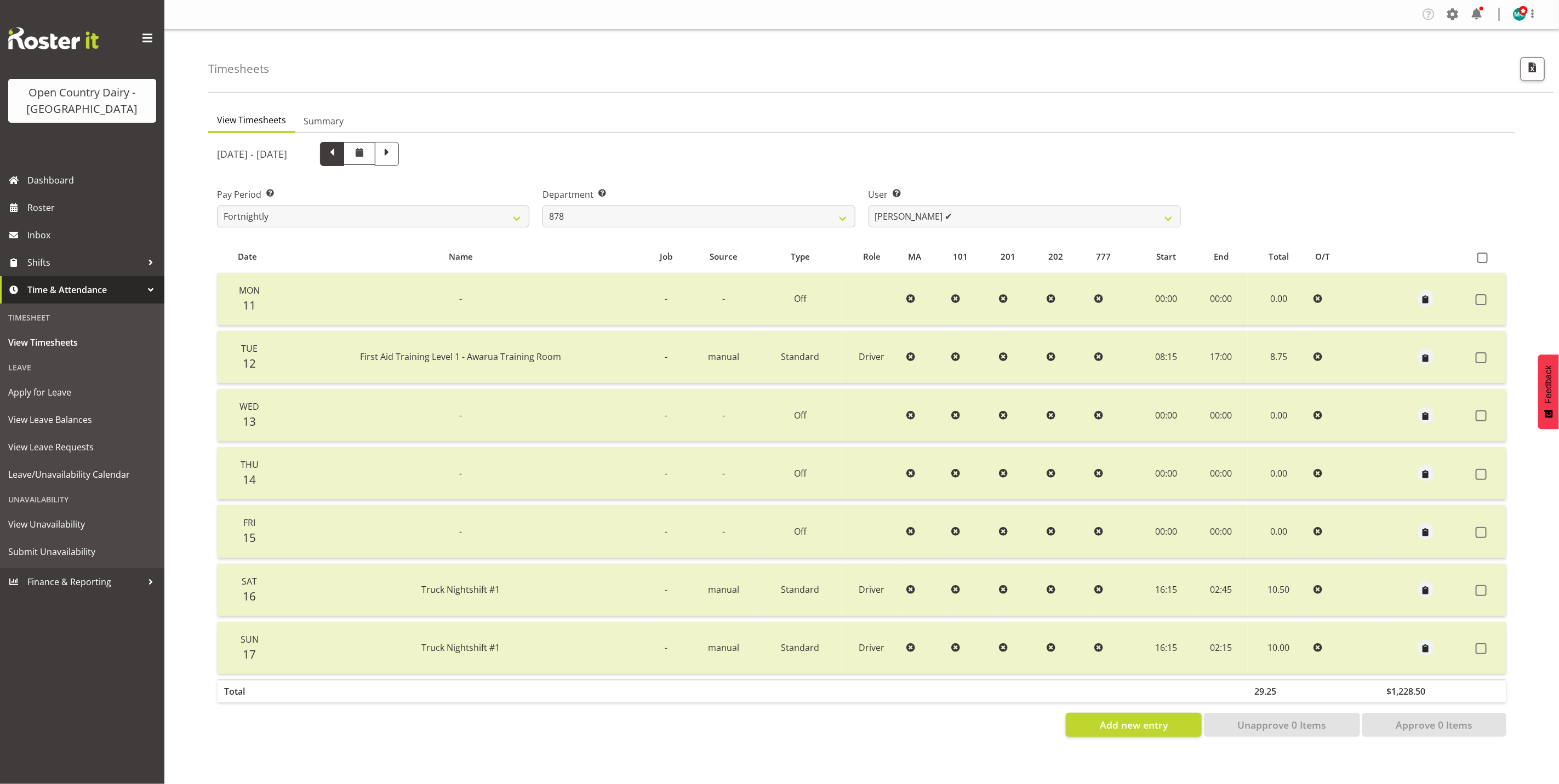
click at [339, 153] on span at bounding box center [332, 153] width 14 height 14
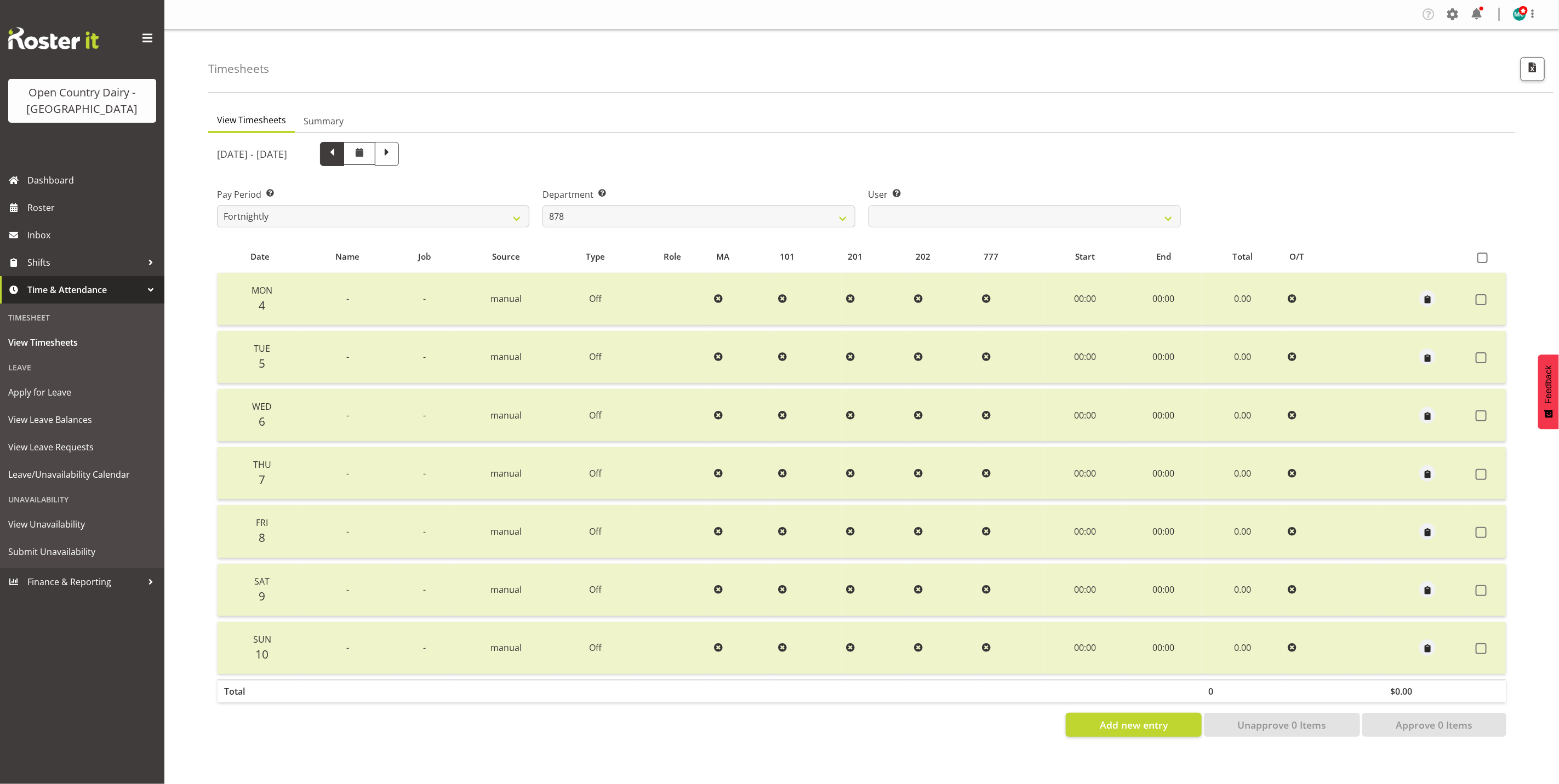
click at [339, 153] on span at bounding box center [332, 153] width 14 height 14
click at [339, 155] on span at bounding box center [332, 153] width 14 height 14
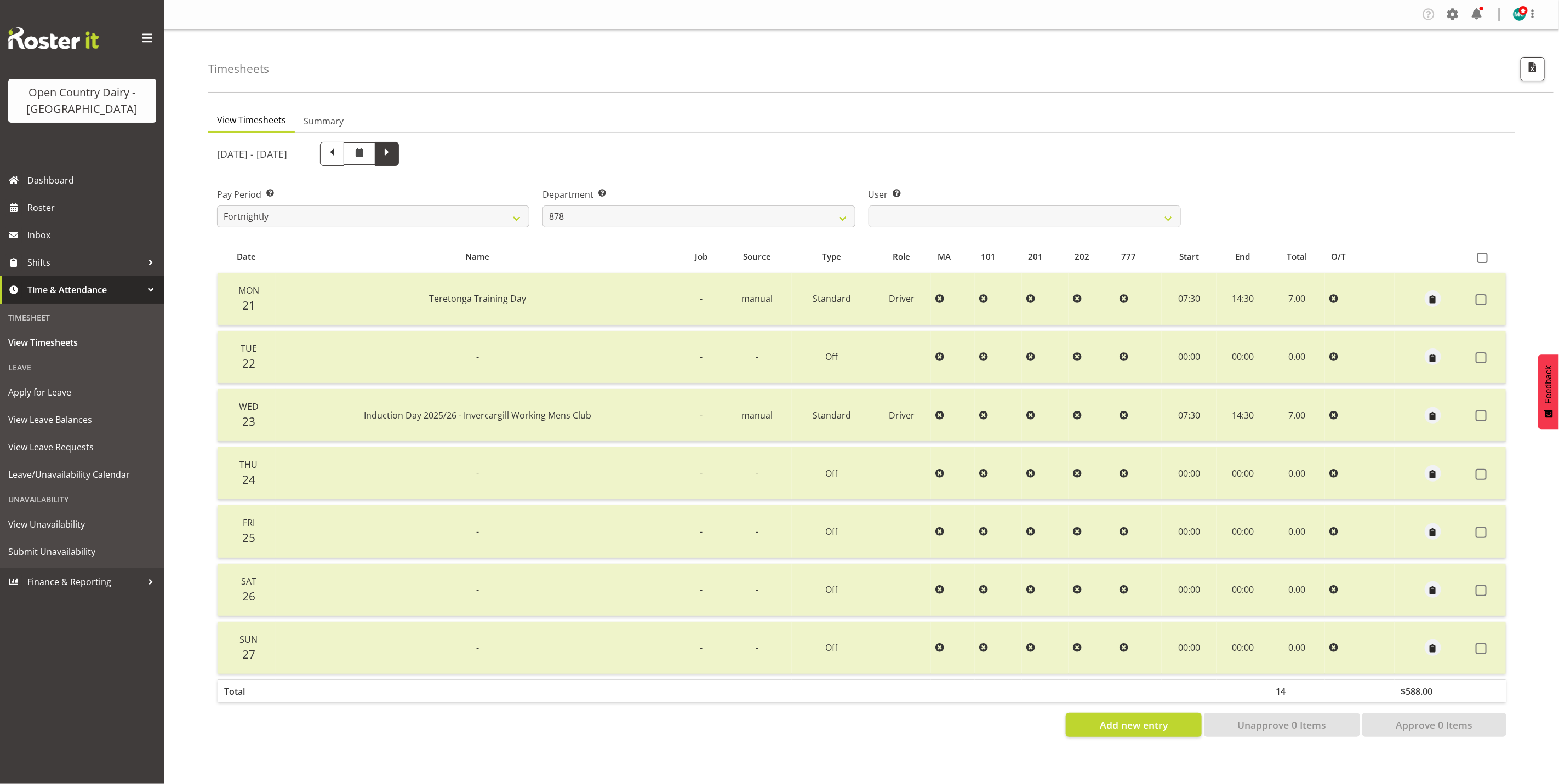
click at [394, 153] on span at bounding box center [386, 153] width 14 height 14
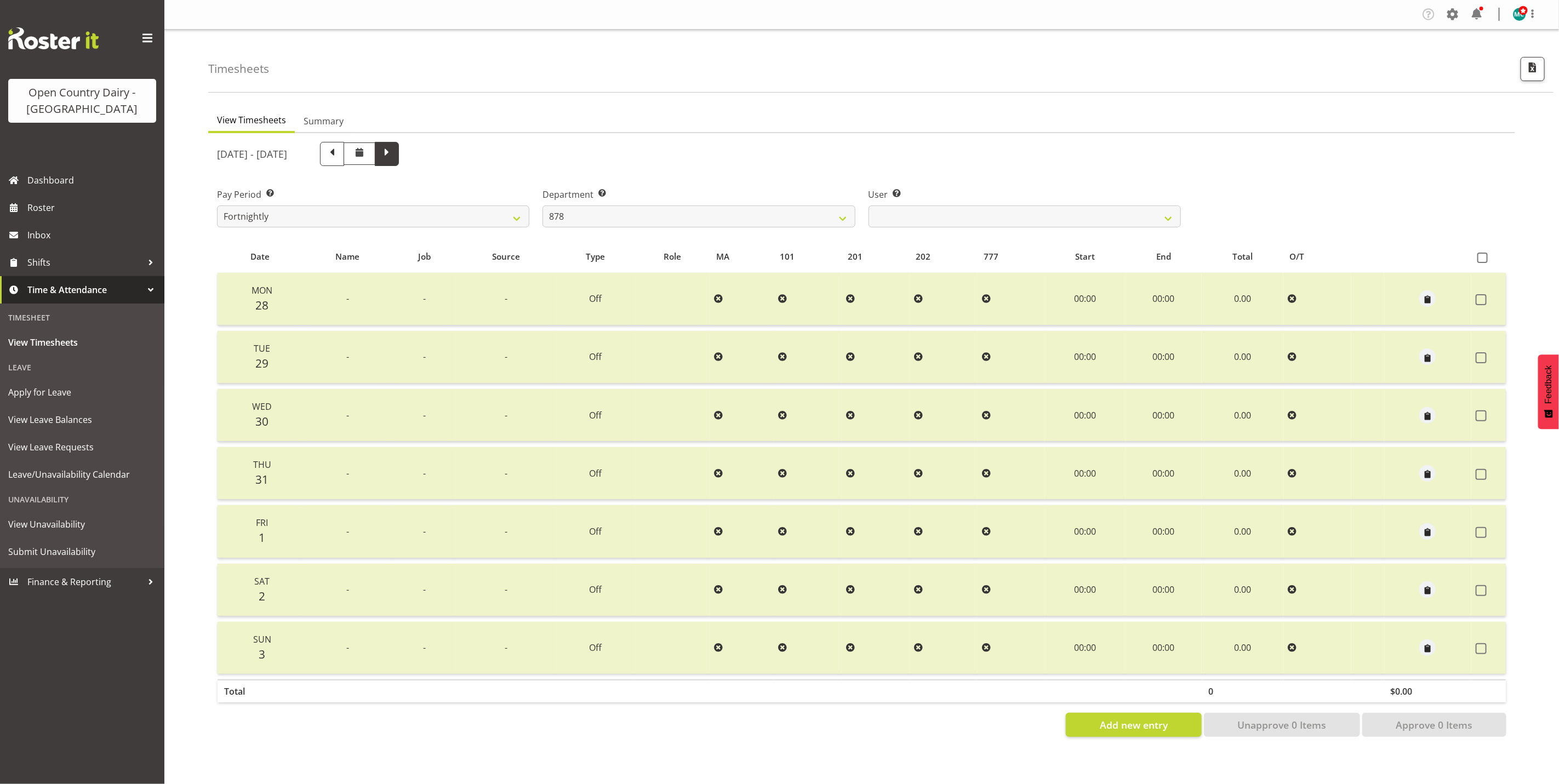
click at [394, 155] on span at bounding box center [386, 153] width 14 height 14
click at [394, 152] on span at bounding box center [386, 153] width 14 height 14
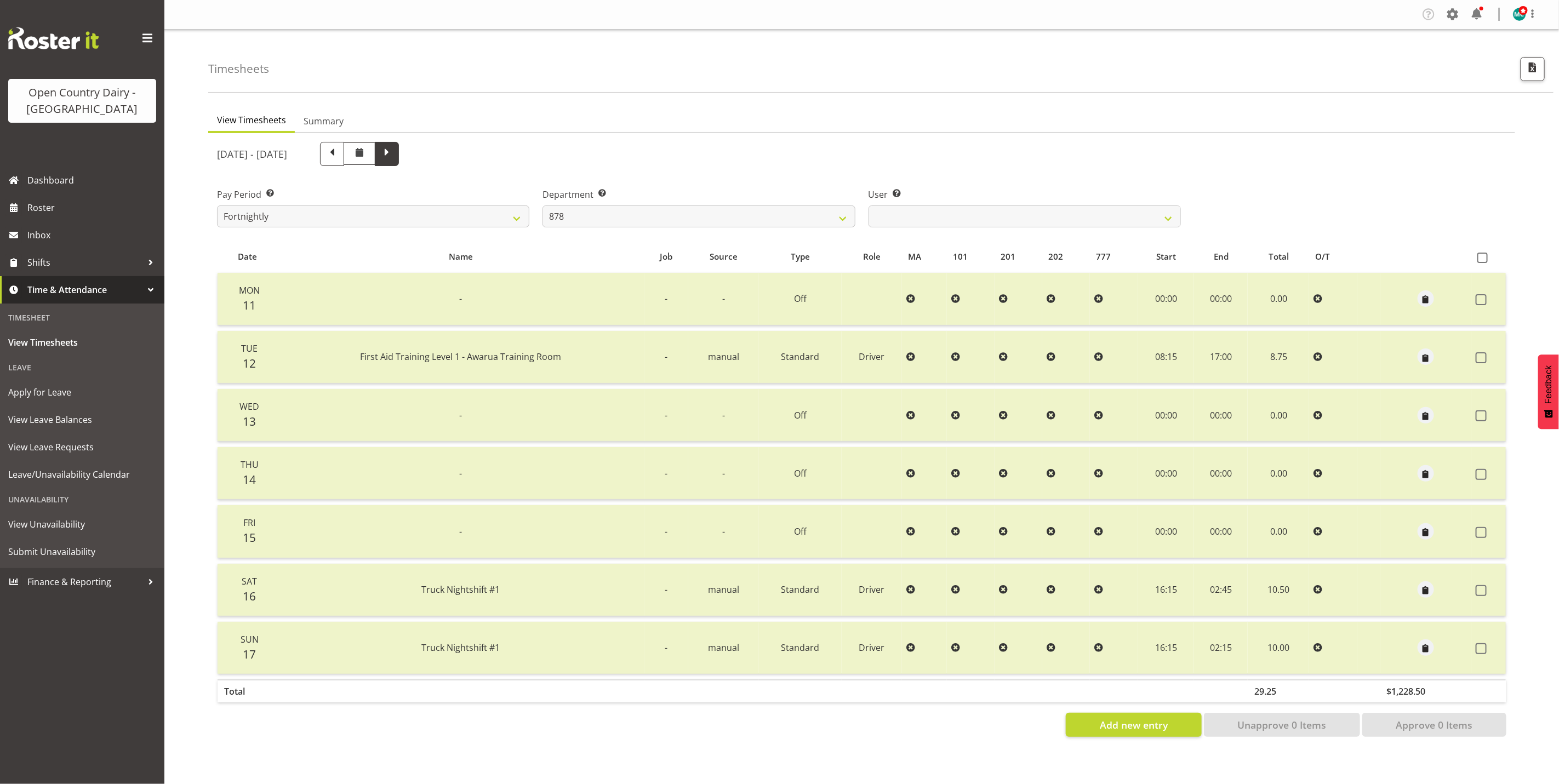
click at [394, 157] on span at bounding box center [386, 153] width 14 height 14
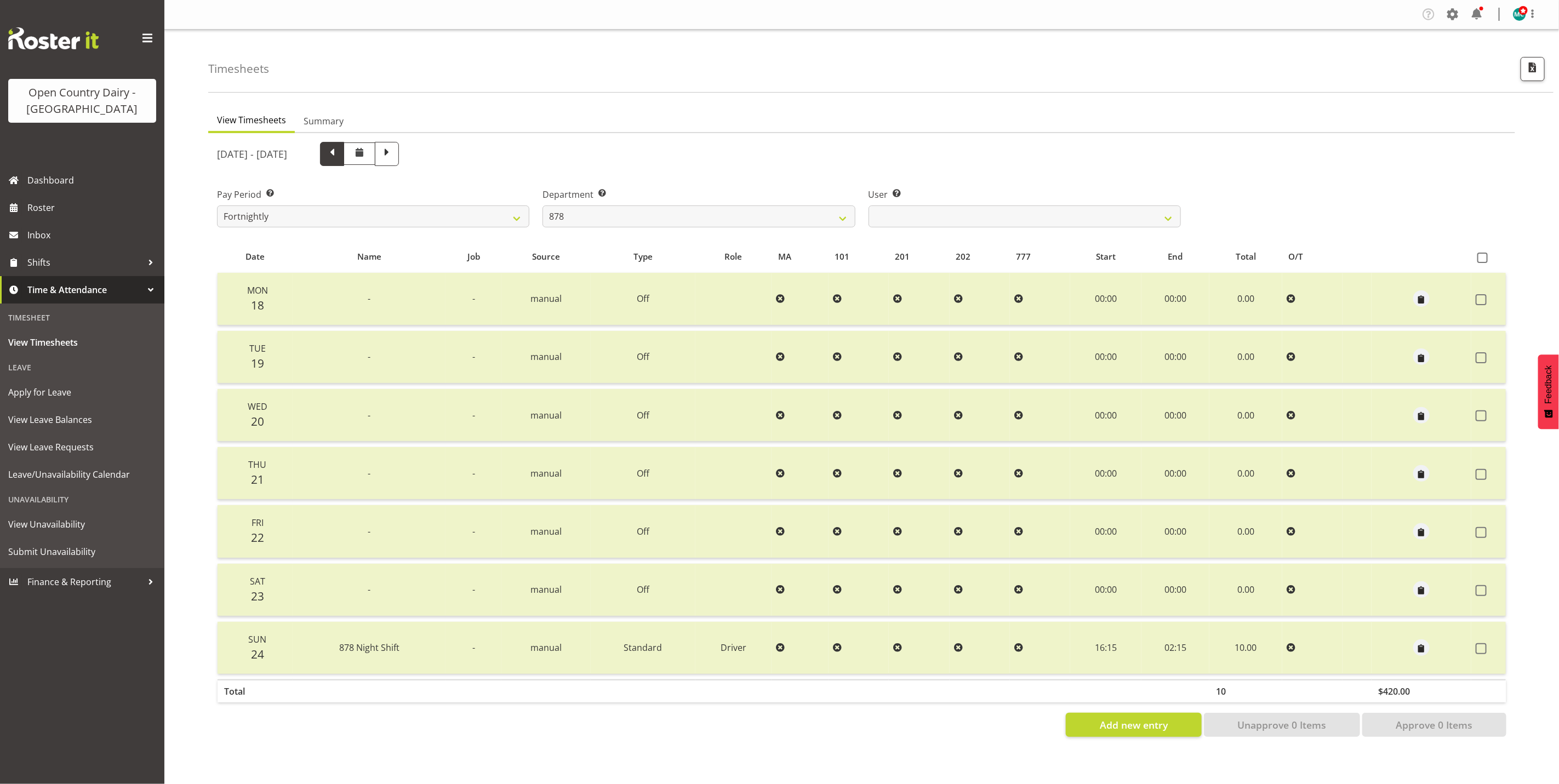
click at [339, 149] on span at bounding box center [332, 153] width 14 height 14
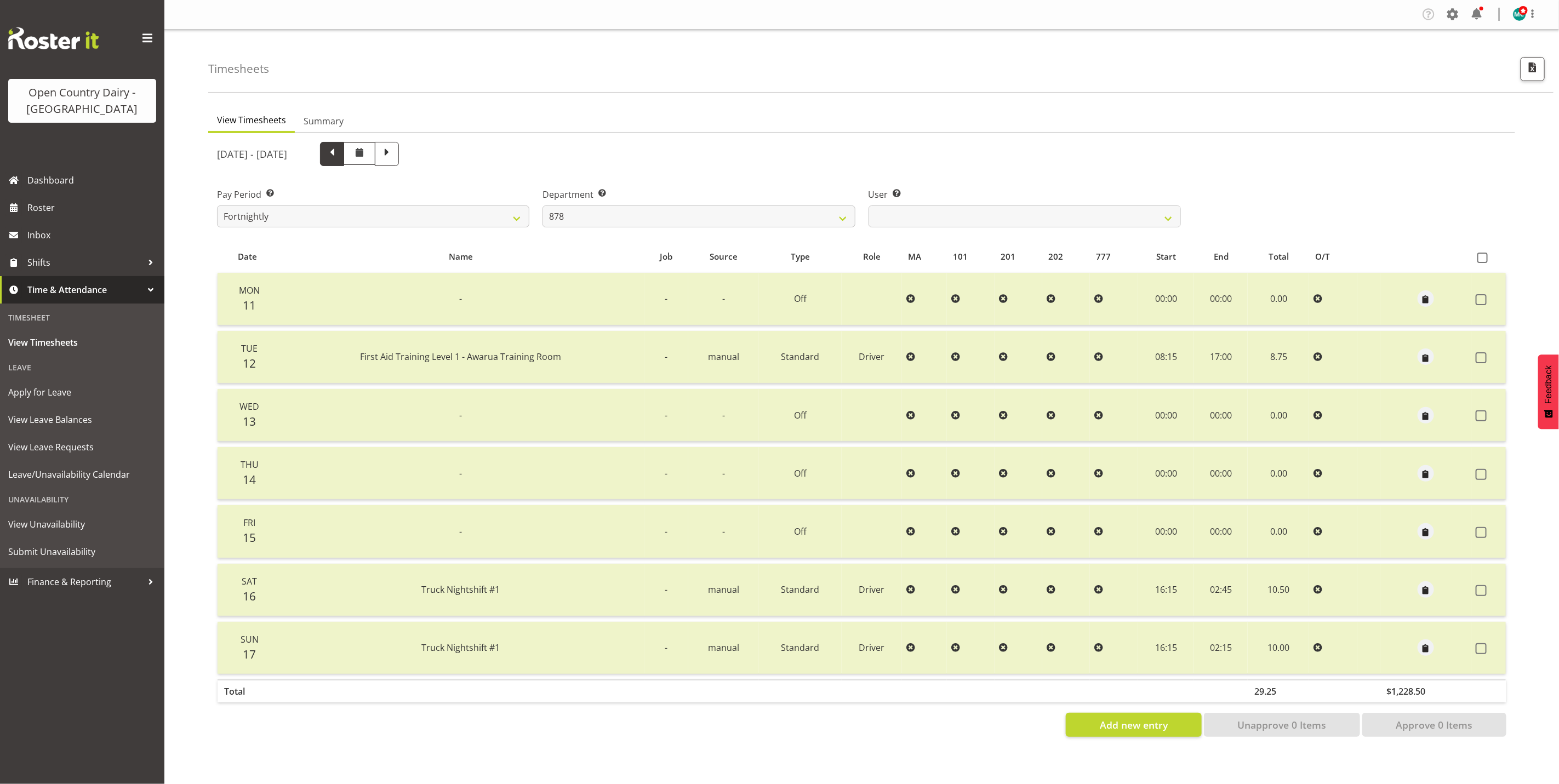
click at [339, 153] on span at bounding box center [332, 153] width 14 height 14
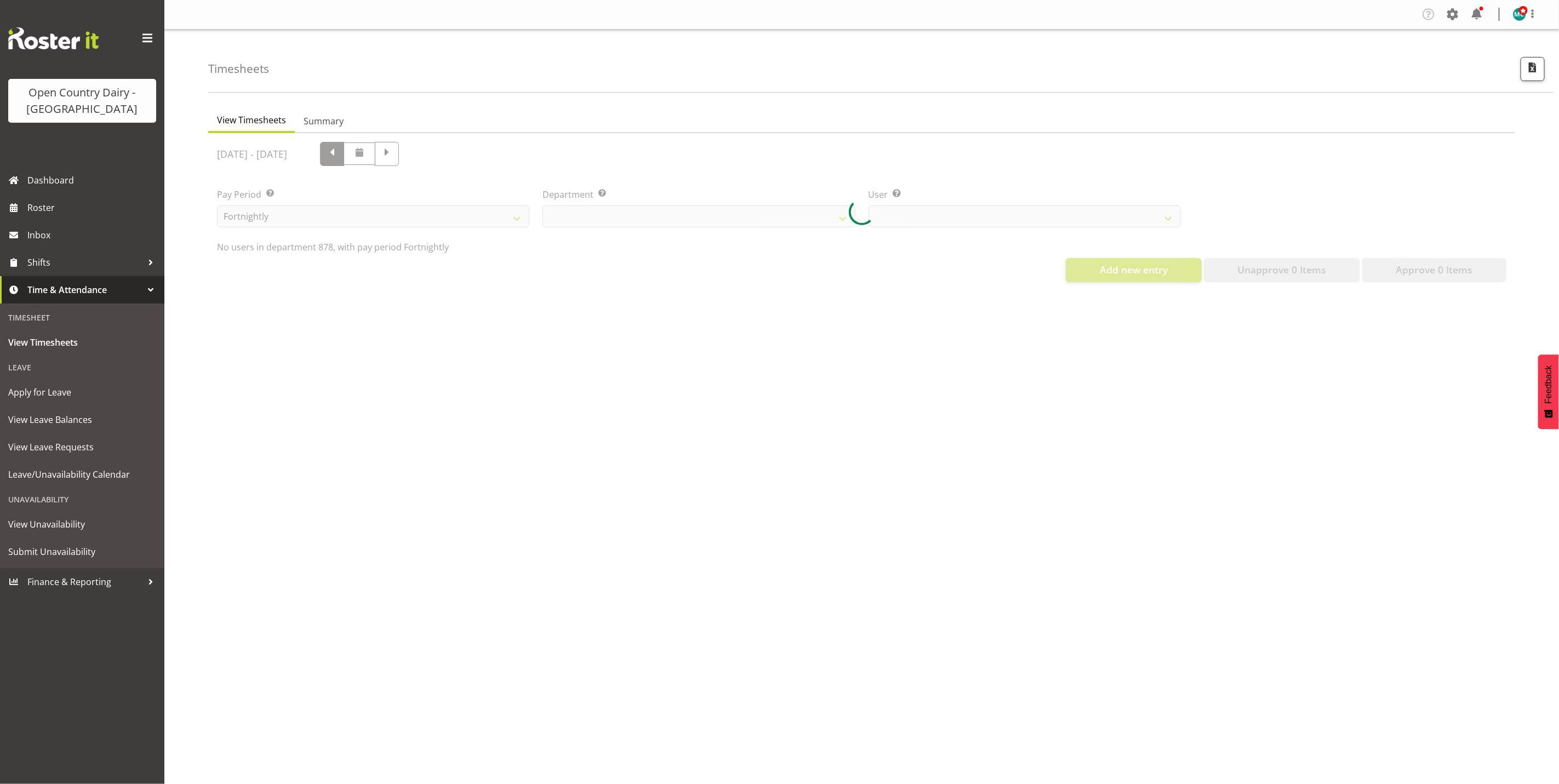
click at [398, 153] on div at bounding box center [862, 212] width 1307 height 158
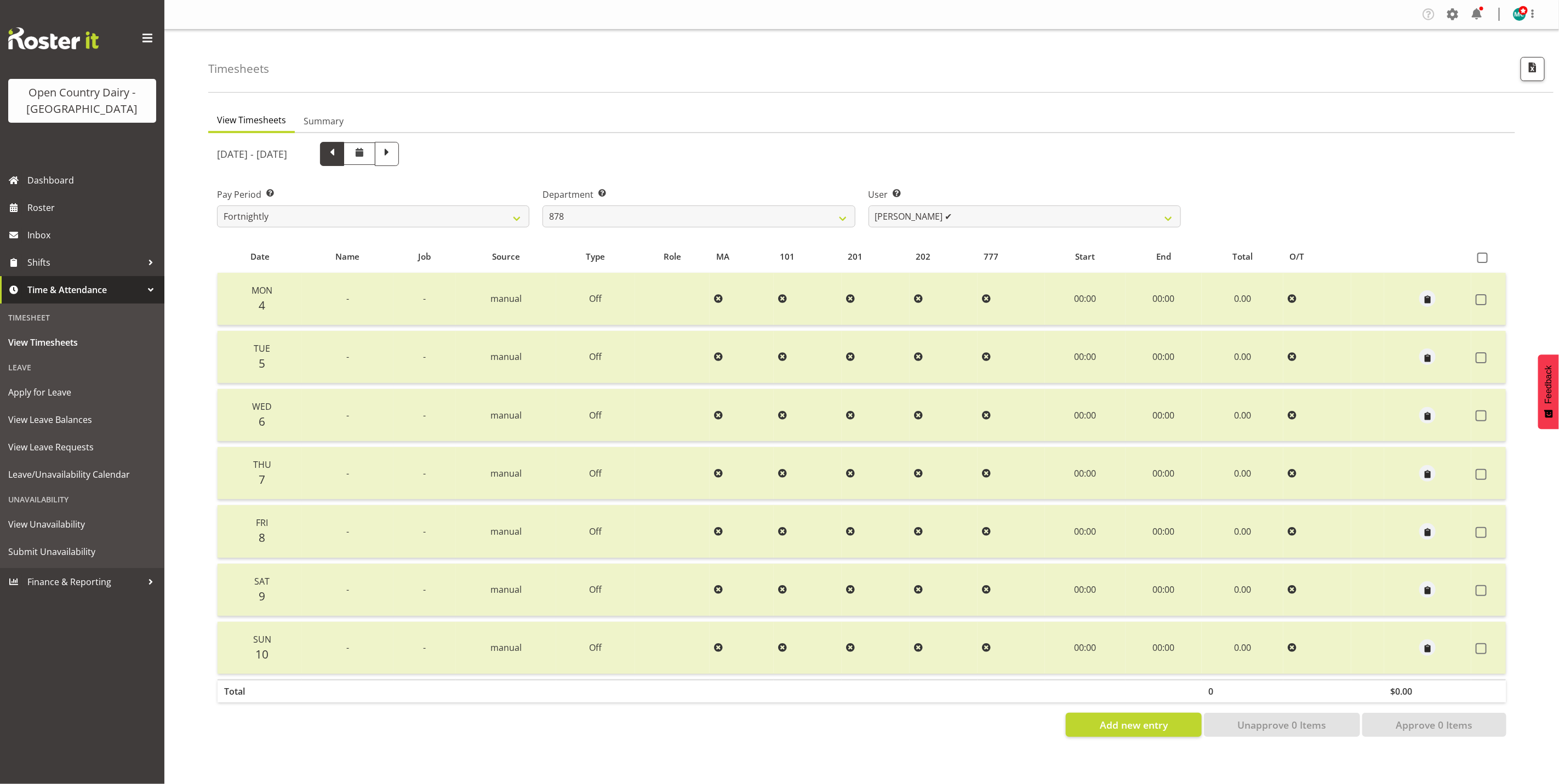
click at [339, 151] on span at bounding box center [332, 153] width 14 height 14
click at [339, 154] on span at bounding box center [332, 153] width 14 height 14
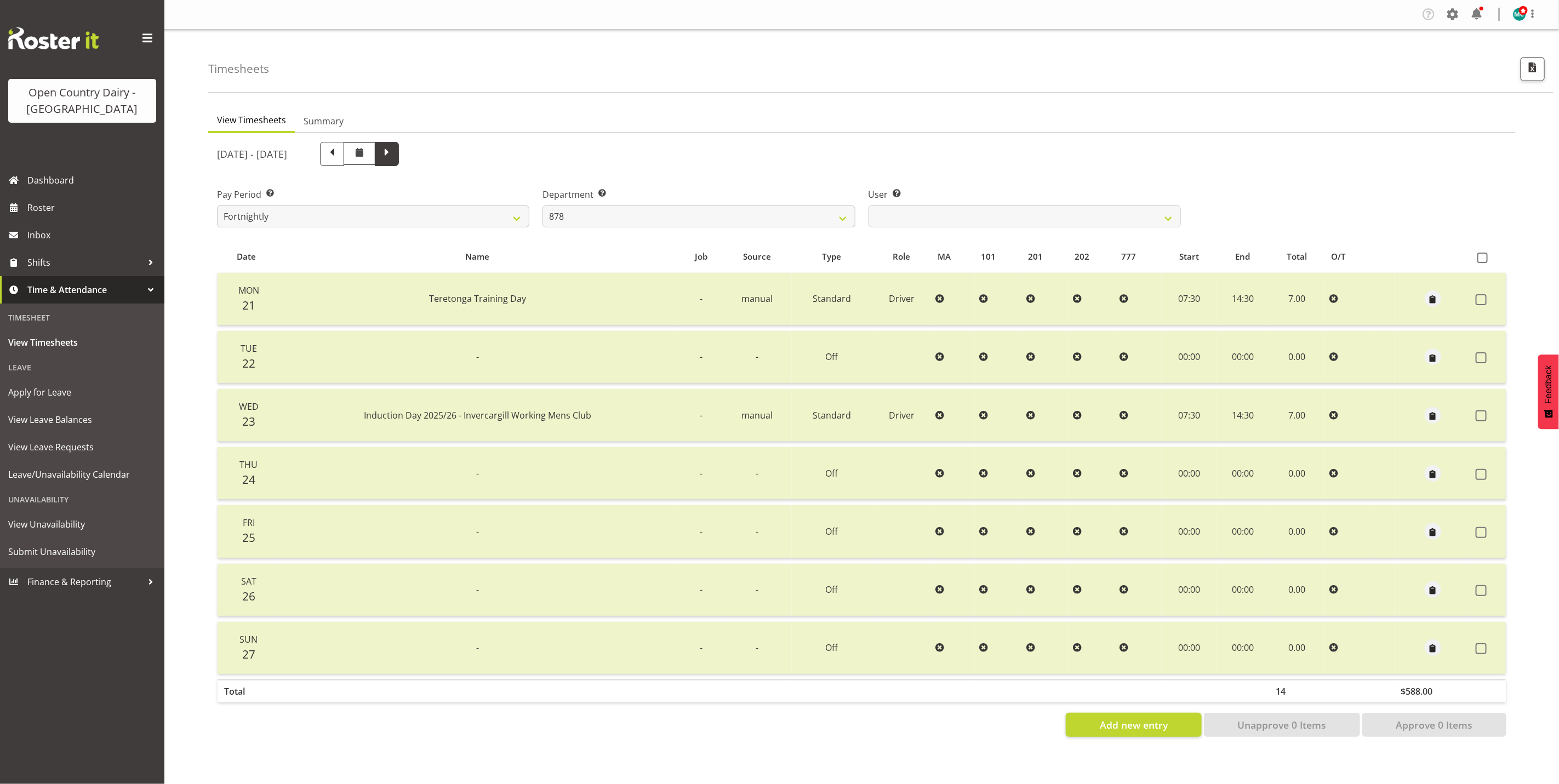
click at [394, 146] on span at bounding box center [386, 153] width 14 height 14
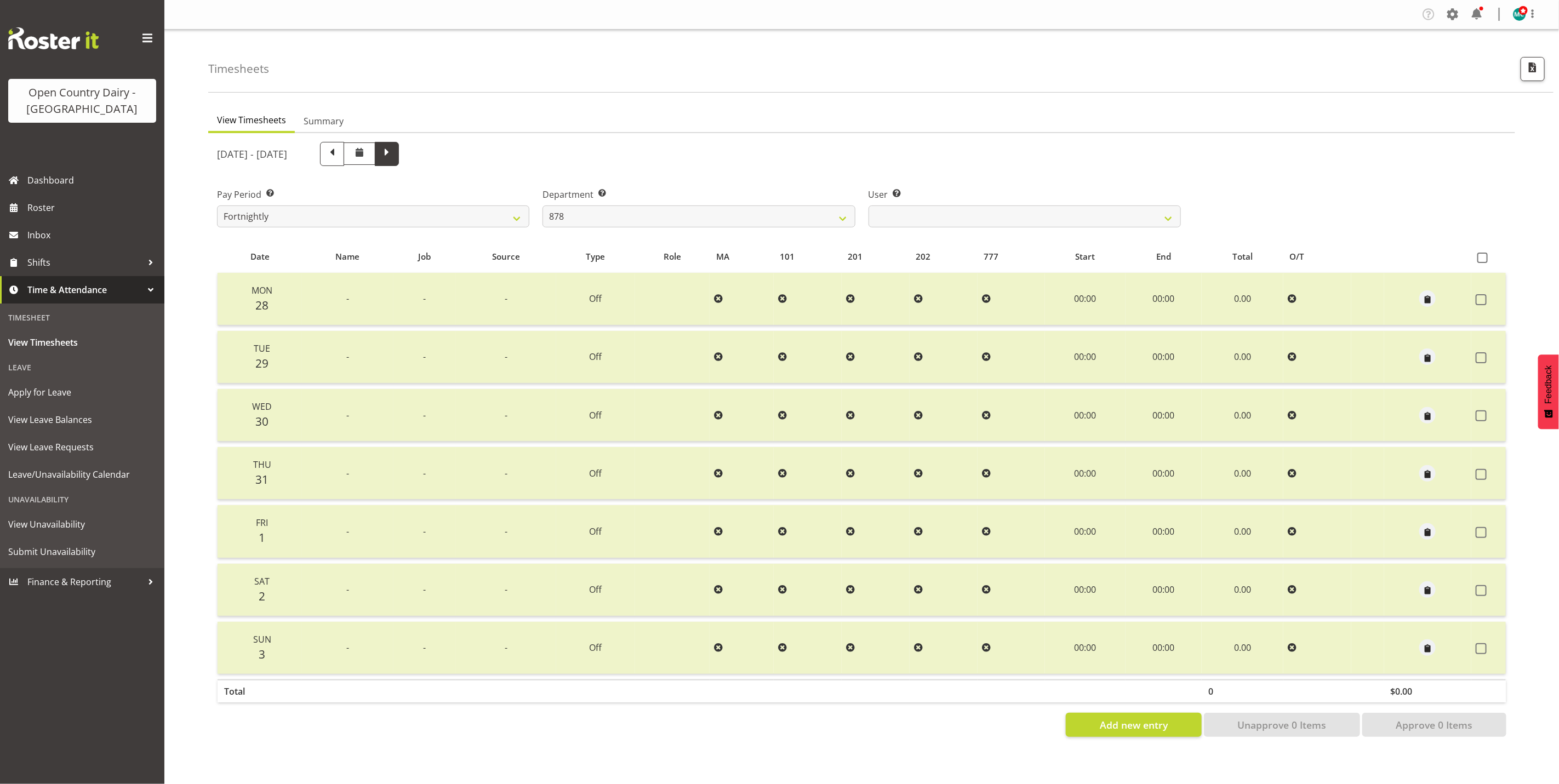
click at [394, 148] on span at bounding box center [386, 153] width 14 height 14
click at [394, 152] on span at bounding box center [386, 153] width 14 height 14
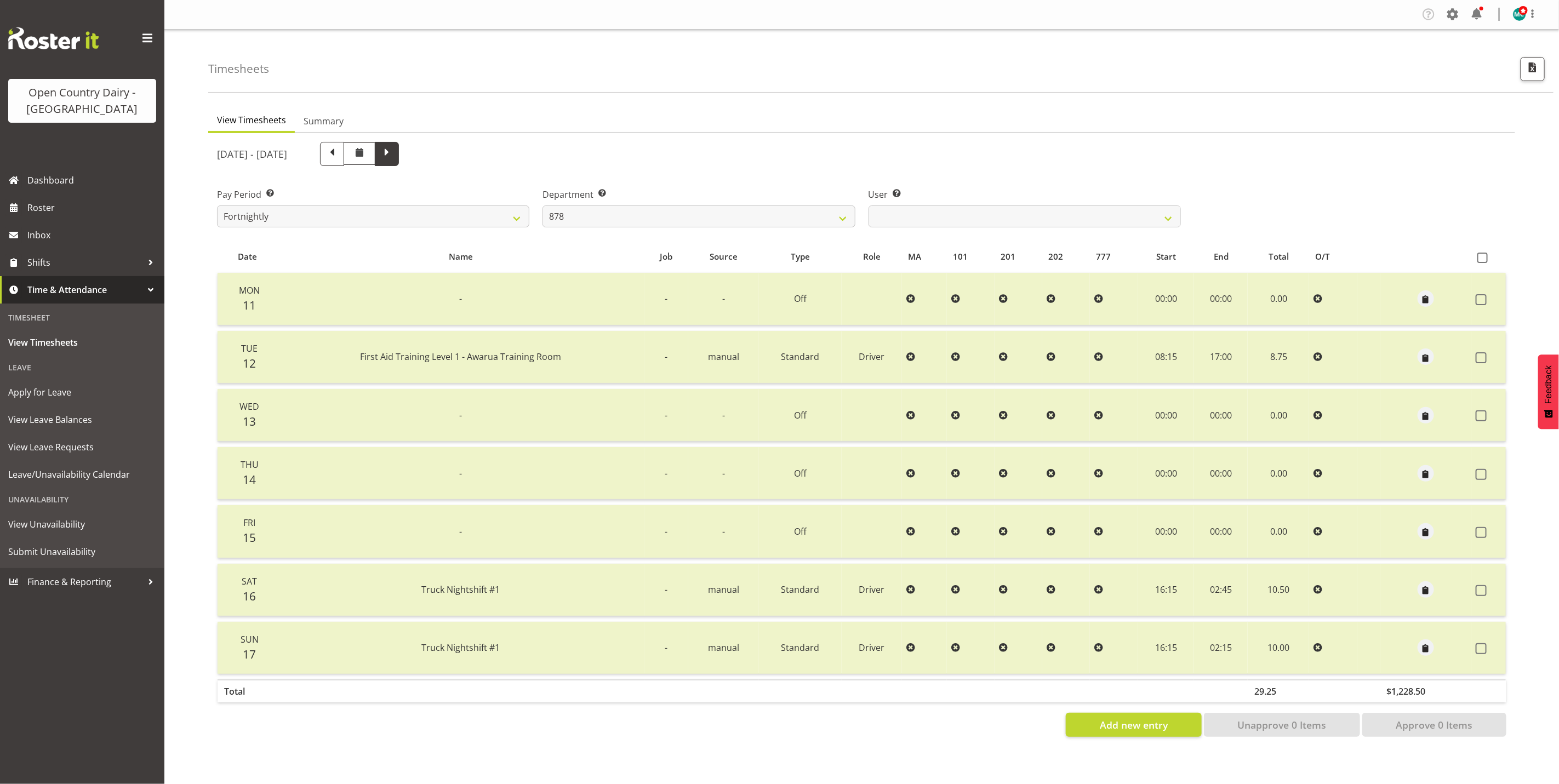
click at [394, 155] on span at bounding box center [386, 153] width 14 height 14
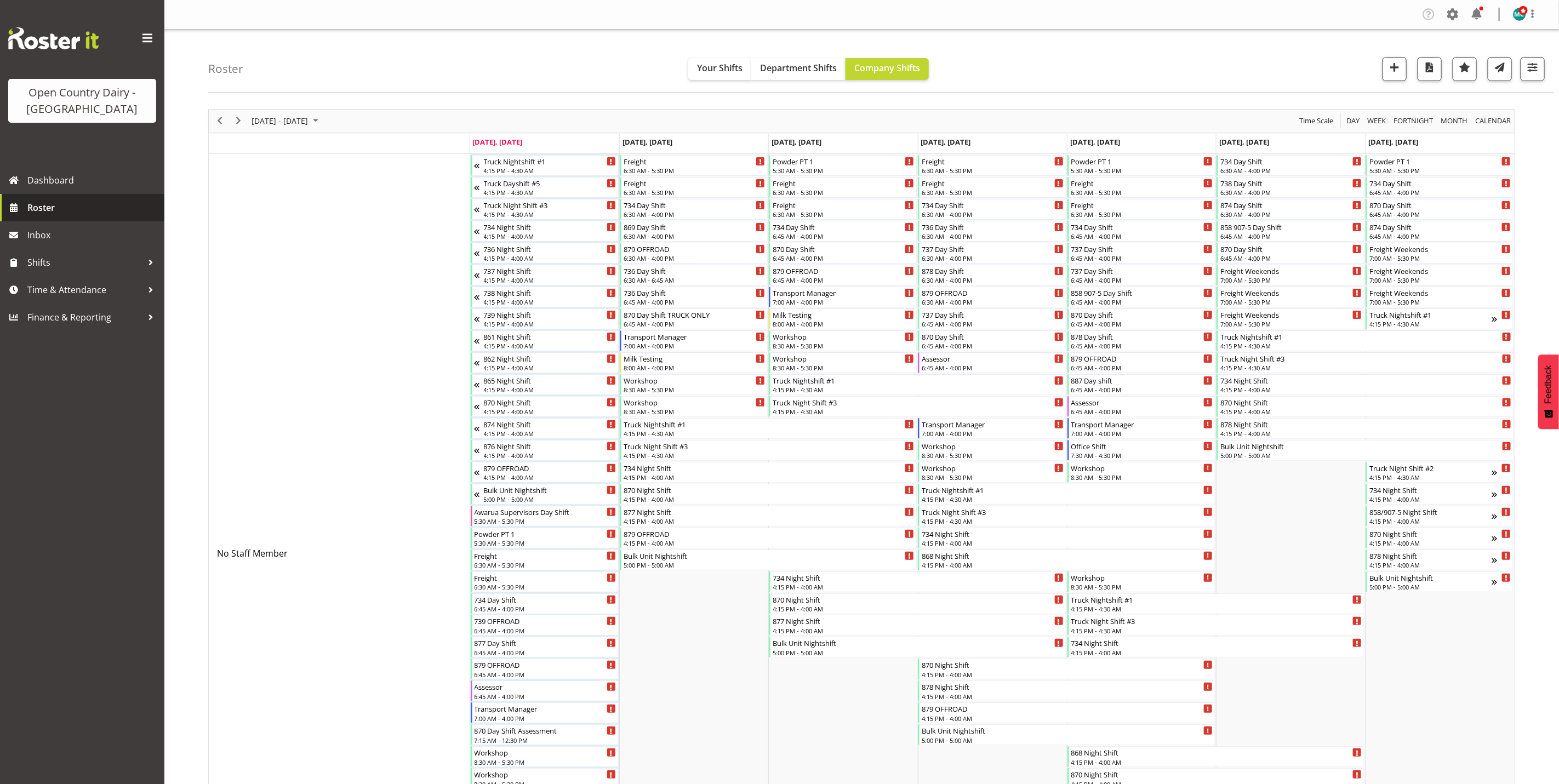
click at [48, 207] on span "Roster" at bounding box center [93, 207] width 132 height 16
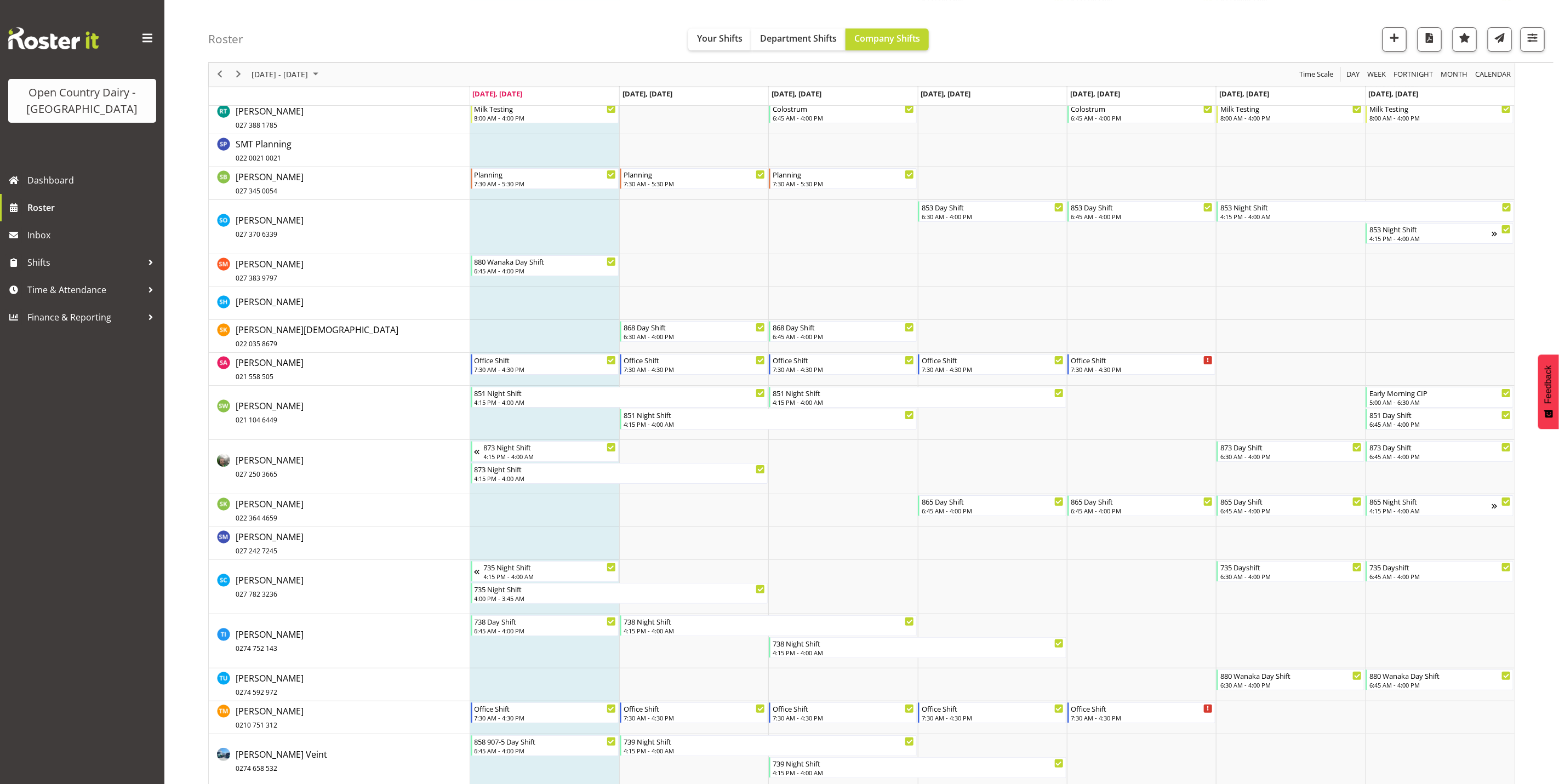
scroll to position [6083, 0]
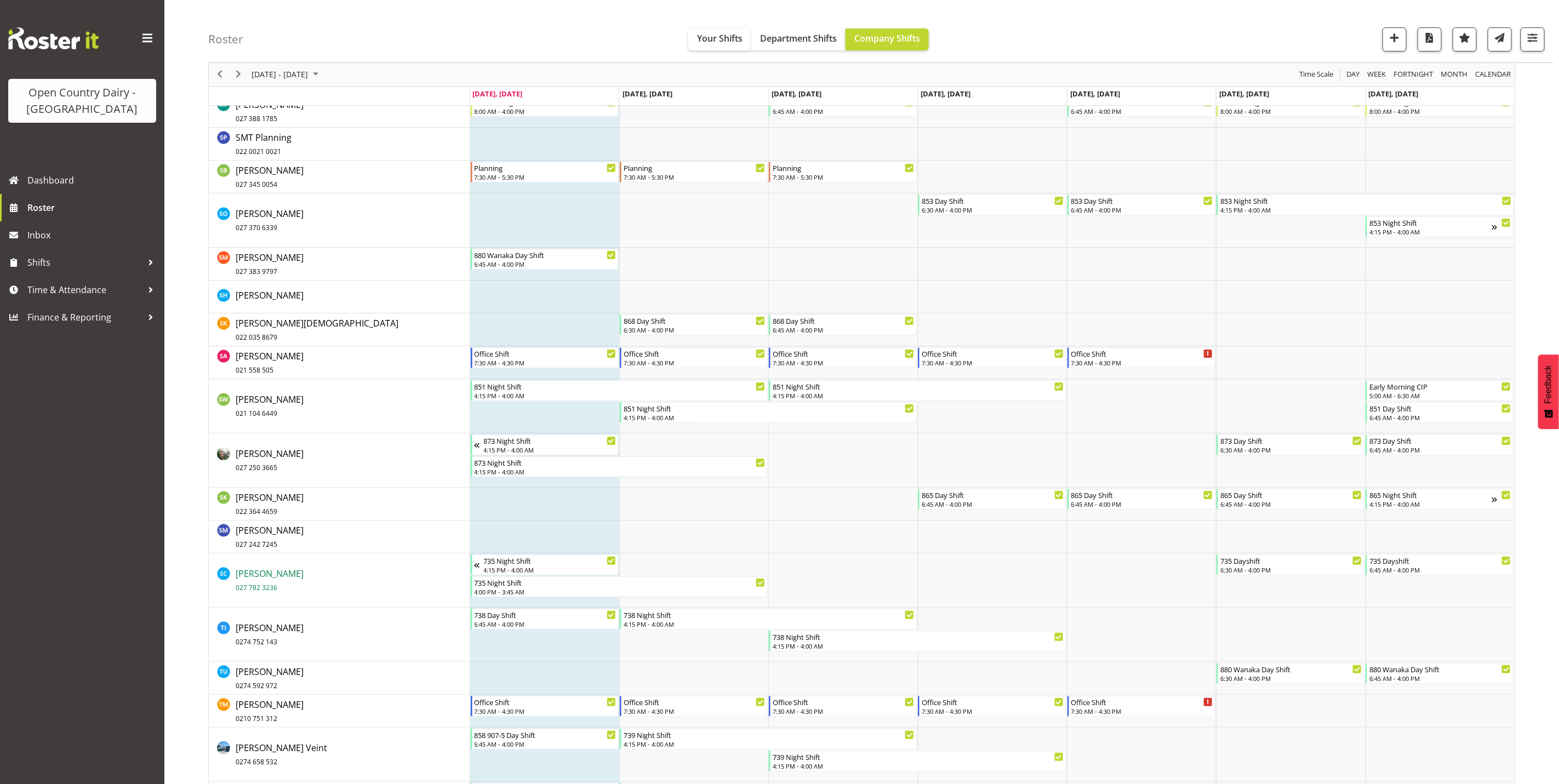
click at [259, 575] on span "Stuart Craig 027 782 3236" at bounding box center [269, 580] width 68 height 25
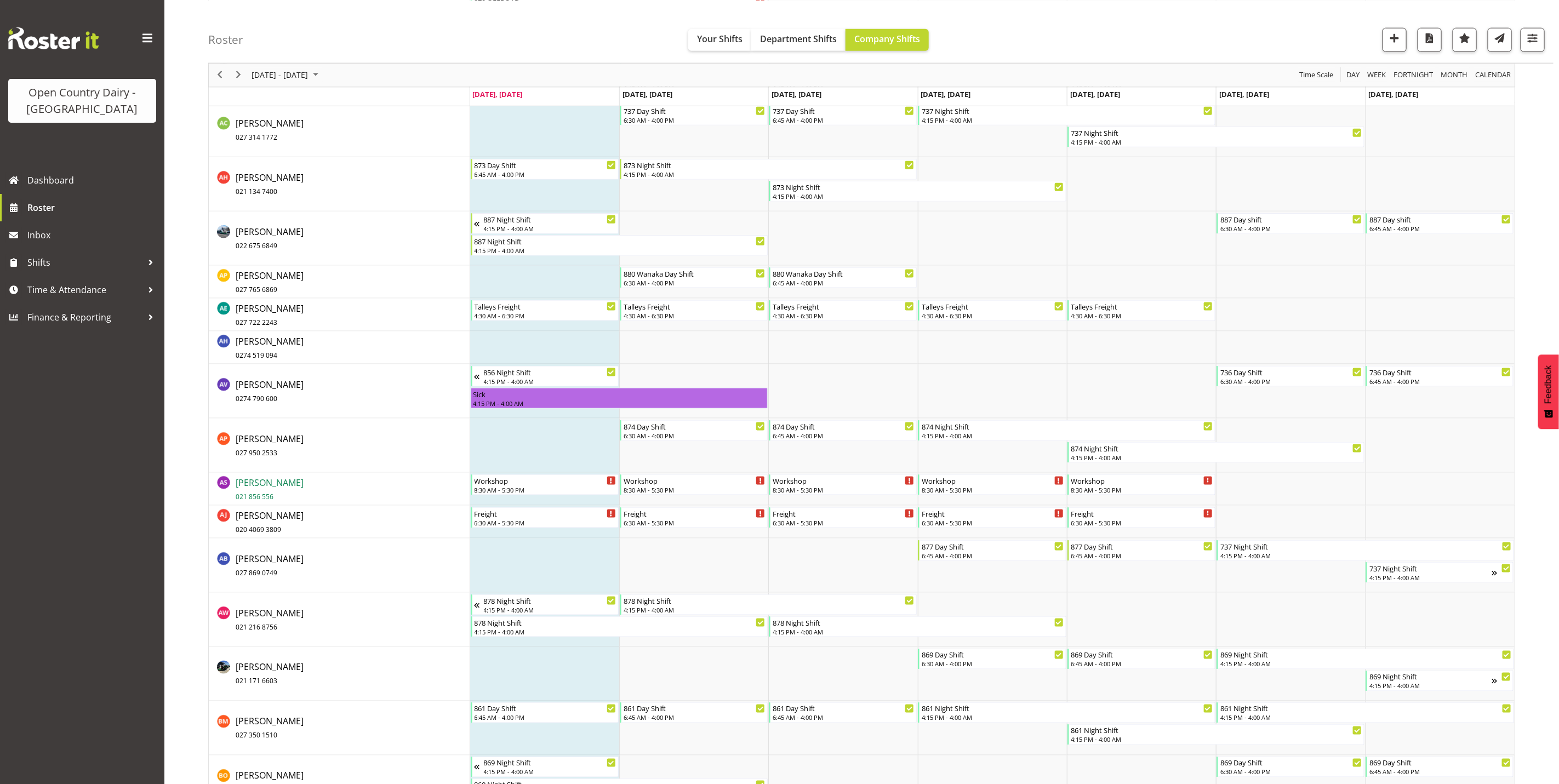
scroll to position [987, 0]
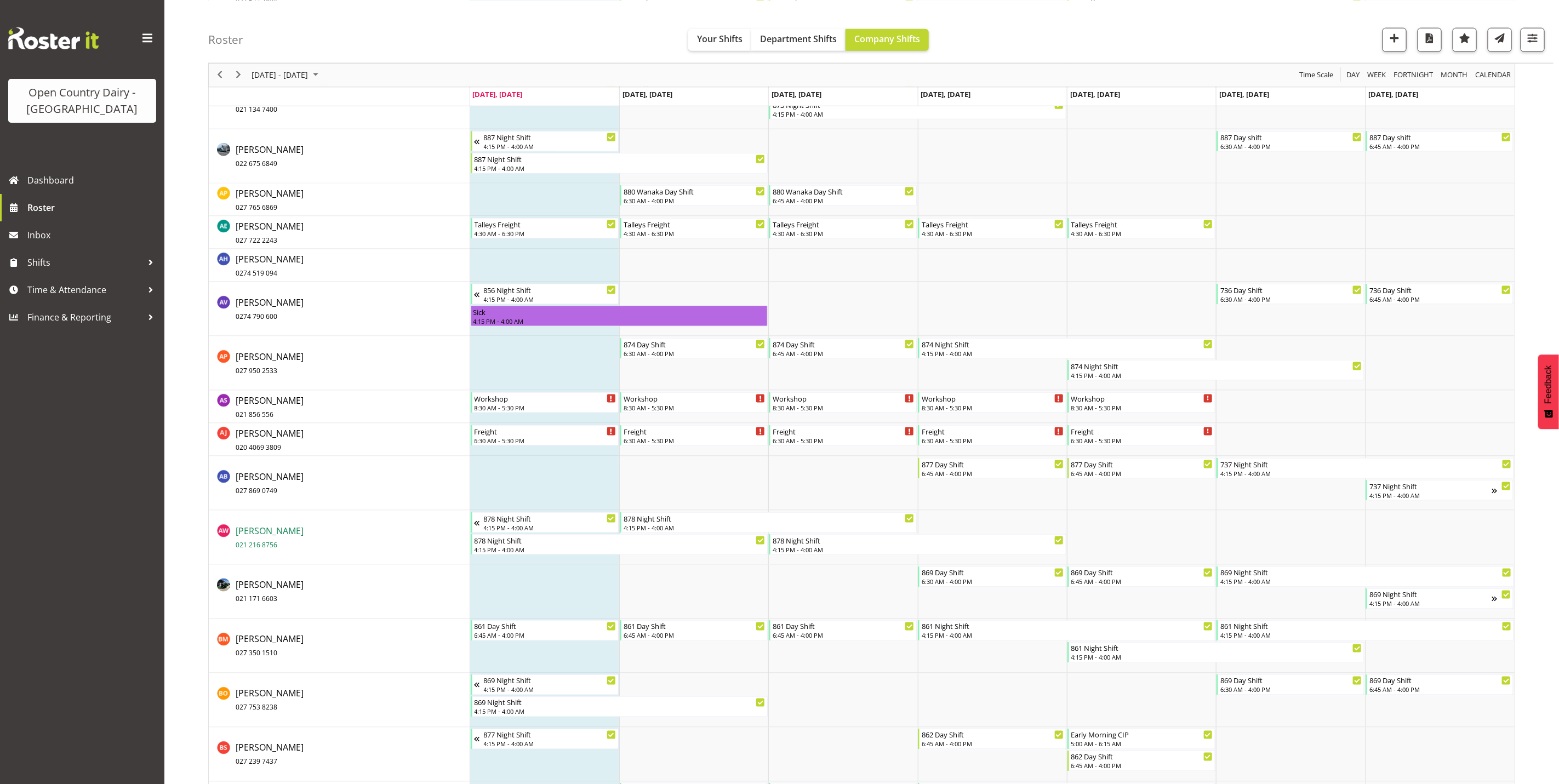
click at [273, 531] on span "Athol Warnock 021 216 8756" at bounding box center [269, 537] width 68 height 25
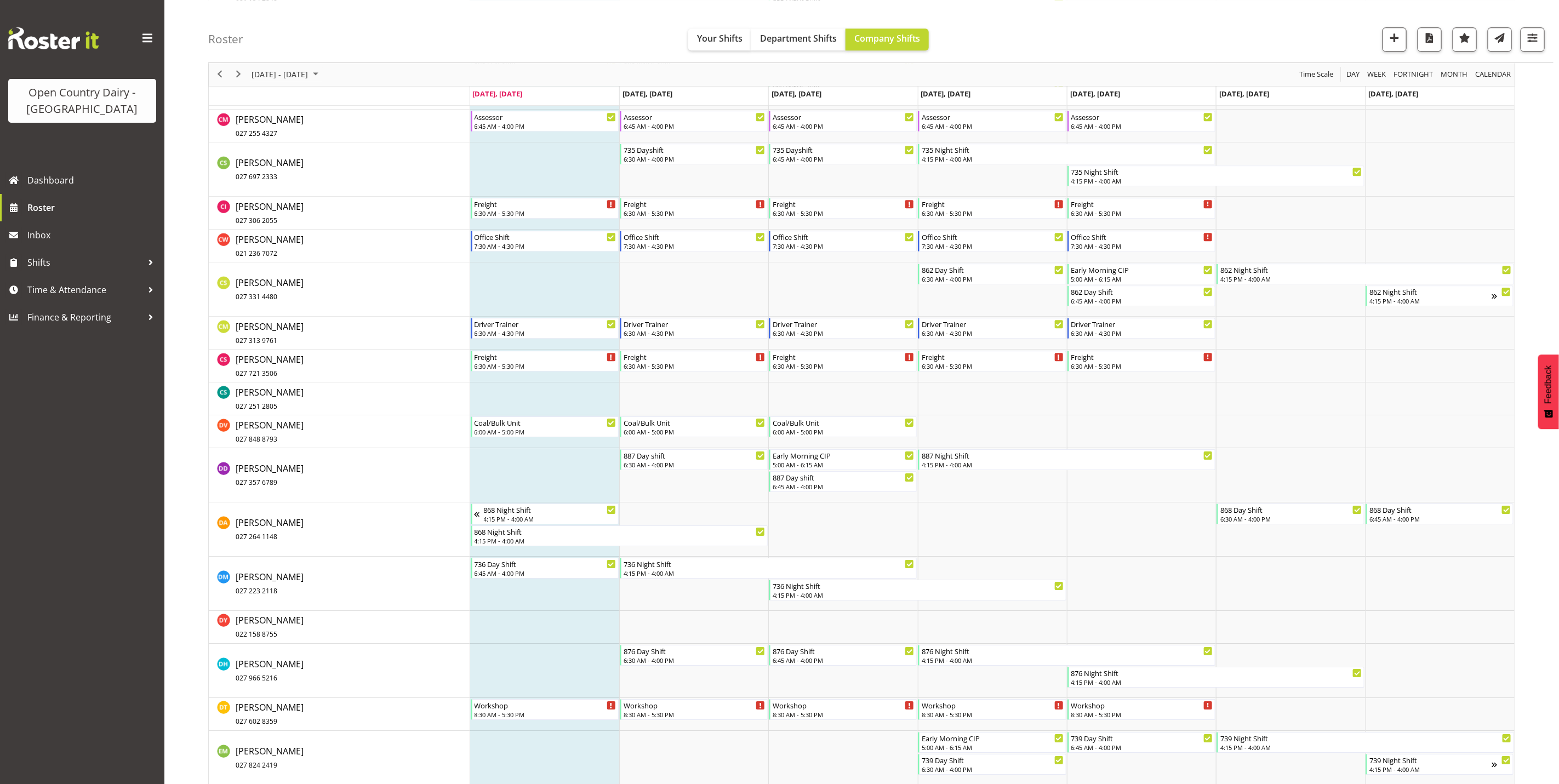
scroll to position [2384, 0]
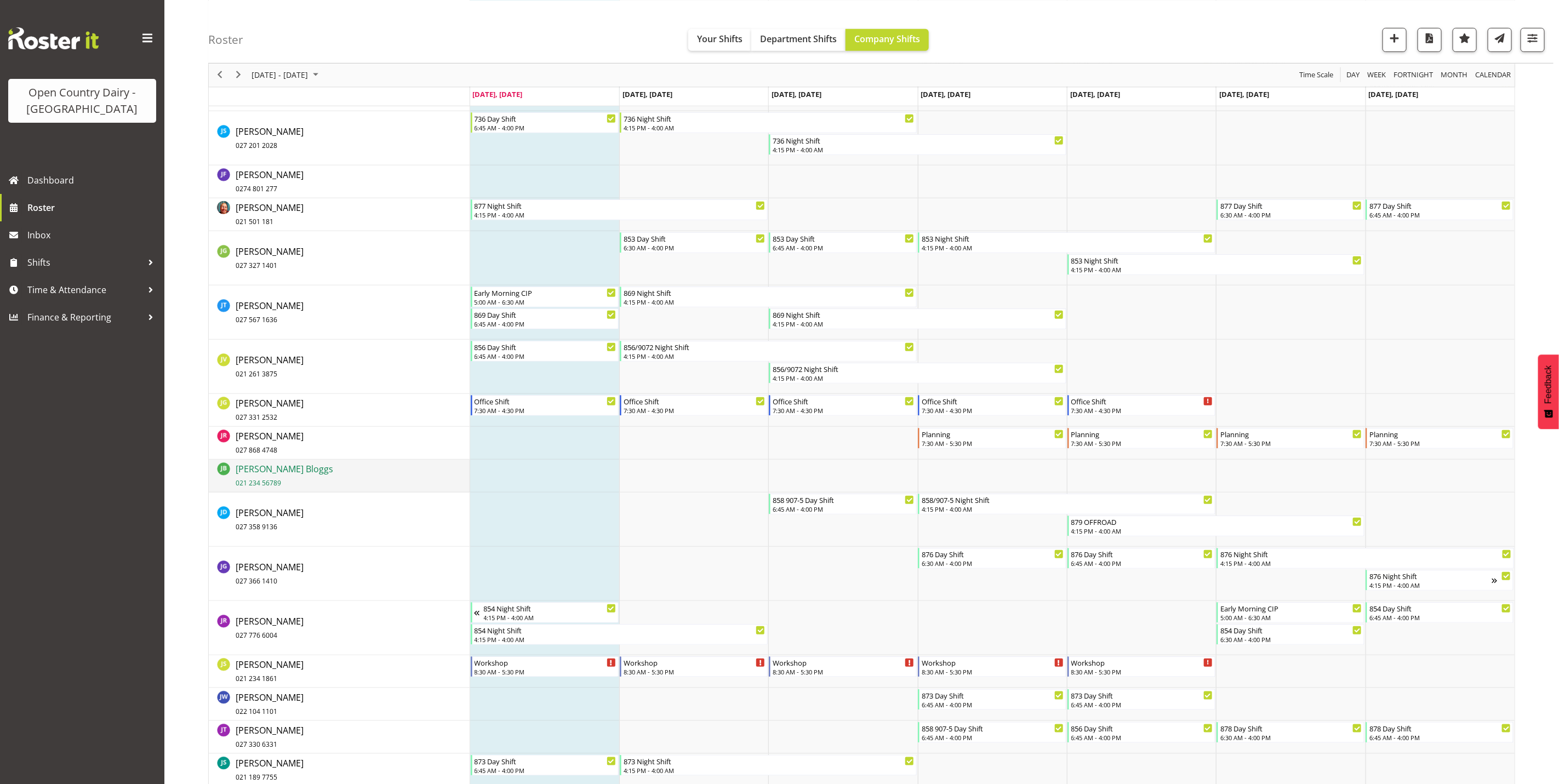
drag, startPoint x: 270, startPoint y: 460, endPoint x: 264, endPoint y: 483, distance: 23.8
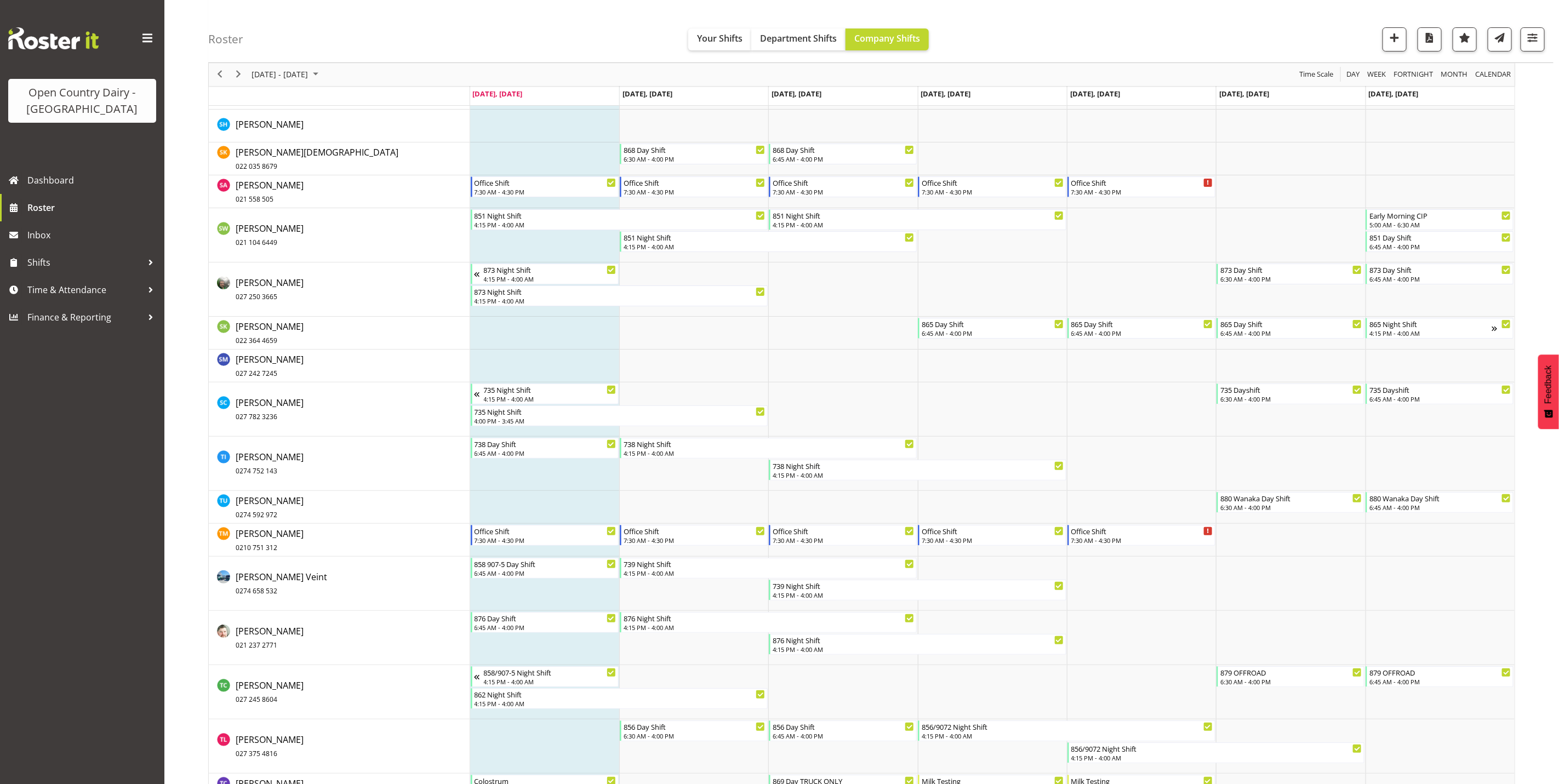
scroll to position [6223, 0]
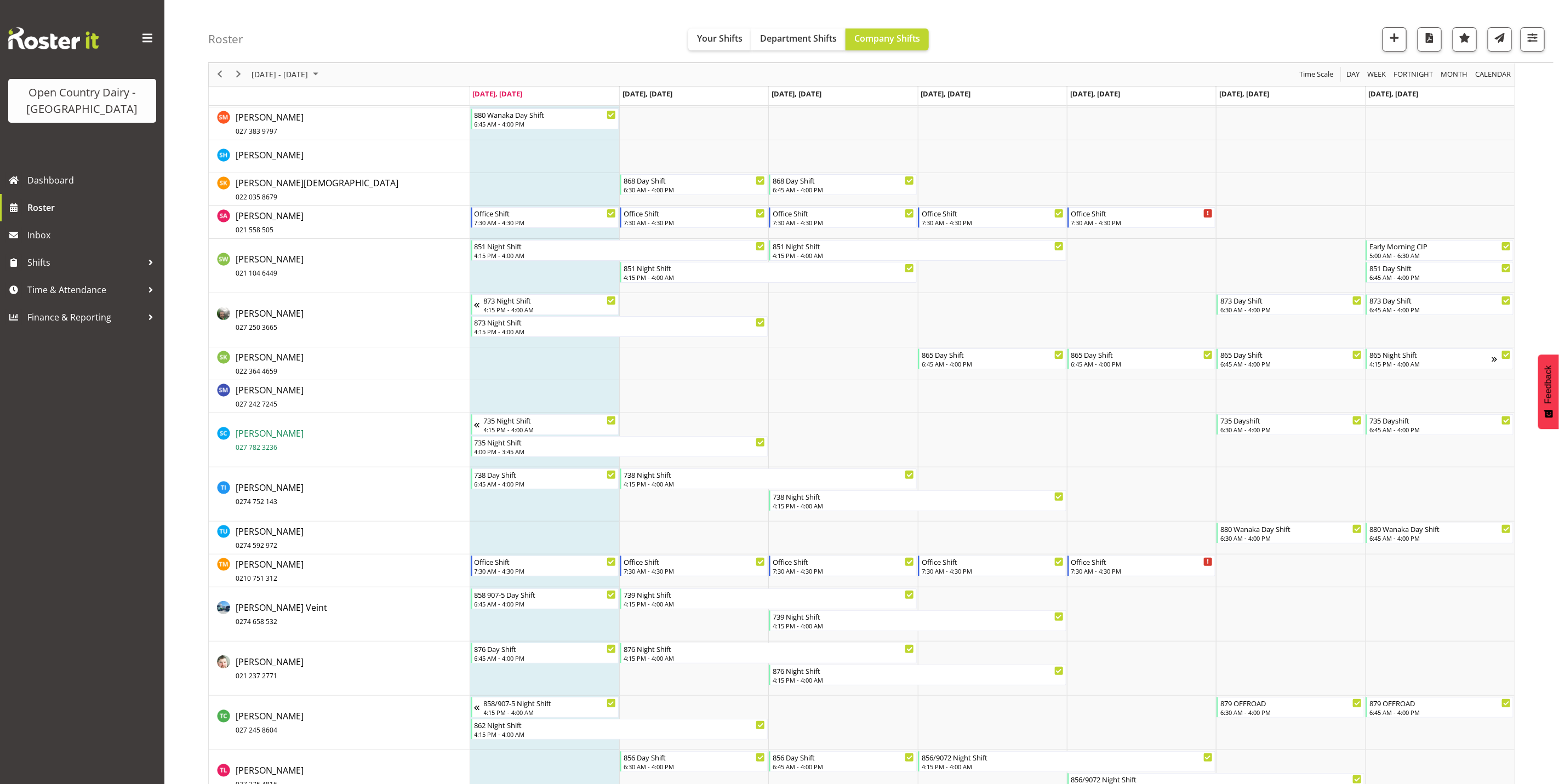
click at [275, 433] on span "Stuart Craig 027 782 3236" at bounding box center [269, 440] width 68 height 25
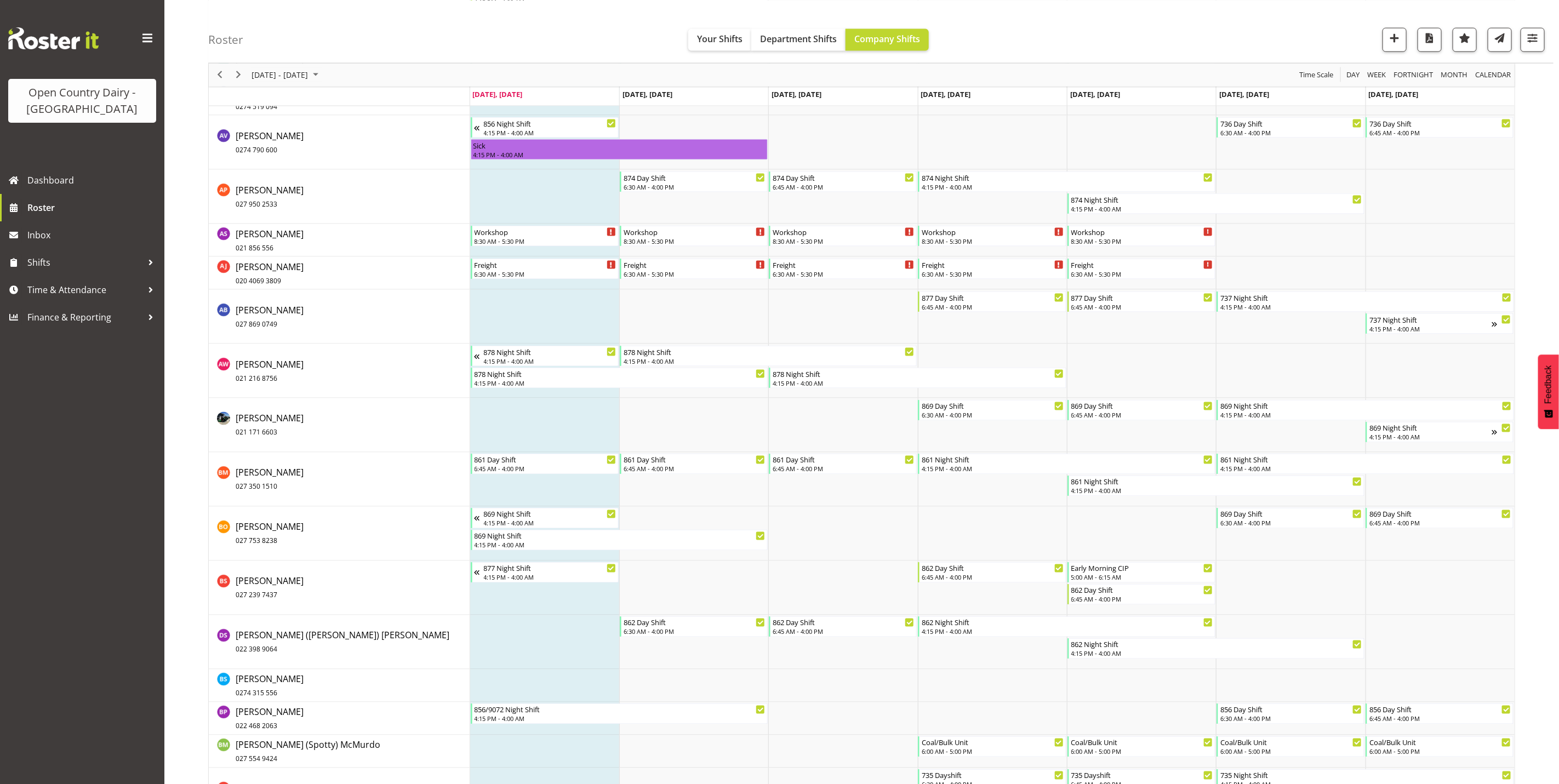
scroll to position [1127, 0]
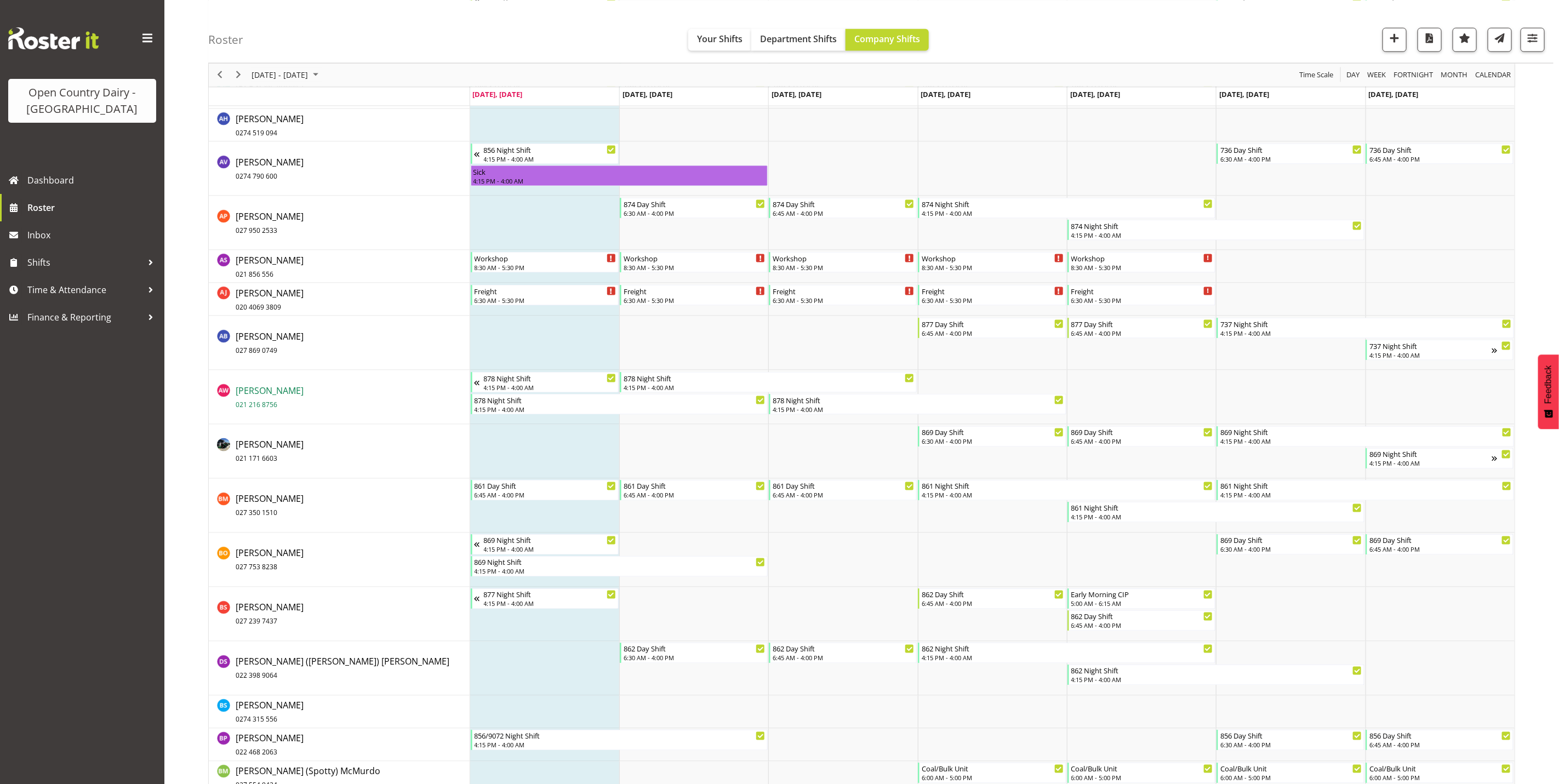
click at [265, 393] on span "Athol Warnock 021 216 8756" at bounding box center [269, 397] width 68 height 25
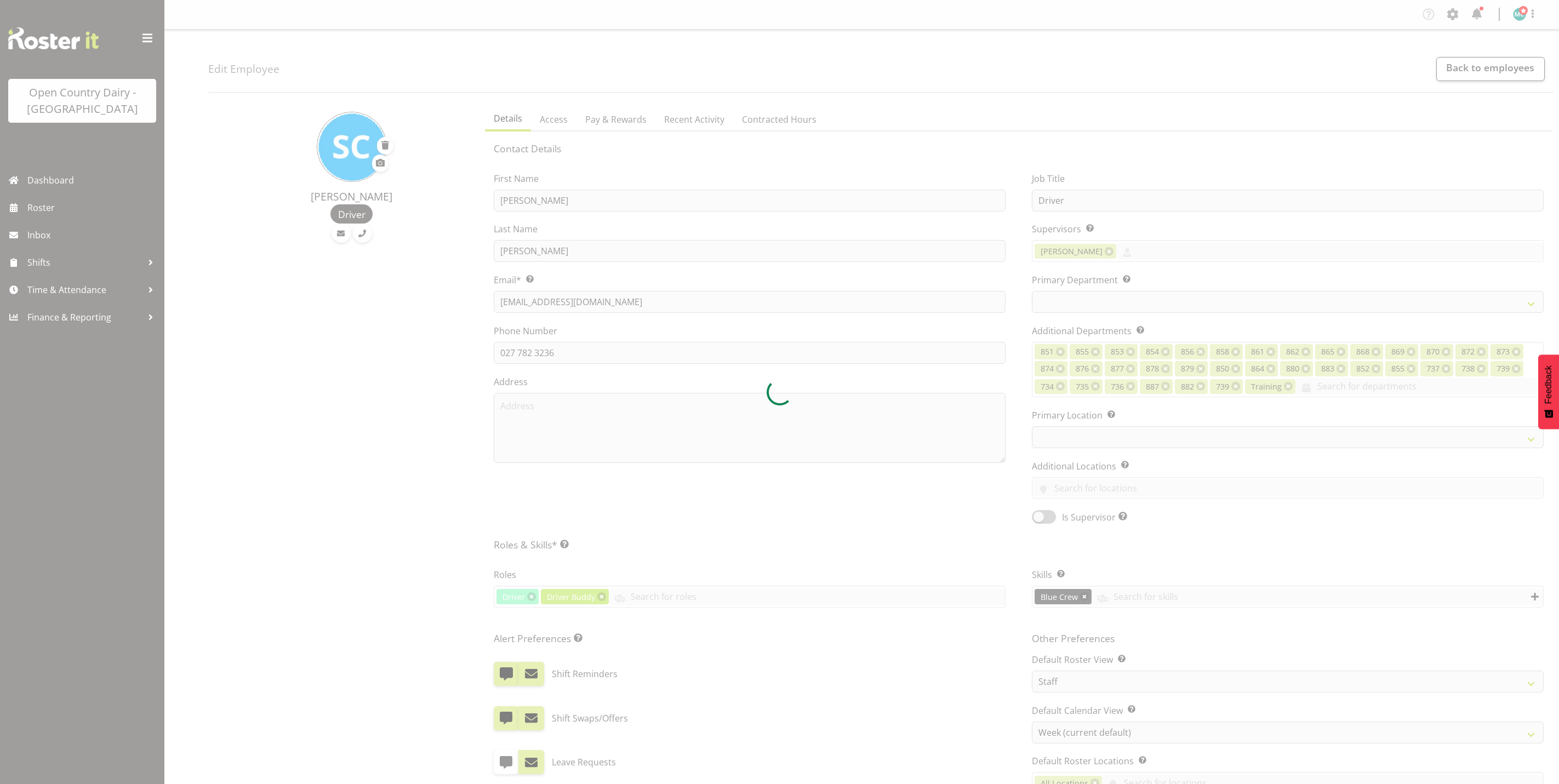
select select "TimelineWeek"
select select
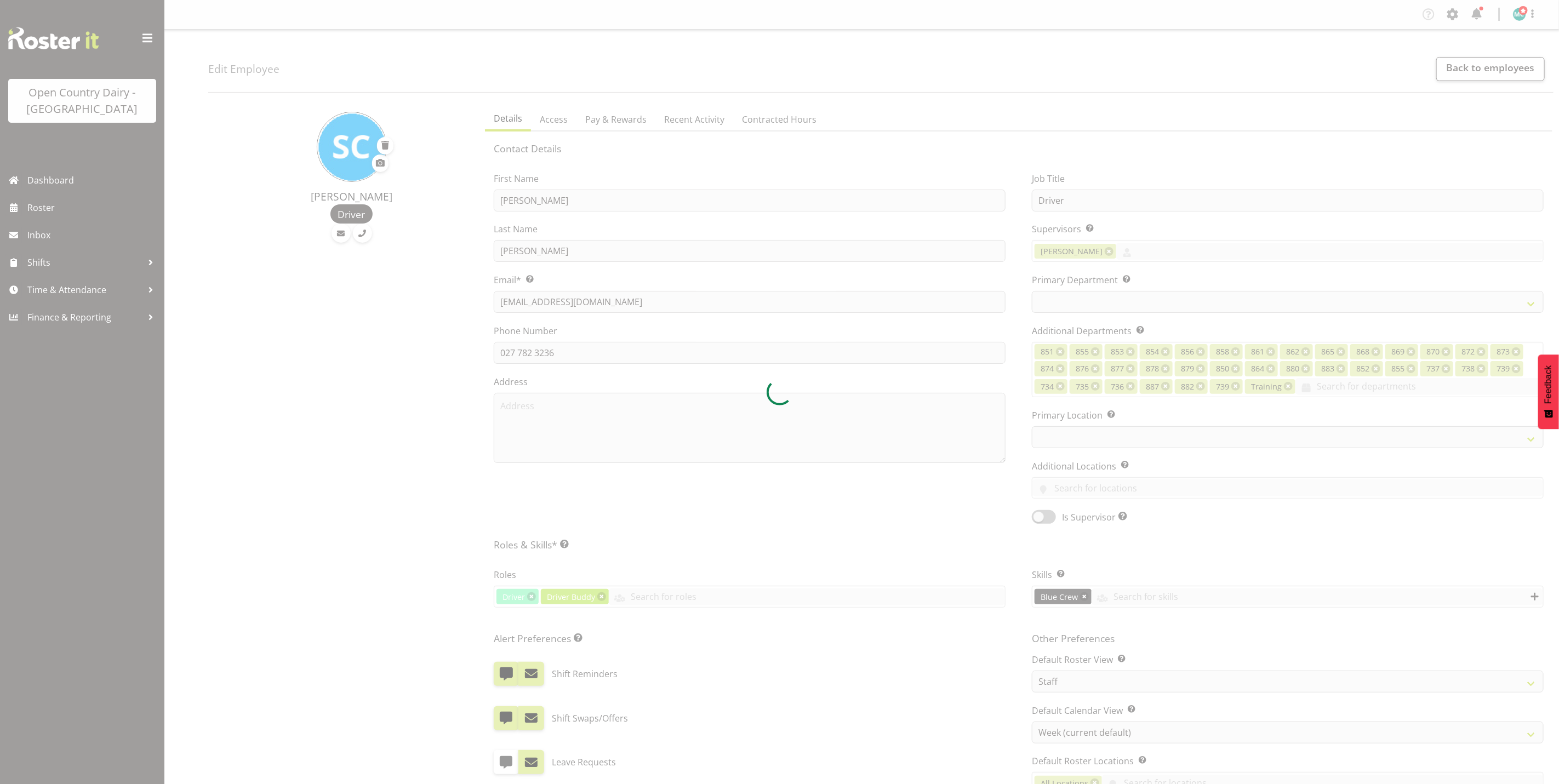
select select "909"
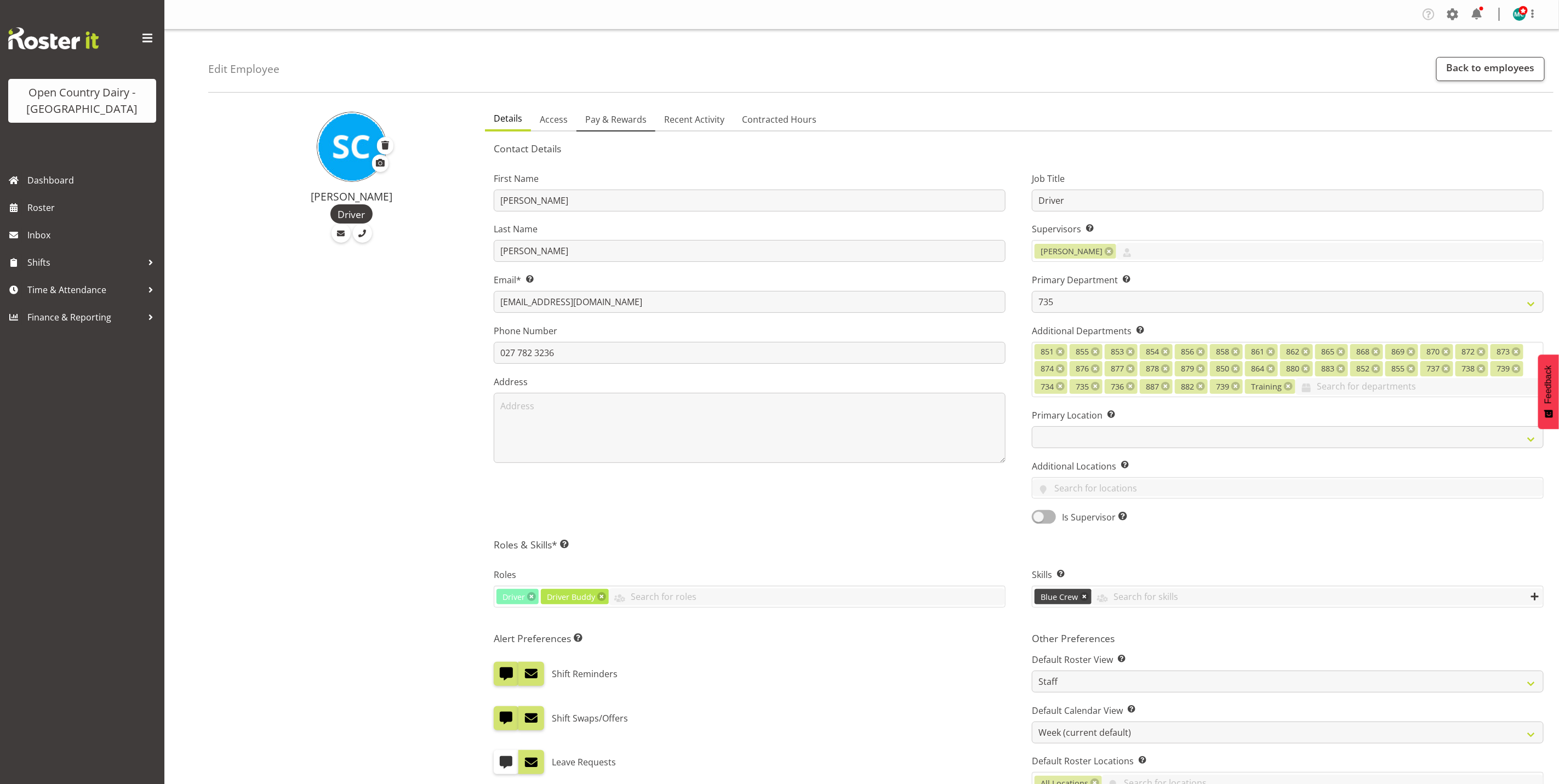
click at [609, 123] on span "Pay & Rewards" at bounding box center [616, 120] width 62 height 13
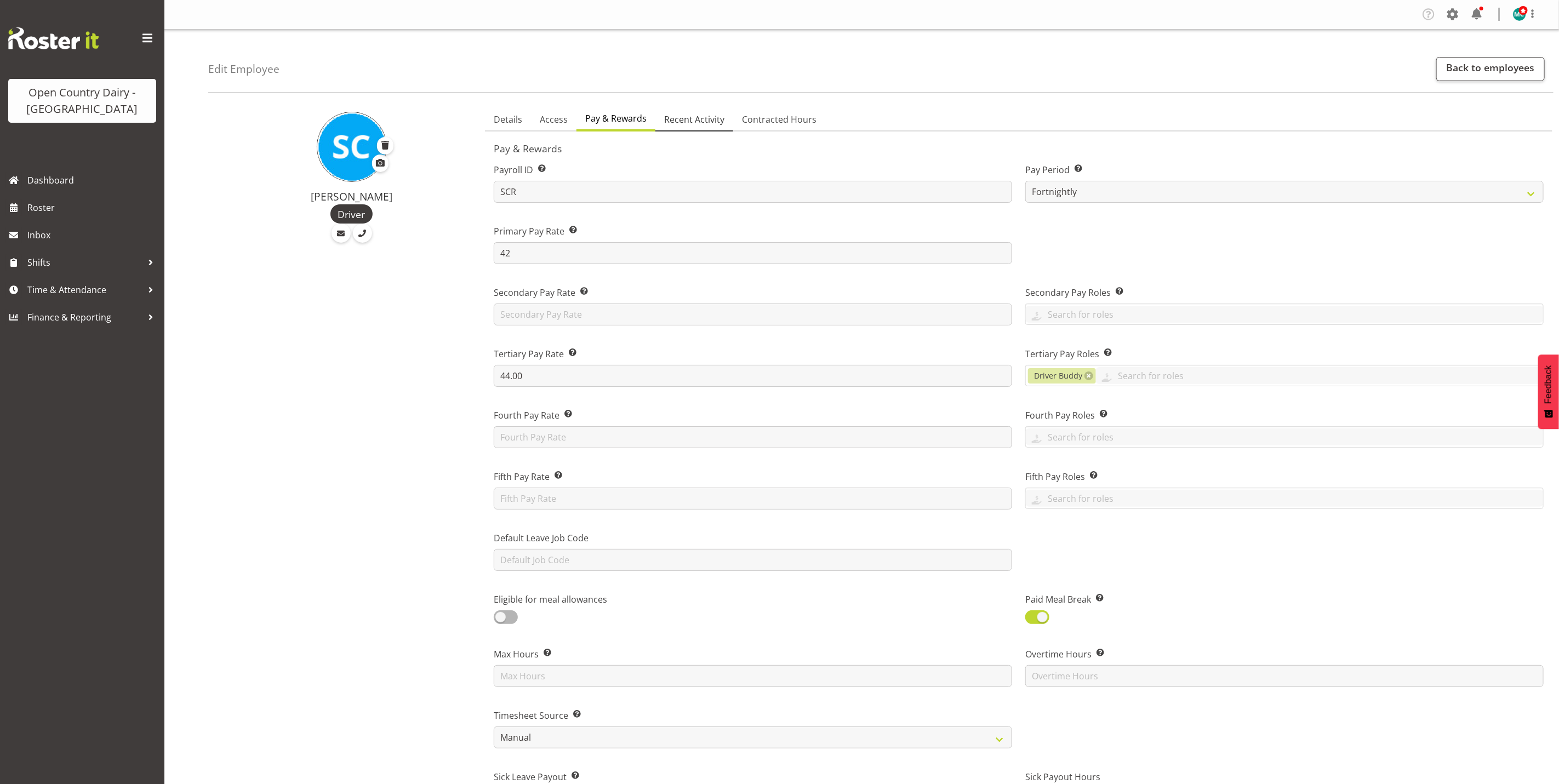
click at [694, 113] on span "Recent Activity" at bounding box center [694, 120] width 60 height 13
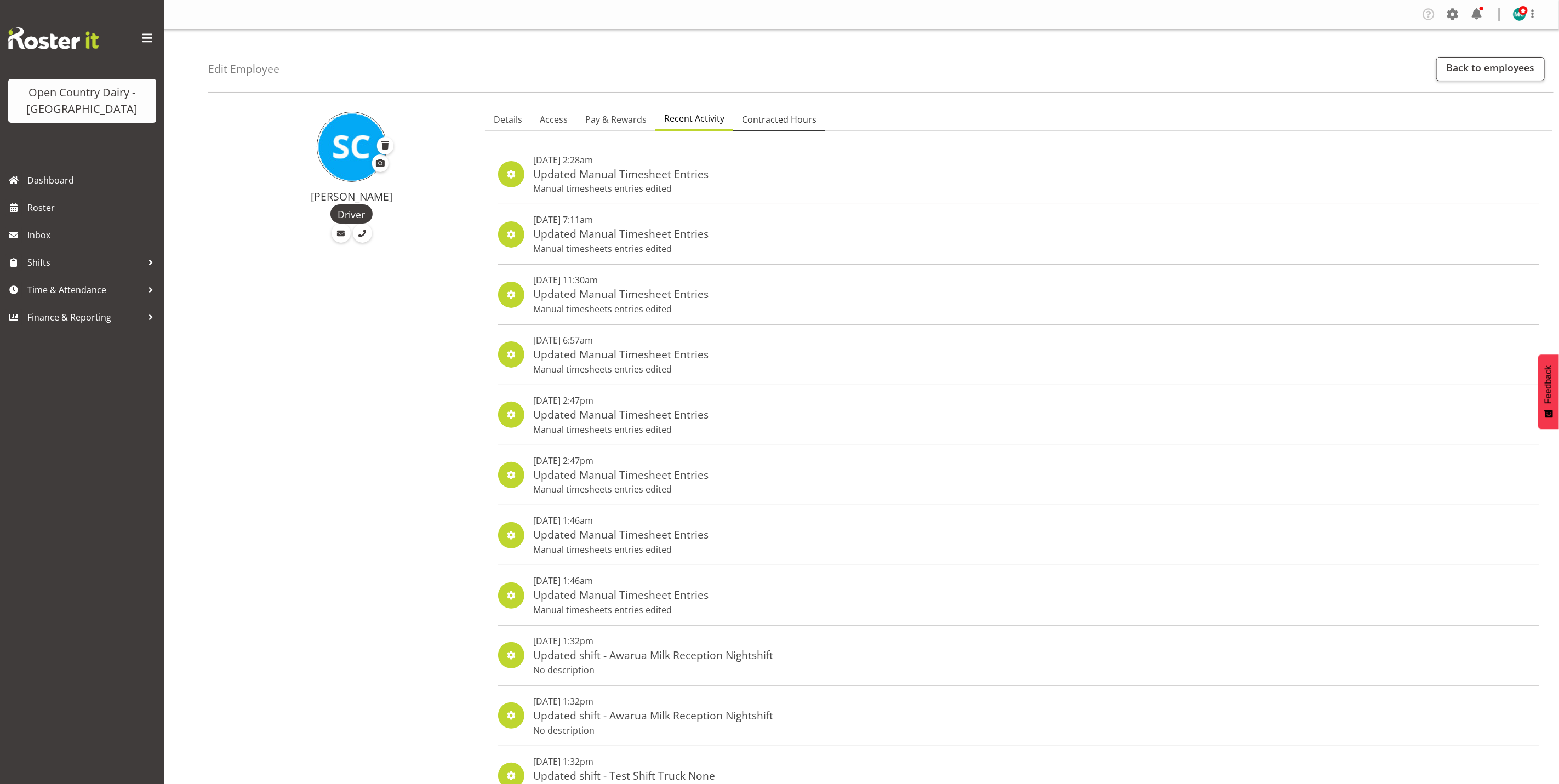
click at [772, 117] on span "Contracted Hours" at bounding box center [779, 120] width 74 height 13
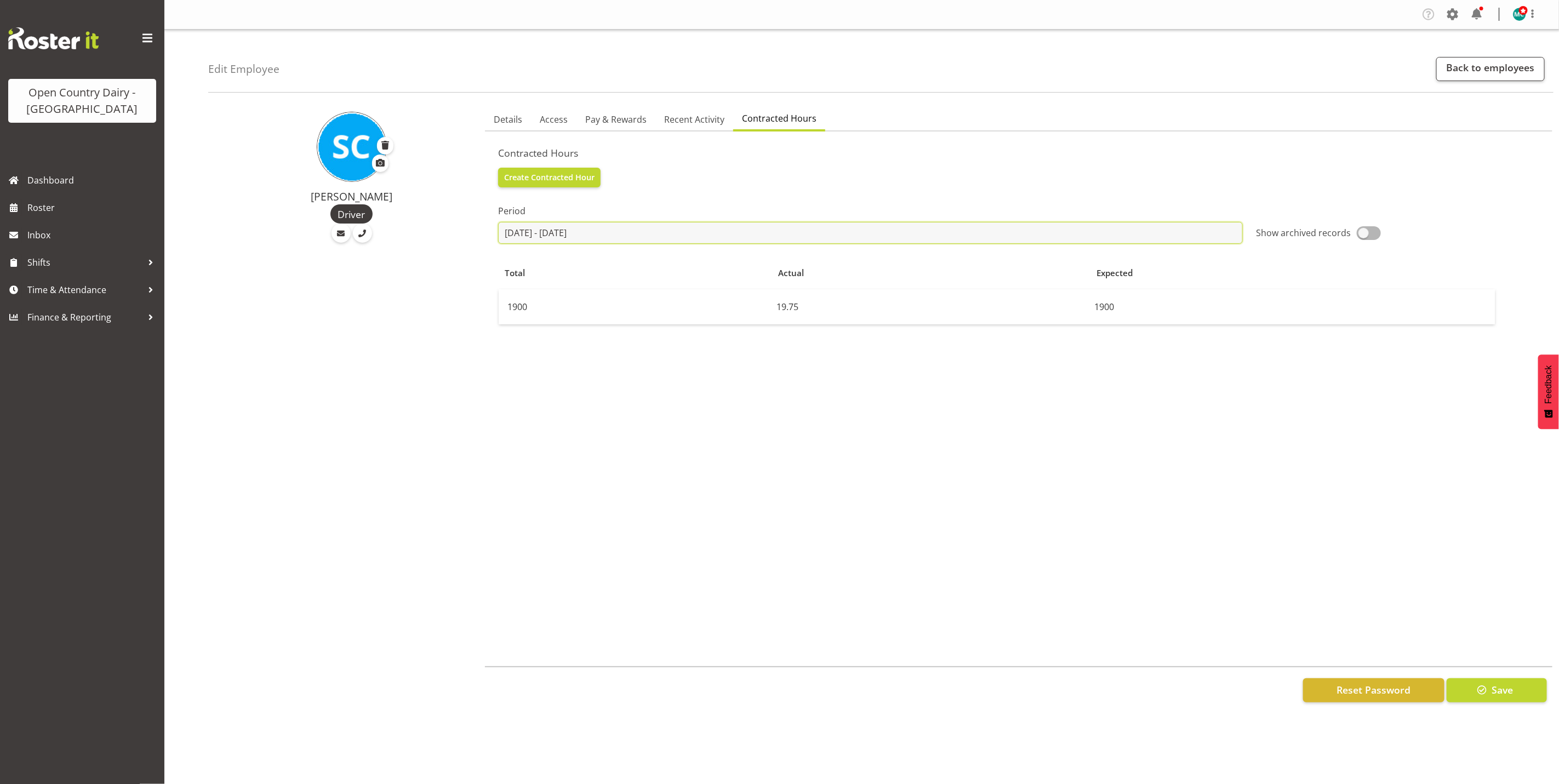
click at [542, 232] on input "[DATE] - [DATE]" at bounding box center [870, 233] width 745 height 22
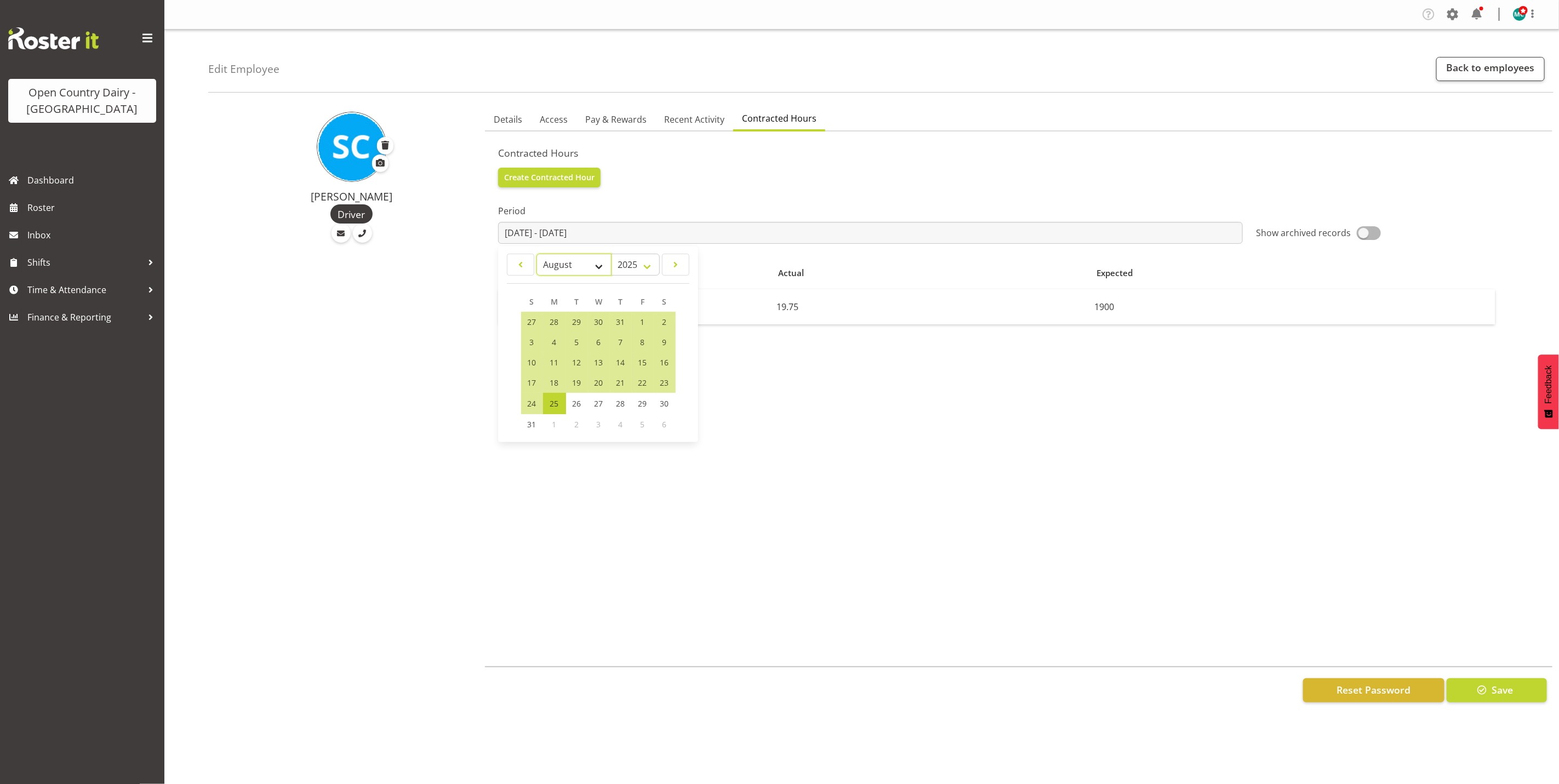
click at [599, 262] on select "January February March April May June July August September October November De…" at bounding box center [574, 265] width 75 height 22
click at [536, 254] on select "January February March April May June July August September October November De…" at bounding box center [574, 265] width 75 height 22
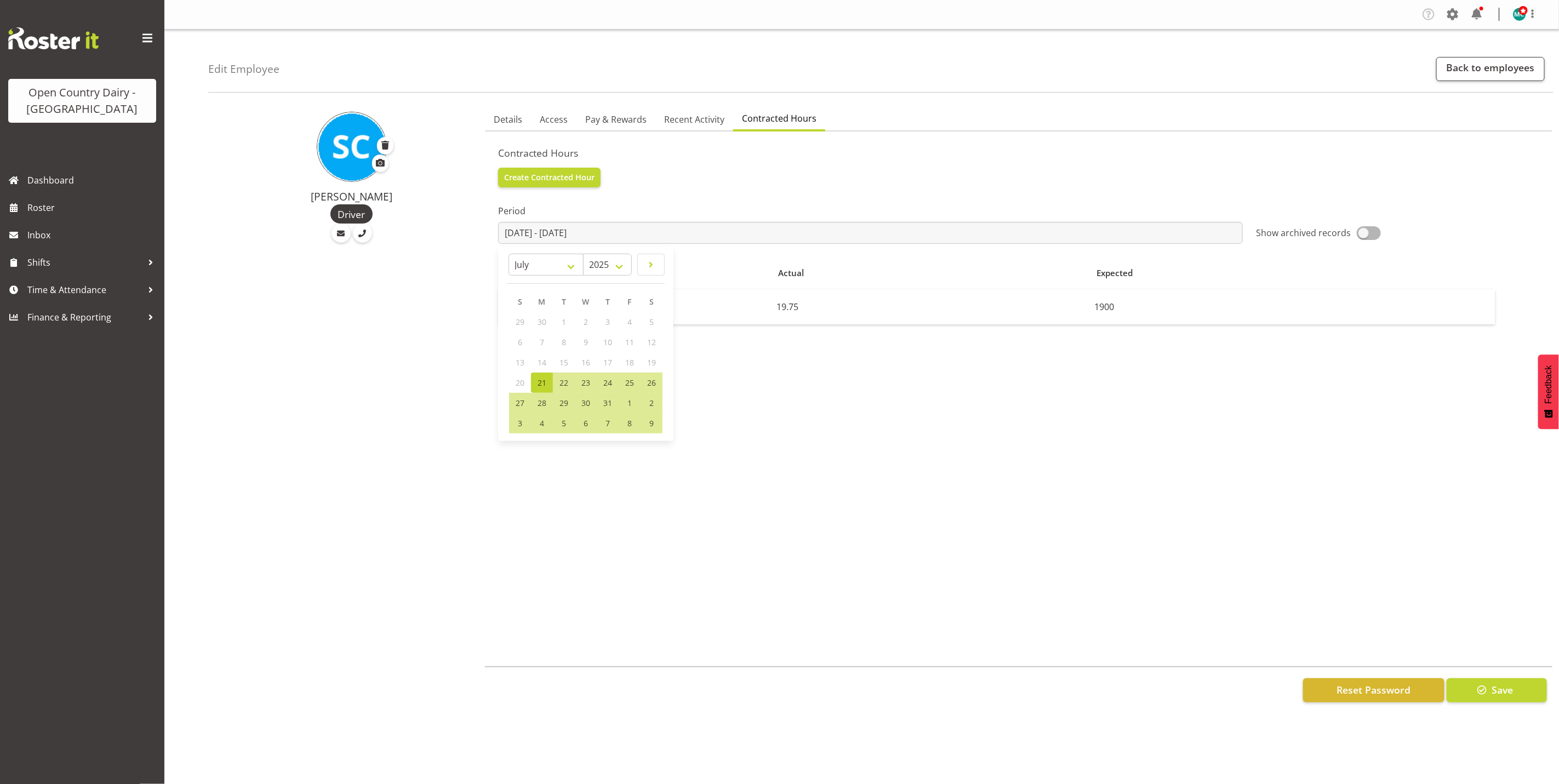
click at [546, 361] on span "14" at bounding box center [542, 362] width 9 height 10
click at [536, 363] on div "14" at bounding box center [542, 362] width 22 height 20
click at [545, 382] on span "21" at bounding box center [542, 383] width 9 height 10
click at [561, 332] on div "8" at bounding box center [564, 342] width 22 height 20
drag, startPoint x: 571, startPoint y: 262, endPoint x: 569, endPoint y: 270, distance: 8.2
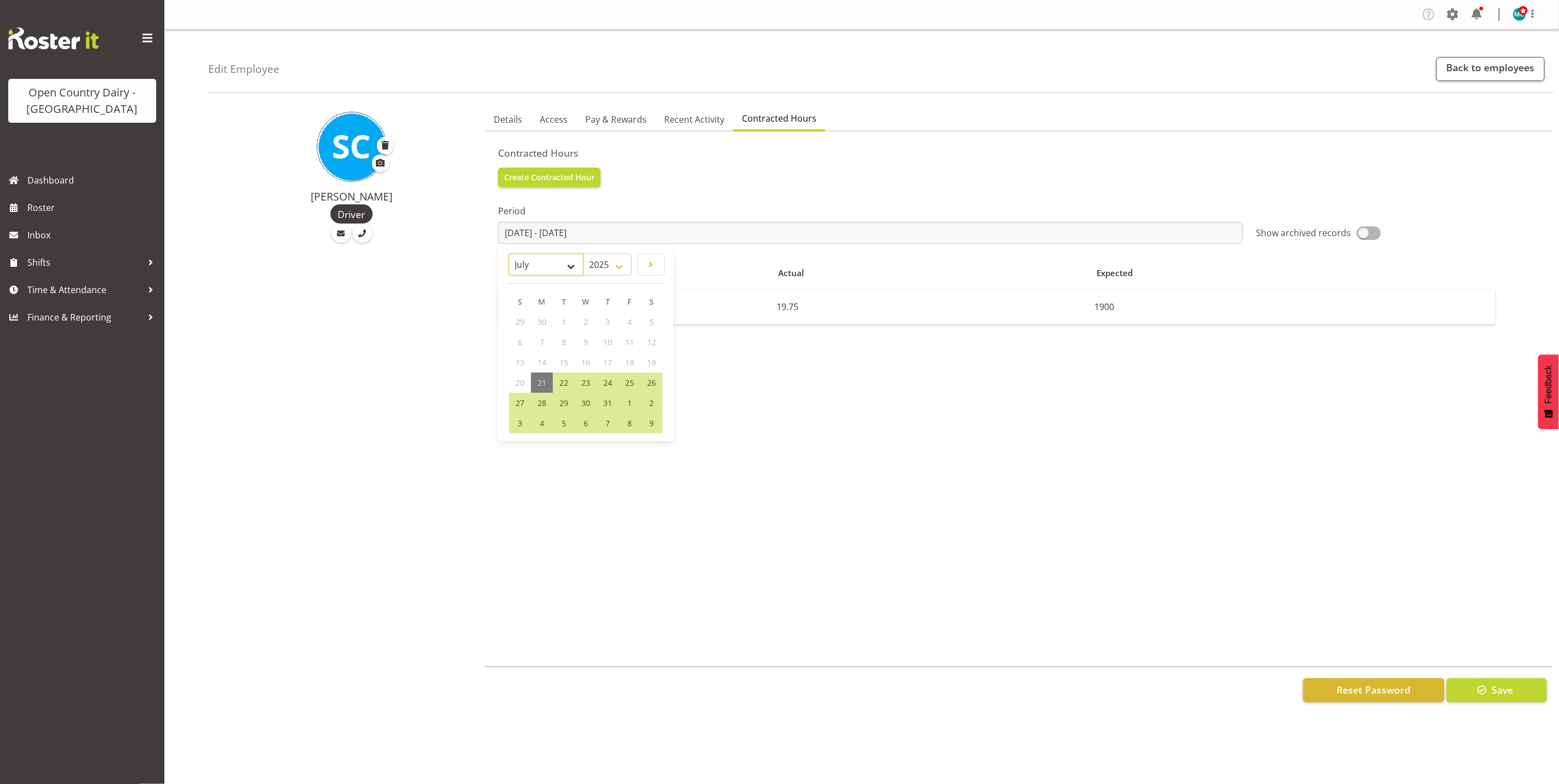
click at [571, 262] on select "January February March April May June July August September October November De…" at bounding box center [546, 265] width 75 height 22
drag, startPoint x: 408, startPoint y: 329, endPoint x: 419, endPoint y: 331, distance: 11.2
click at [408, 329] on div "Stuart Craig Driver" at bounding box center [343, 410] width 270 height 619
click at [525, 230] on input "2025-07-21 - 2025-08-25" at bounding box center [870, 233] width 745 height 22
click at [547, 363] on div "14" at bounding box center [542, 362] width 22 height 20
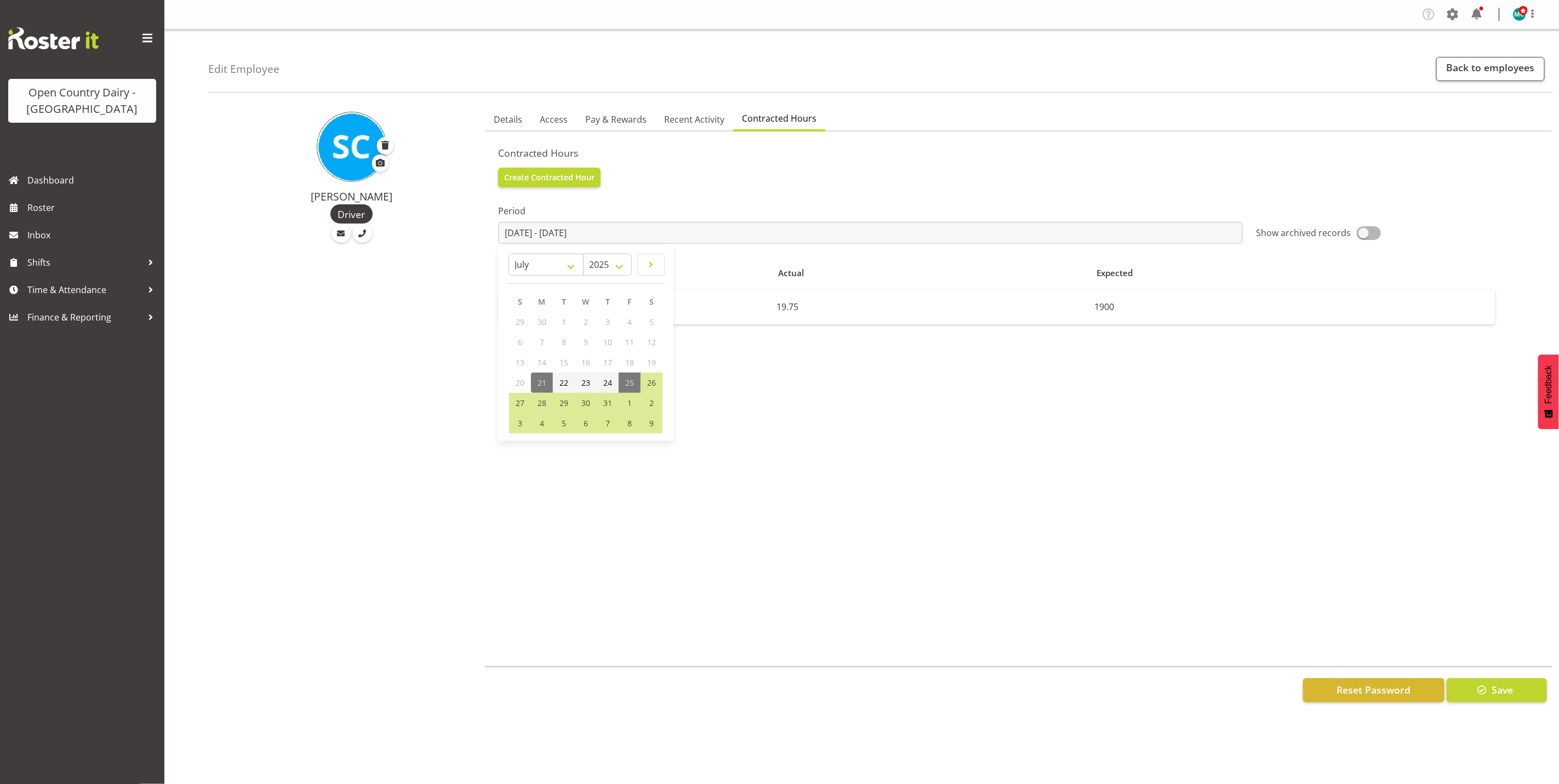
click at [547, 363] on div "14" at bounding box center [542, 362] width 22 height 20
click at [627, 358] on span "18" at bounding box center [630, 362] width 9 height 10
click at [644, 358] on div "19" at bounding box center [652, 362] width 22 height 20
click at [653, 363] on span "19" at bounding box center [652, 362] width 9 height 10
click at [763, 405] on div "Period 2025-07-21 - 2025-08-25 January February March April May June July Augus…" at bounding box center [1018, 406] width 1042 height 439
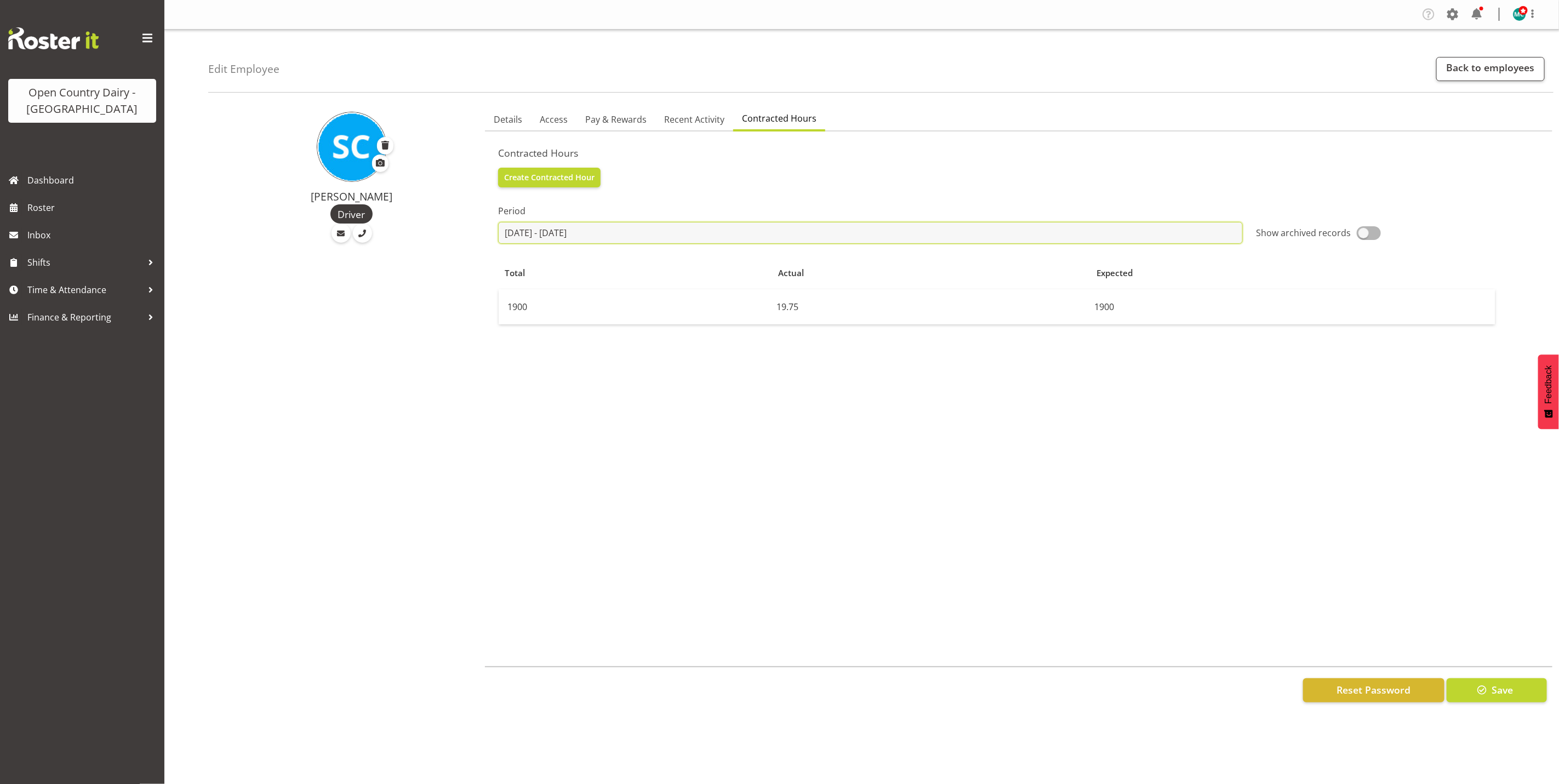
click at [577, 230] on input "2025-07-21 - 2025-08-25" at bounding box center [870, 233] width 745 height 22
click at [519, 231] on input "2025-07-21 - 2025-08-25" at bounding box center [870, 233] width 745 height 22
drag, startPoint x: 519, startPoint y: 231, endPoint x: 433, endPoint y: 301, distance: 110.9
click at [433, 301] on div "Stuart Craig Driver" at bounding box center [343, 410] width 270 height 619
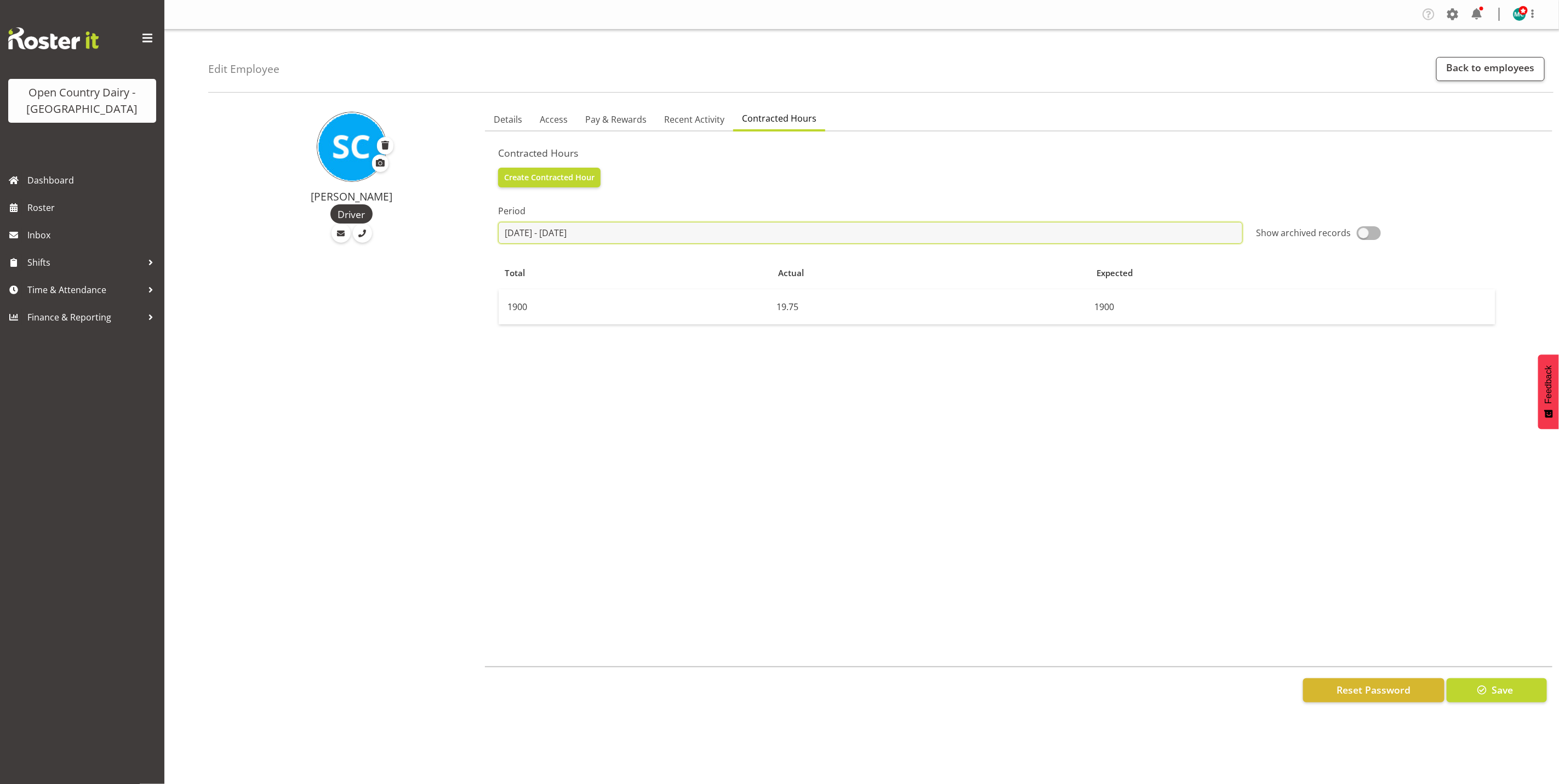
click at [536, 234] on input "2025-07-21 - 2025-08-25" at bounding box center [870, 233] width 745 height 22
click at [544, 234] on input "2025-07-21 - 2025-08-25" at bounding box center [870, 233] width 745 height 22
click at [652, 265] on span at bounding box center [651, 265] width 13 height 13
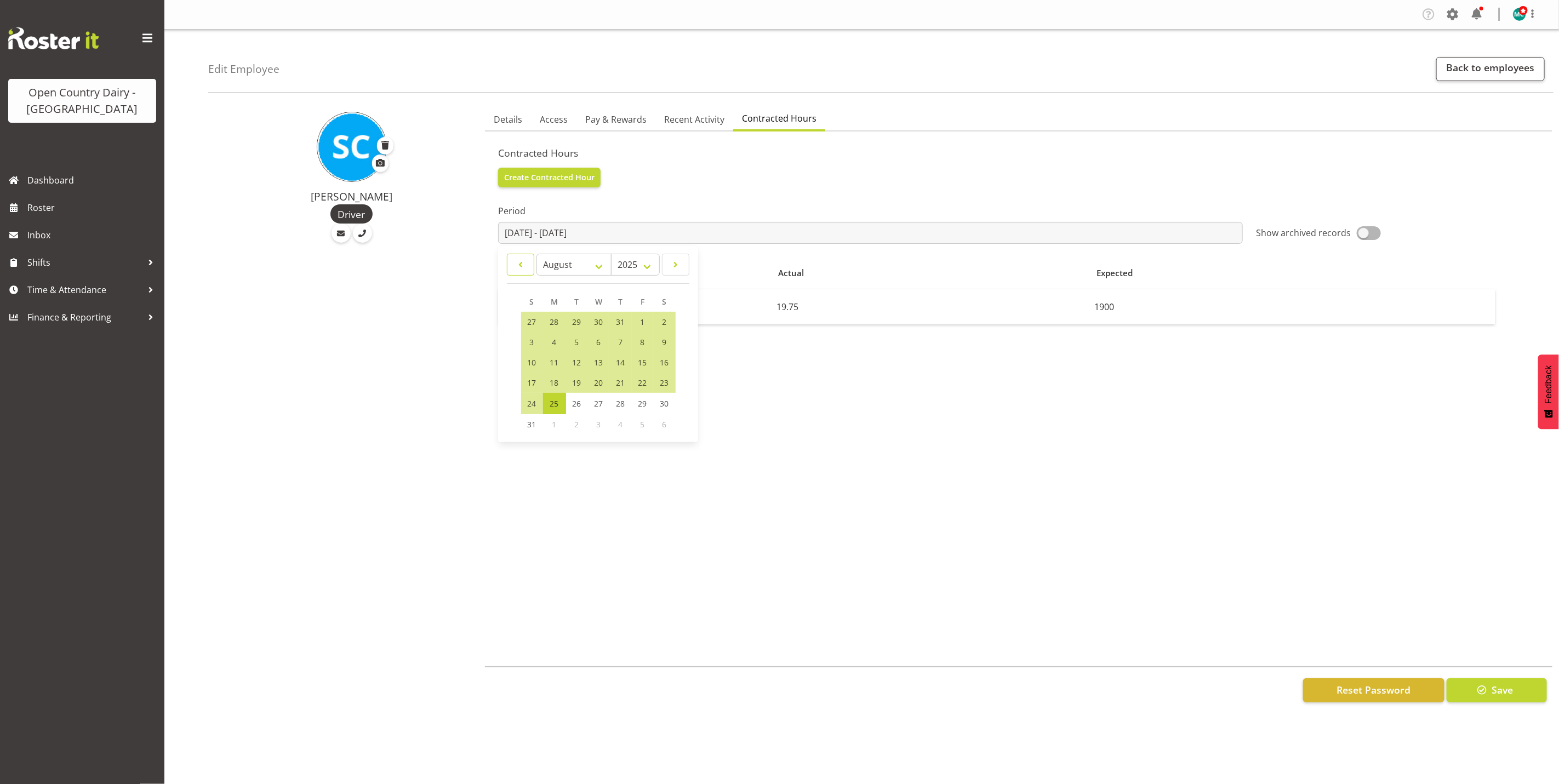
click at [515, 265] on span at bounding box center [520, 265] width 13 height 13
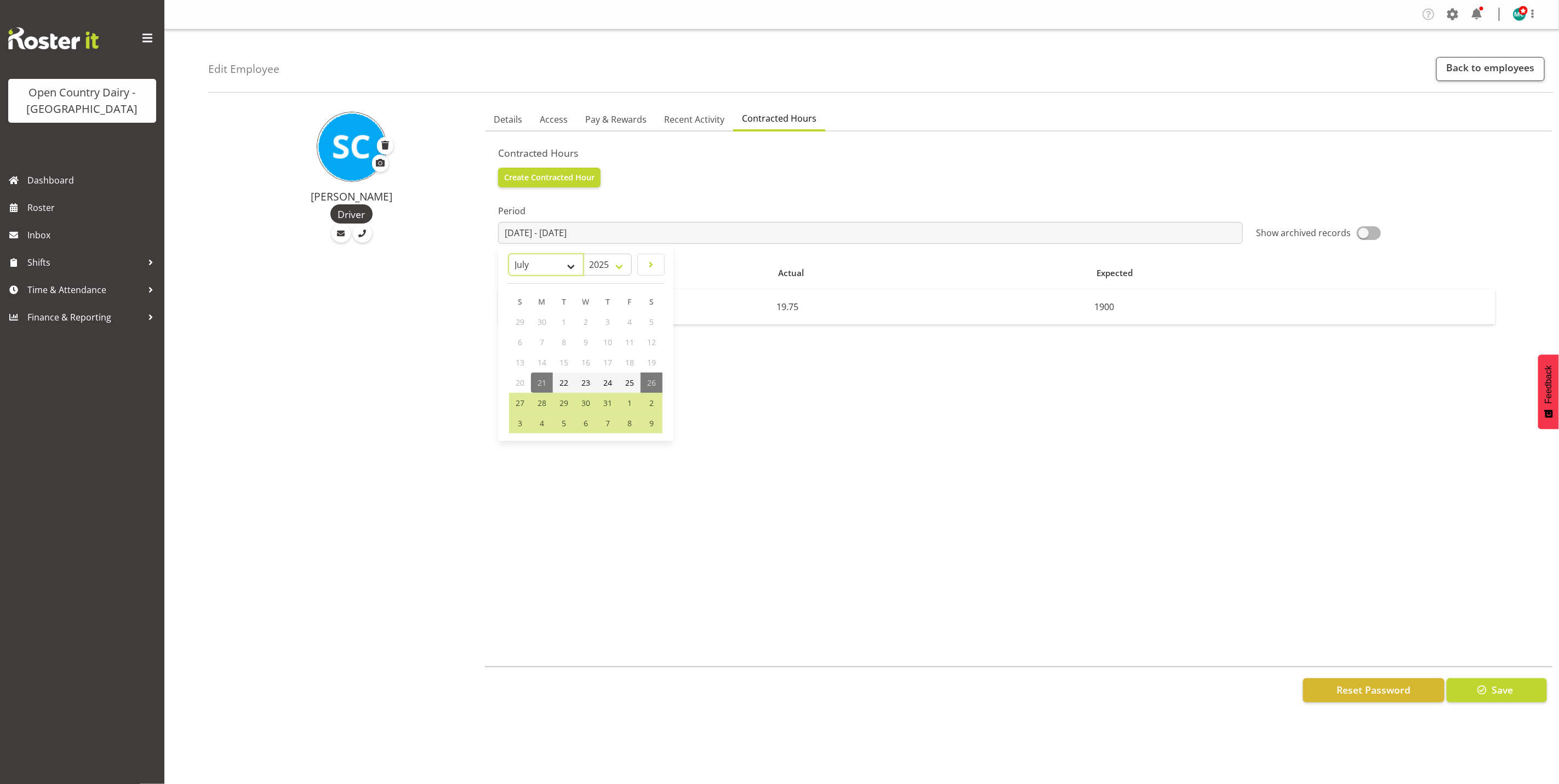
click at [515, 265] on select "January February March April May June July August September October November De…" at bounding box center [546, 265] width 75 height 22
click at [537, 254] on select "January February March April May June July August September October November De…" at bounding box center [546, 265] width 75 height 22
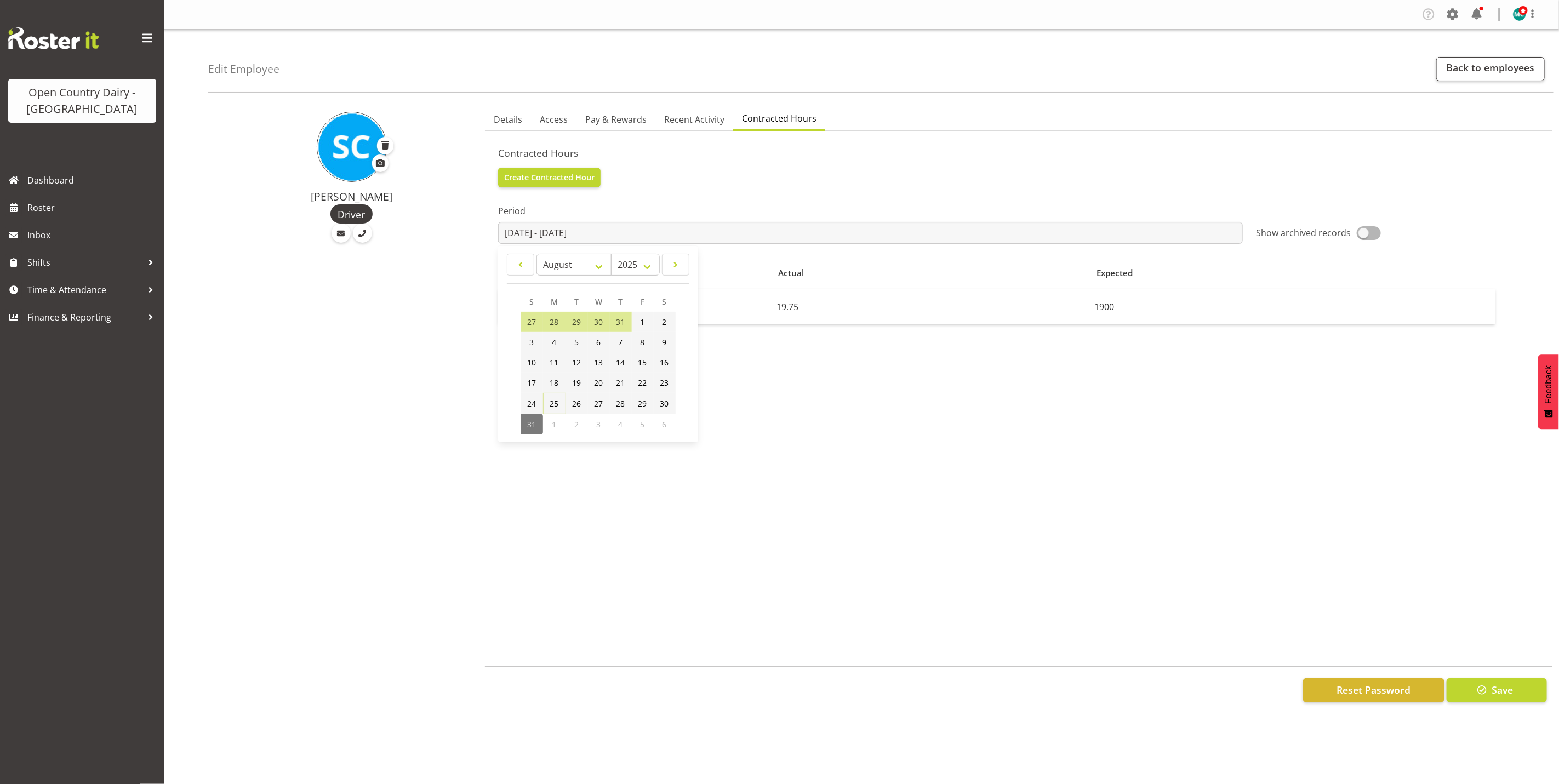
click at [409, 350] on div "Stuart Craig Driver" at bounding box center [343, 410] width 270 height 619
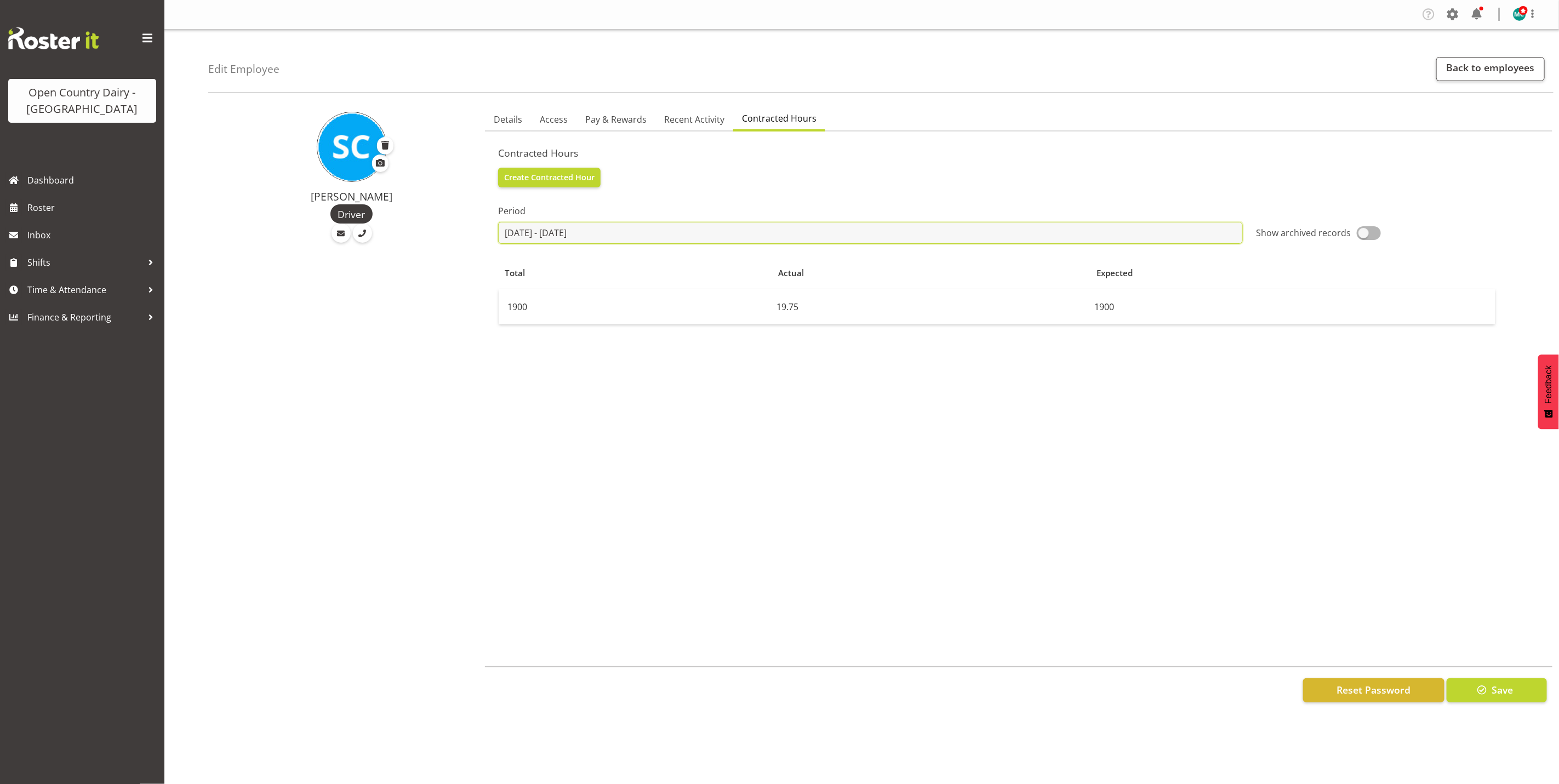
click at [543, 232] on input "2025-07-21 - 2025-08-25" at bounding box center [870, 233] width 745 height 22
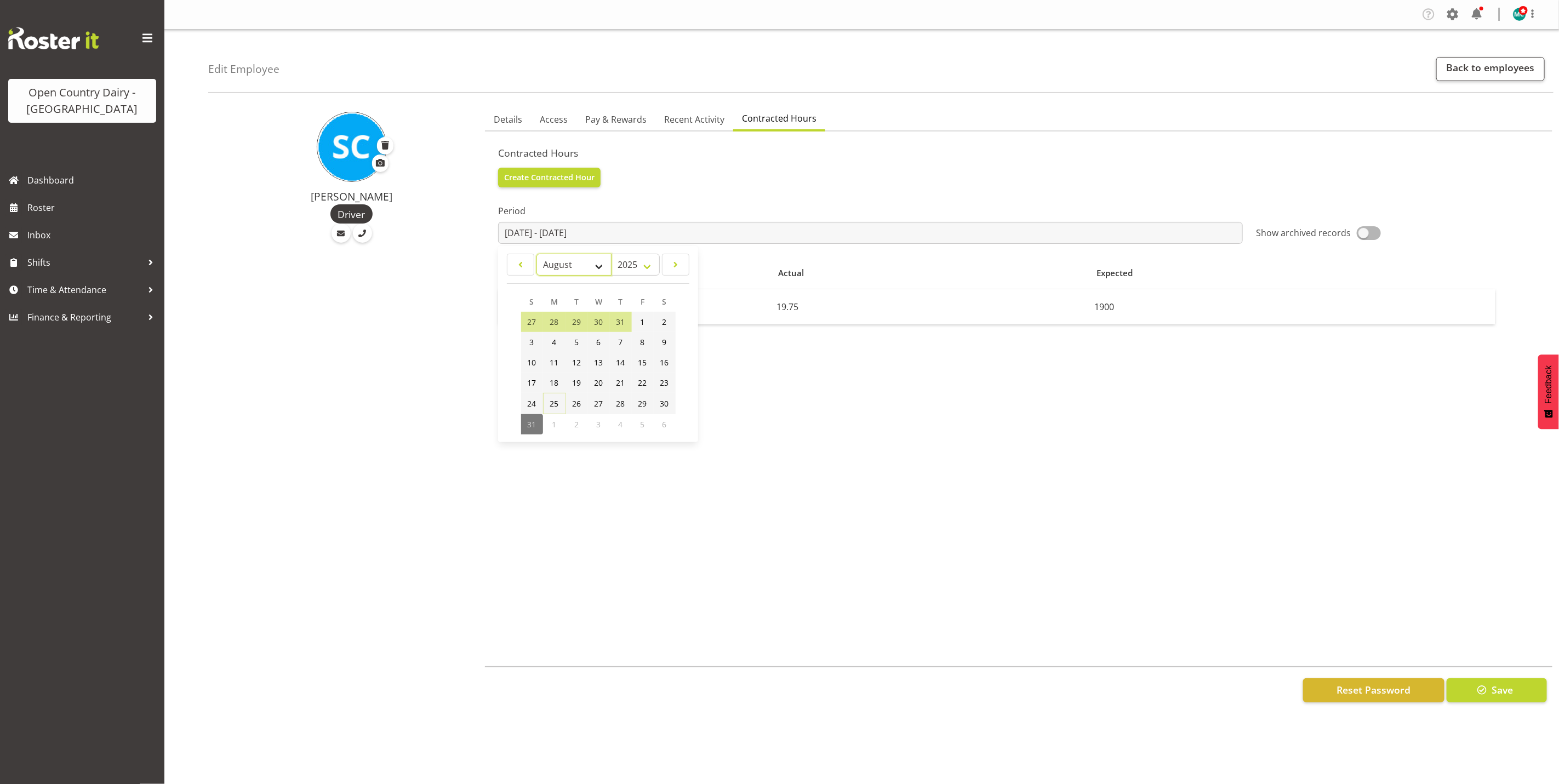
click at [592, 264] on select "January February March April May June July August September October November De…" at bounding box center [574, 265] width 75 height 22
select select "6"
click at [536, 254] on select "January February March April May June July August September October November De…" at bounding box center [574, 265] width 75 height 22
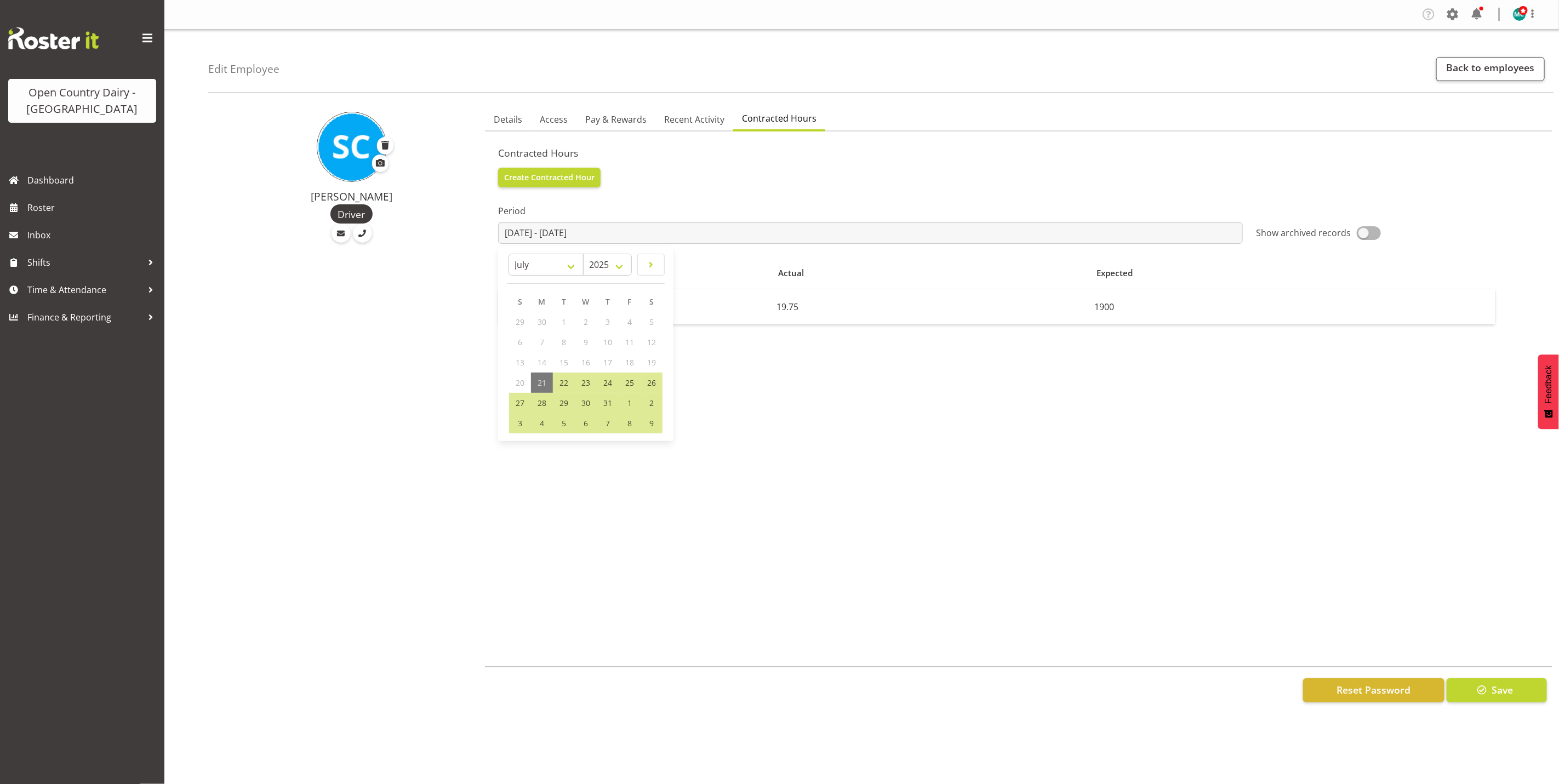
click at [365, 313] on div "Stuart Craig Driver" at bounding box center [343, 410] width 270 height 619
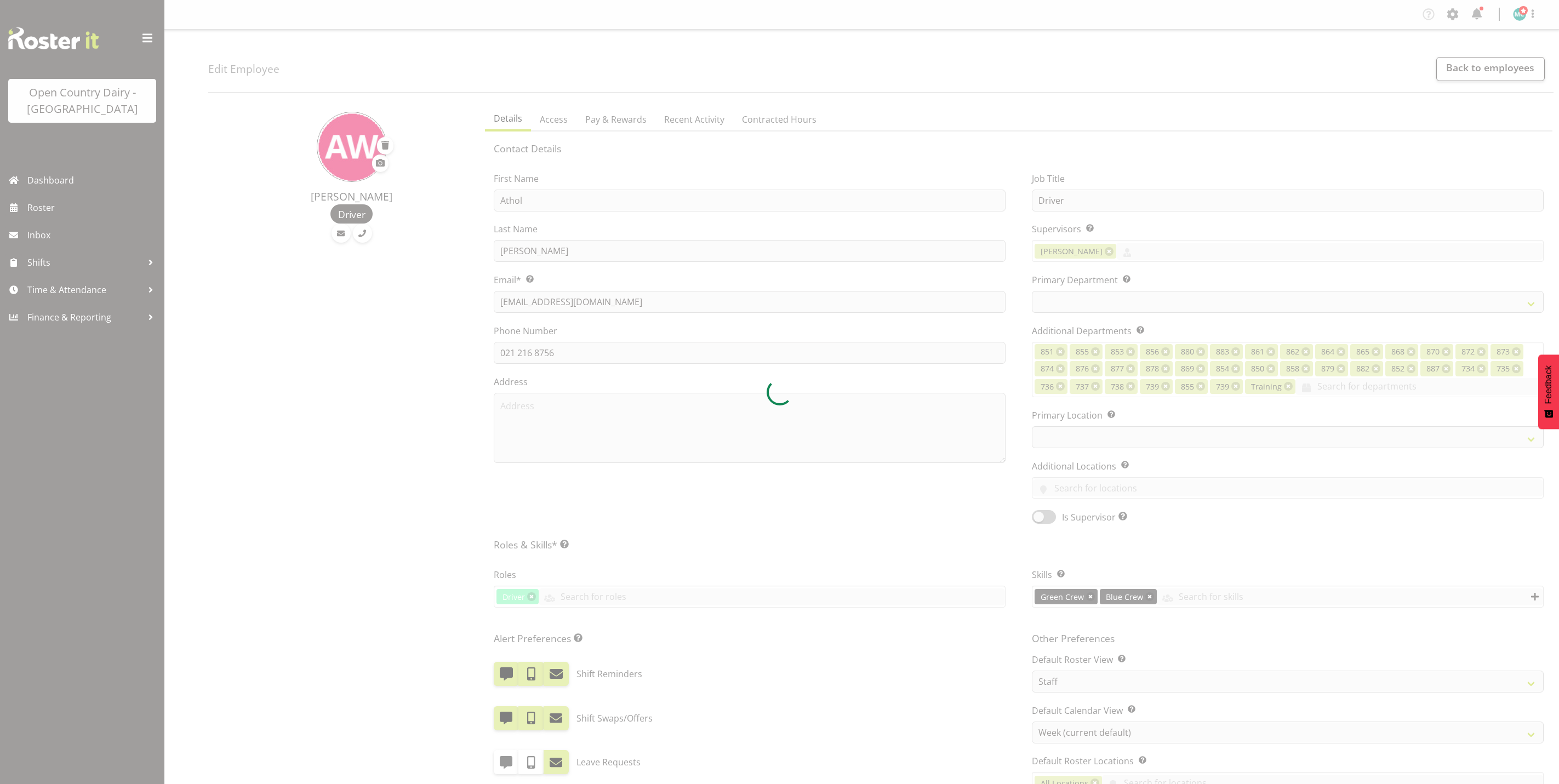
select select "TimelineWeek"
select select
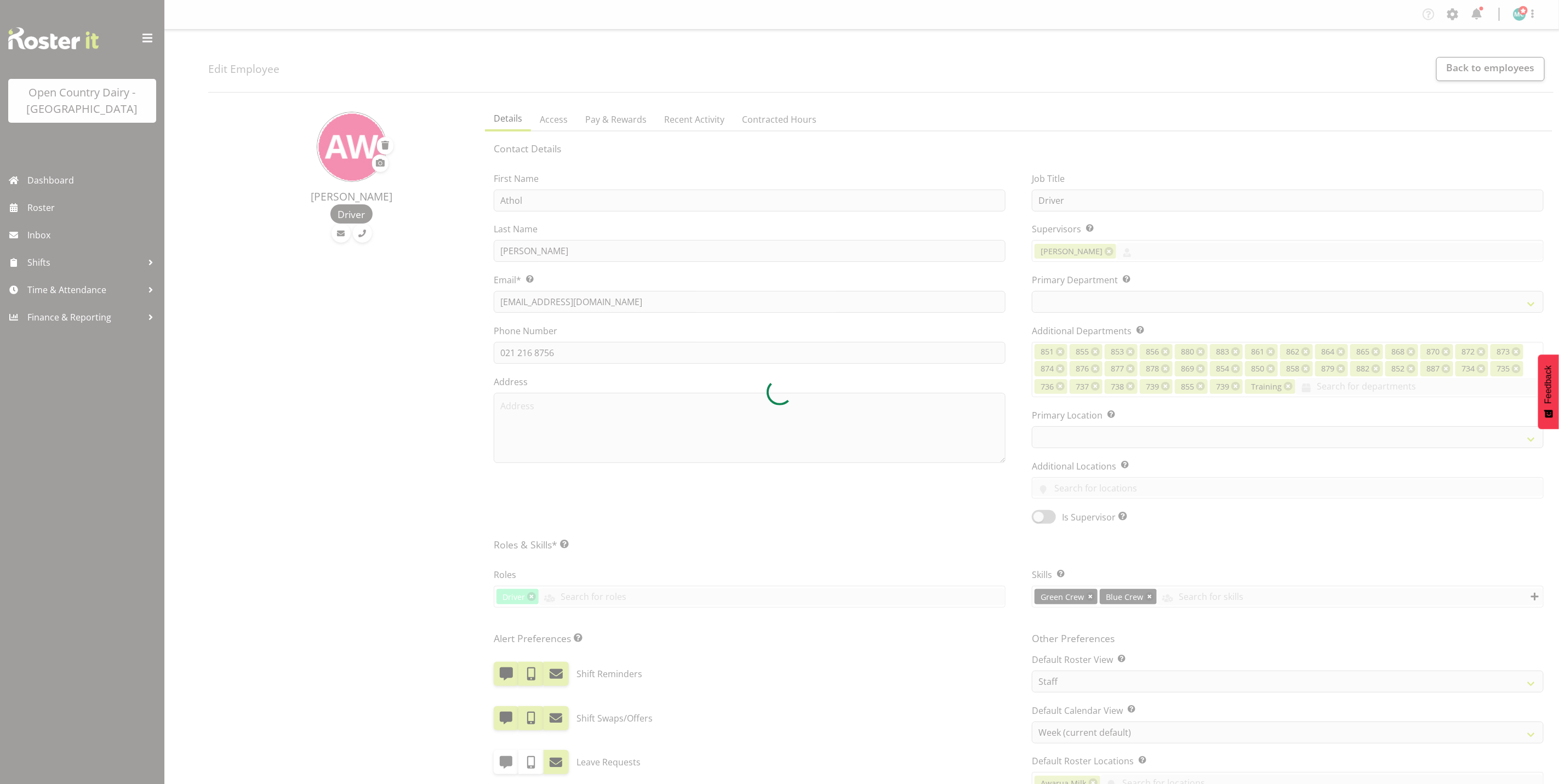
select select "691"
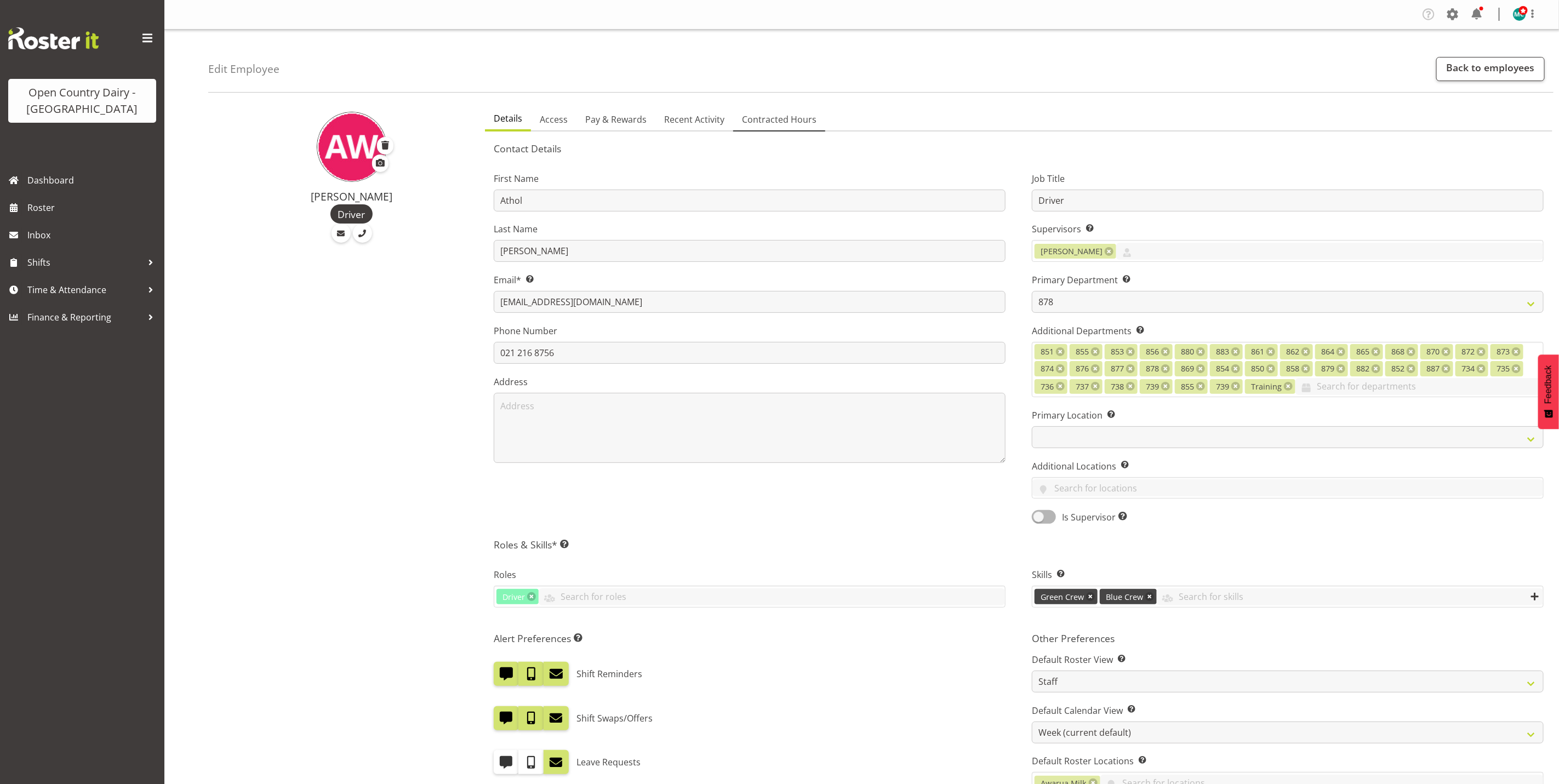
click at [768, 120] on span "Contracted Hours" at bounding box center [779, 120] width 74 height 13
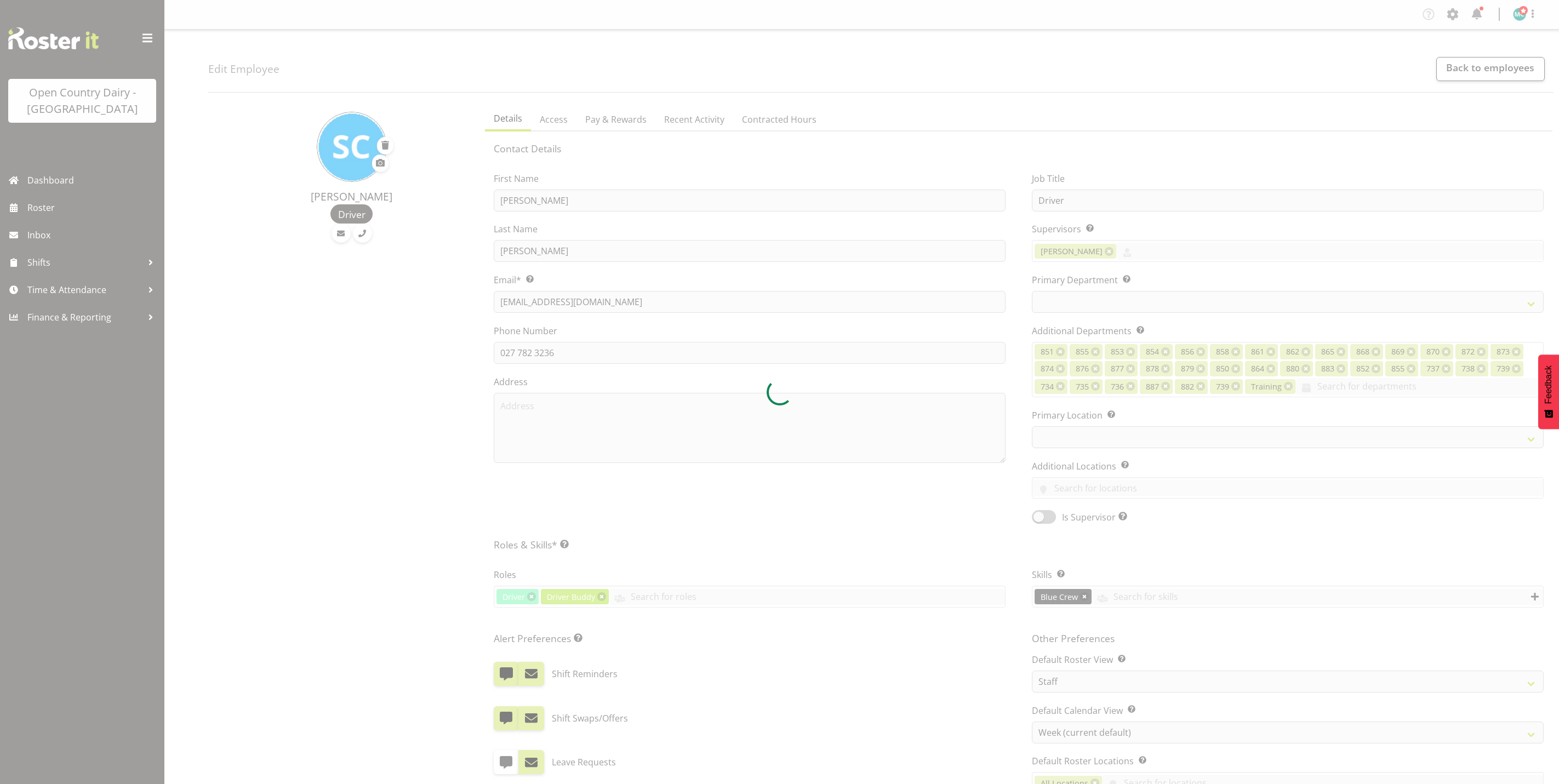
select select "TimelineWeek"
select select
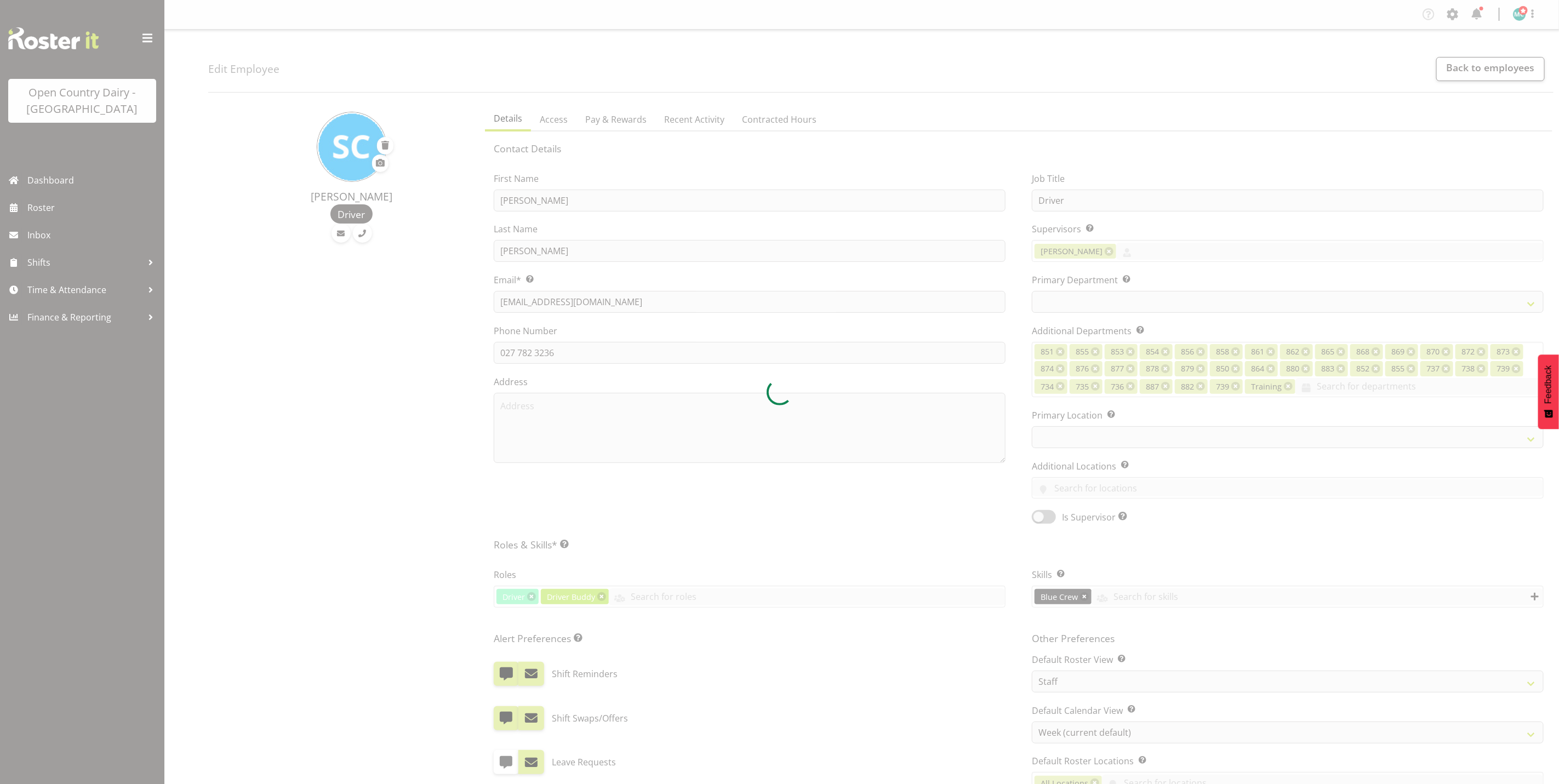
select select "909"
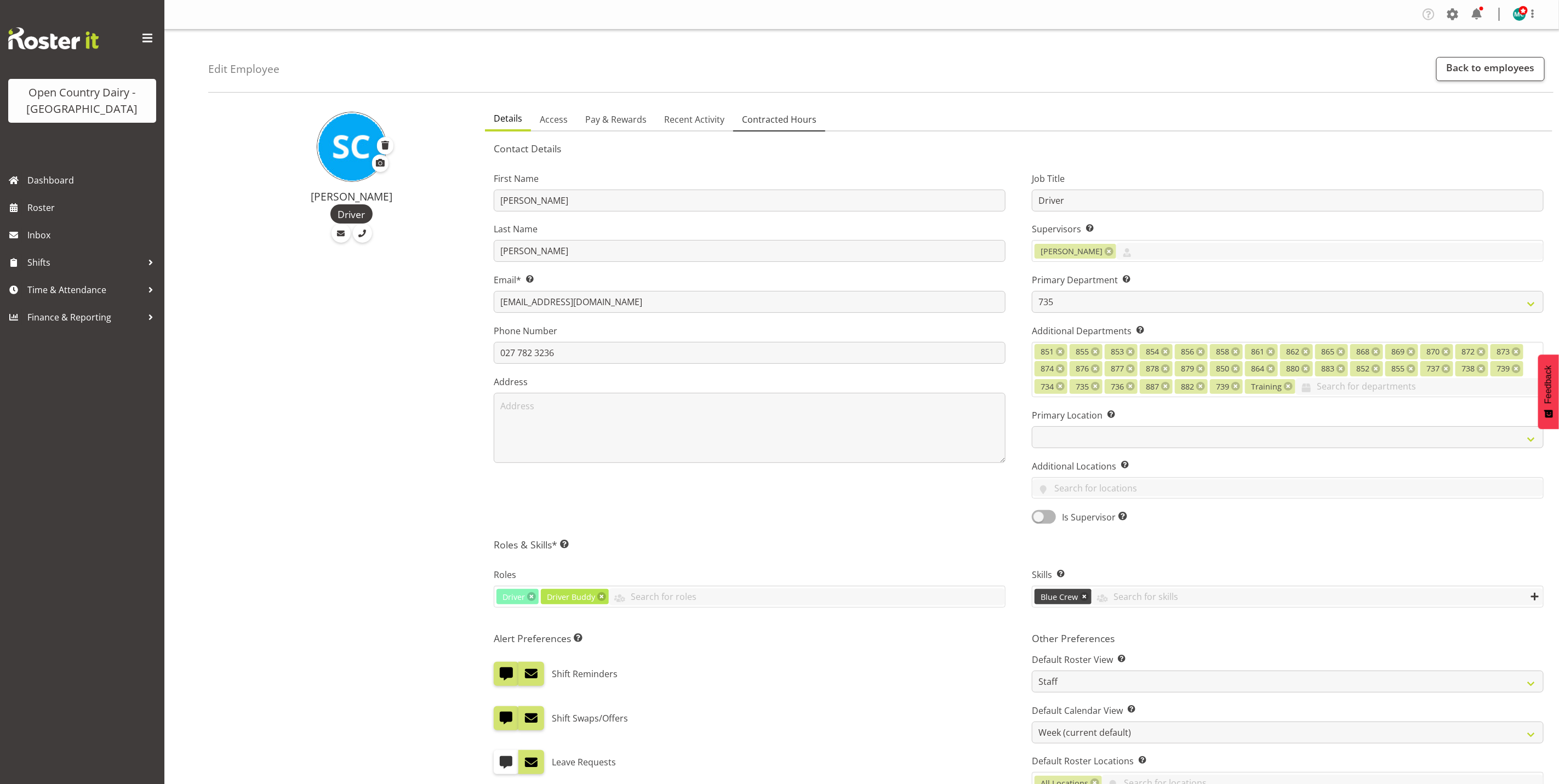
click at [772, 117] on span "Contracted Hours" at bounding box center [779, 120] width 74 height 13
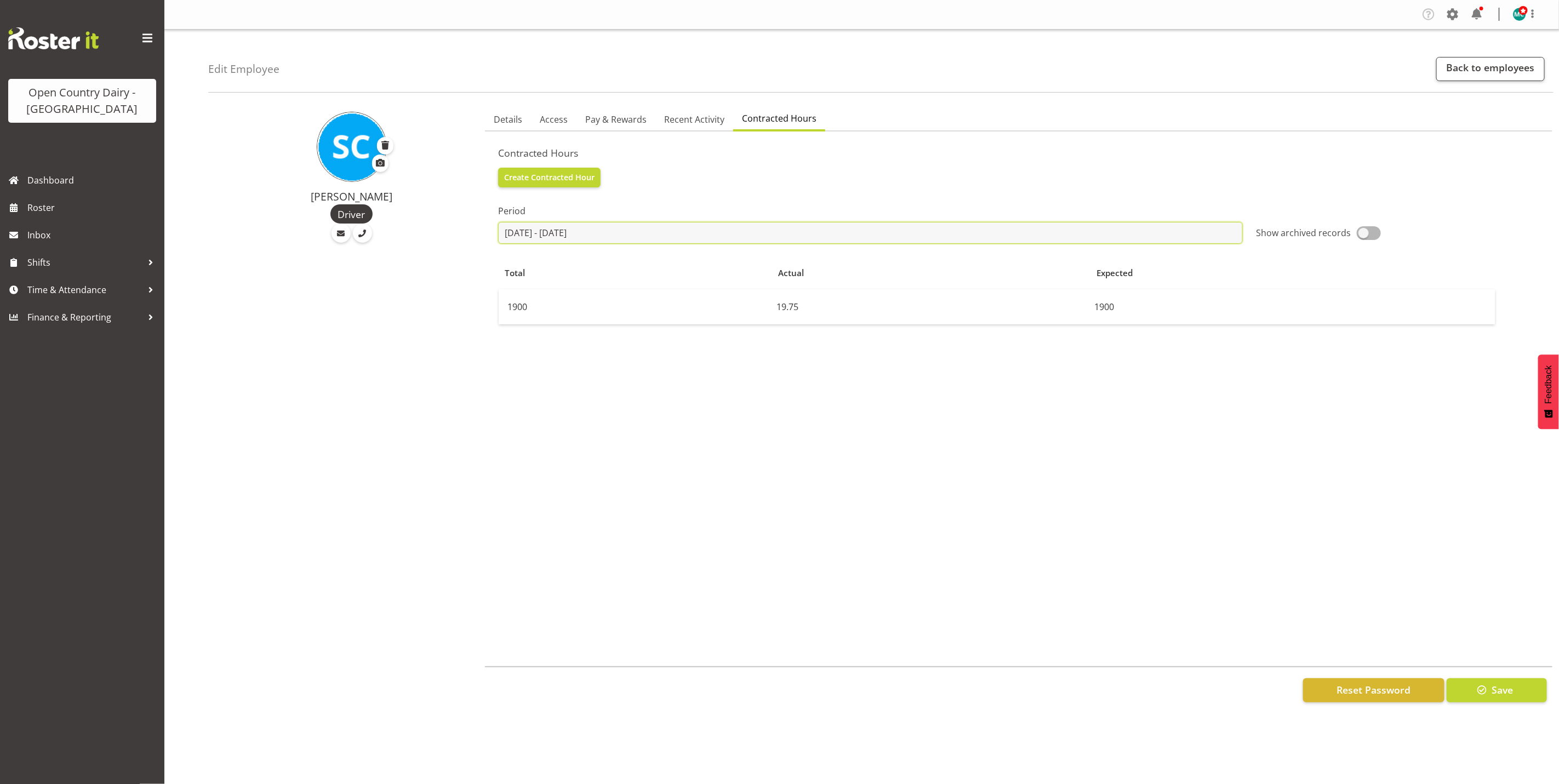
click at [520, 232] on input "[DATE] - [DATE]" at bounding box center [870, 233] width 745 height 22
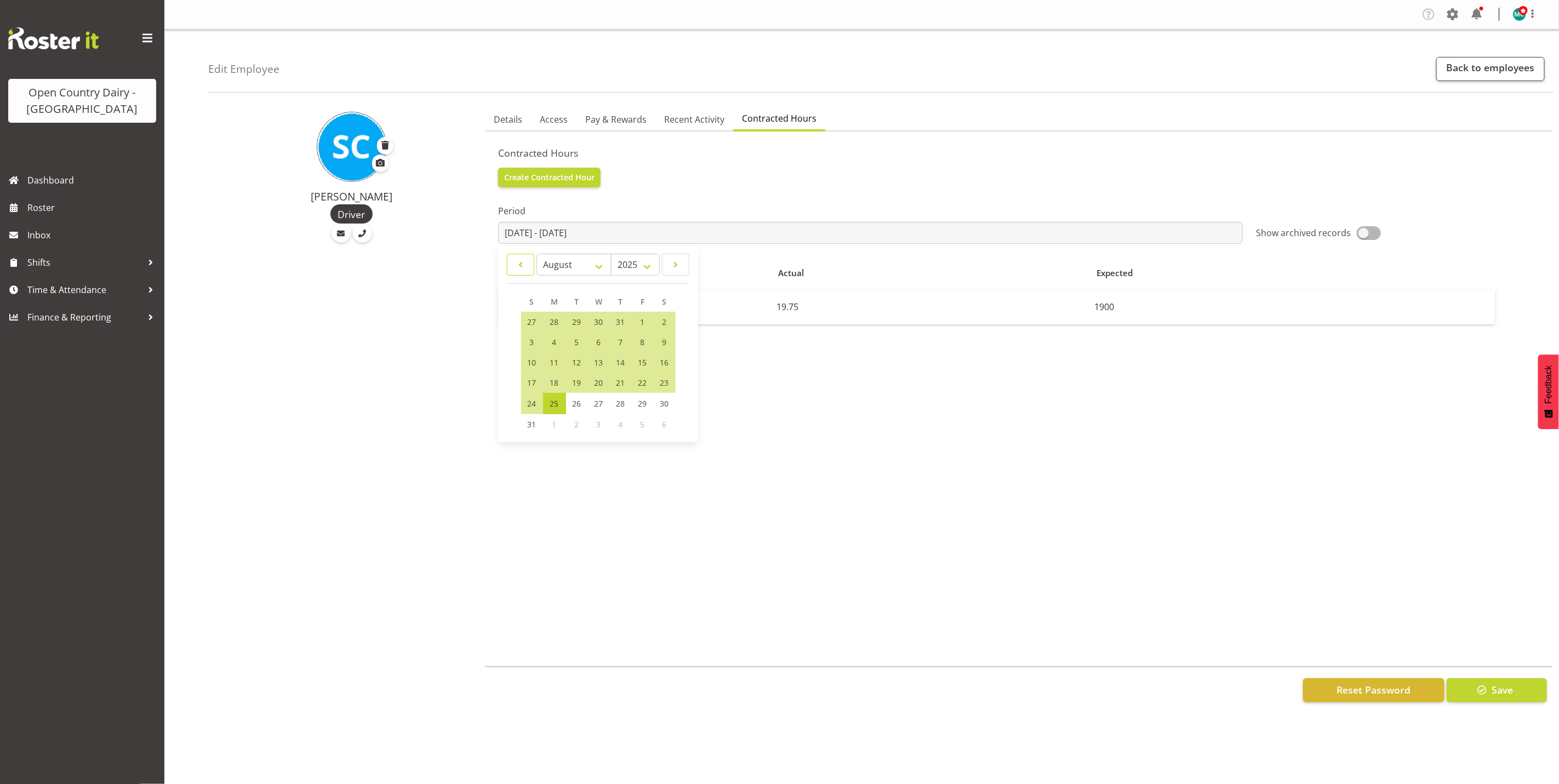
click at [523, 263] on span at bounding box center [520, 265] width 13 height 13
select select "6"
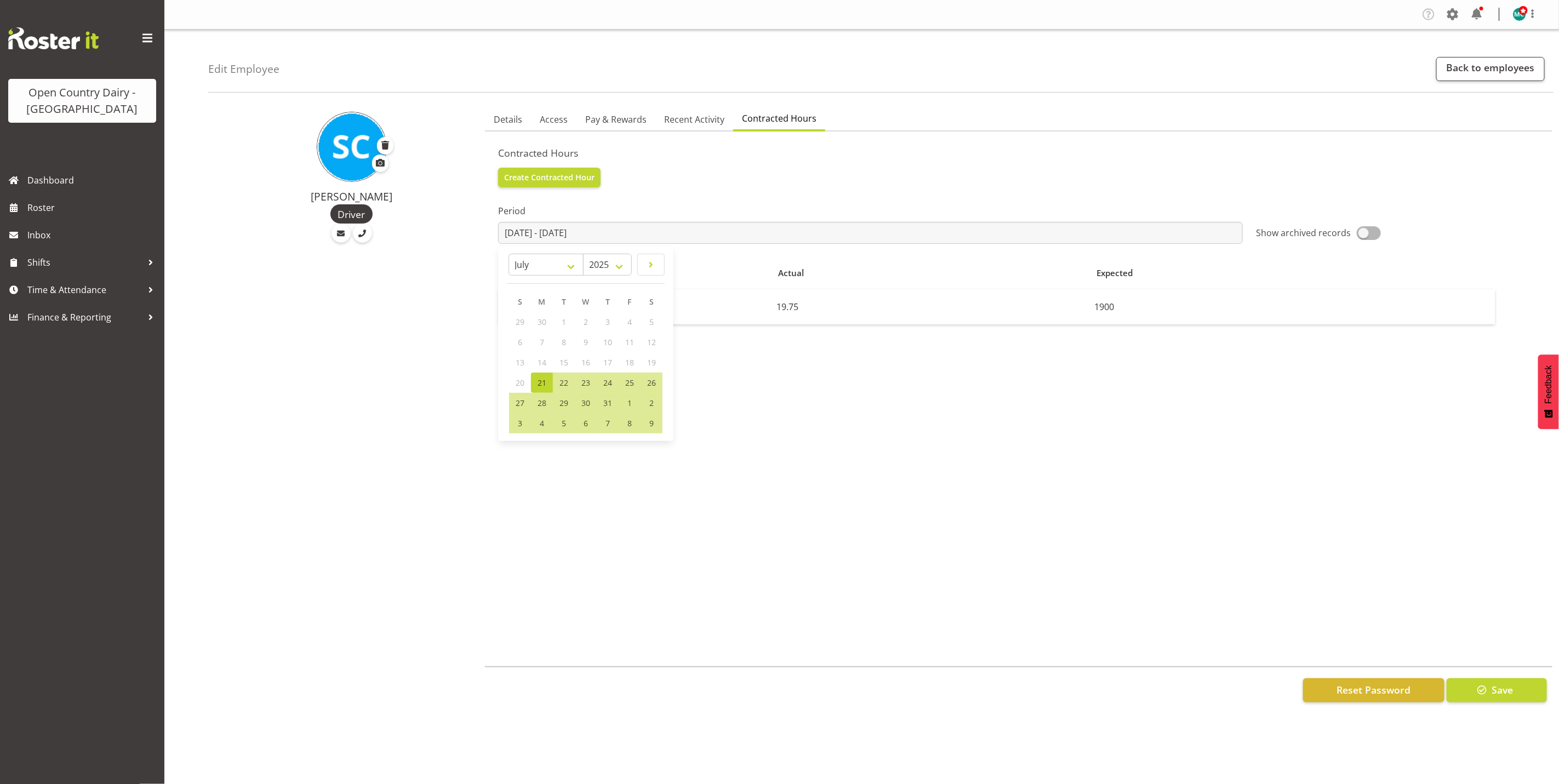
drag, startPoint x: 385, startPoint y: 287, endPoint x: 505, endPoint y: 351, distance: 136.0
click at [390, 288] on div "[PERSON_NAME]" at bounding box center [343, 410] width 270 height 619
click at [520, 308] on td "1900" at bounding box center [635, 306] width 273 height 35
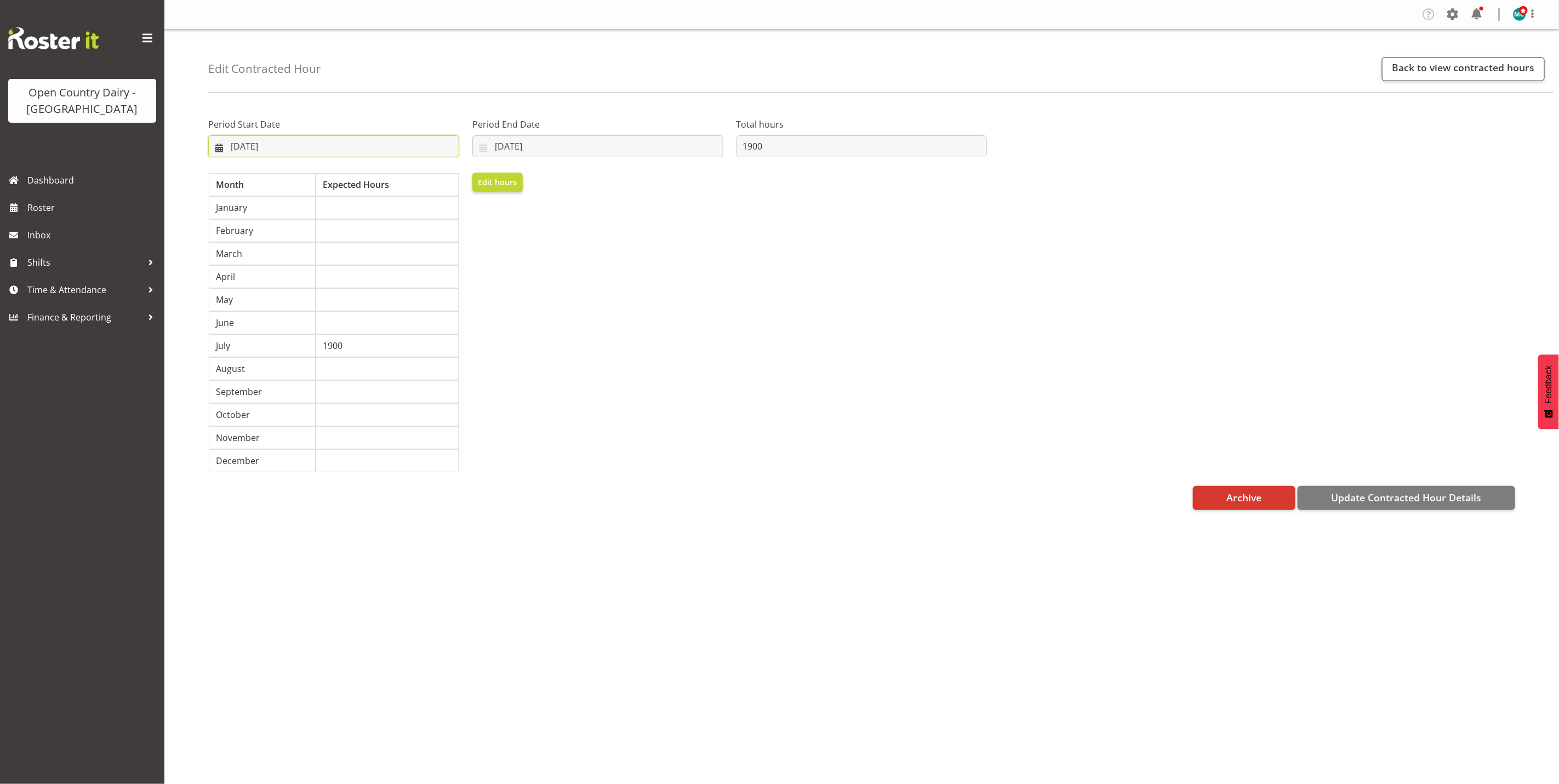
click at [242, 149] on input "[DATE]" at bounding box center [333, 146] width 251 height 22
click at [247, 297] on span "20" at bounding box center [243, 296] width 9 height 10
type input "[DATE]"
click at [1404, 505] on span "Update Contracted Hour Details" at bounding box center [1406, 497] width 150 height 14
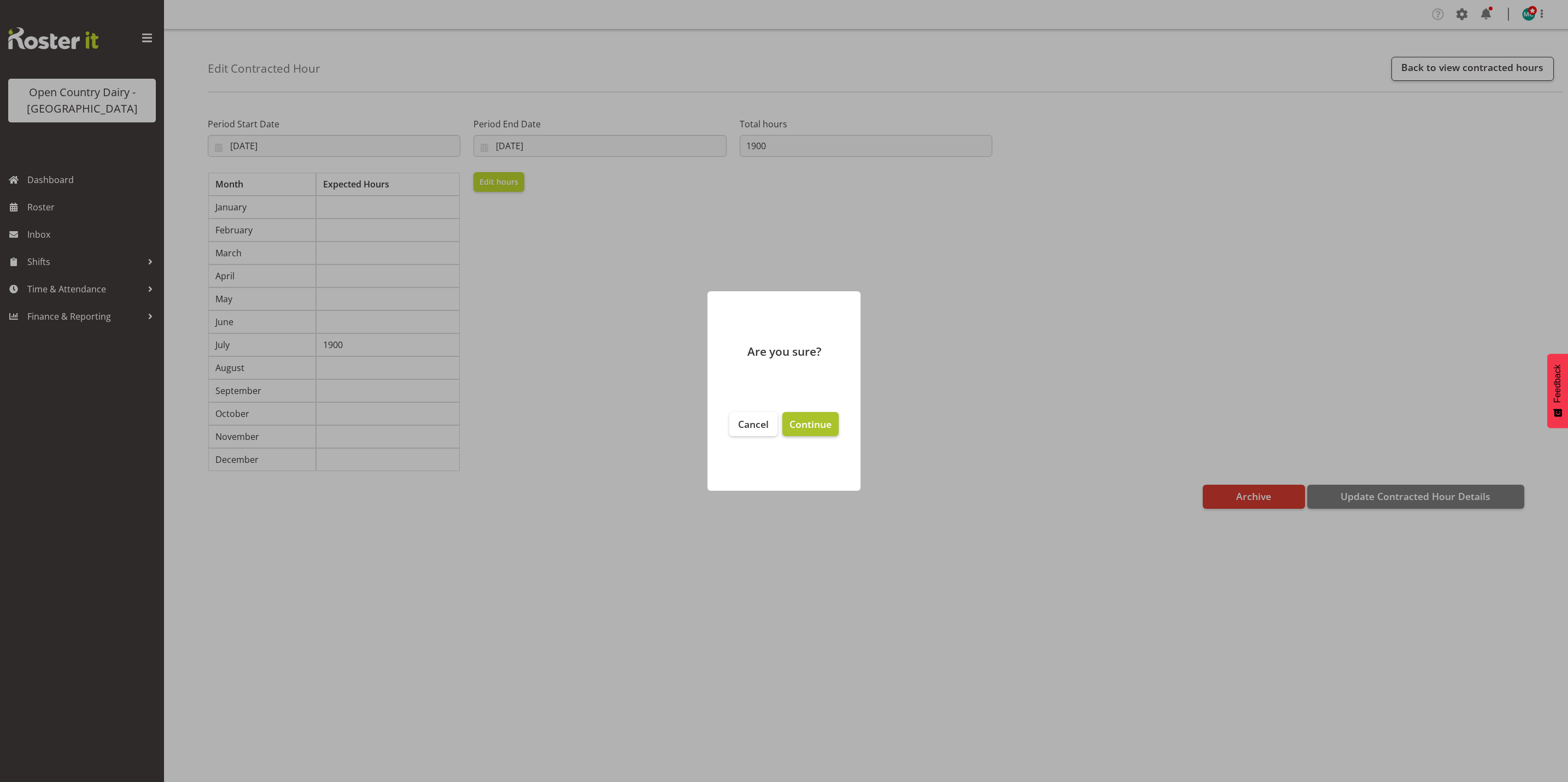
click at [809, 427] on span "Continue" at bounding box center [810, 424] width 42 height 13
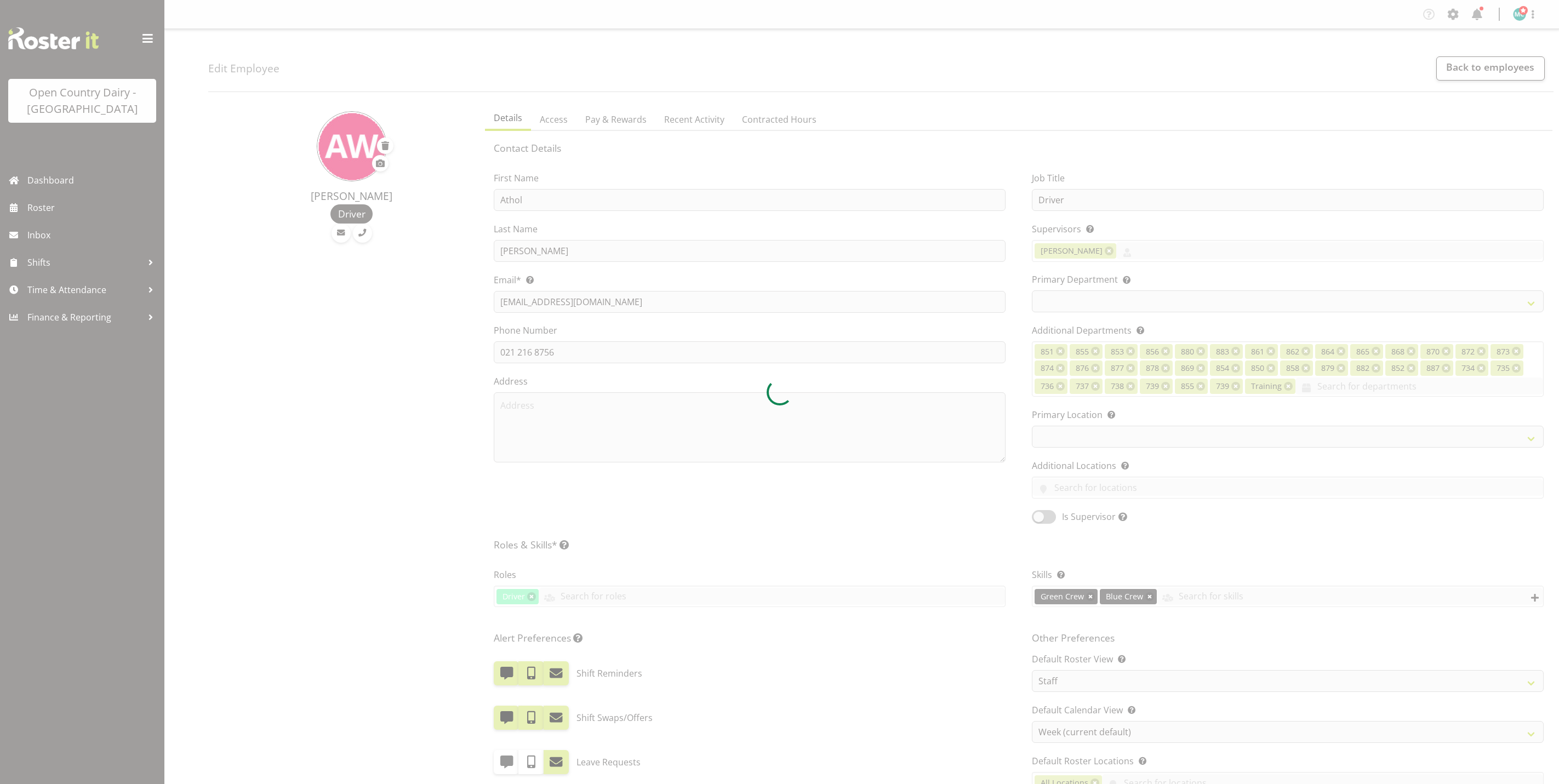
select select "TimelineWeek"
select select
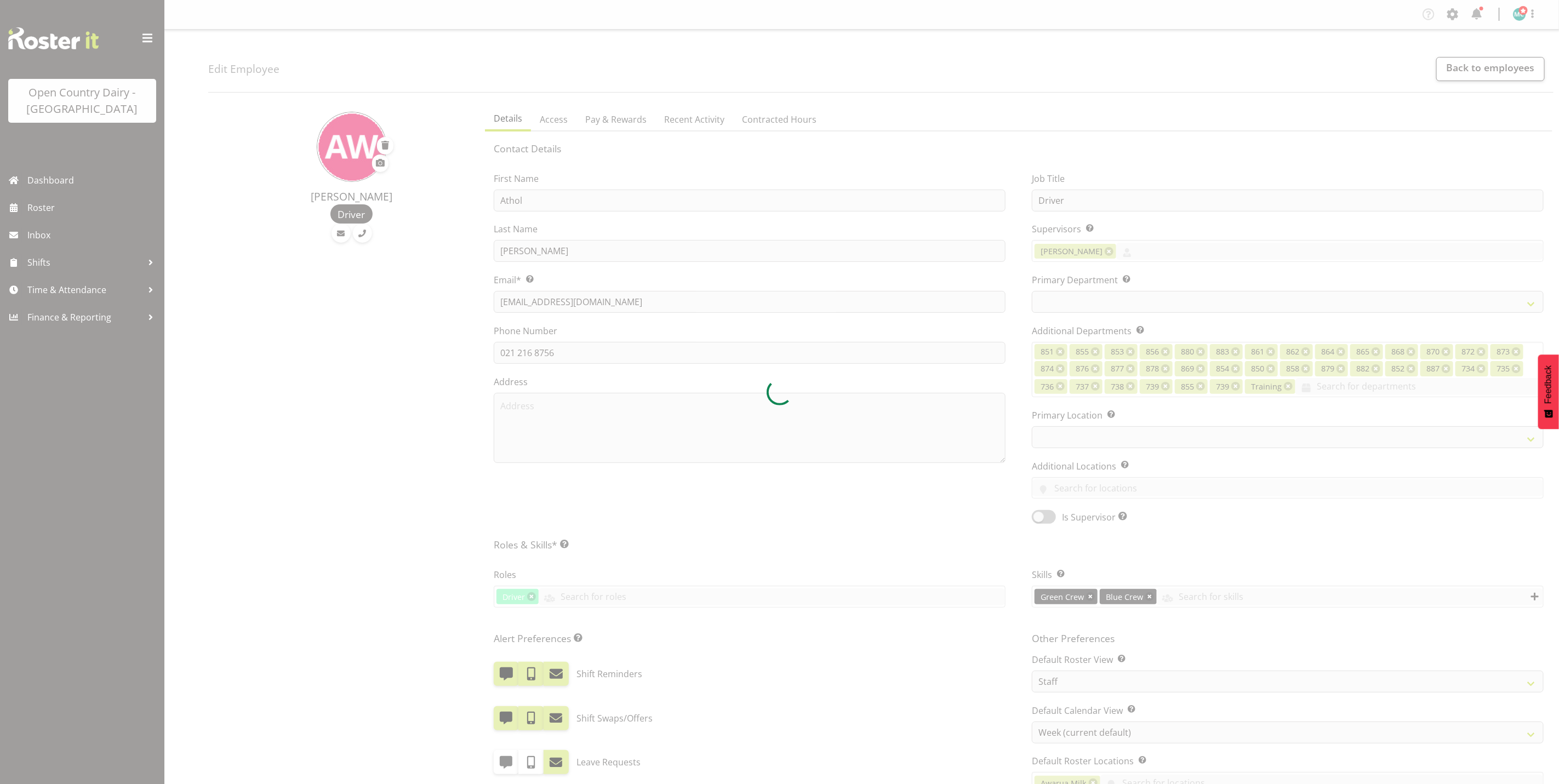
select select "691"
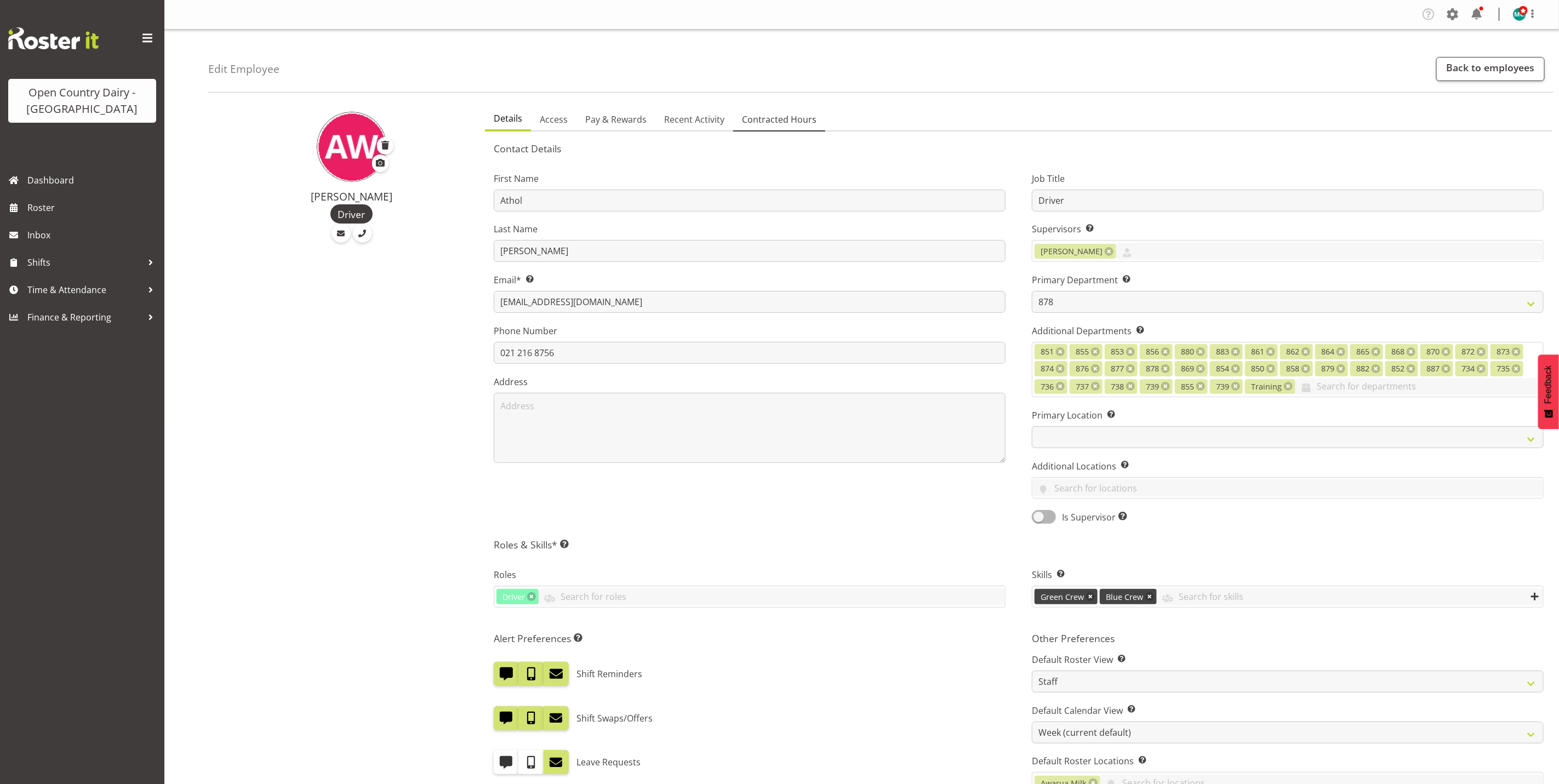
click at [793, 120] on span "Contracted Hours" at bounding box center [779, 120] width 74 height 13
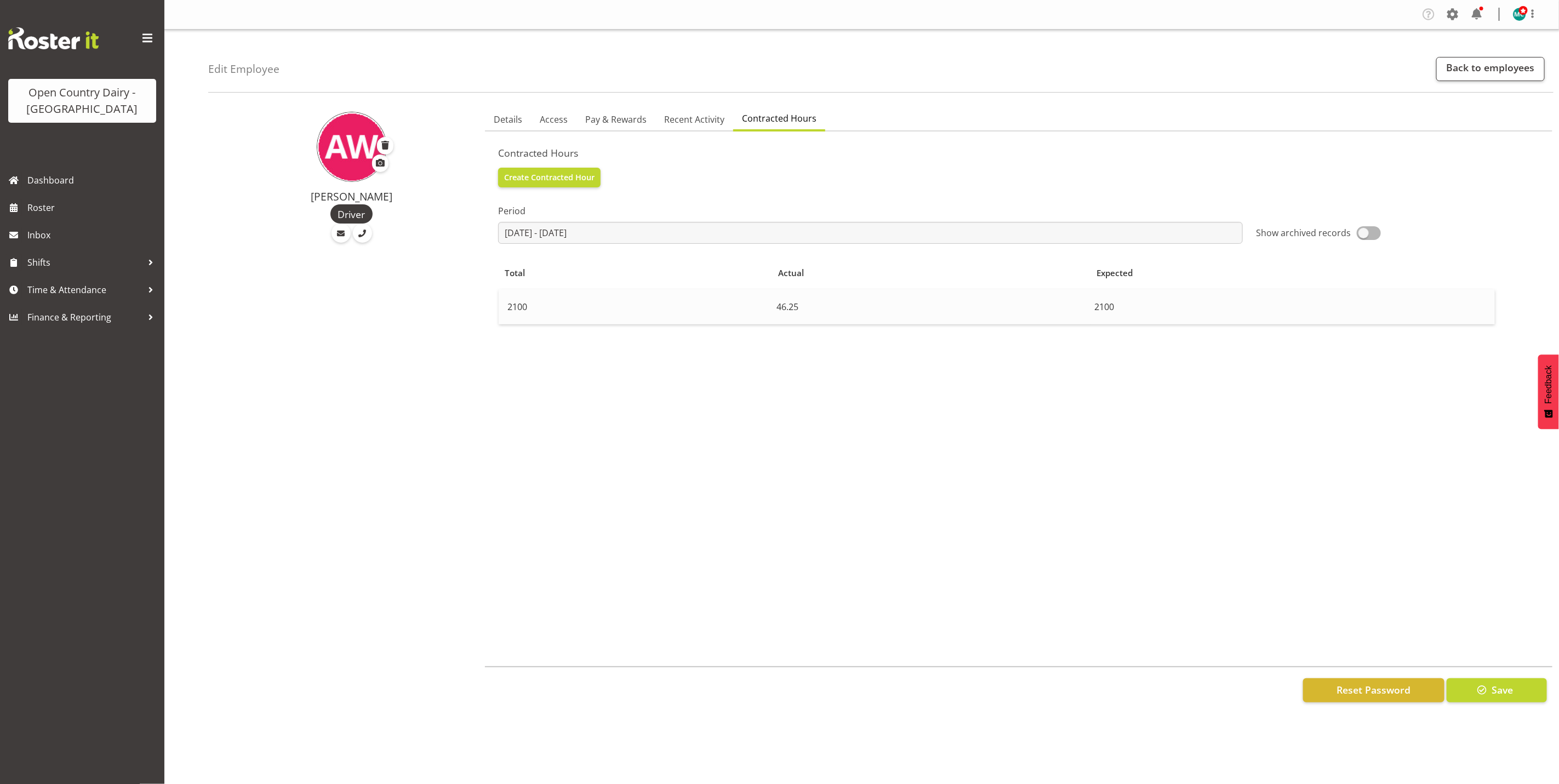
click at [530, 309] on td "2100" at bounding box center [635, 306] width 273 height 35
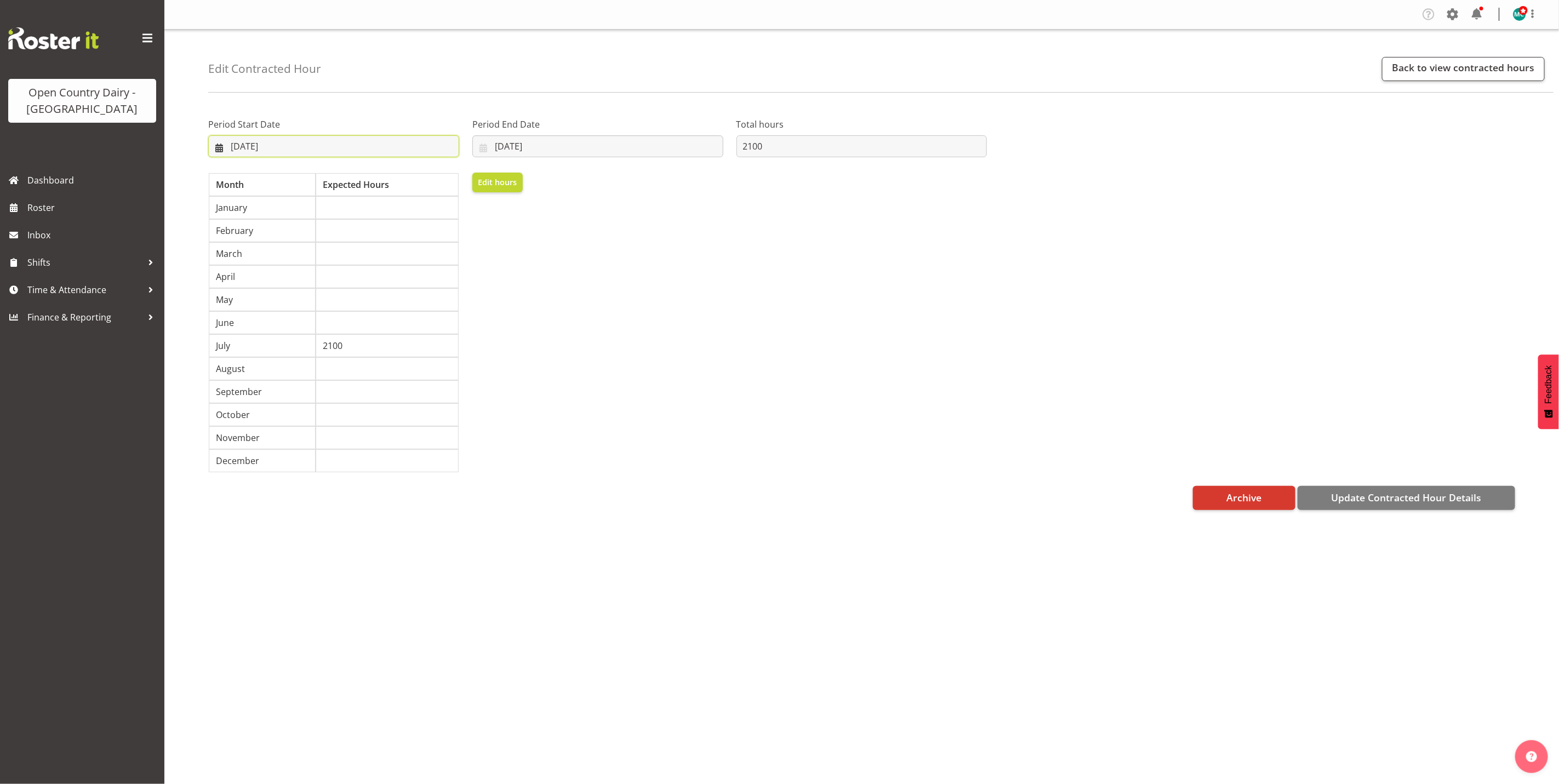
click at [235, 149] on input "[DATE]" at bounding box center [333, 146] width 251 height 22
click at [239, 294] on span "20" at bounding box center [243, 296] width 9 height 10
type input "[DATE]"
click at [1434, 503] on span "Update Contracted Hour Details" at bounding box center [1406, 497] width 150 height 14
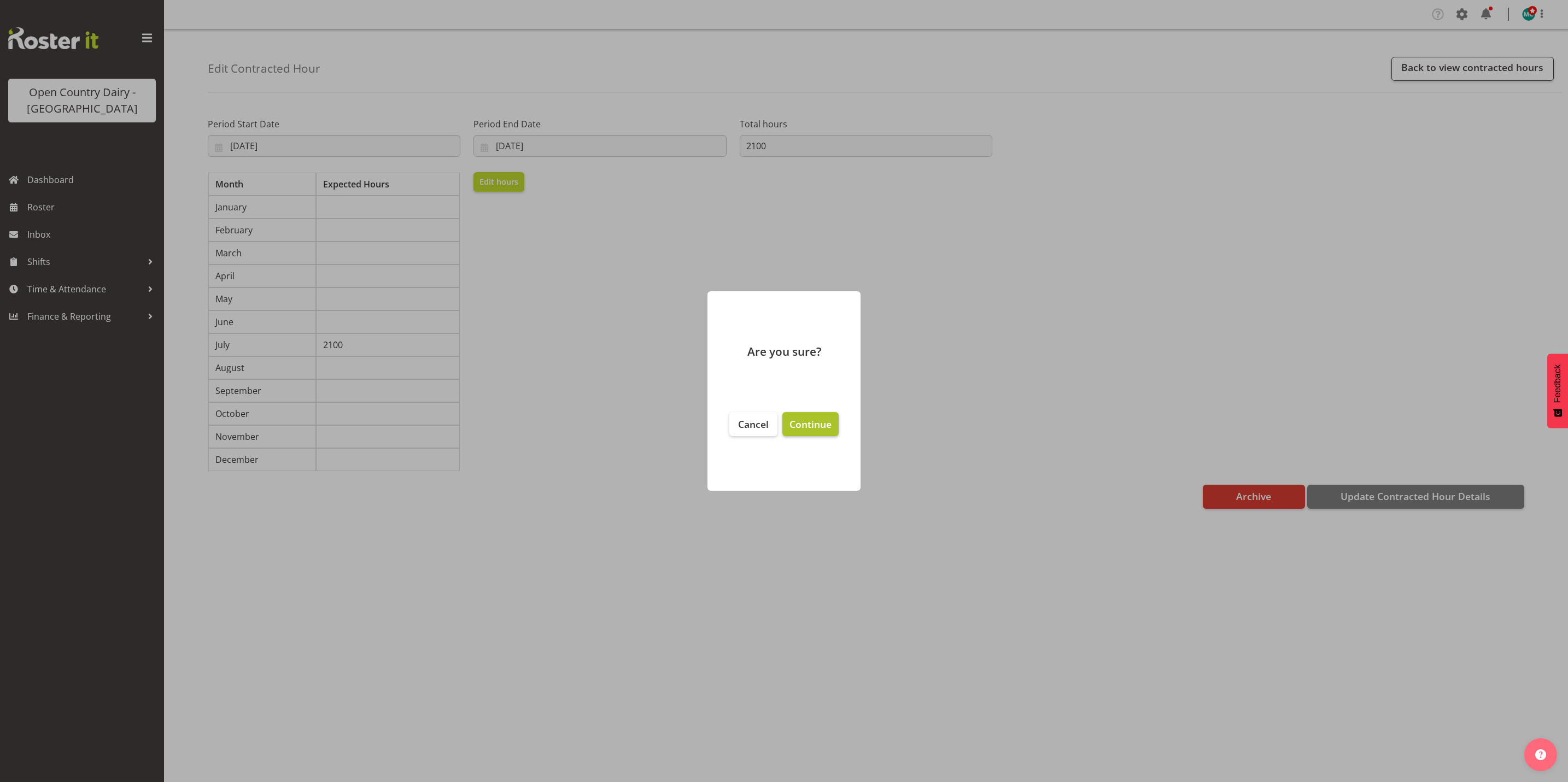
click at [810, 427] on span "Continue" at bounding box center [810, 424] width 42 height 13
